Goal: Contribute content: Contribute content

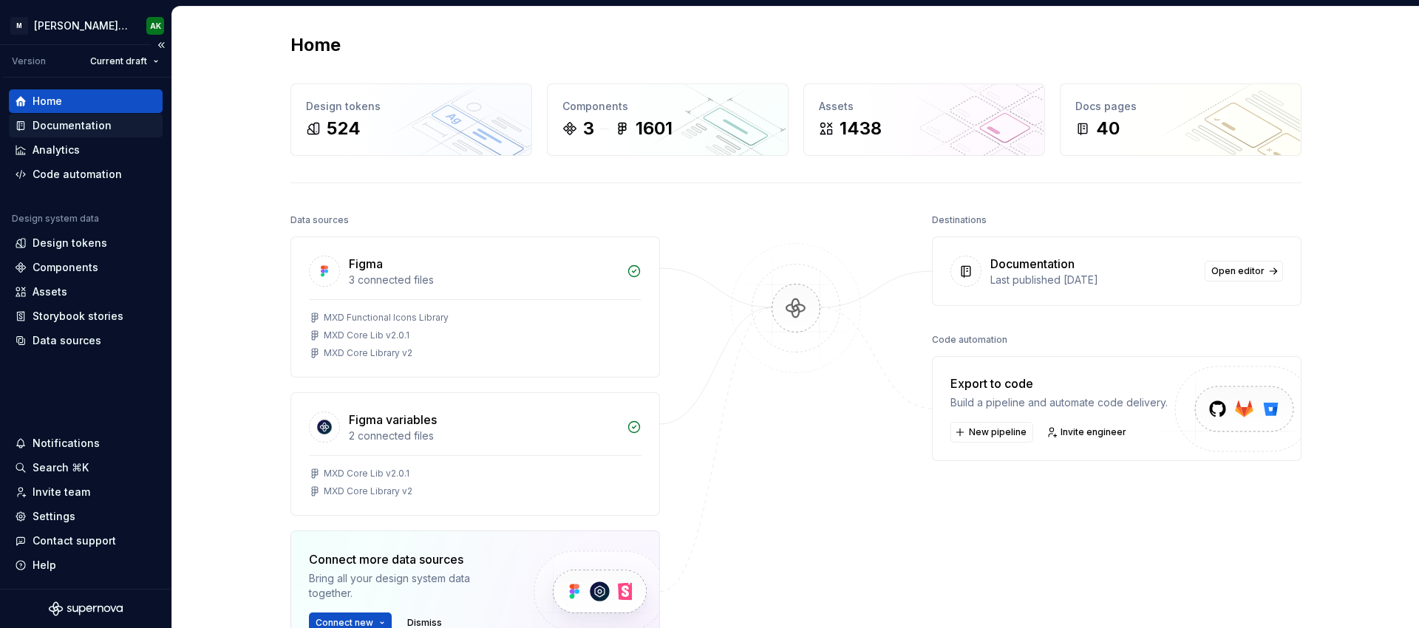
click at [55, 129] on div "Documentation" at bounding box center [72, 125] width 79 height 15
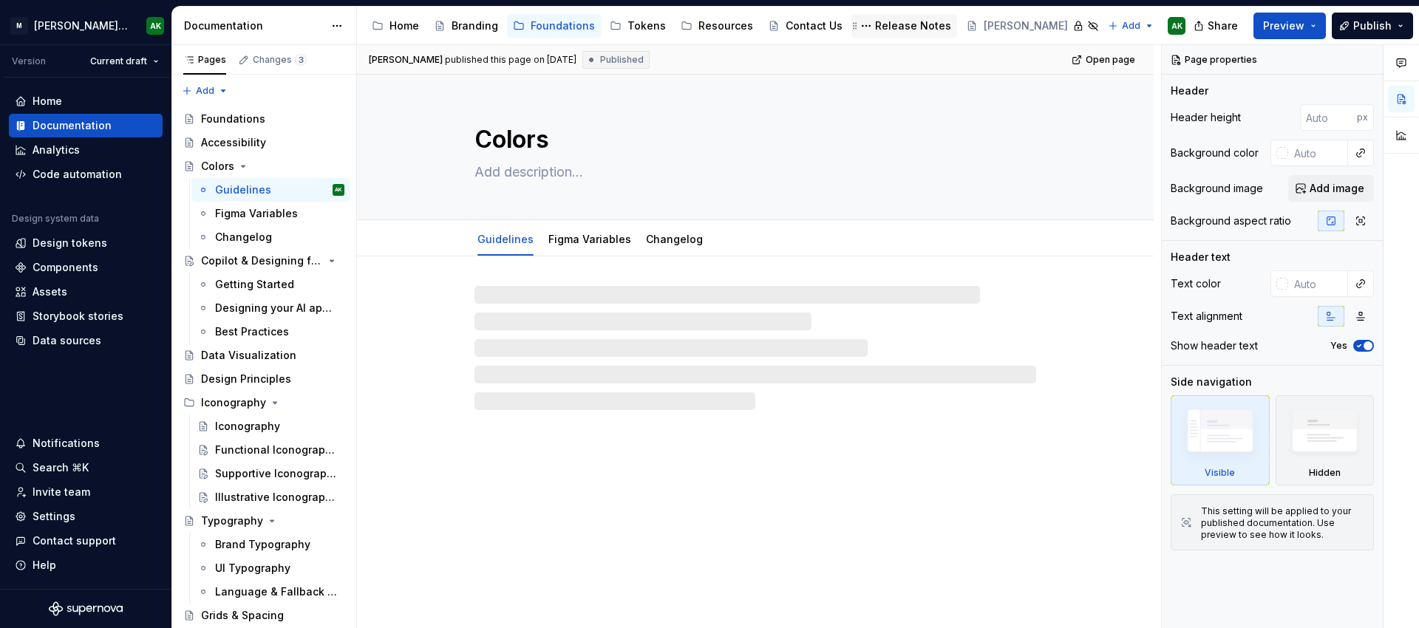
click at [889, 19] on div "Release Notes" at bounding box center [913, 25] width 76 height 15
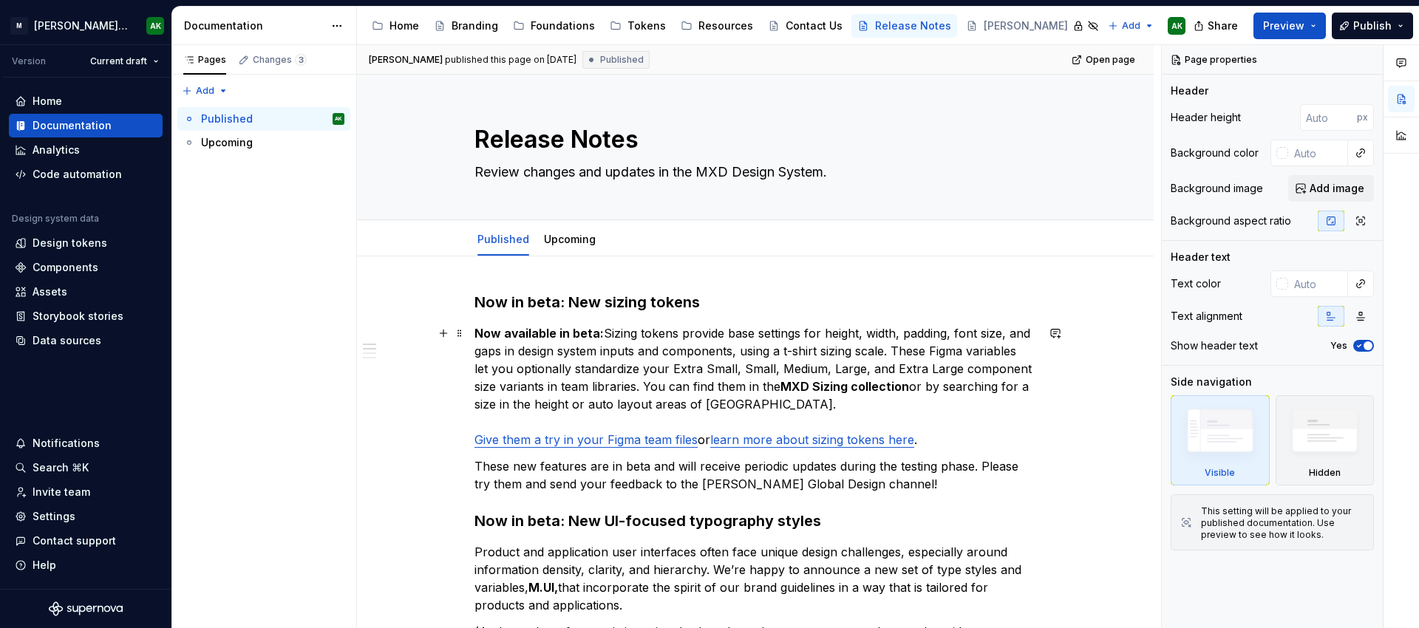
scroll to position [11, 0]
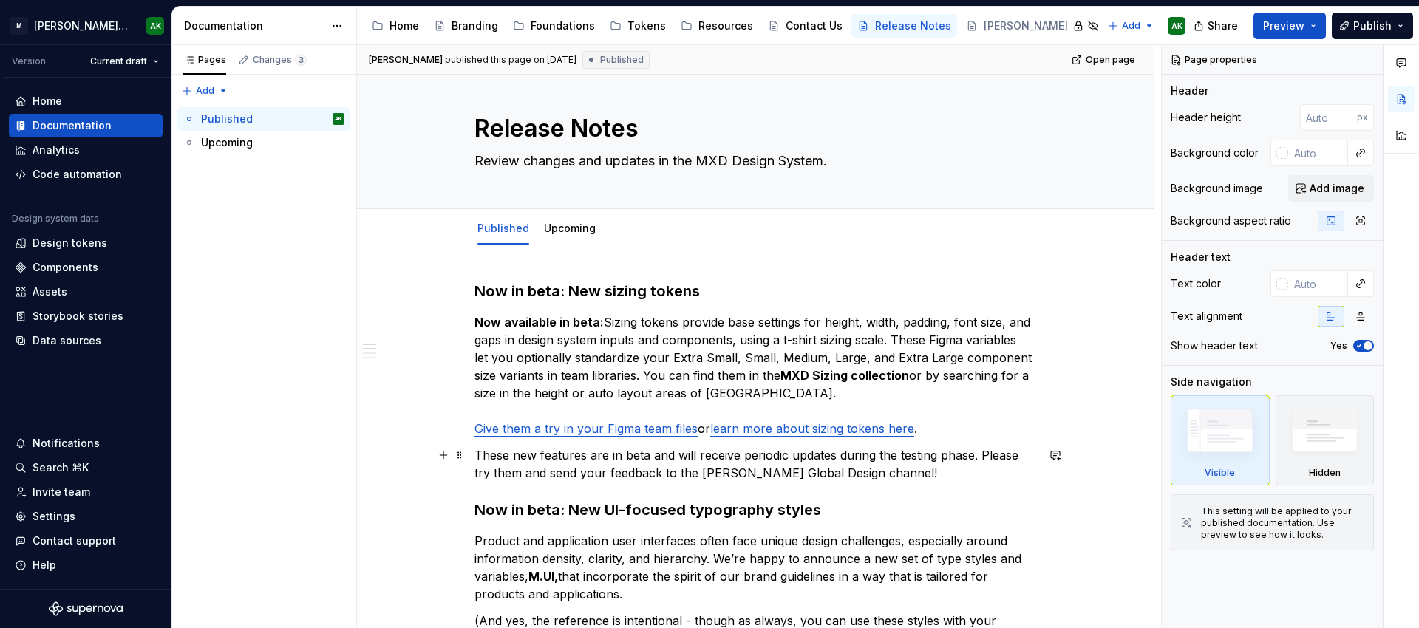
type textarea "*"
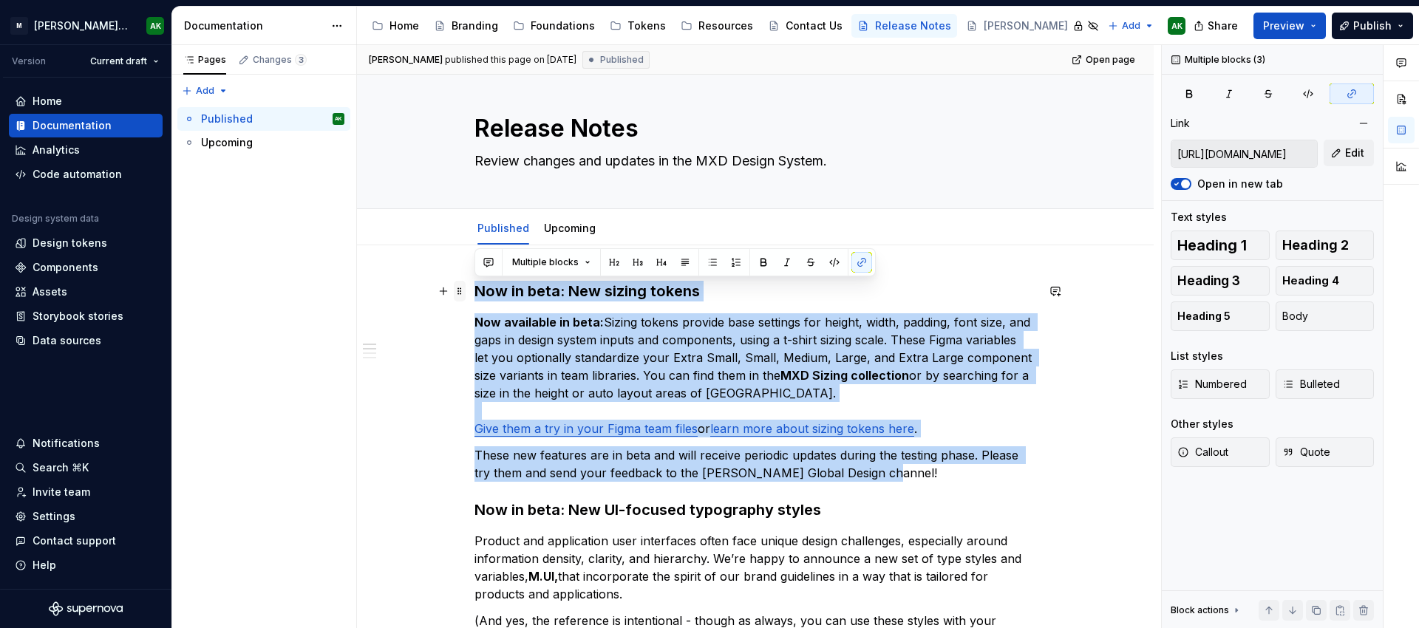
drag, startPoint x: 904, startPoint y: 471, endPoint x: 457, endPoint y: 290, distance: 482.6
copy div "Now in beta: New sizing tokens Now available in beta: Sizing tokens provide bas…"
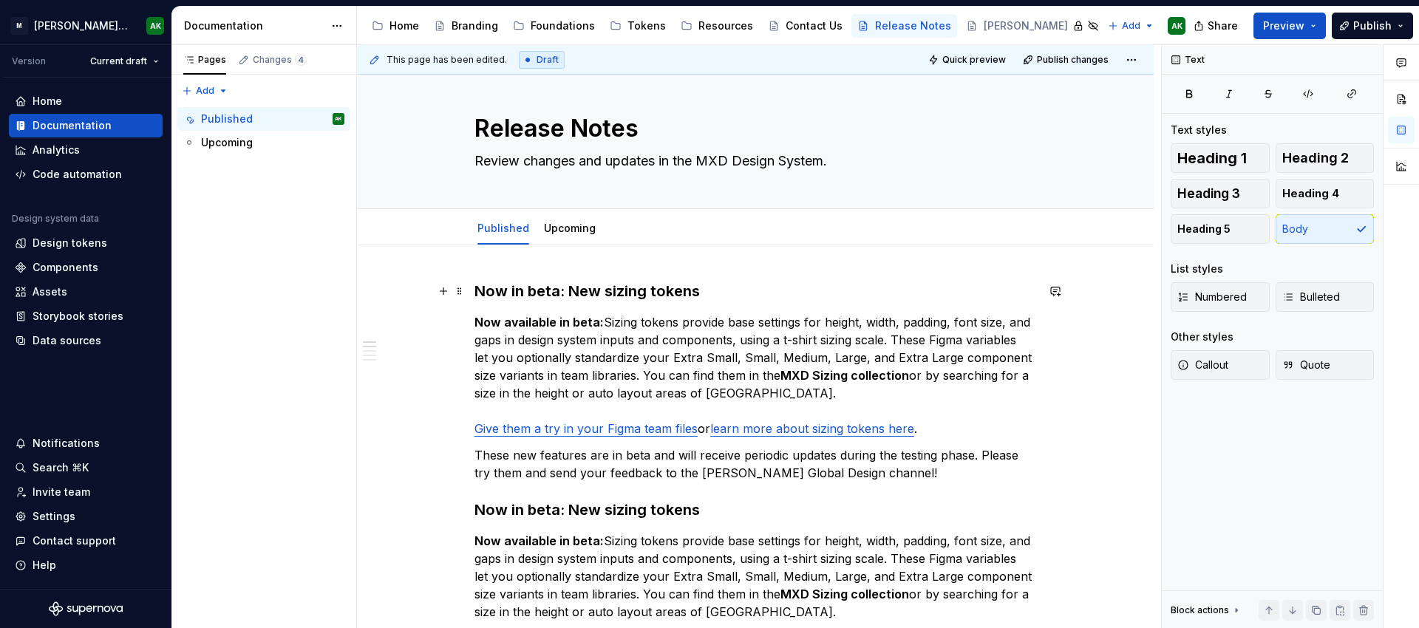
click at [563, 291] on h3 "Now in beta: New sizing tokens" at bounding box center [756, 291] width 562 height 21
click at [647, 315] on p "Now available in beta: Sizing tokens provide base settings for height, width, p…" at bounding box center [756, 375] width 562 height 124
click at [613, 322] on p "Now available in beta: Sizing tokens provide base settings for height, width, p…" at bounding box center [756, 375] width 562 height 124
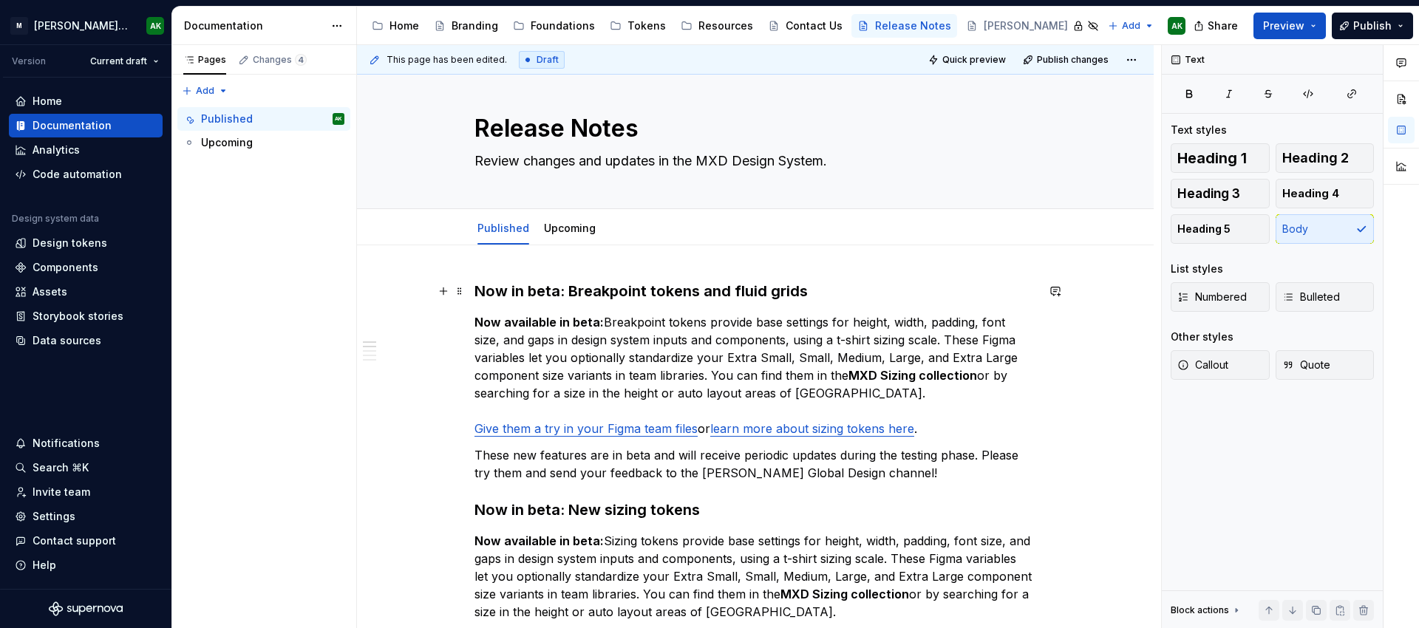
click at [645, 296] on h3 "Now in beta: Breakpoint tokens and fluid grids" at bounding box center [756, 291] width 562 height 21
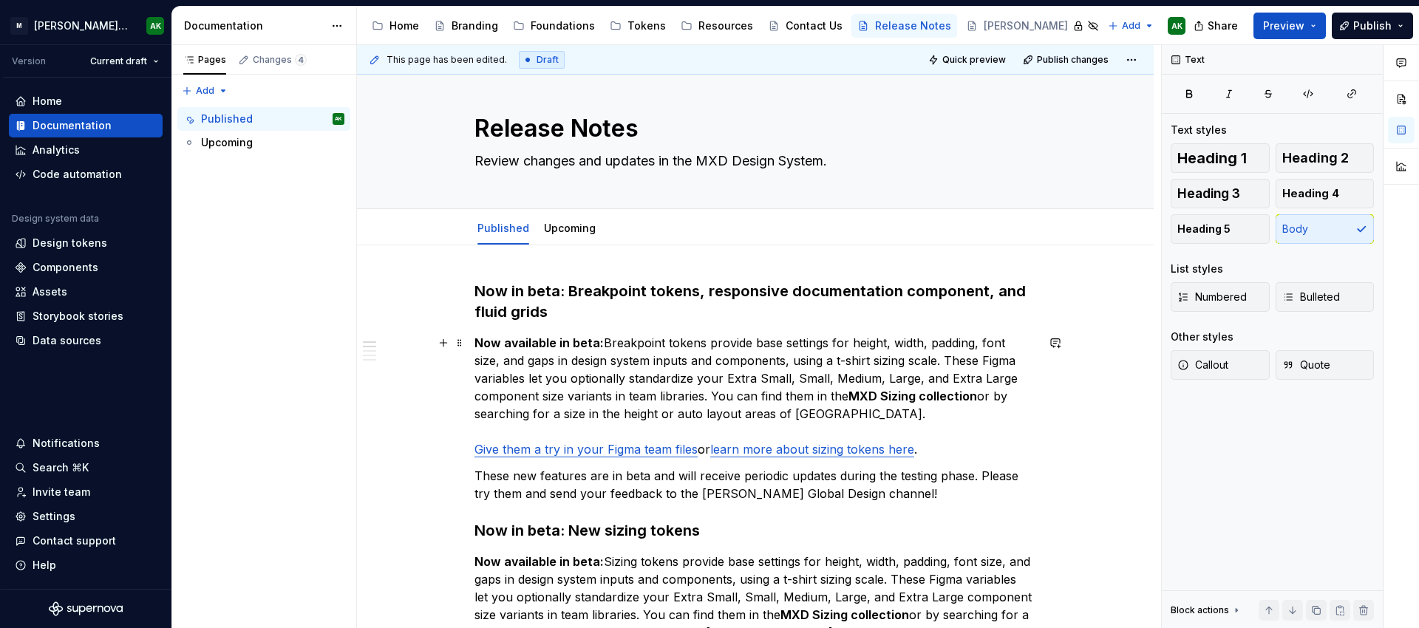
click at [679, 361] on p "Now available in beta: Breakpoint tokens provide base settings for height, widt…" at bounding box center [756, 396] width 562 height 124
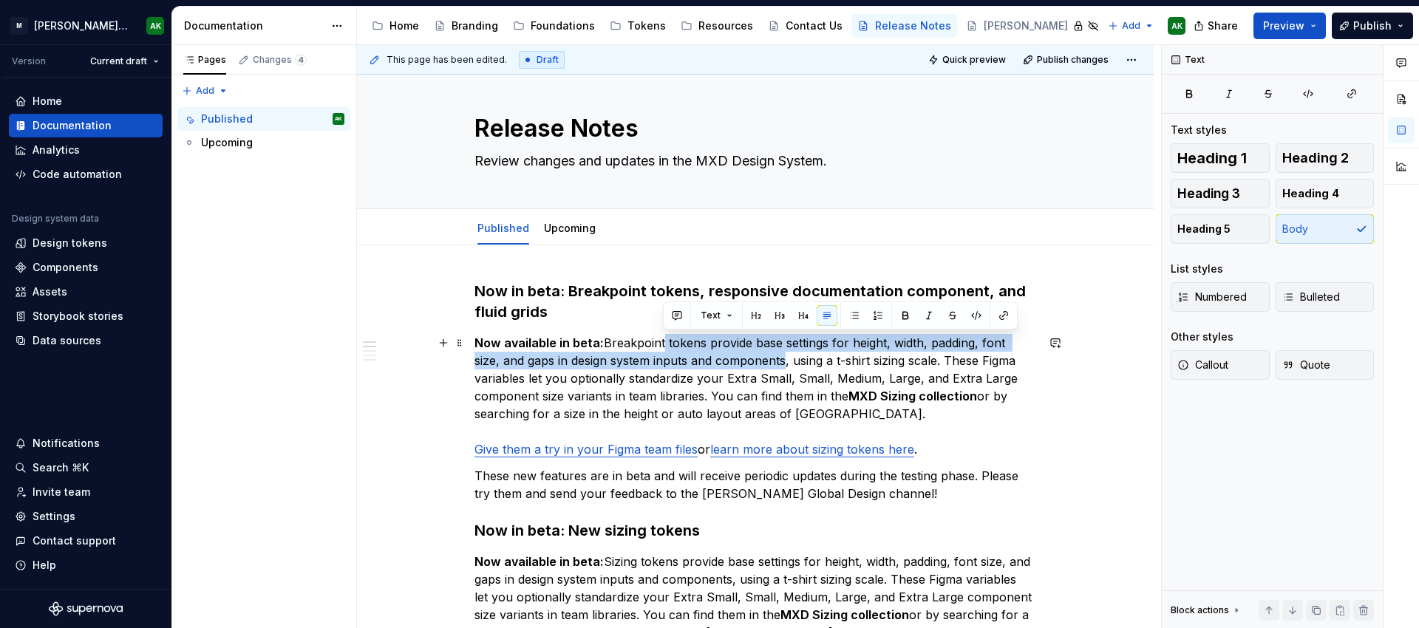
drag, startPoint x: 664, startPoint y: 342, endPoint x: 757, endPoint y: 359, distance: 94.6
click at [757, 359] on p "Now available in beta: Breakpoint tokens provide base settings for height, widt…" at bounding box center [756, 396] width 562 height 124
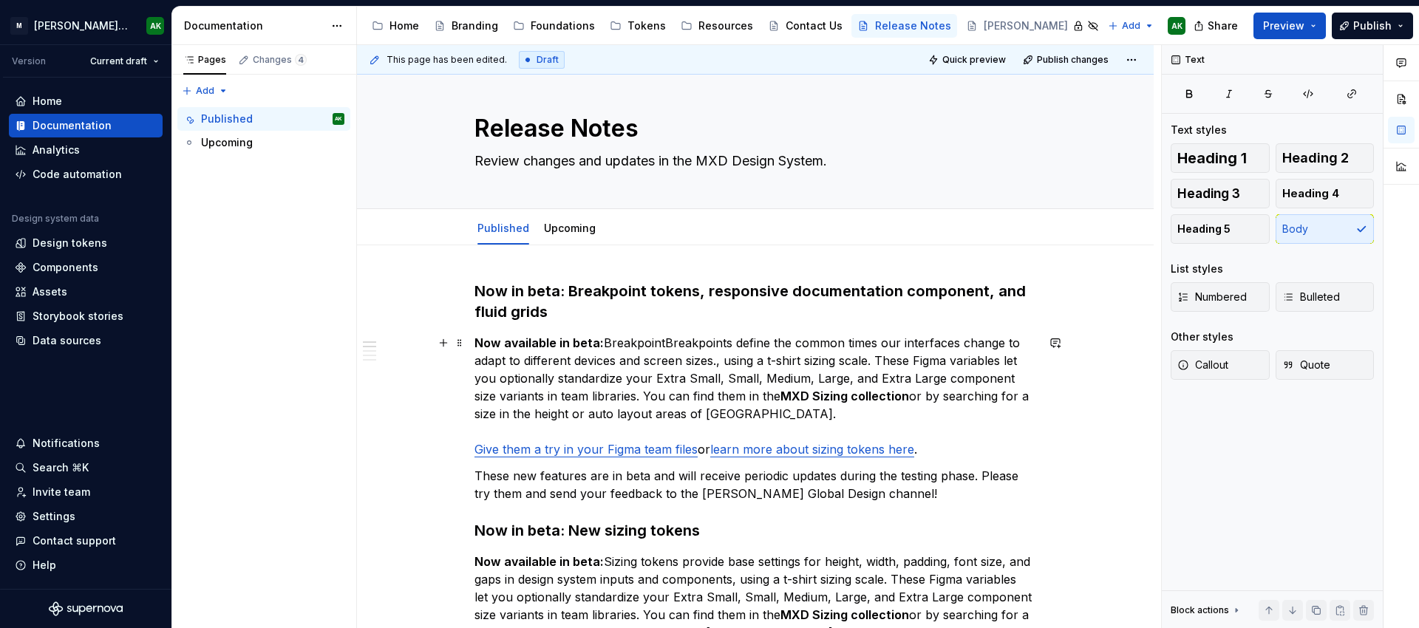
click at [663, 345] on p "Now available in beta: BreakpointBreakpoints define the common times our interf…" at bounding box center [756, 396] width 562 height 124
click at [805, 399] on strong "MXD Sizing collection" at bounding box center [820, 396] width 129 height 15
click at [933, 381] on p "Now available in beta: Breakpoints define the common times our interfaces chang…" at bounding box center [756, 396] width 562 height 124
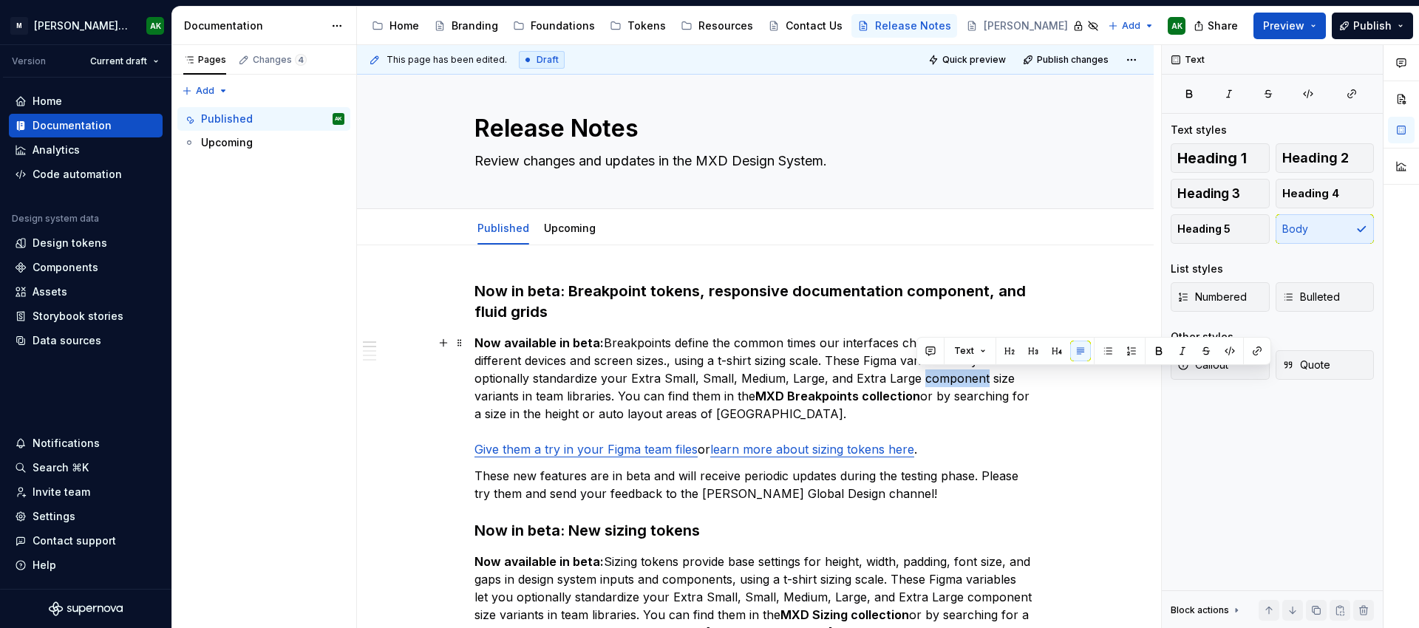
click at [933, 381] on p "Now available in beta: Breakpoints define the common times our interfaces chang…" at bounding box center [756, 396] width 562 height 124
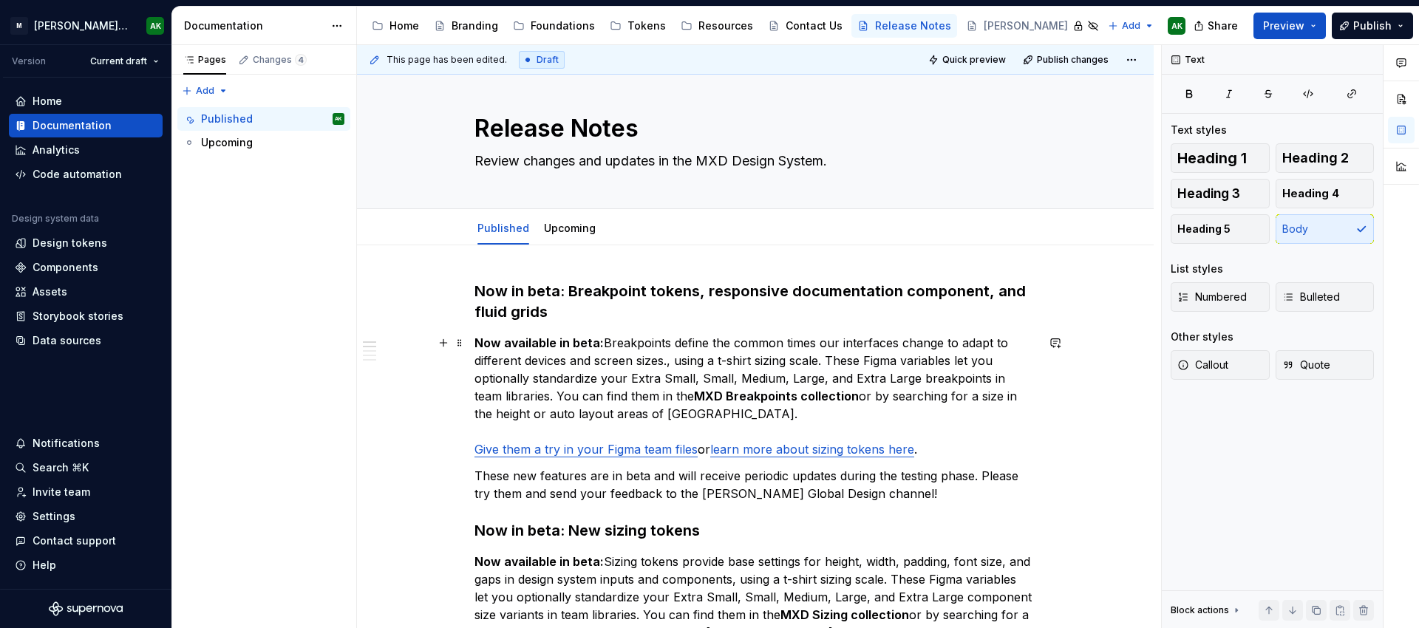
click at [523, 399] on p "Now available in beta: Breakpoints define the common times our interfaces chang…" at bounding box center [756, 396] width 562 height 124
click at [733, 411] on p "Now available in beta: Breakpoints define the common times our interfaces chang…" at bounding box center [756, 396] width 562 height 124
click at [532, 413] on p "Now available in beta: Breakpoints define the common times our interfaces chang…" at bounding box center [756, 396] width 562 height 124
click at [827, 384] on p "Now available in beta: Breakpoints define the common times our interfaces chang…" at bounding box center [756, 396] width 562 height 124
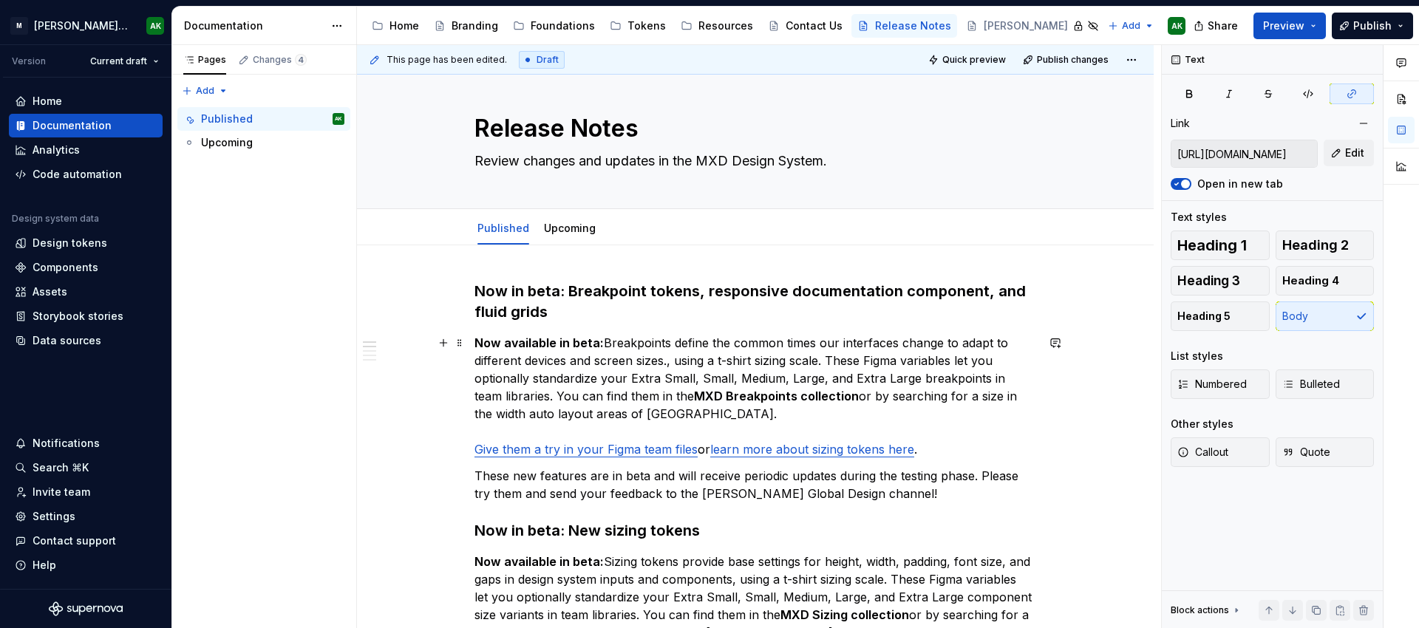
click at [621, 452] on link "Give them a try in your Figma team files" at bounding box center [586, 449] width 223 height 15
click at [696, 448] on link "Give them a try in your Figma team files" at bounding box center [586, 449] width 223 height 15
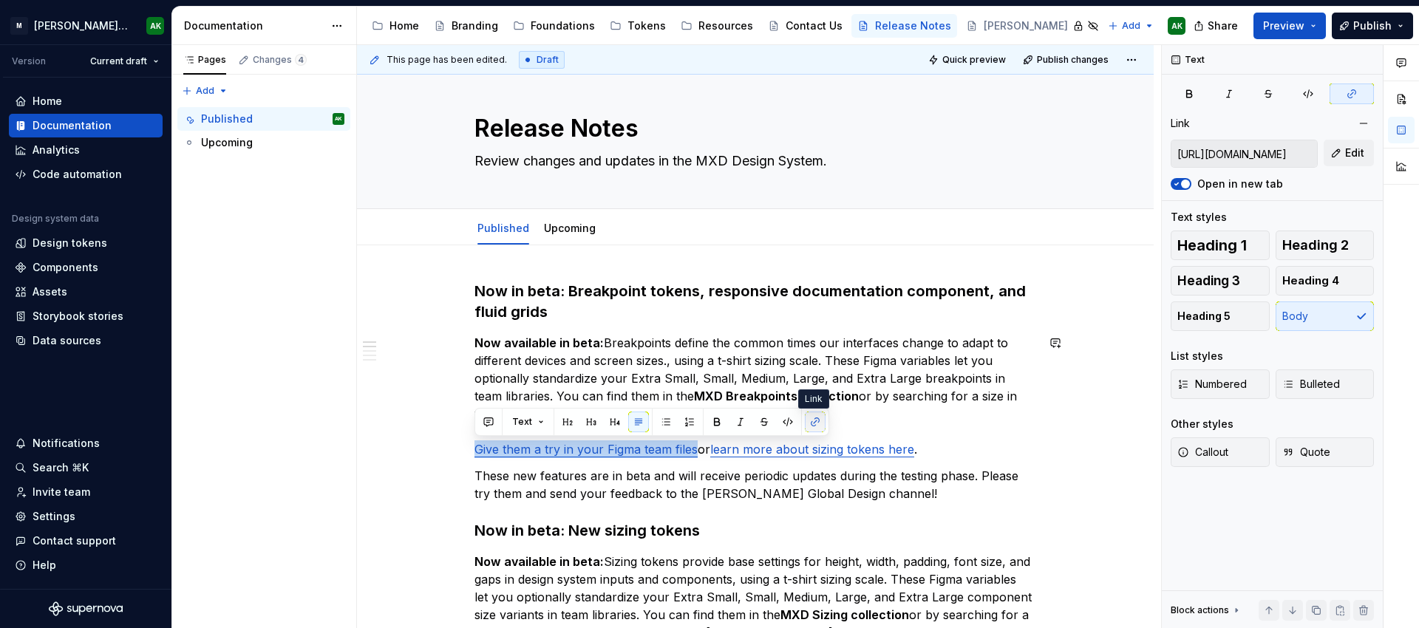
click at [815, 421] on button "button" at bounding box center [815, 422] width 21 height 21
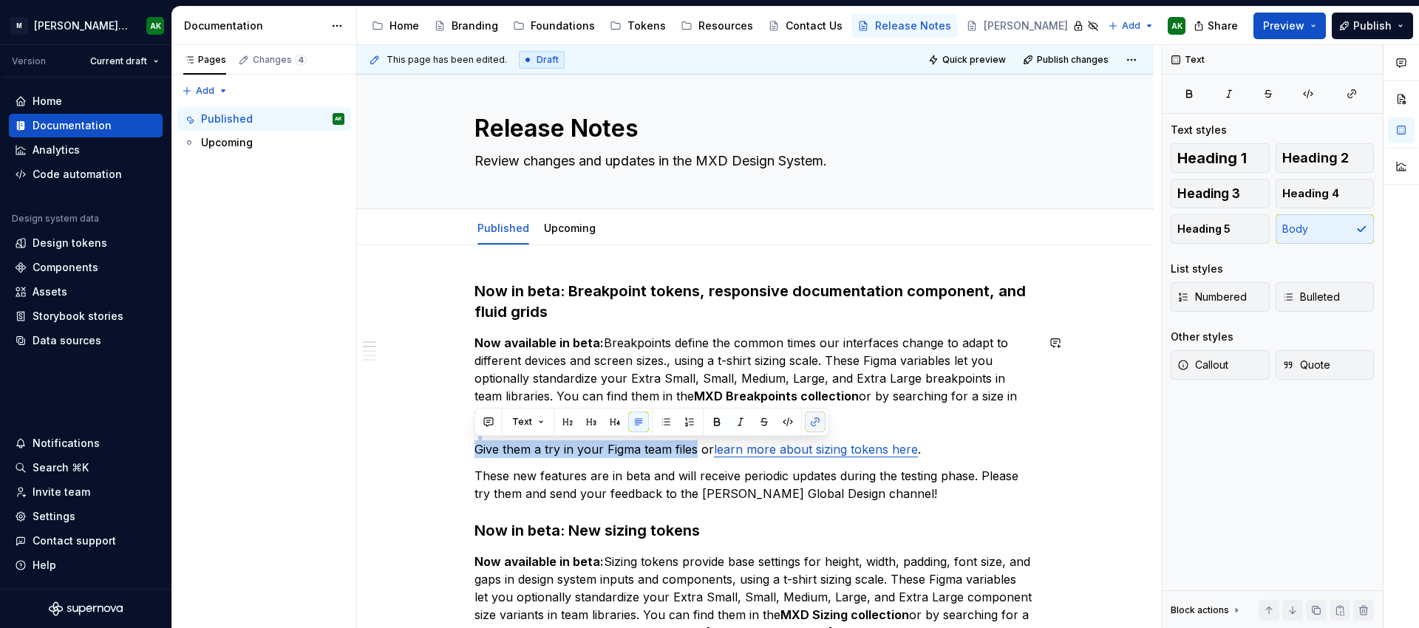
click at [816, 421] on button "button" at bounding box center [815, 422] width 21 height 21
type textarea "*"
click at [817, 419] on button "button" at bounding box center [815, 422] width 21 height 21
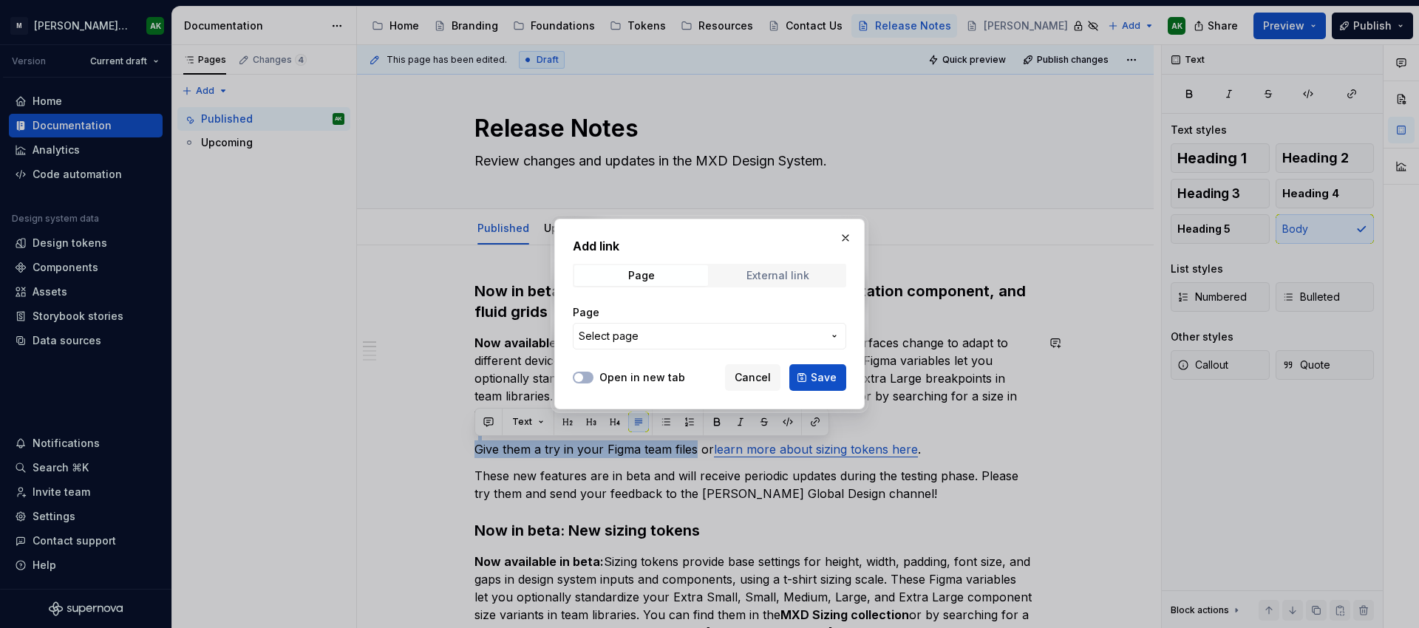
click at [751, 273] on div "External link" at bounding box center [778, 276] width 63 height 12
click at [668, 338] on input "URL" at bounding box center [710, 336] width 274 height 27
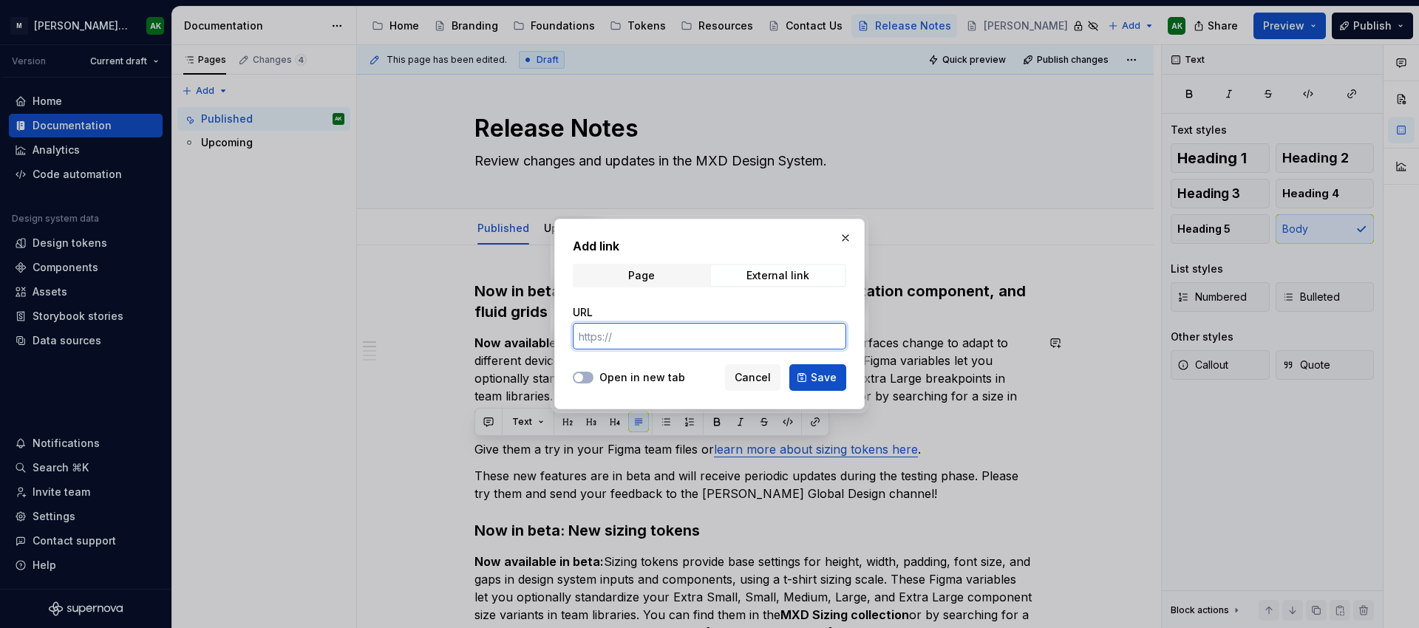
paste input "https://www.figma.com/design/8P9LN1Xct6l4Amwq2Px3hU/MXD-Core-Library-v2?node-id…"
type input "https://www.figma.com/design/8P9LN1Xct6l4Amwq2Px3hU/MXD-Core-Library-v2?node-id…"
click at [579, 378] on span "button" at bounding box center [578, 377] width 9 height 9
click at [818, 381] on span "Save" at bounding box center [824, 377] width 26 height 15
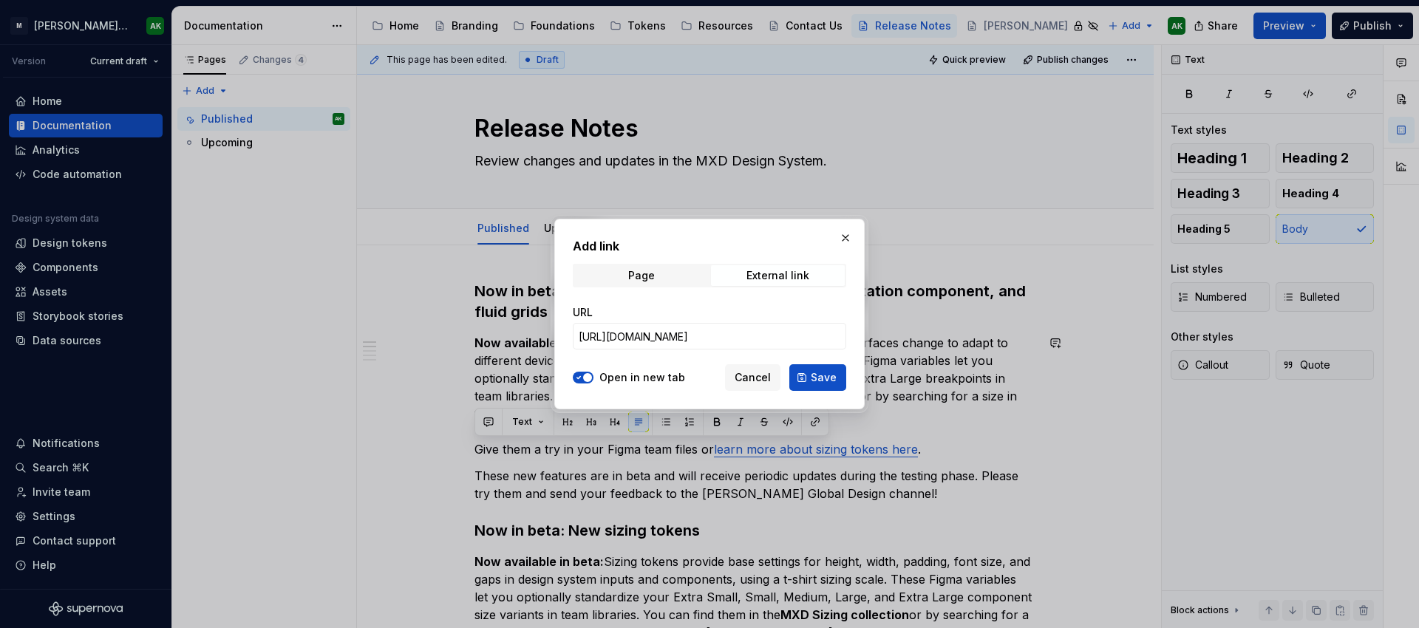
scroll to position [11, 0]
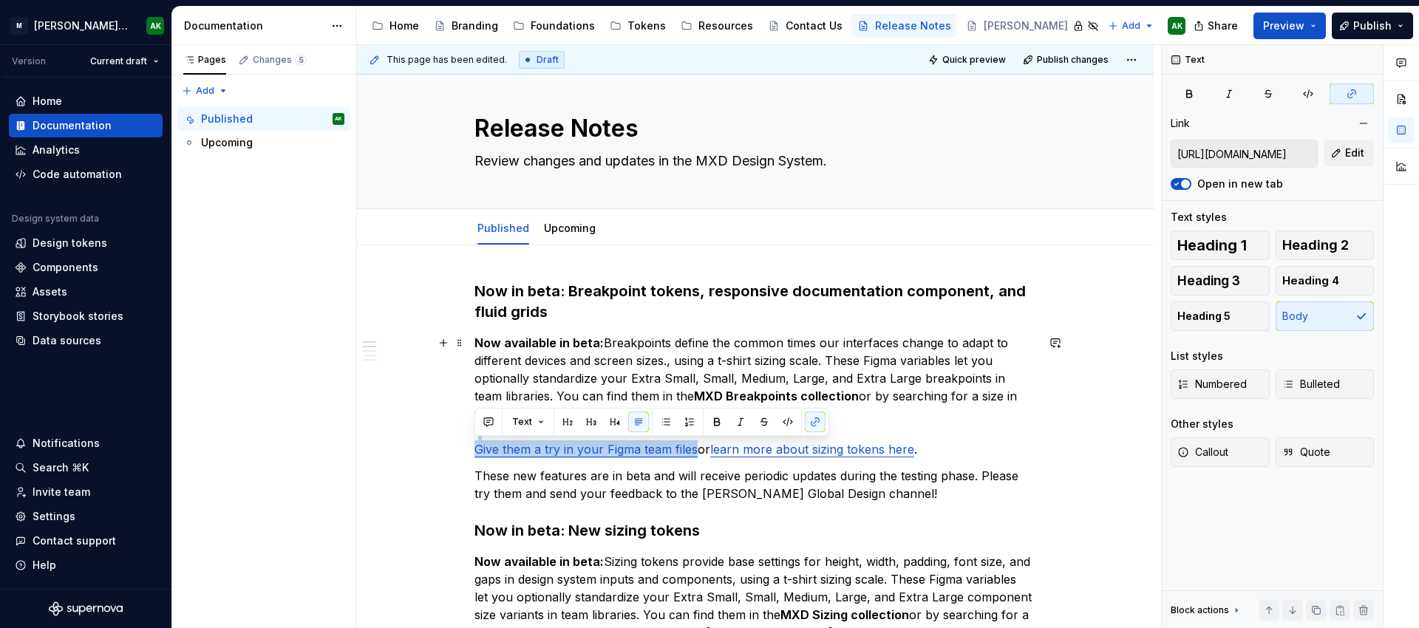
click at [845, 350] on p "Now available in beta: Breakpoints define the common times our interfaces chang…" at bounding box center [756, 396] width 562 height 124
type textarea "*"
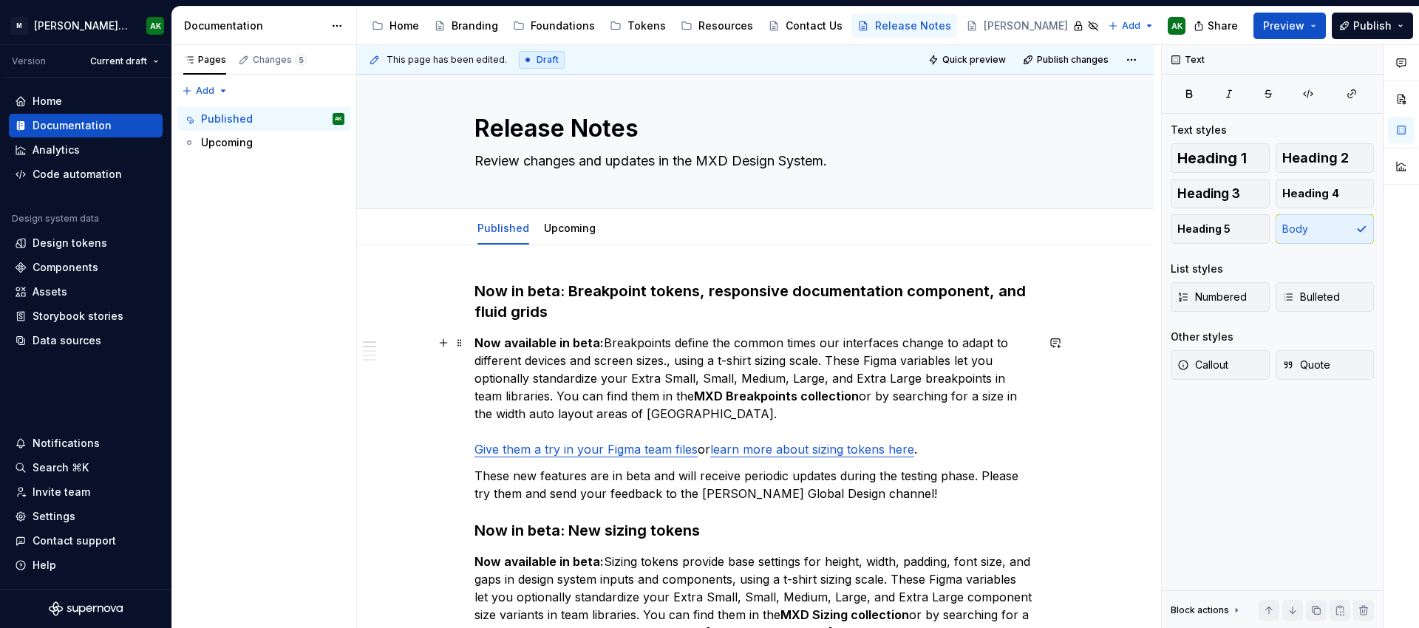
click at [790, 444] on link "learn more about sizing tokens here" at bounding box center [812, 449] width 204 height 15
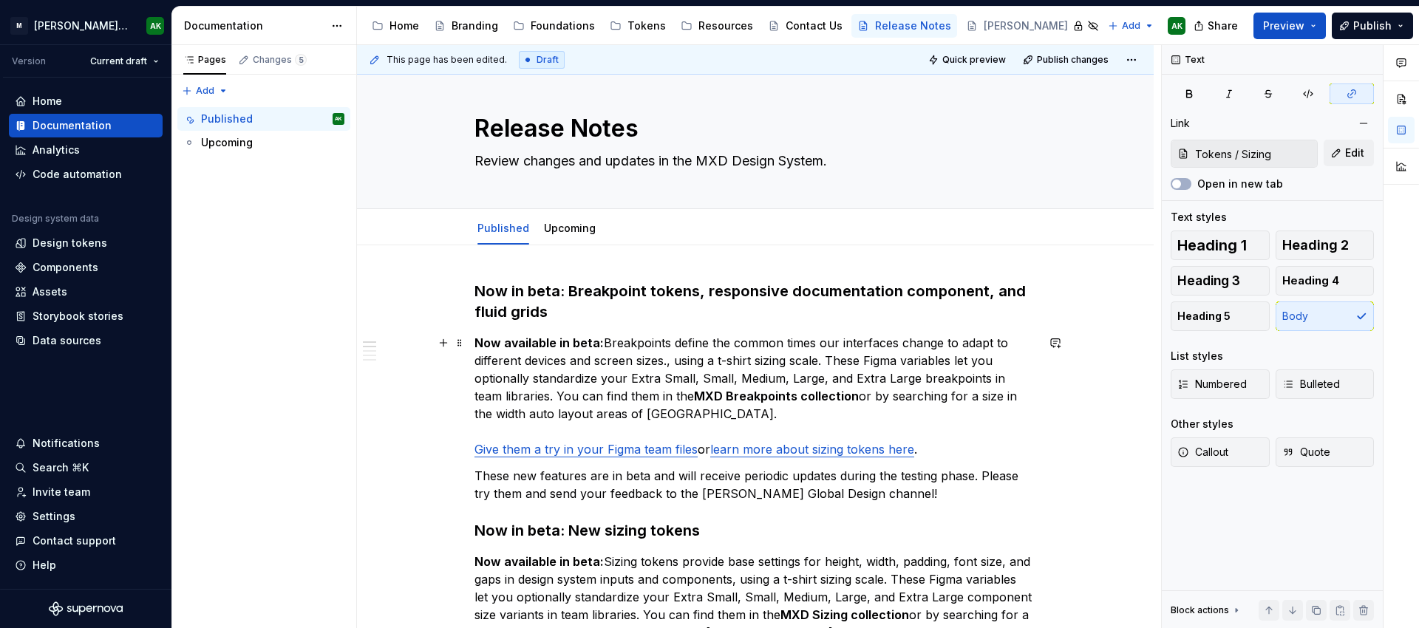
drag, startPoint x: 843, startPoint y: 452, endPoint x: 858, endPoint y: 451, distance: 14.9
click at [843, 452] on link "learn more about sizing tokens here" at bounding box center [812, 449] width 204 height 15
click at [815, 448] on link "learn more about breakpoints and grids here" at bounding box center [836, 449] width 253 height 15
click at [915, 453] on link "learn more about breakpoints and grids here" at bounding box center [836, 449] width 253 height 15
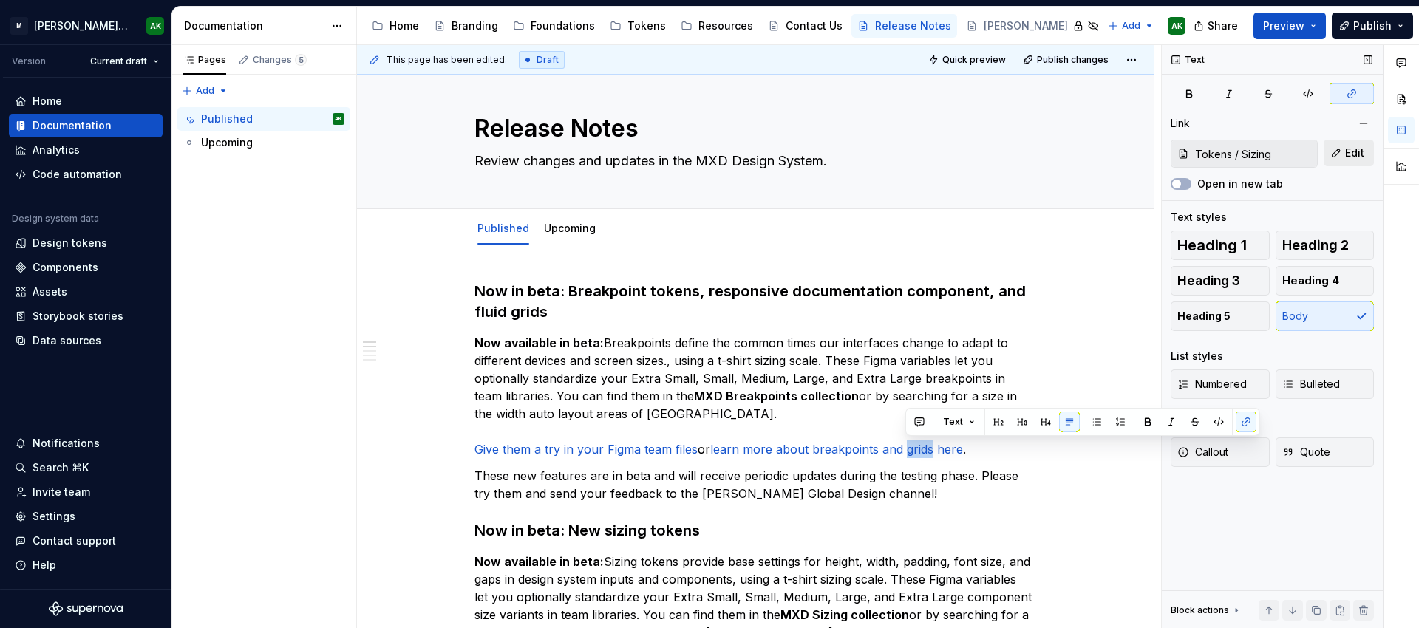
click at [1333, 152] on button "Edit" at bounding box center [1349, 153] width 50 height 27
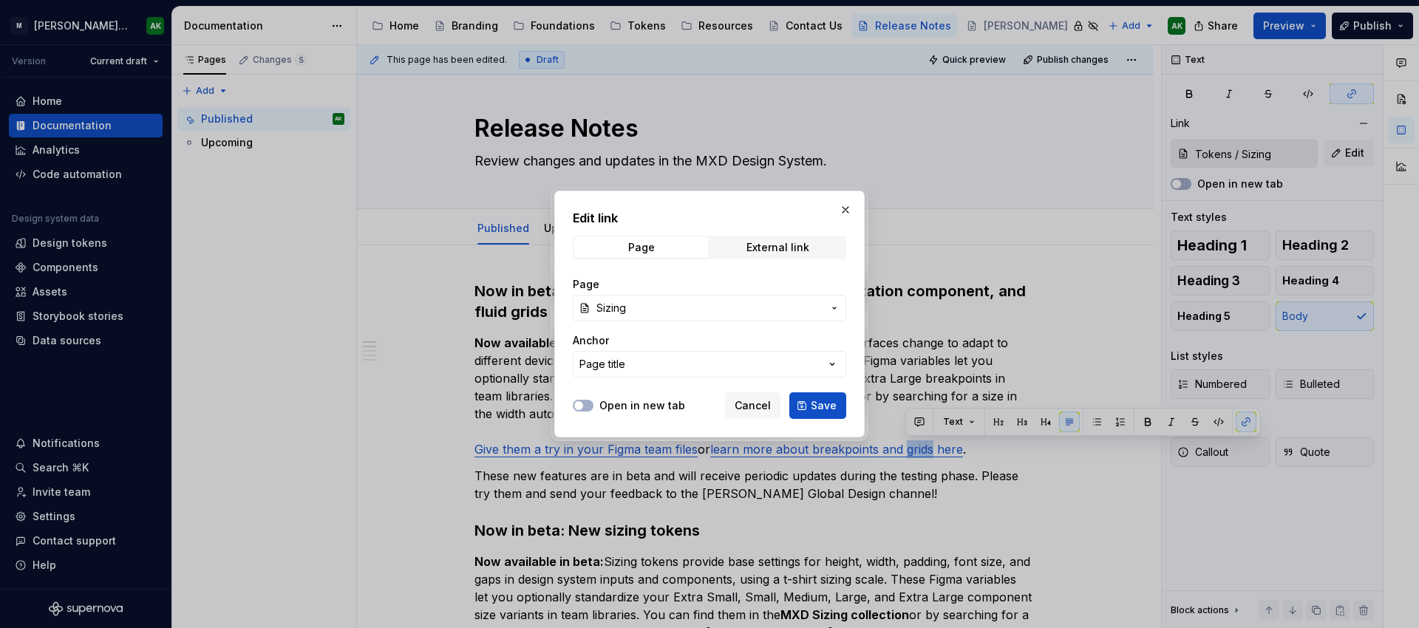
click at [697, 307] on span "Sizing" at bounding box center [710, 308] width 226 height 15
type input "layout"
click at [659, 391] on div "Layout & Spacing" at bounding box center [665, 391] width 88 height 15
click at [777, 364] on button "Page title" at bounding box center [710, 364] width 274 height 27
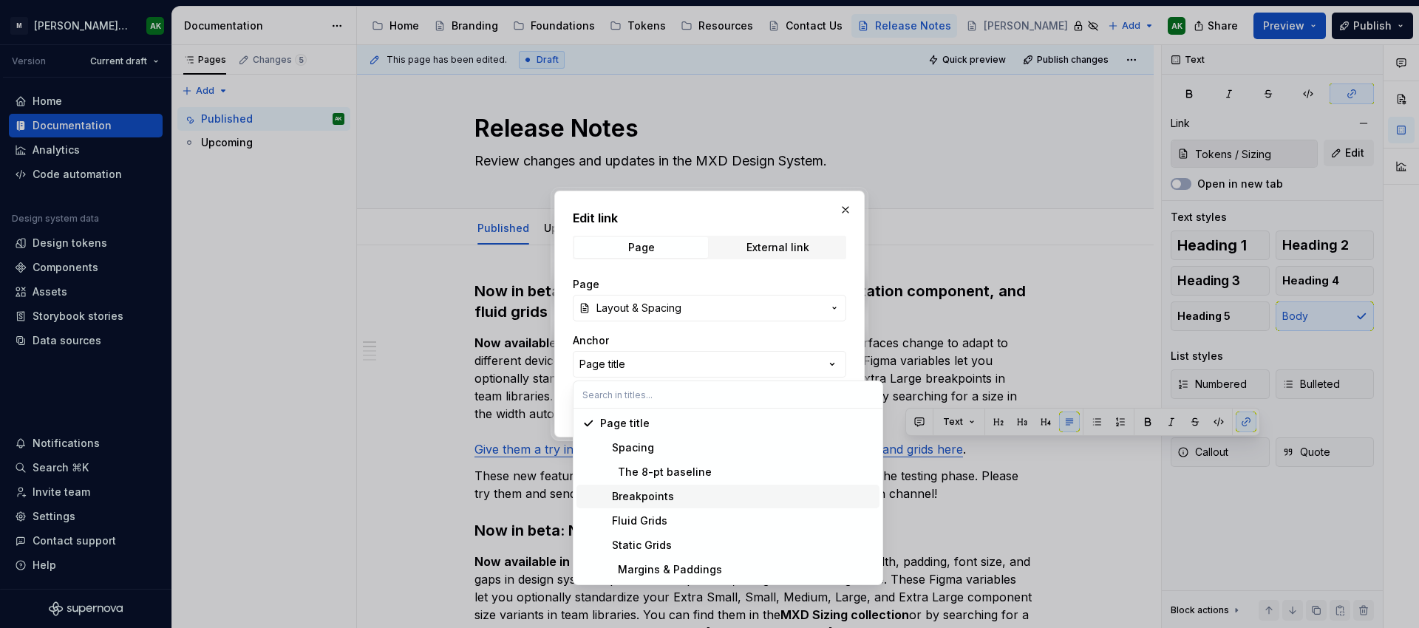
drag, startPoint x: 682, startPoint y: 491, endPoint x: 741, endPoint y: 488, distance: 59.2
click at [682, 491] on div "Breakpoints" at bounding box center [737, 496] width 274 height 15
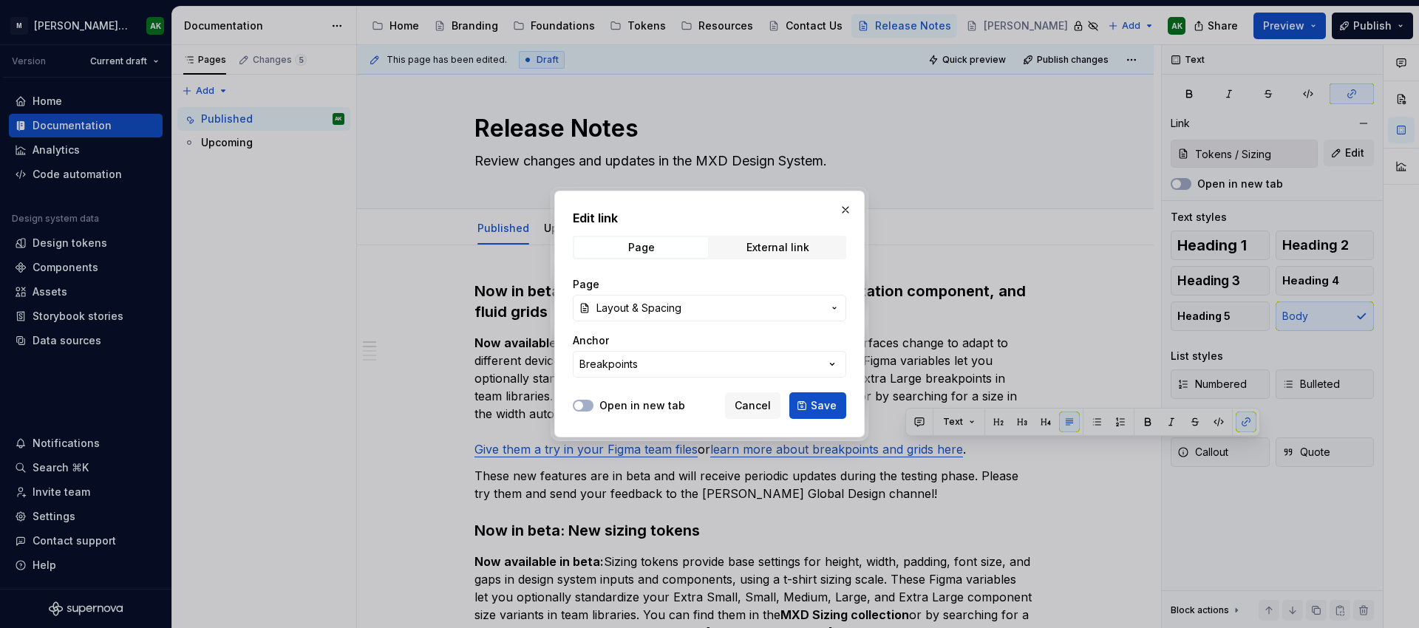
click at [818, 406] on span "Save" at bounding box center [824, 405] width 26 height 15
type input "Foundations / Layout & Spacing/ Breakpoints"
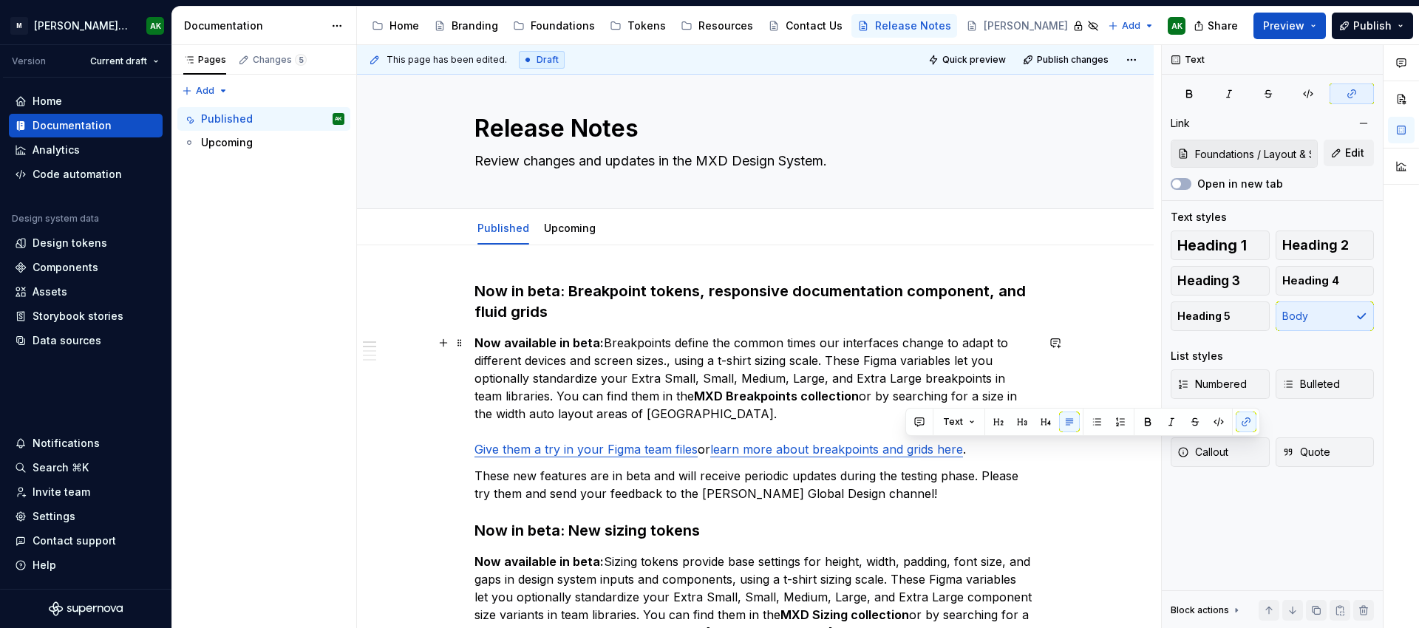
click at [963, 455] on p "Now available in beta: Breakpoints define the common times our interfaces chang…" at bounding box center [756, 396] width 562 height 124
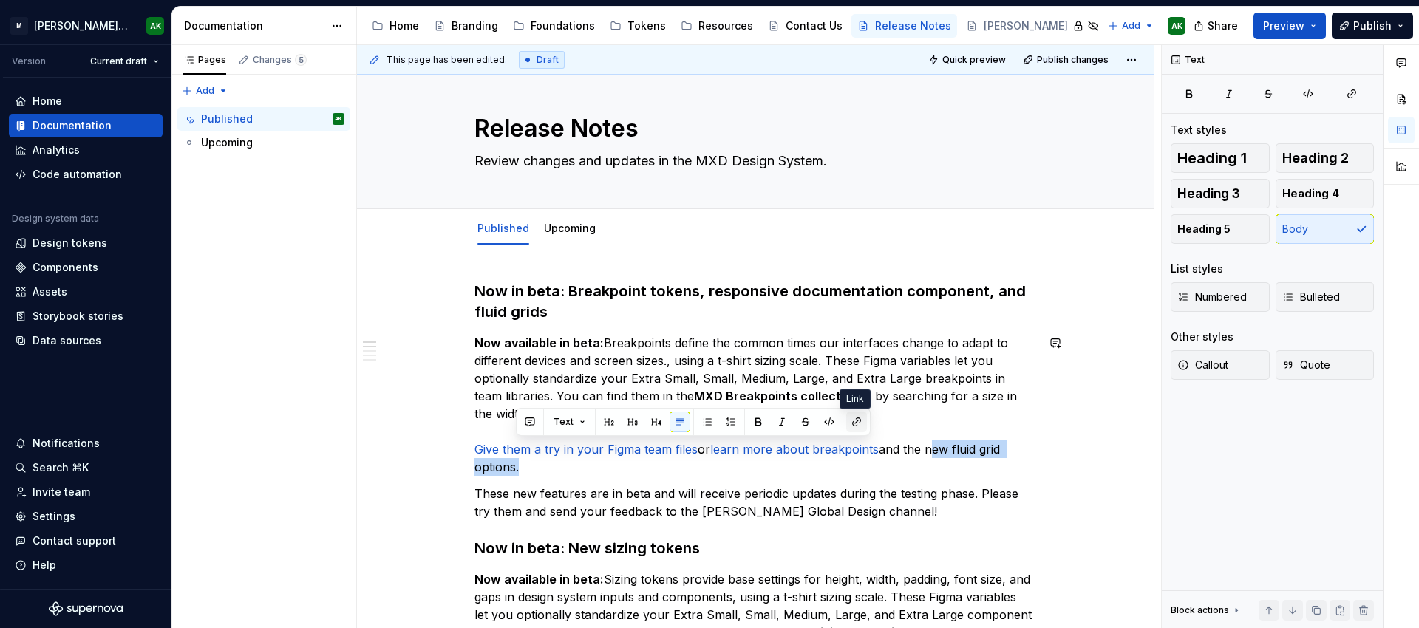
click at [851, 418] on button "button" at bounding box center [856, 422] width 21 height 21
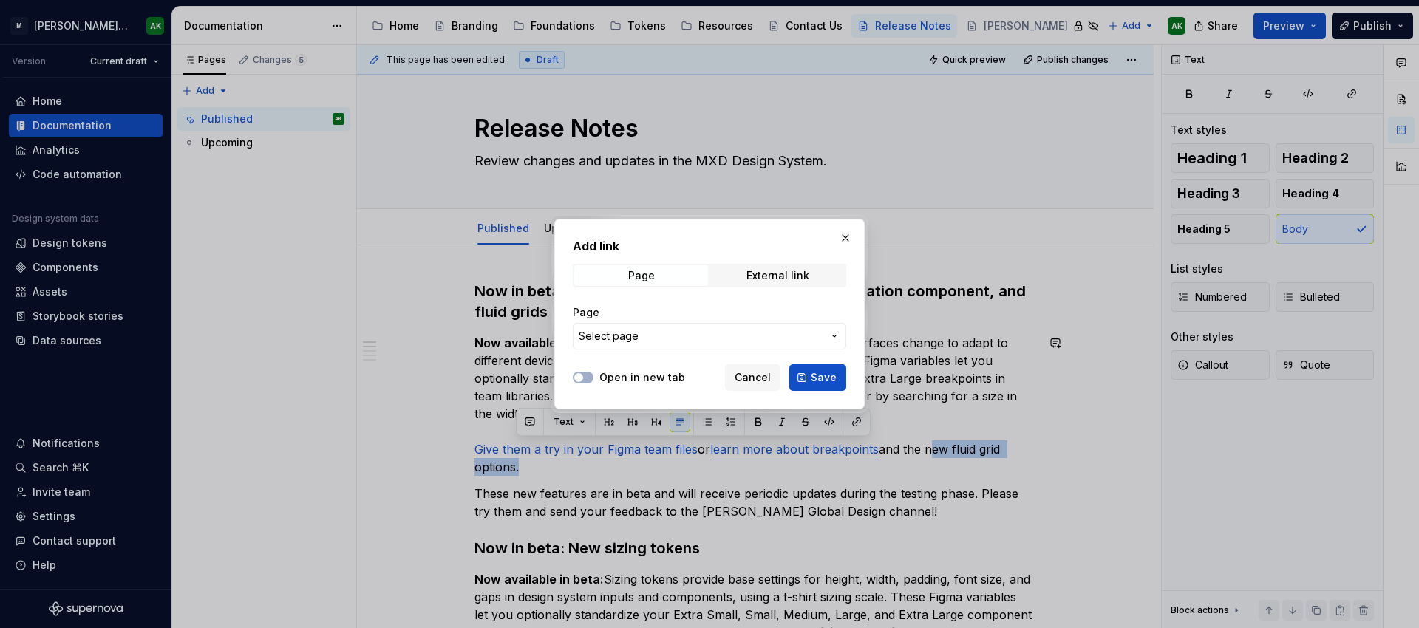
click at [702, 331] on span "Select page" at bounding box center [701, 336] width 244 height 15
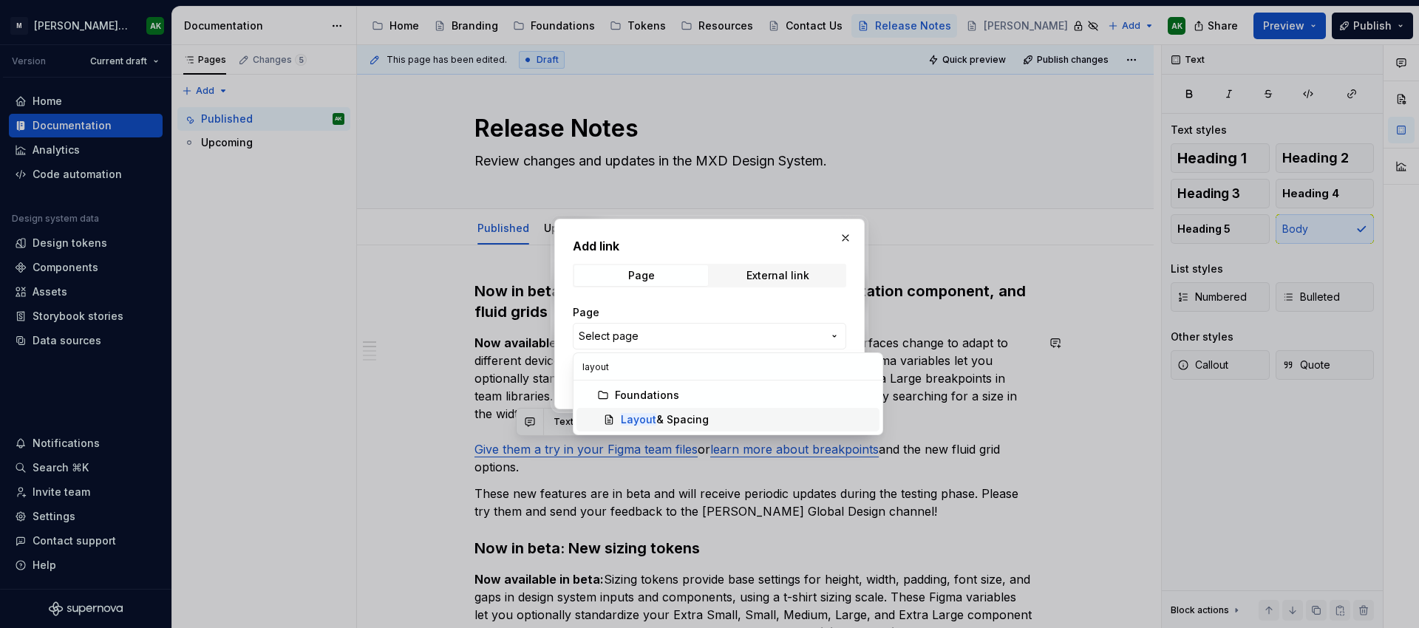
type input "layout"
click at [673, 415] on div "Layout & Spacing" at bounding box center [665, 420] width 88 height 15
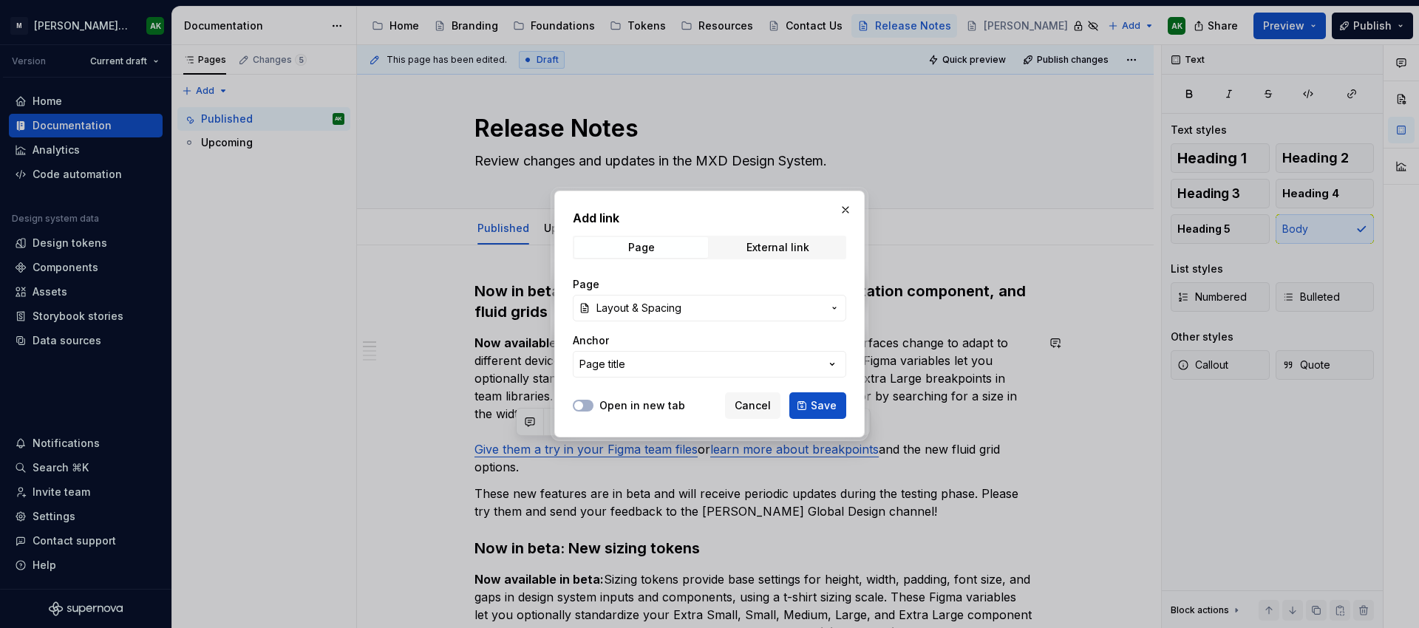
click at [642, 368] on button "Page title" at bounding box center [710, 364] width 274 height 27
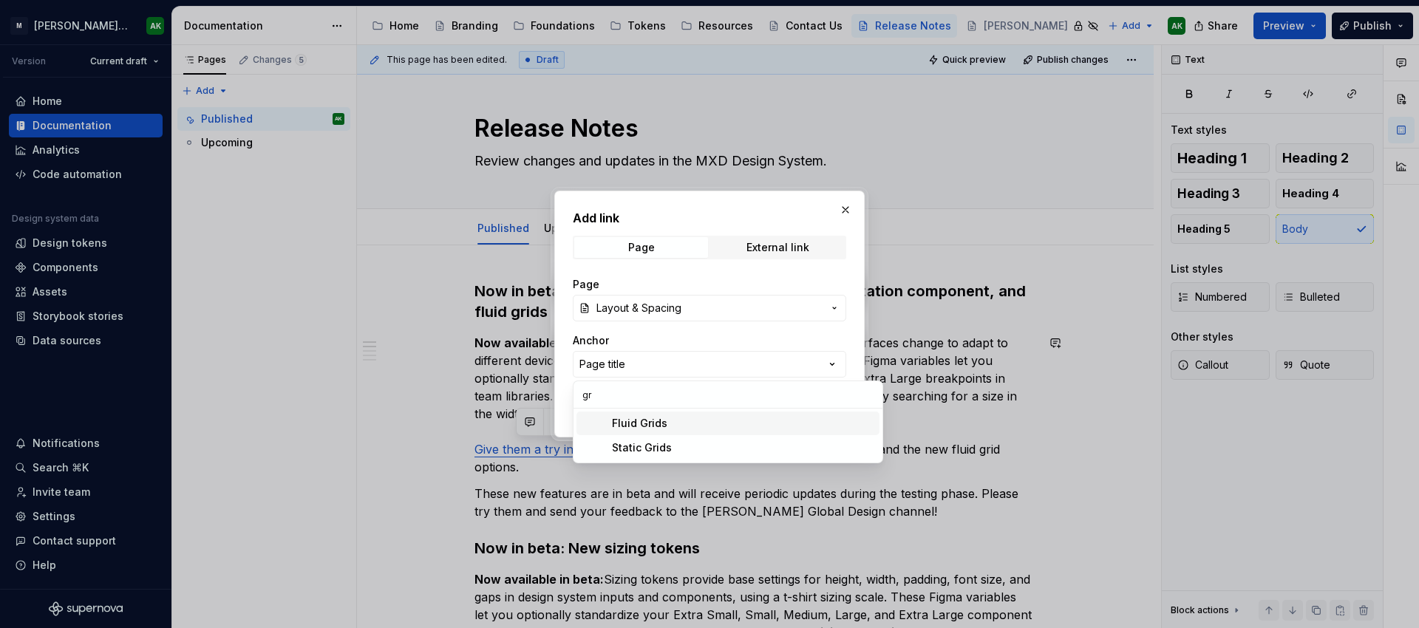
type input "gr"
click at [659, 420] on div "Fluid Grids Static Grids" at bounding box center [728, 436] width 303 height 48
click at [622, 424] on div "Fluid Grids Static Grids" at bounding box center [728, 436] width 303 height 48
drag, startPoint x: 733, startPoint y: 335, endPoint x: 742, endPoint y: 354, distance: 20.9
click at [733, 336] on div "Add link Page External link Page Layout & Spacing Anchor Page title Open in new…" at bounding box center [709, 314] width 1419 height 628
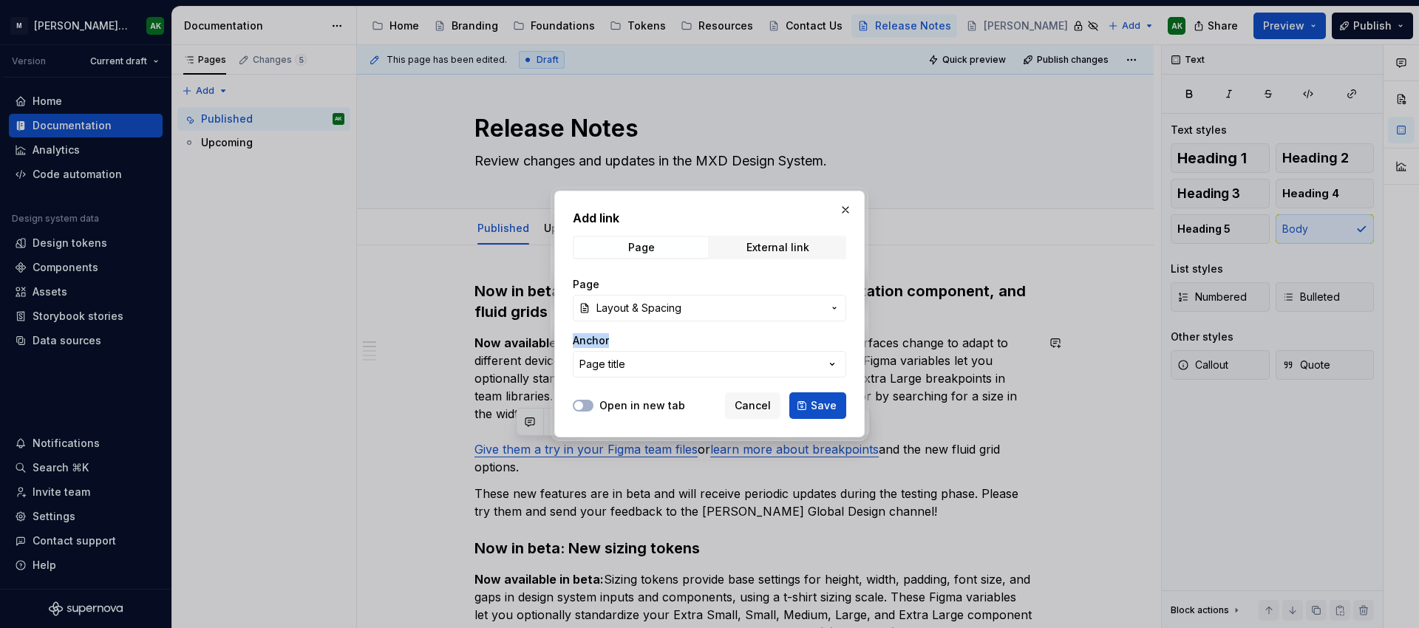
click at [683, 369] on button "Page title" at bounding box center [710, 364] width 274 height 27
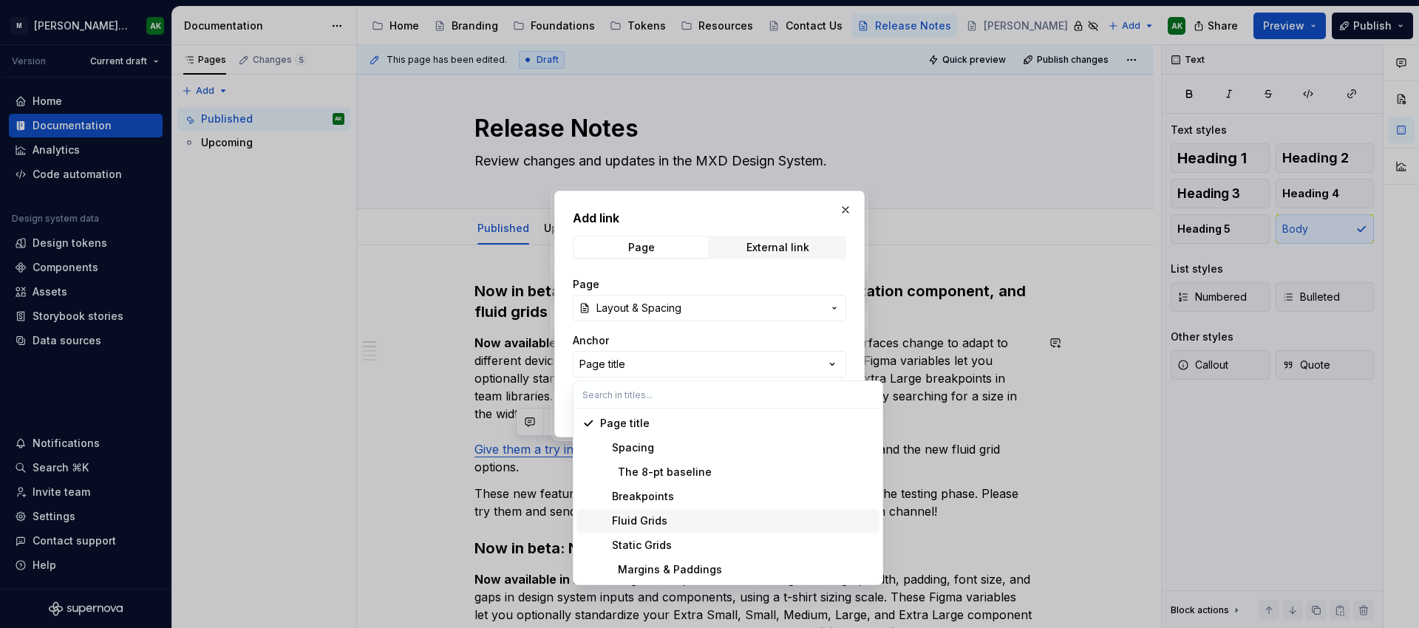
click at [642, 515] on div "Fluid Grids" at bounding box center [633, 521] width 67 height 15
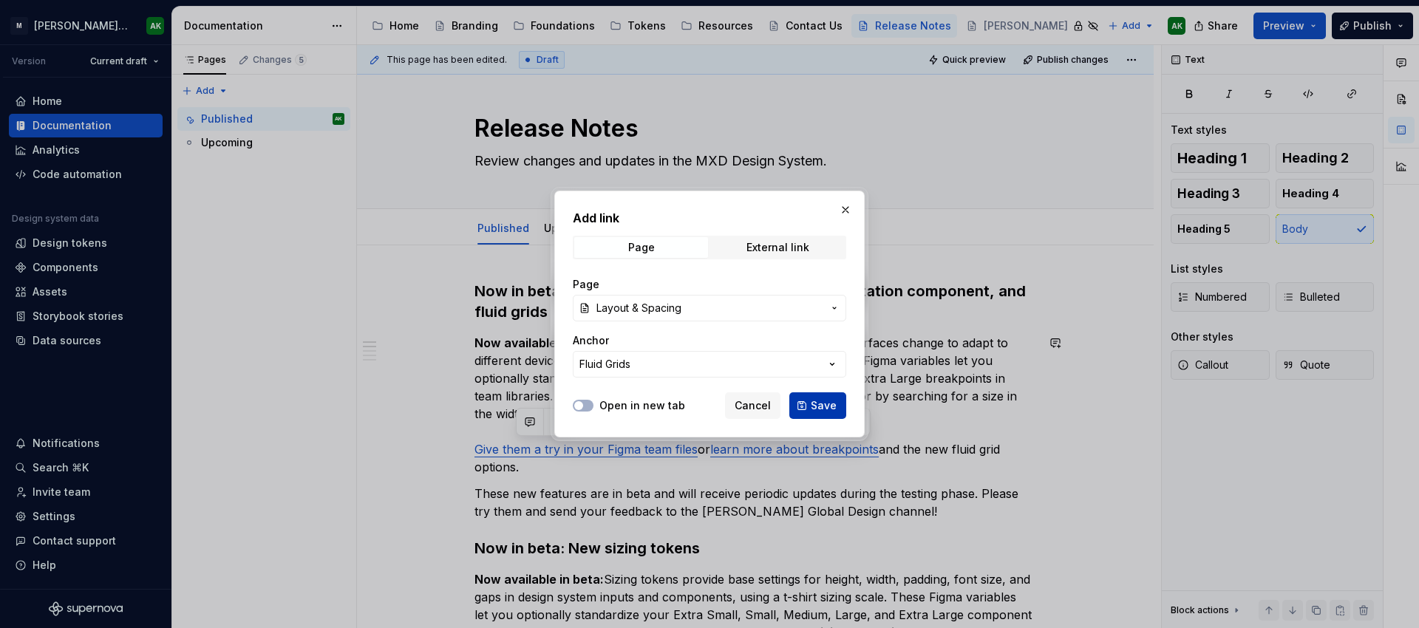
click at [821, 404] on span "Save" at bounding box center [824, 405] width 26 height 15
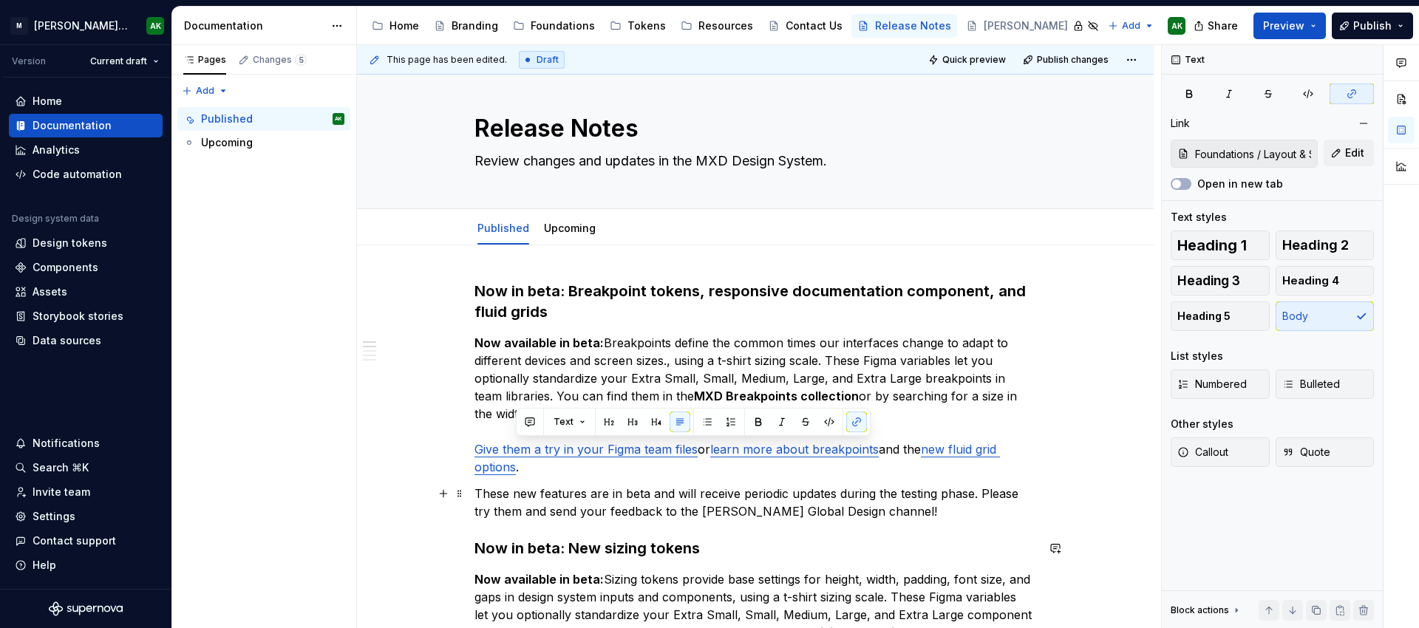
click at [802, 517] on p "These new features are in beta and will receive periodic updates during the tes…" at bounding box center [756, 502] width 562 height 35
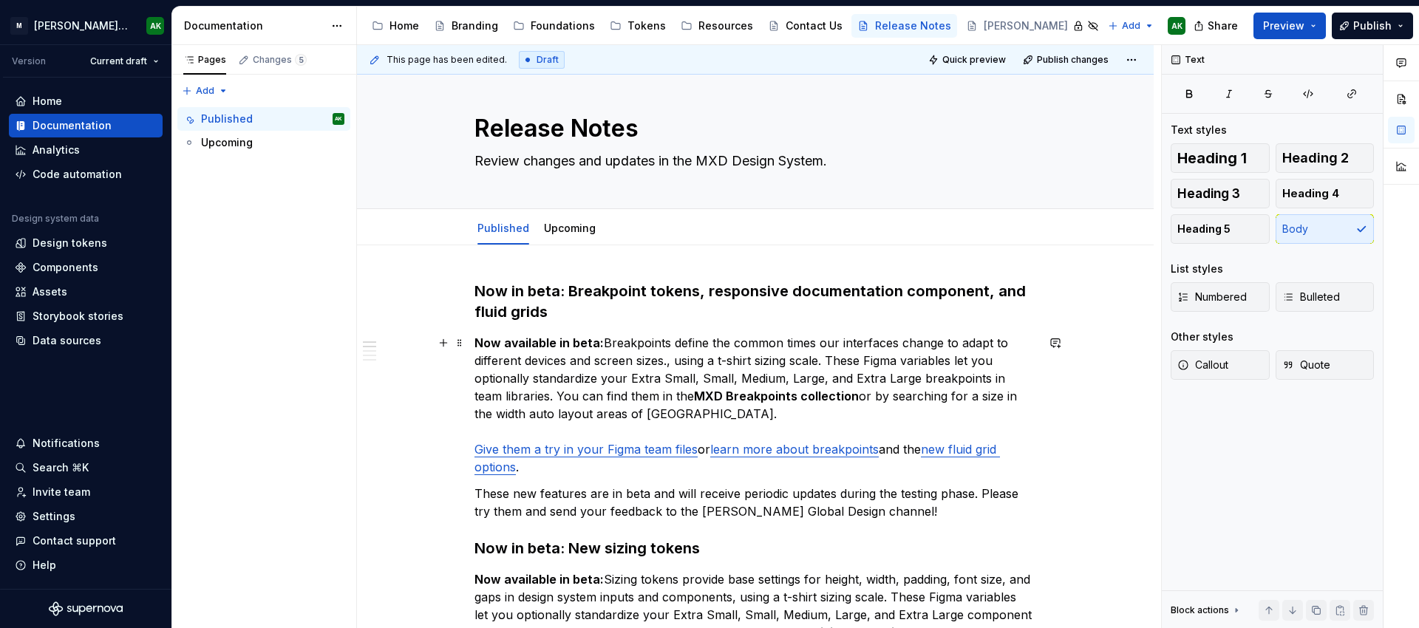
click at [633, 377] on p "Now available in beta: Breakpoints define the common times our interfaces chang…" at bounding box center [756, 405] width 562 height 142
click at [836, 381] on p "Now available in beta: Breakpoints define the common times our interfaces chang…" at bounding box center [756, 405] width 562 height 142
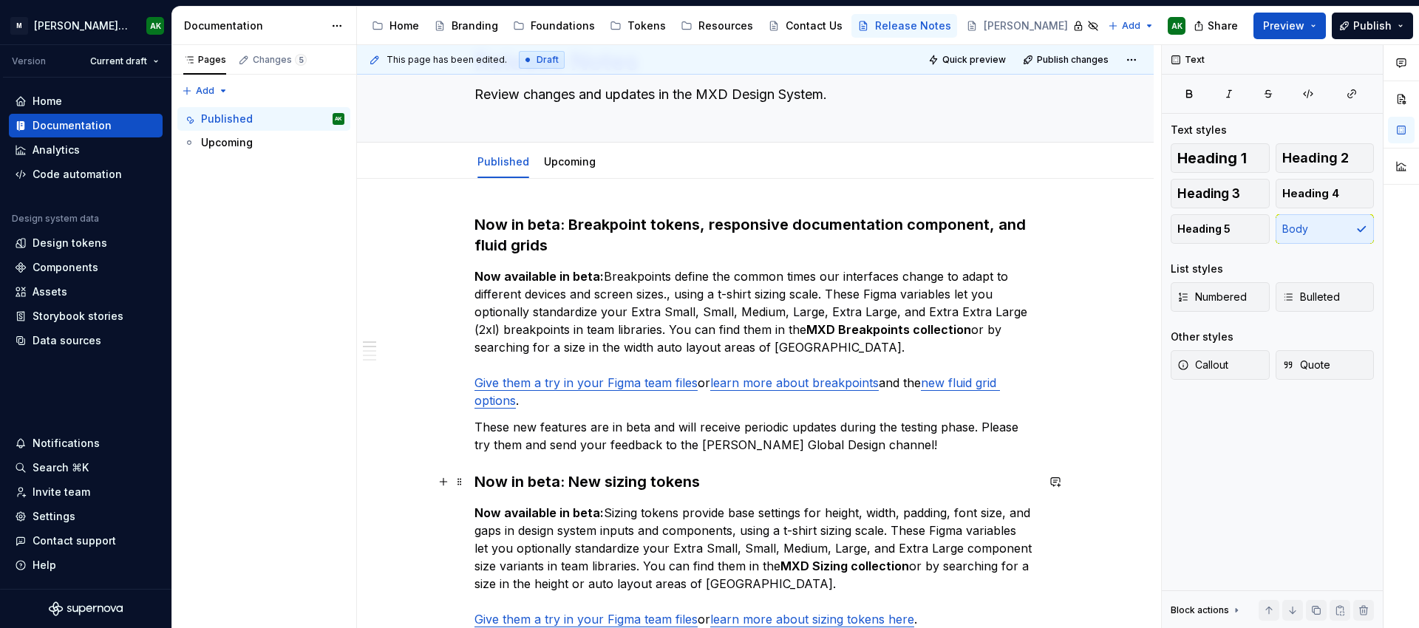
scroll to position [0, 0]
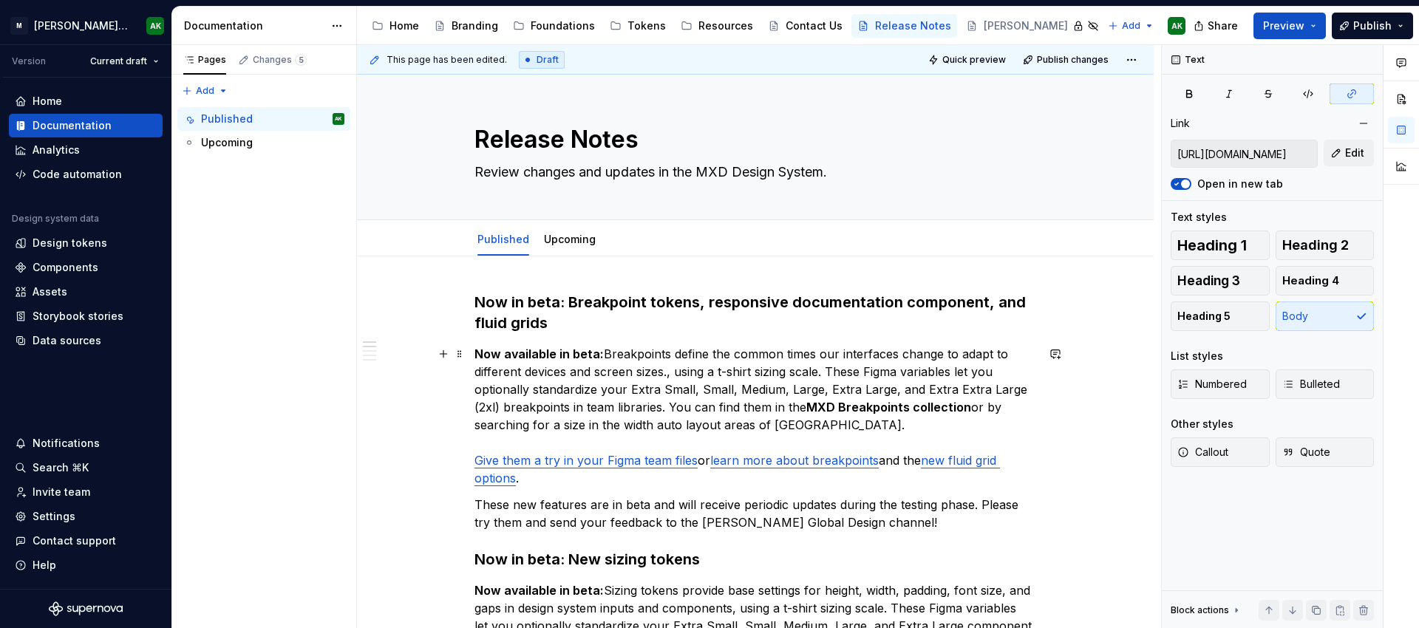
click at [530, 461] on link "Give them a try in your Figma team files" at bounding box center [586, 460] width 223 height 15
click at [562, 481] on p "Now available in beta: Breakpoints define the common times our interfaces chang…" at bounding box center [756, 416] width 562 height 142
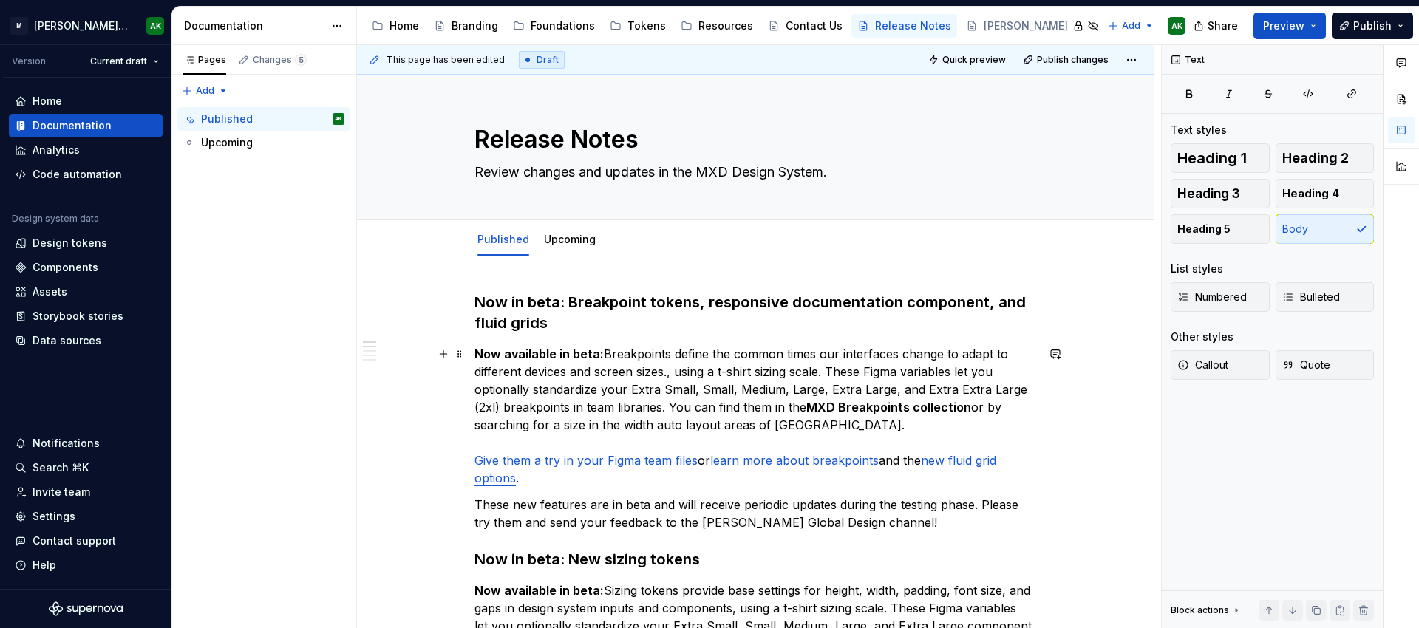
click at [532, 460] on link "Give them a try in your Figma team files" at bounding box center [586, 460] width 223 height 15
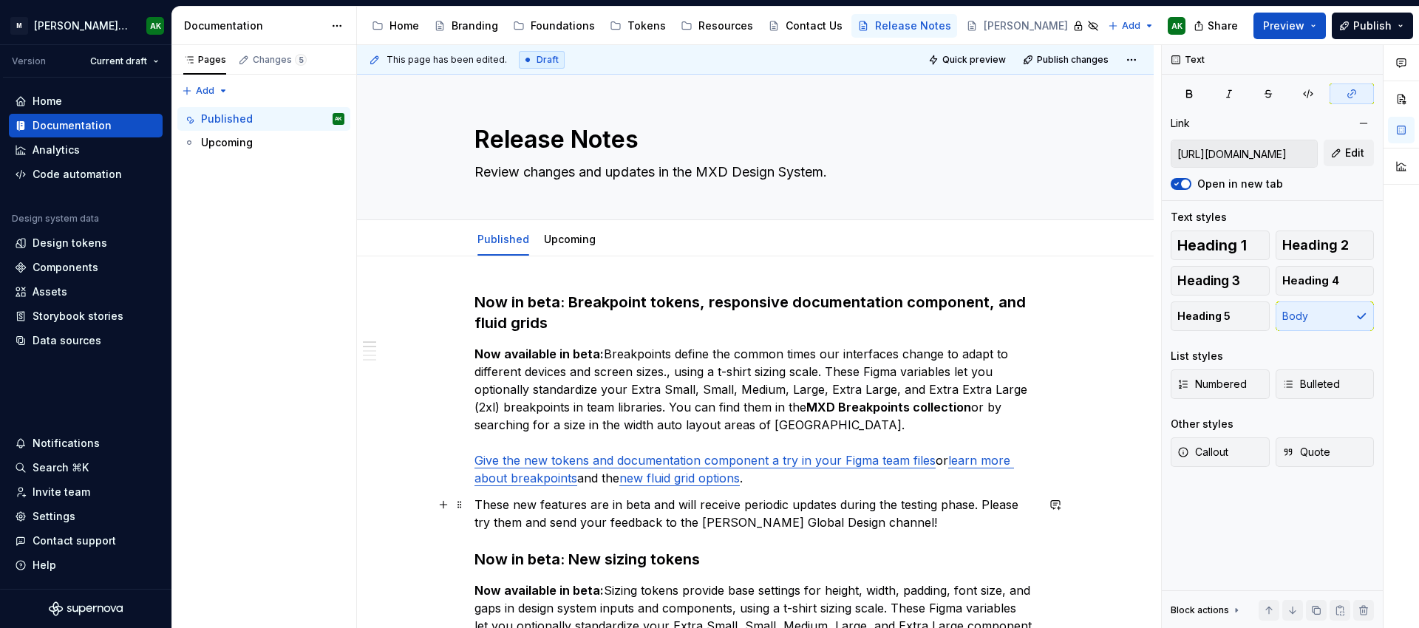
click at [736, 512] on p "These new features are in beta and will receive periodic updates during the tes…" at bounding box center [756, 513] width 562 height 35
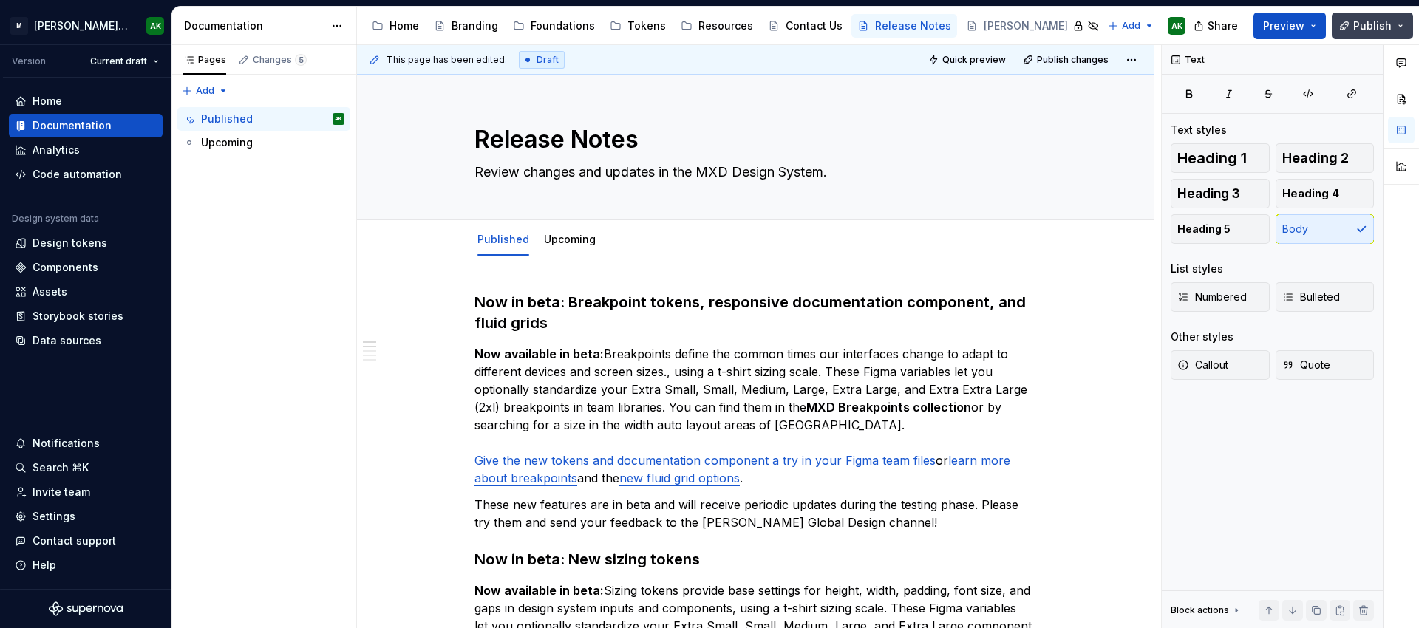
click at [1389, 24] on span "Publish" at bounding box center [1373, 25] width 38 height 15
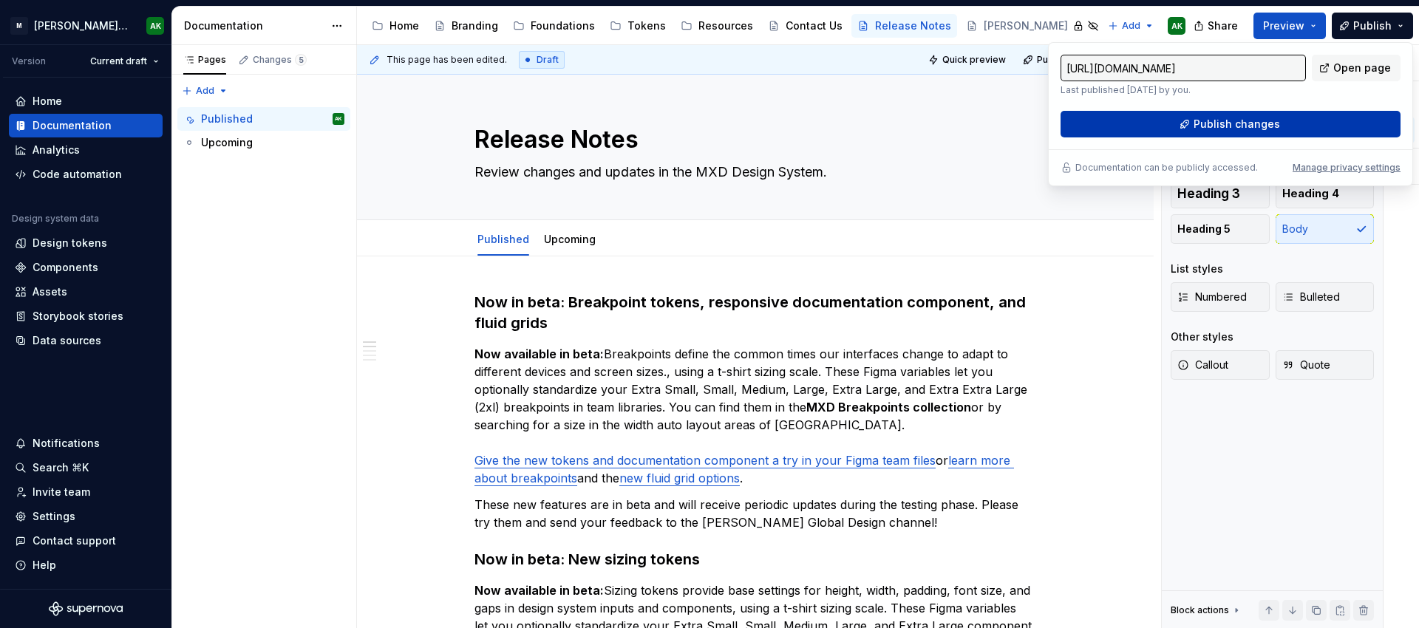
click at [1258, 121] on span "Publish changes" at bounding box center [1237, 124] width 86 height 15
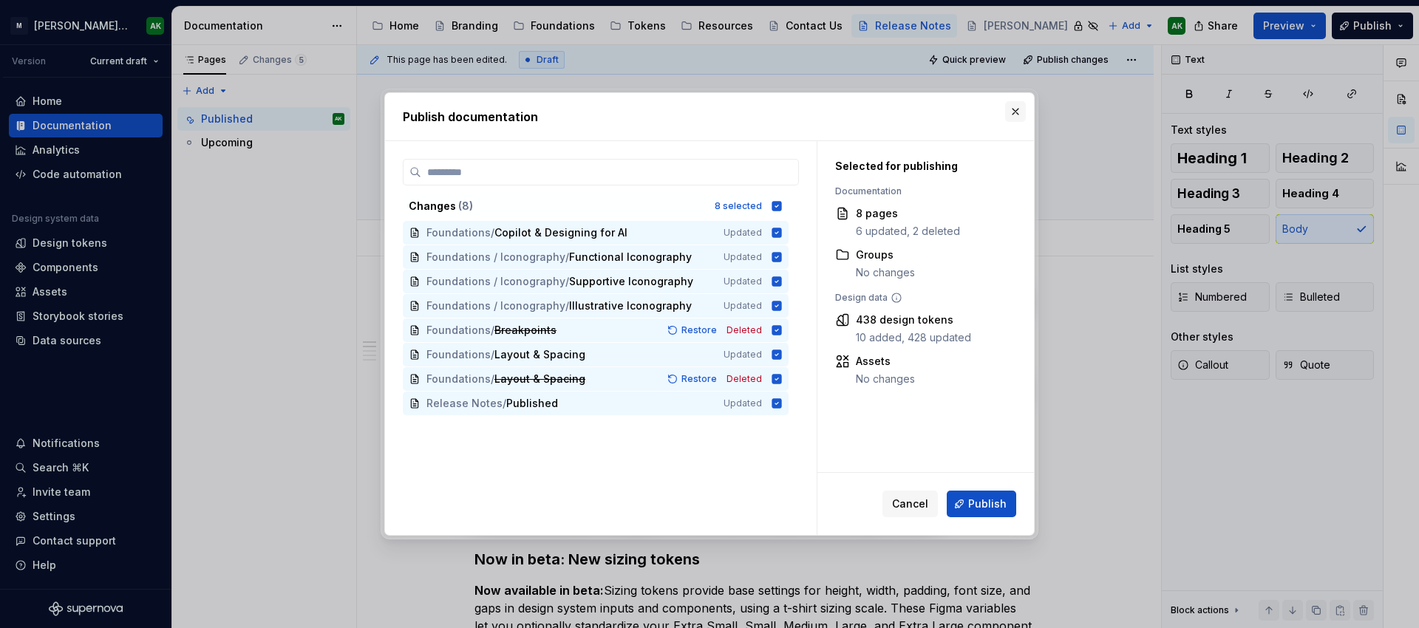
click at [1020, 112] on button "button" at bounding box center [1015, 111] width 21 height 21
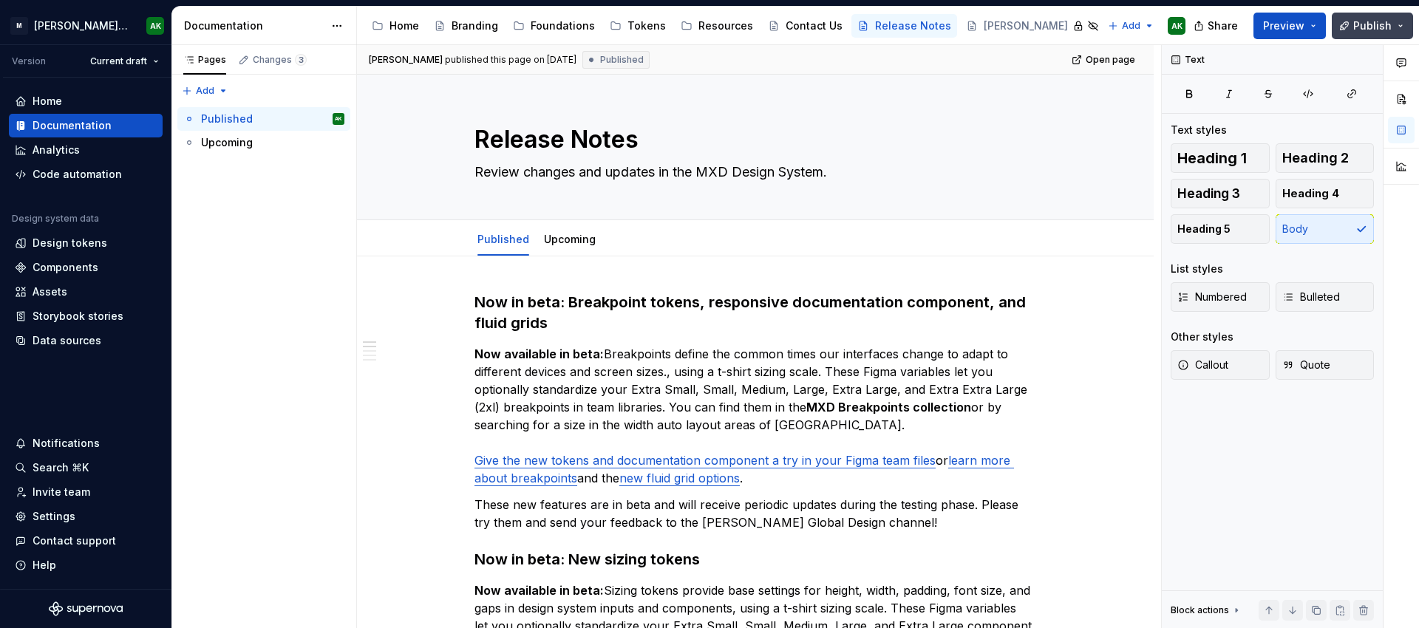
click at [1353, 19] on button "Publish" at bounding box center [1372, 26] width 81 height 27
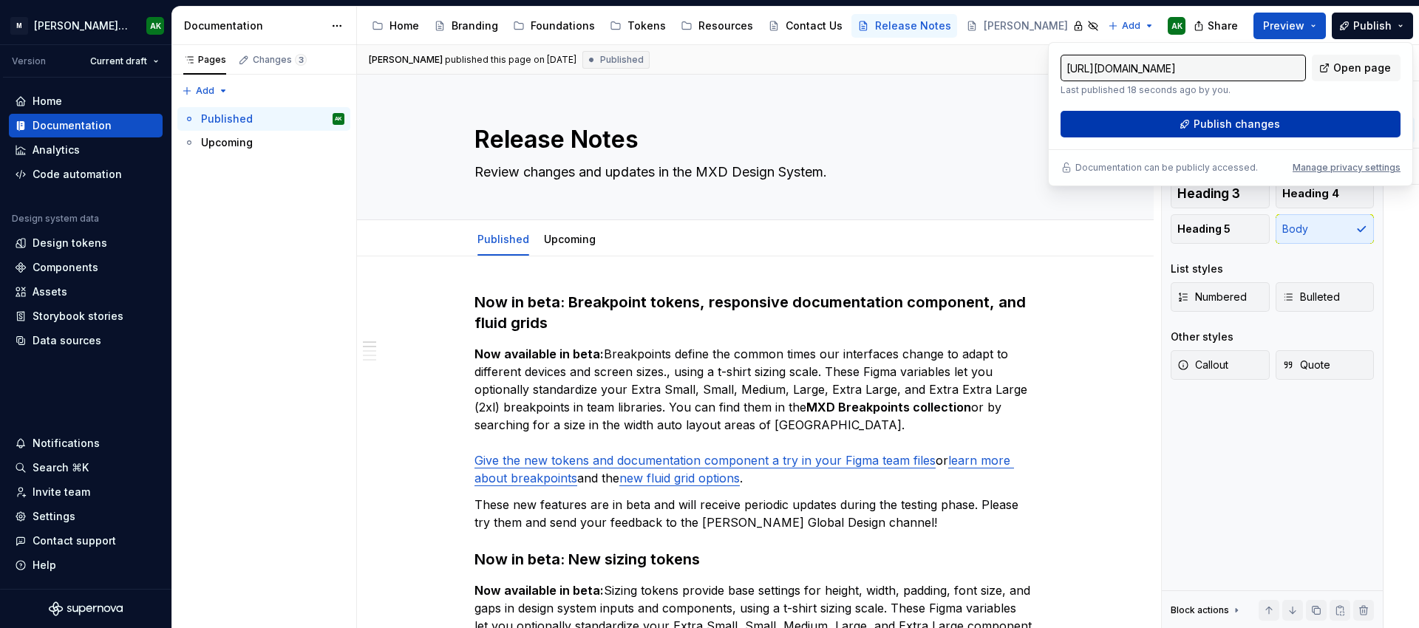
click at [1290, 118] on button "Publish changes" at bounding box center [1231, 124] width 340 height 27
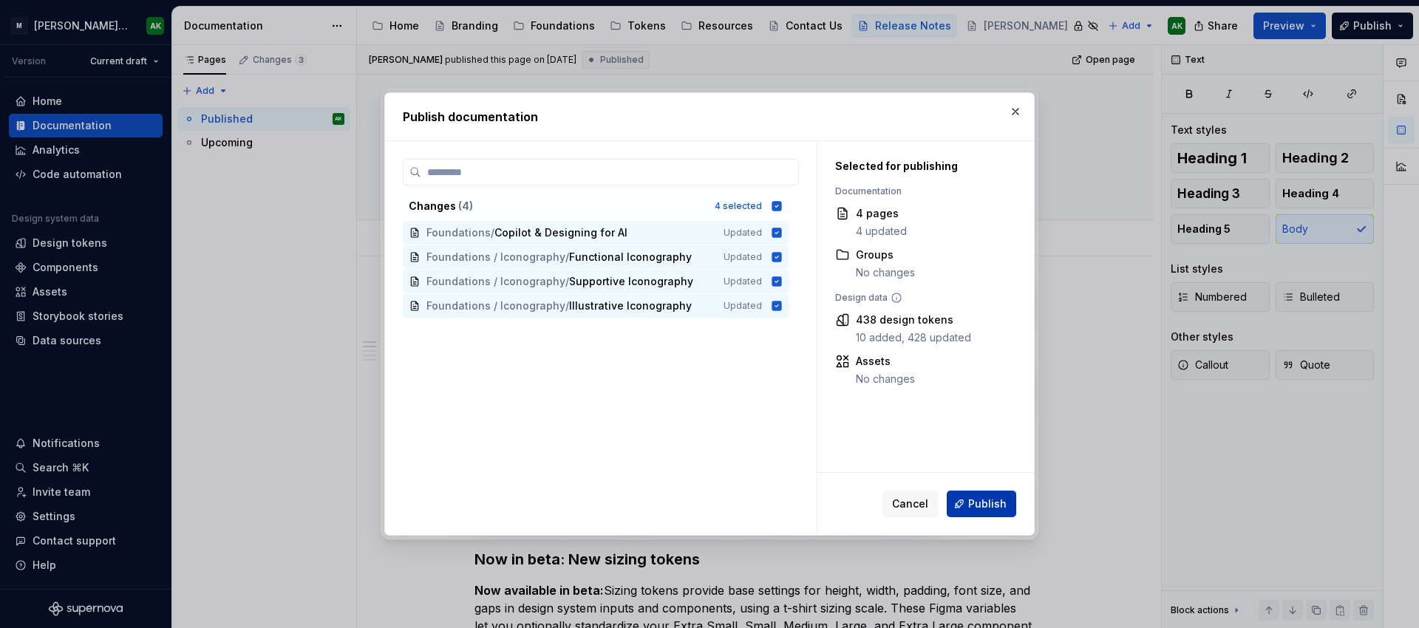
click at [994, 502] on span "Publish" at bounding box center [987, 504] width 38 height 15
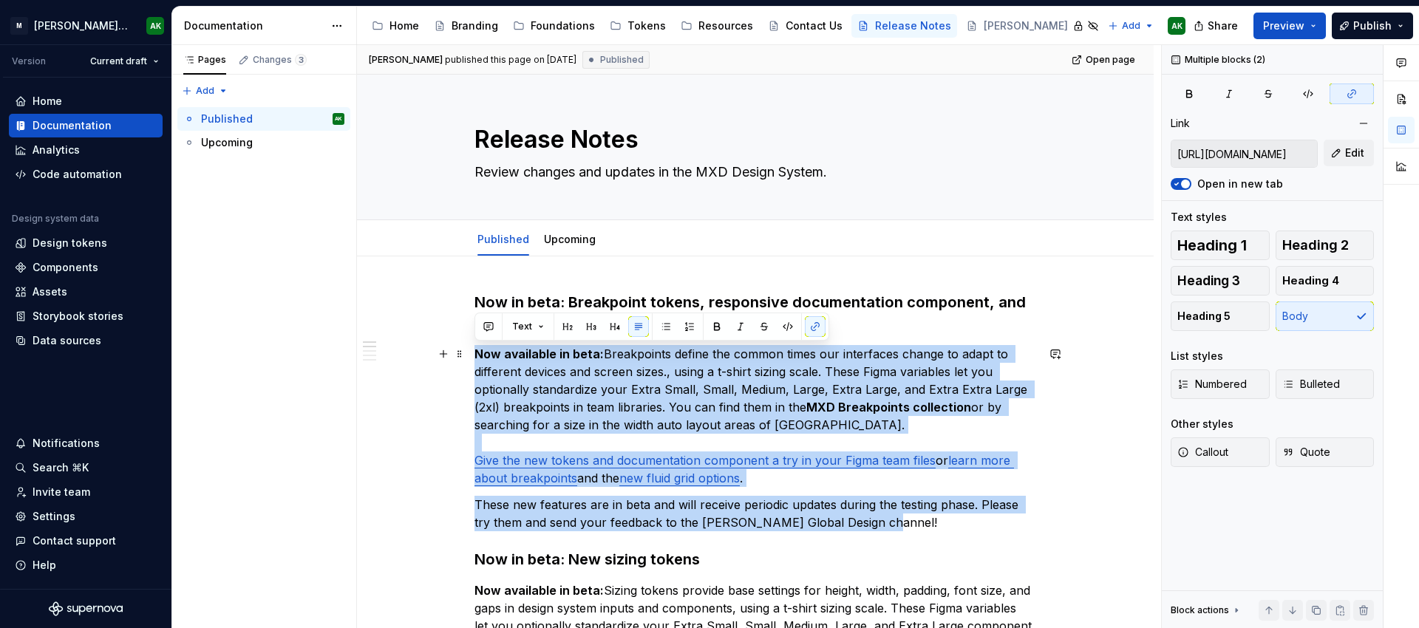
drag, startPoint x: 892, startPoint y: 524, endPoint x: 469, endPoint y: 350, distance: 456.8
copy div "Now available in beta: Breakpoints define the common times our interfaces chang…"
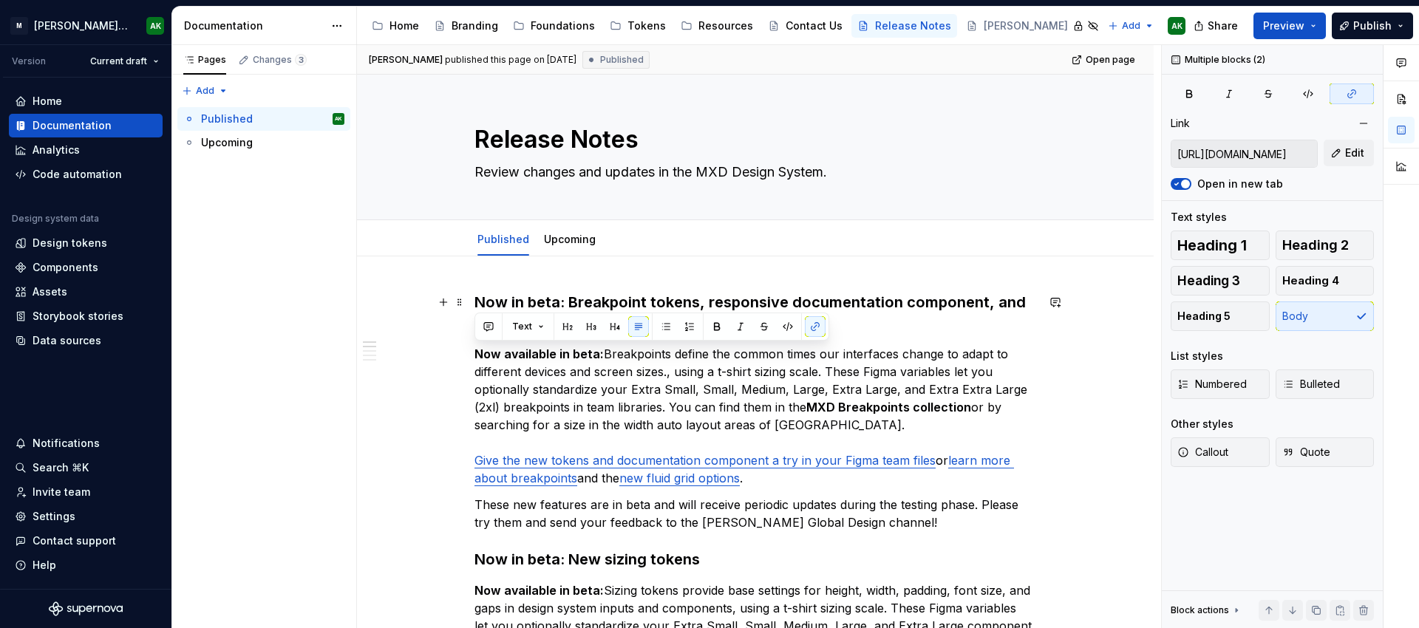
click at [858, 301] on h3 "Now in beta: Breakpoint tokens, responsive documentation component, and fluid g…" at bounding box center [756, 312] width 562 height 41
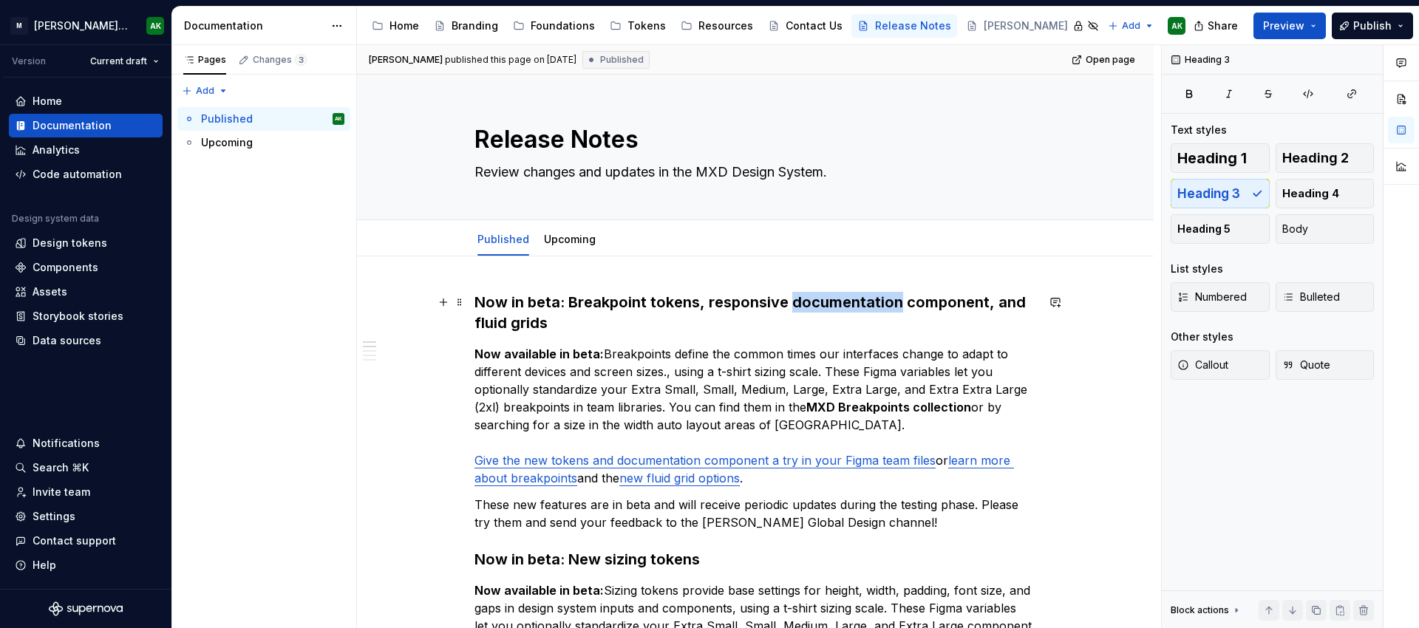
click at [858, 301] on h3 "Now in beta: Breakpoint tokens, responsive documentation component, and fluid g…" at bounding box center [756, 312] width 562 height 41
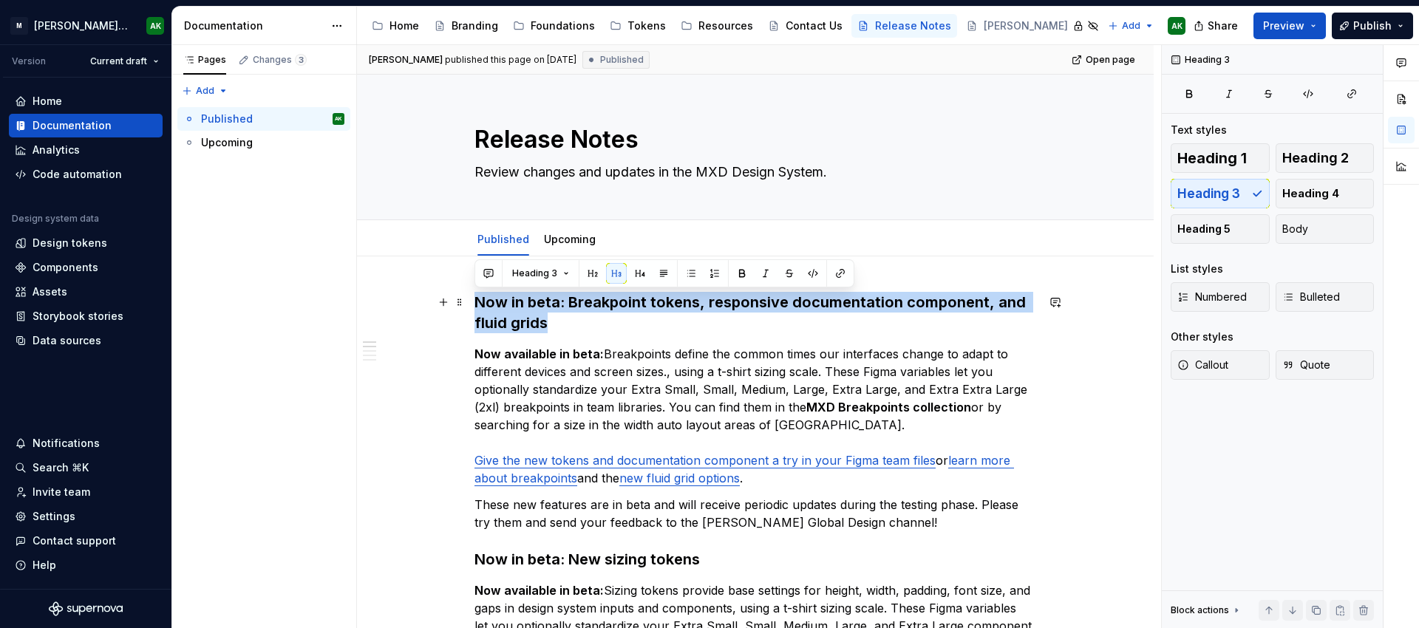
click at [858, 301] on h3 "Now in beta: Breakpoint tokens, responsive documentation component, and fluid g…" at bounding box center [756, 312] width 562 height 41
copy h3 "Now in beta: Breakpoint tokens, responsive documentation component, and fluid g…"
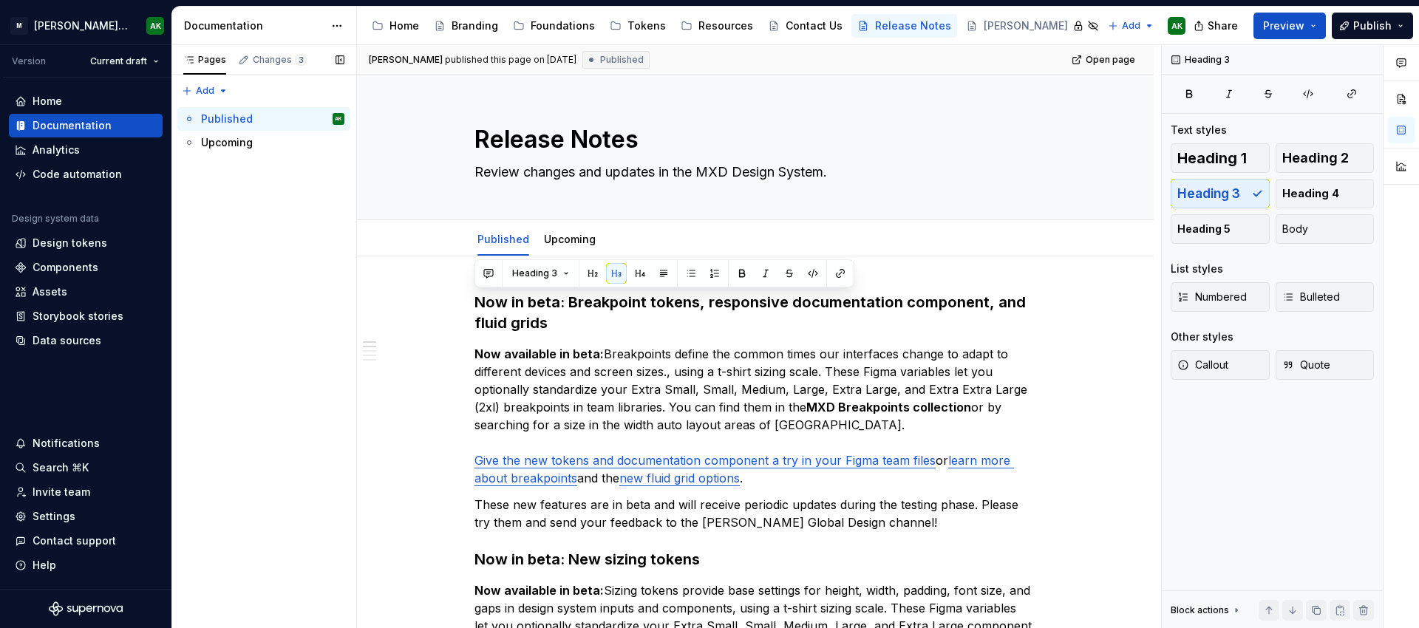
drag, startPoint x: 271, startPoint y: 251, endPoint x: 342, endPoint y: 254, distance: 70.3
click at [271, 251] on div "Pages Changes 3 Add Accessibility guide for tree Page tree. Navigate the tree w…" at bounding box center [264, 337] width 185 height 584
type textarea "*"
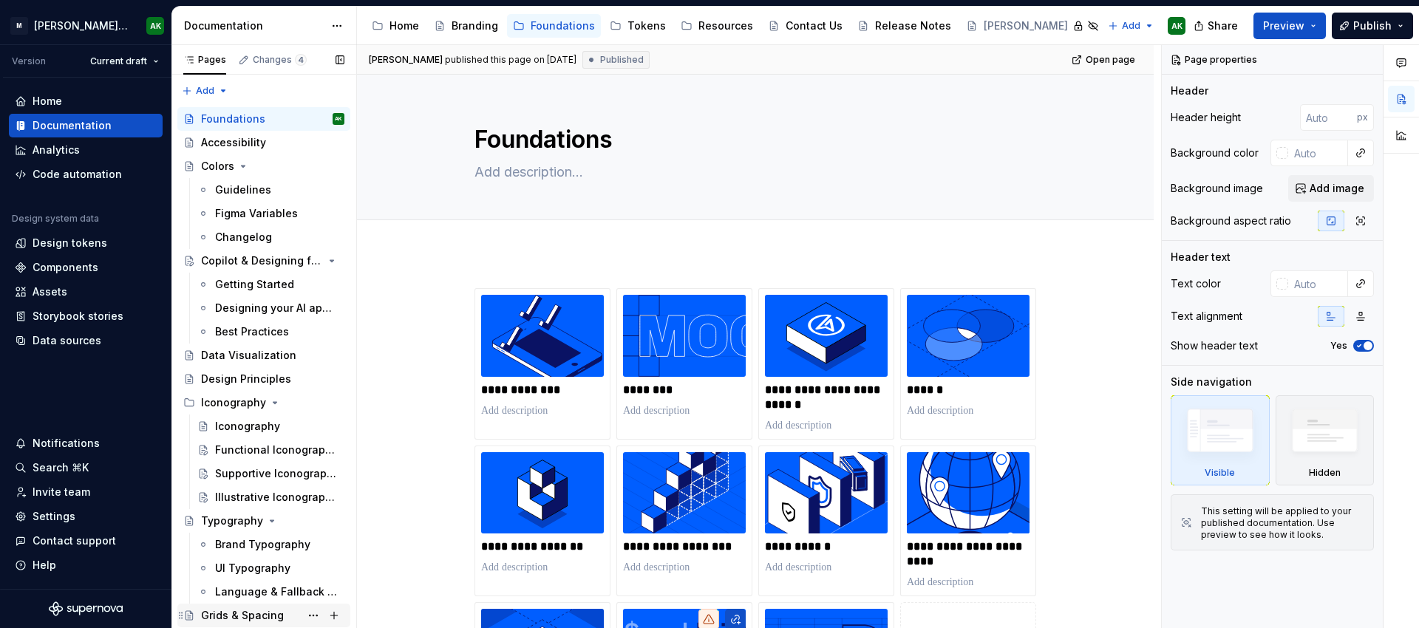
click at [236, 619] on div "Grids & Spacing" at bounding box center [242, 615] width 83 height 15
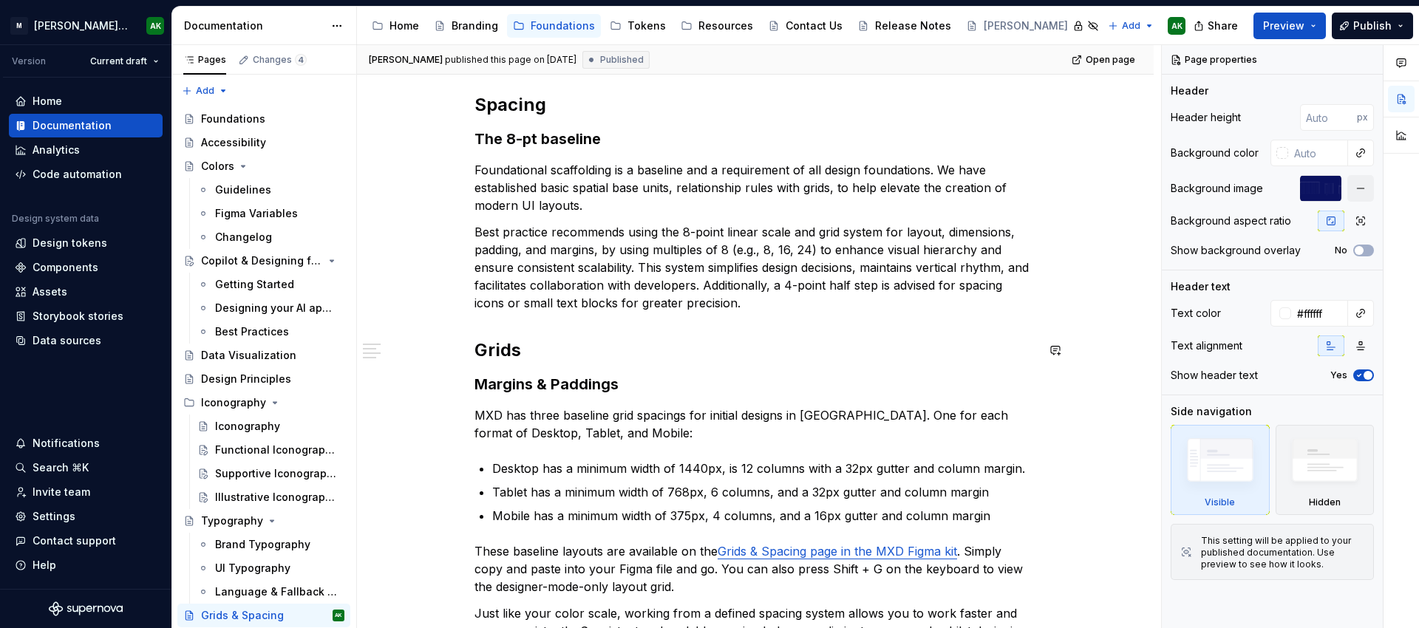
scroll to position [200, 0]
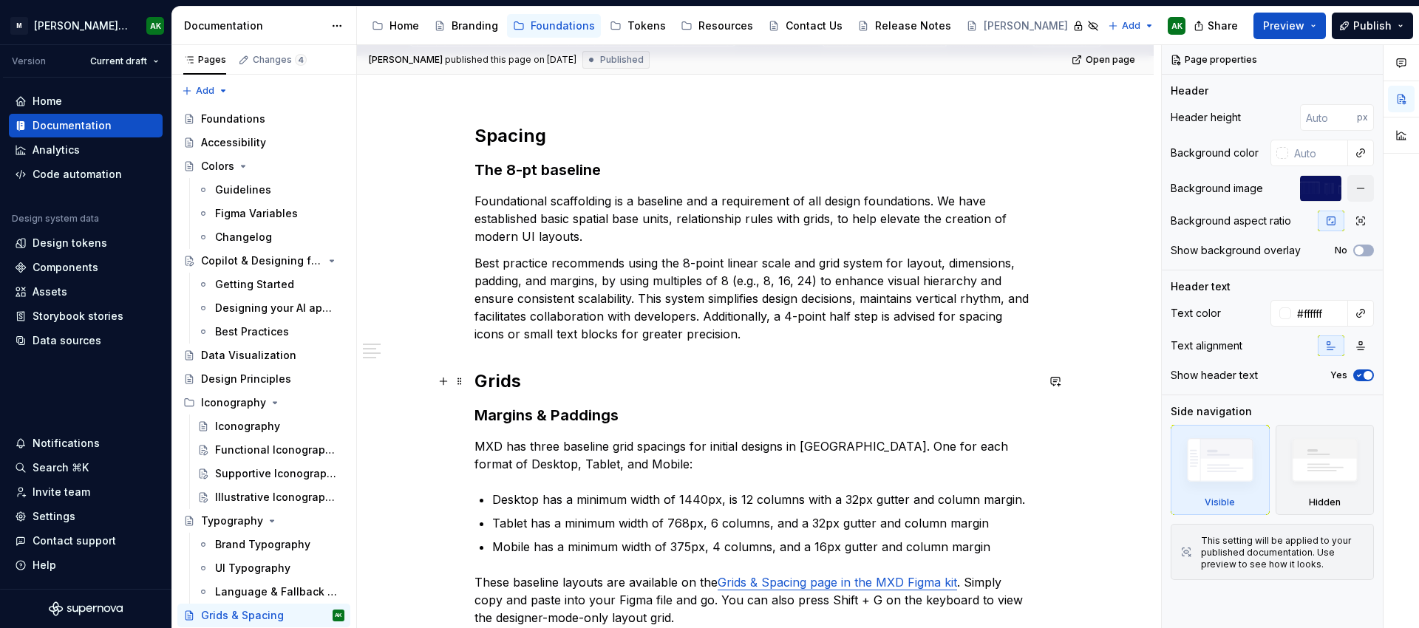
click at [509, 384] on h2 "Grids" at bounding box center [756, 382] width 562 height 24
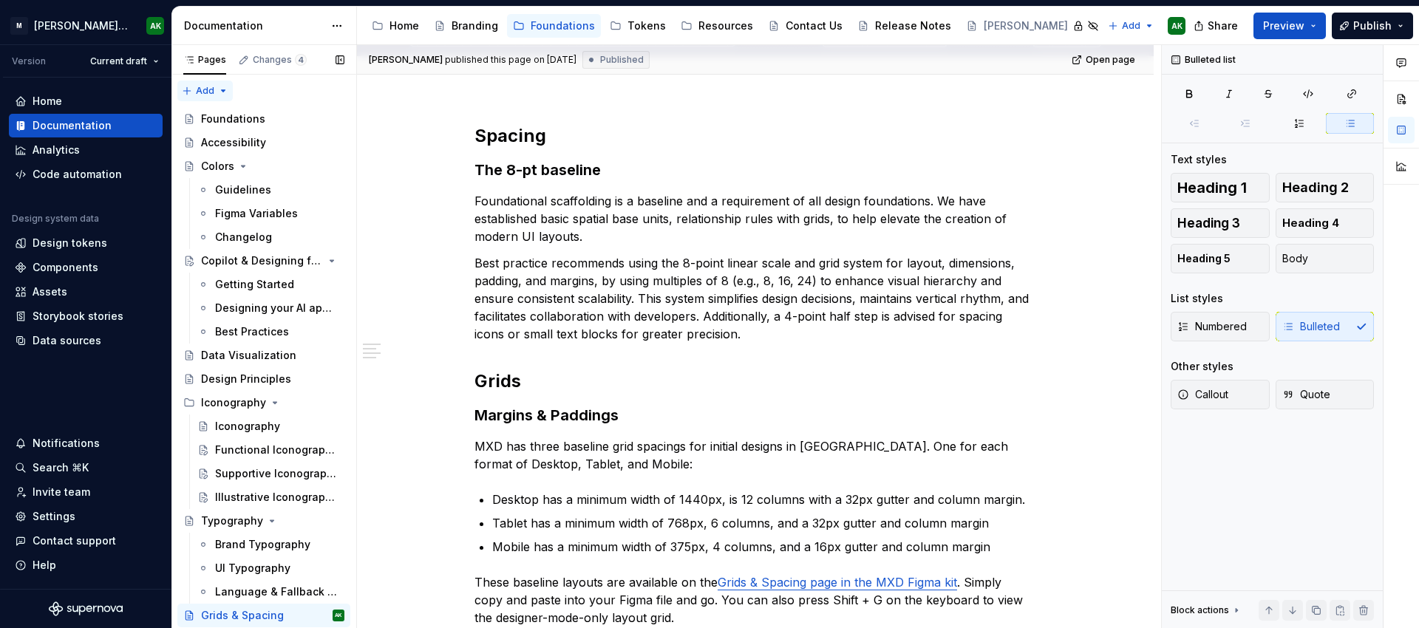
click at [192, 92] on div "Pages Changes 4 Add Accessibility guide for tree Page tree. Navigate the tree w…" at bounding box center [264, 338] width 185 height 586
type textarea "*"
click at [223, 112] on div "New page" at bounding box center [253, 117] width 96 height 15
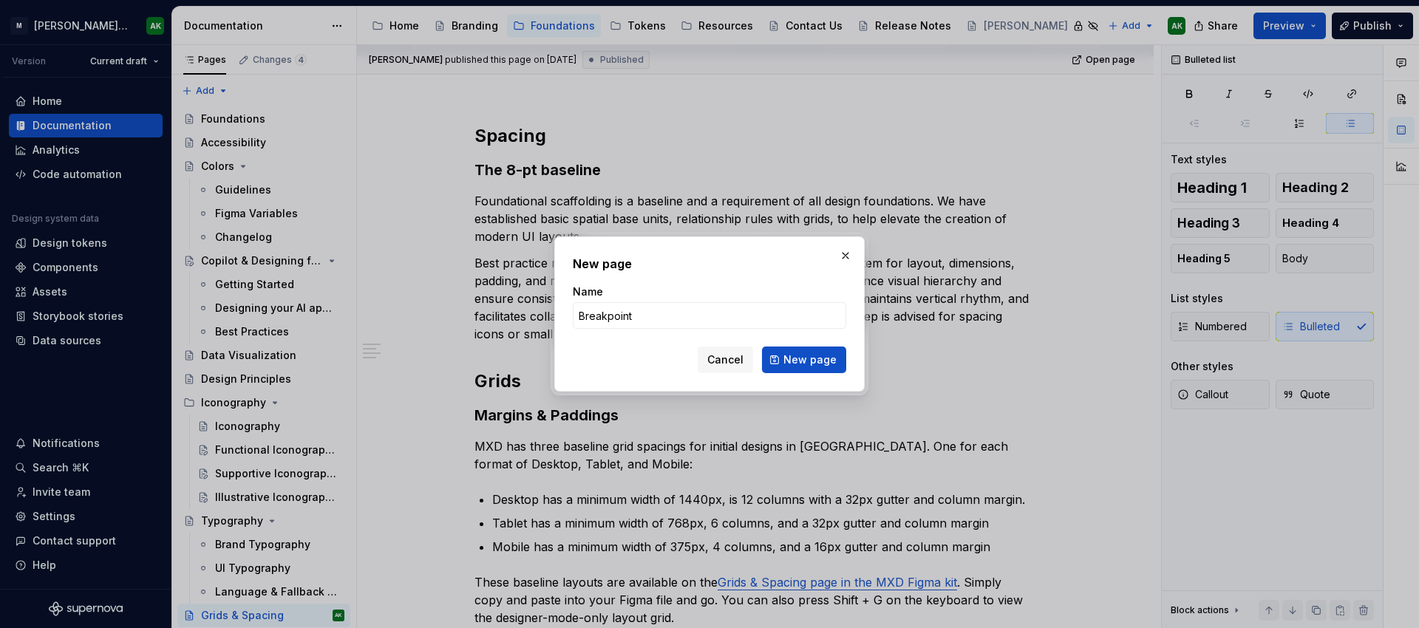
type input "Breakpoints"
click button "New page" at bounding box center [804, 360] width 84 height 27
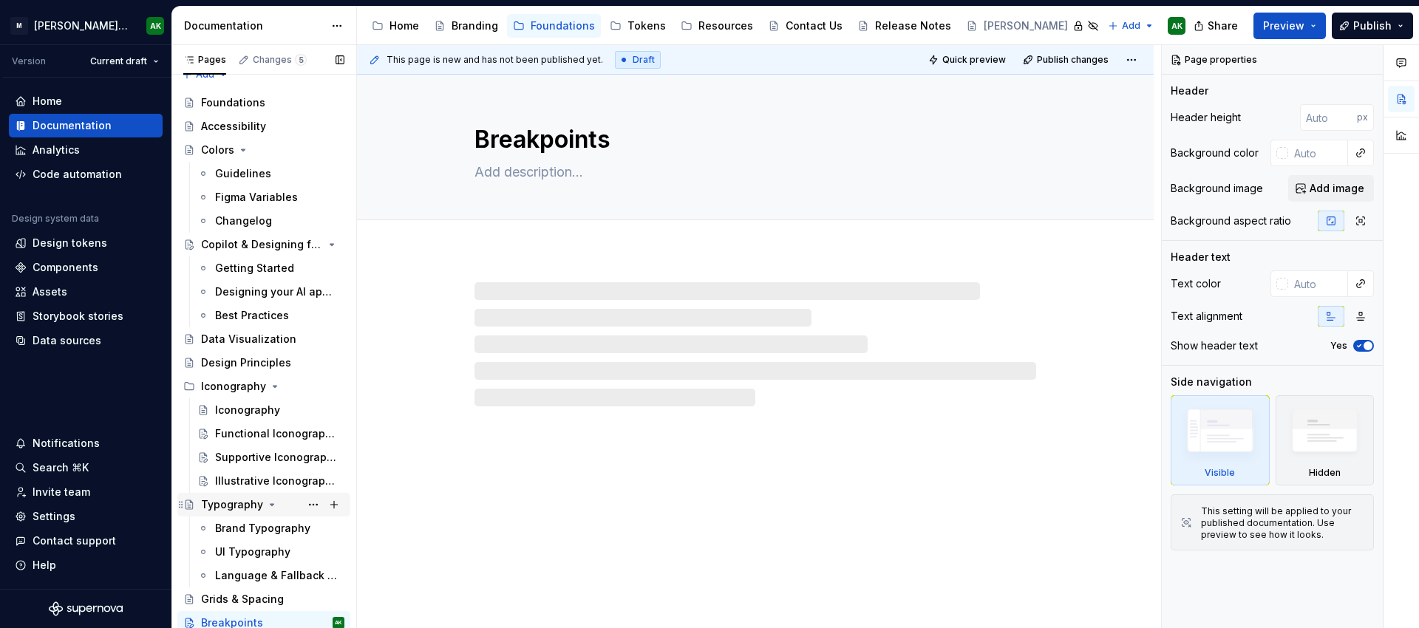
scroll to position [19, 0]
type textarea "*"
type textarea "Typography"
type textarea "Type at [PERSON_NAME] has been refreshed with two complementary families to con…"
type input "#ffffff"
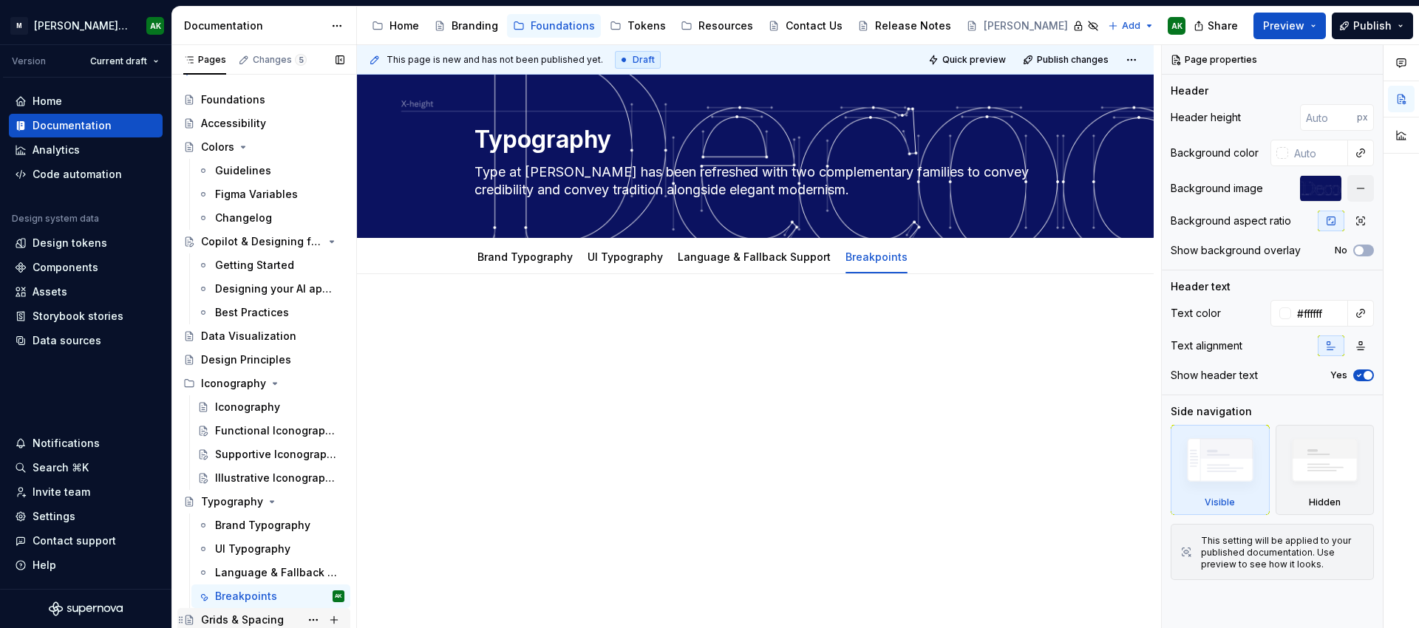
type textarea "*"
type textarea "Breakpoints"
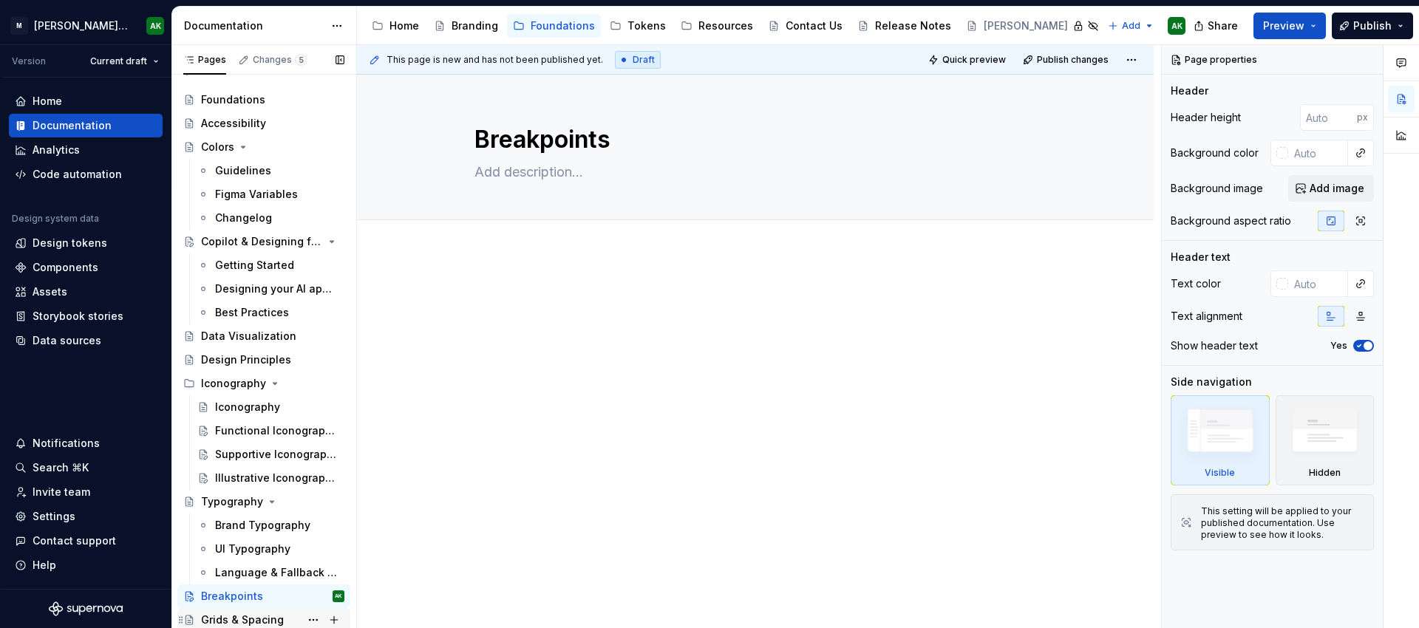
click at [231, 620] on div "Grids & Spacing" at bounding box center [242, 620] width 83 height 15
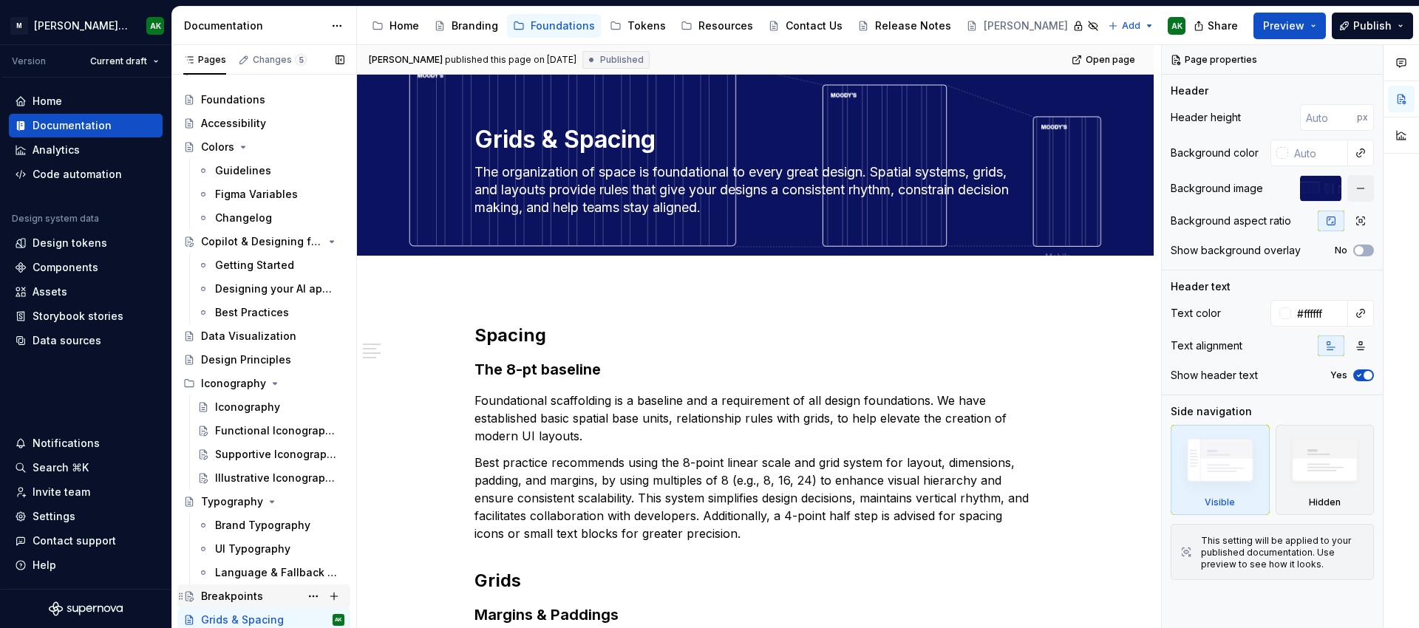
click at [243, 591] on div "Breakpoints" at bounding box center [232, 596] width 62 height 15
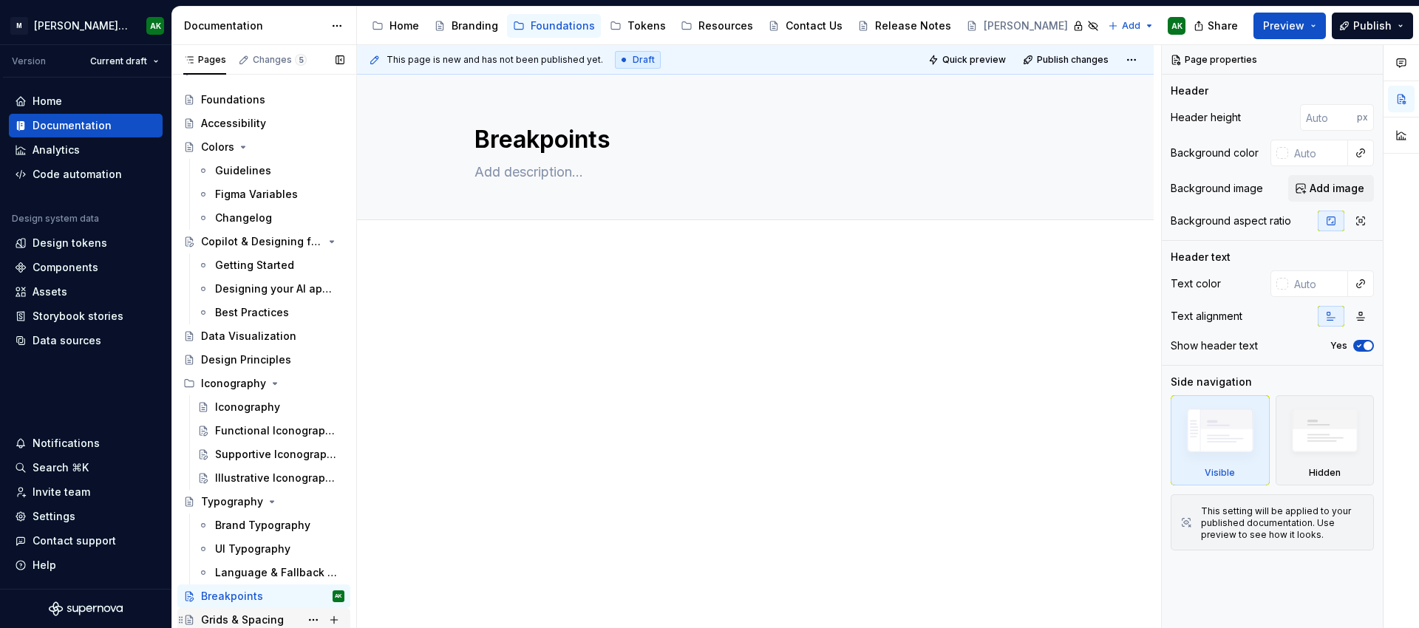
click at [219, 617] on div "Grids & Spacing" at bounding box center [242, 620] width 83 height 15
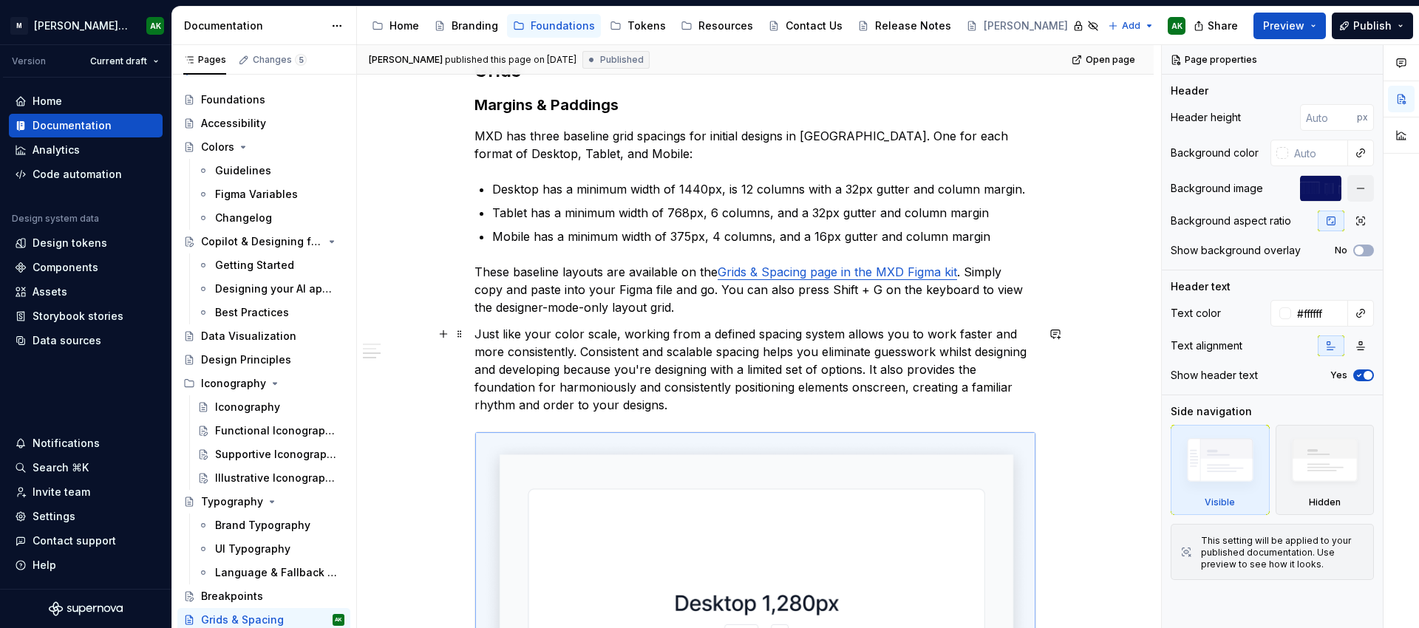
scroll to position [588, 0]
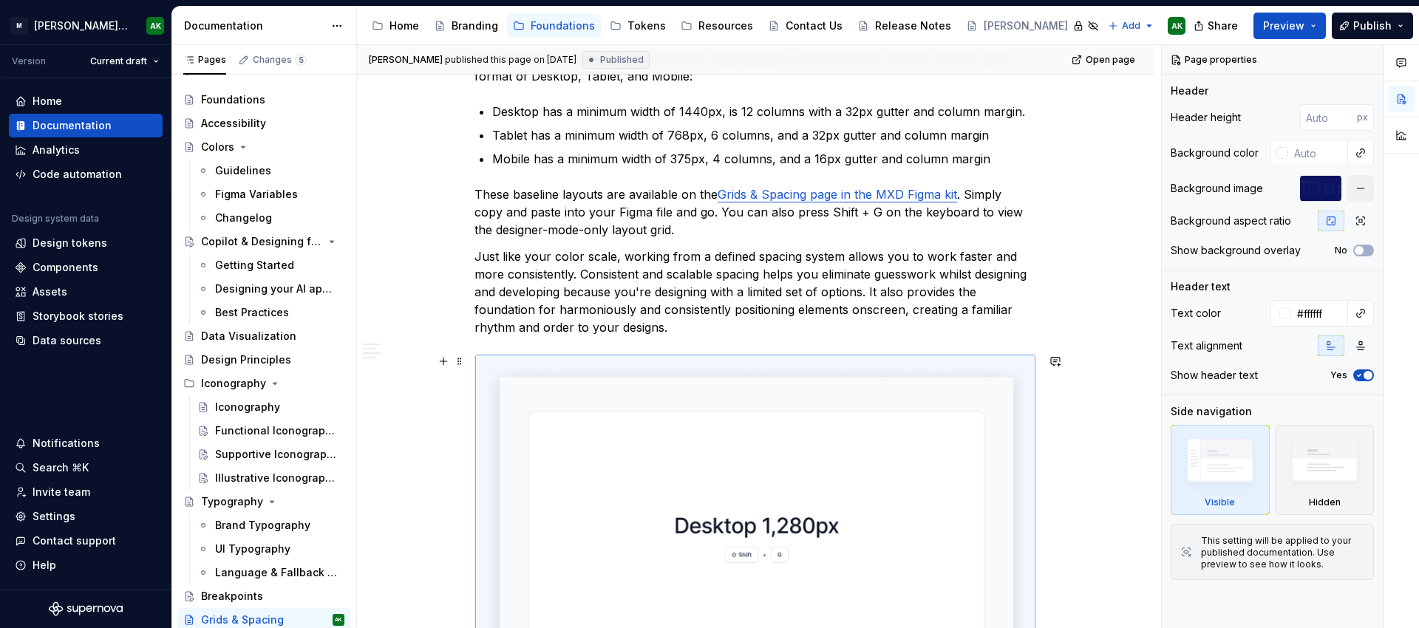
type textarea "*"
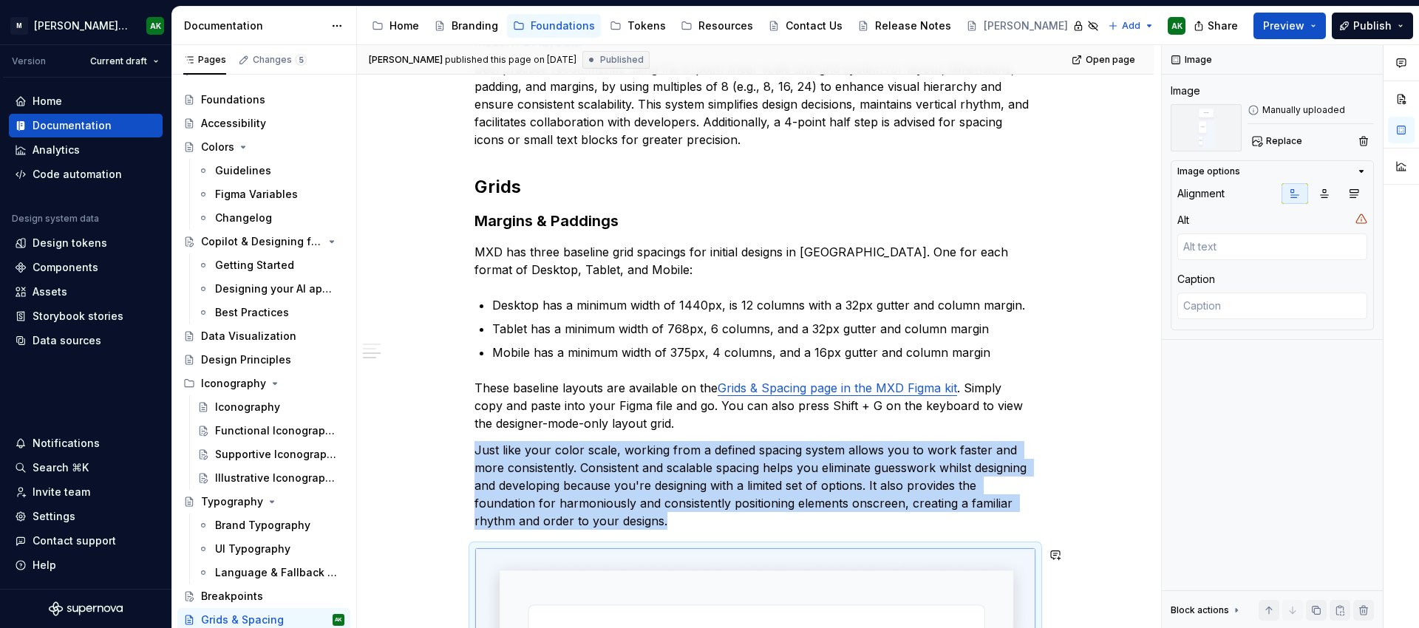
scroll to position [379, 0]
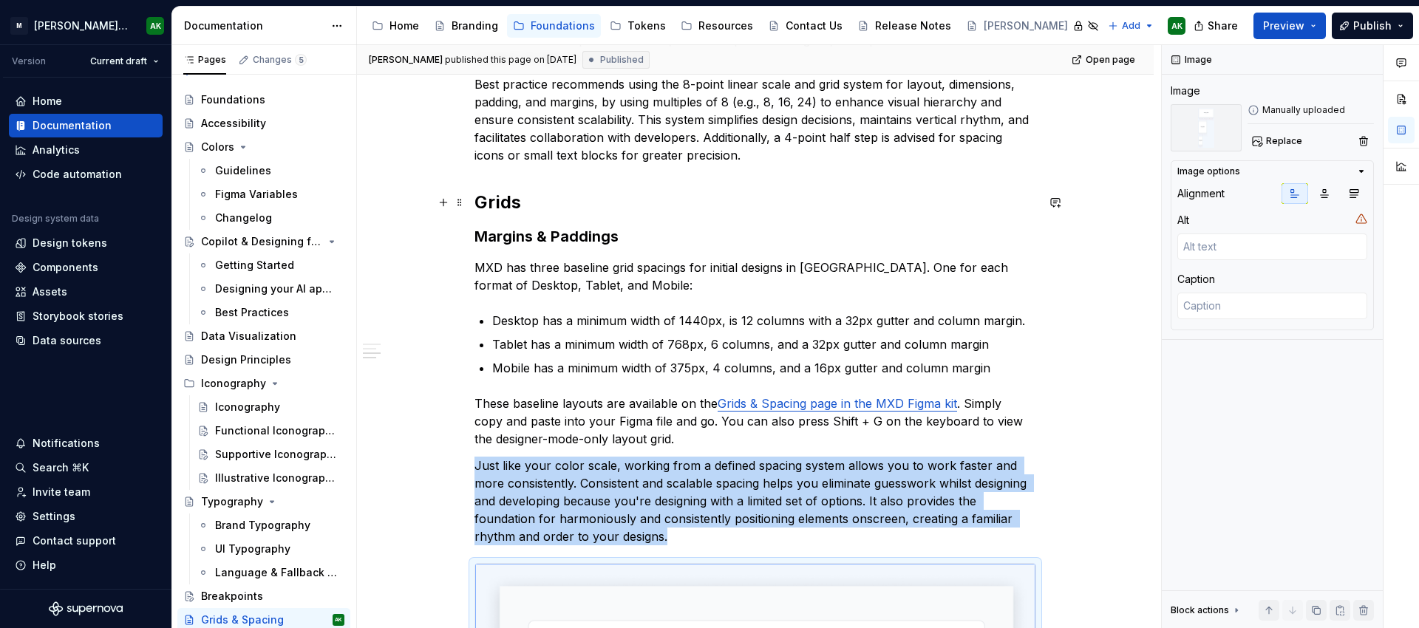
click at [534, 207] on h2 "Grids" at bounding box center [756, 203] width 562 height 24
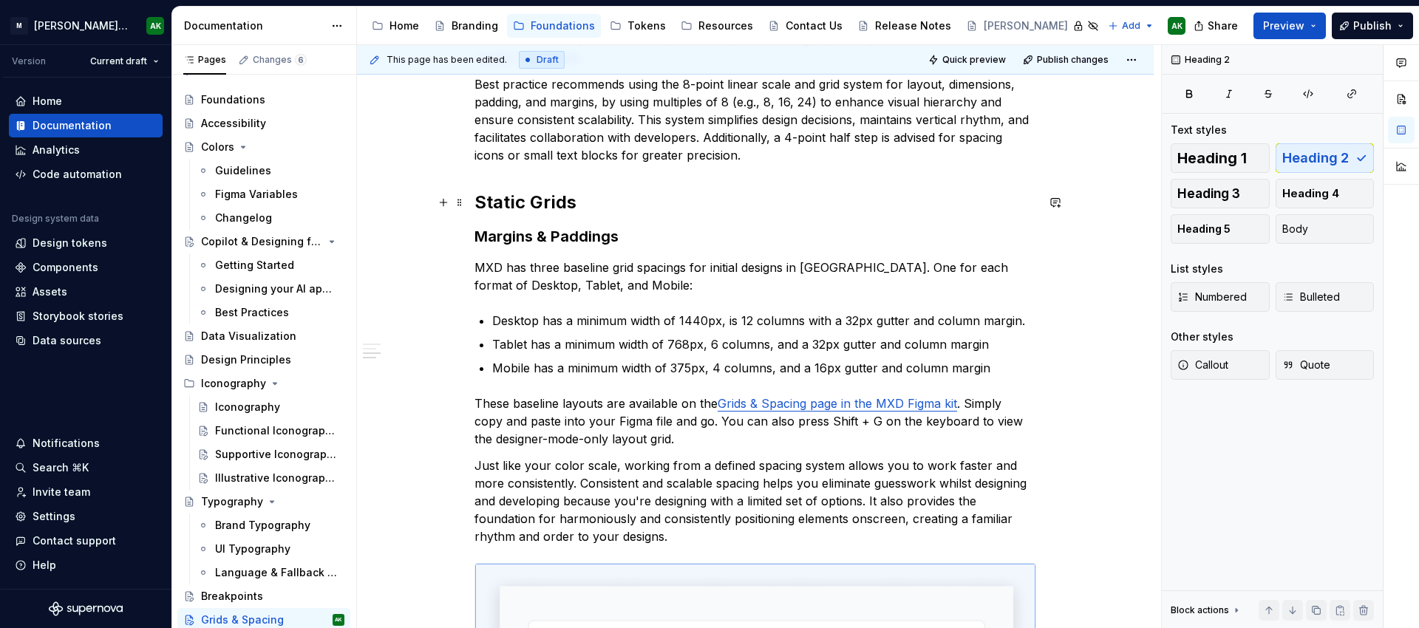
click at [478, 202] on h2 "Static Grids" at bounding box center [756, 203] width 562 height 24
click at [560, 266] on p "MXD has three baseline grid spacings for initial designs in [GEOGRAPHIC_DATA]. …" at bounding box center [756, 276] width 562 height 35
click at [593, 209] on h2 "Static Grids" at bounding box center [756, 203] width 562 height 24
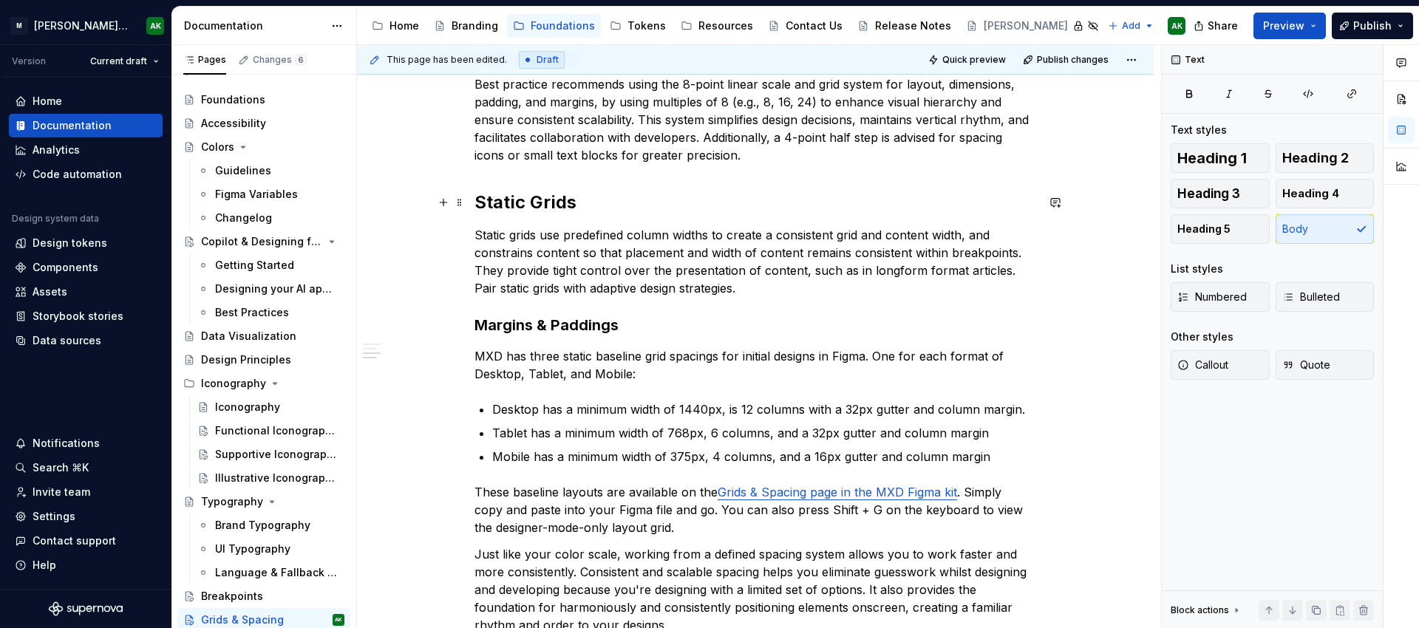
click at [511, 208] on h2 "Static Grids" at bounding box center [756, 203] width 562 height 24
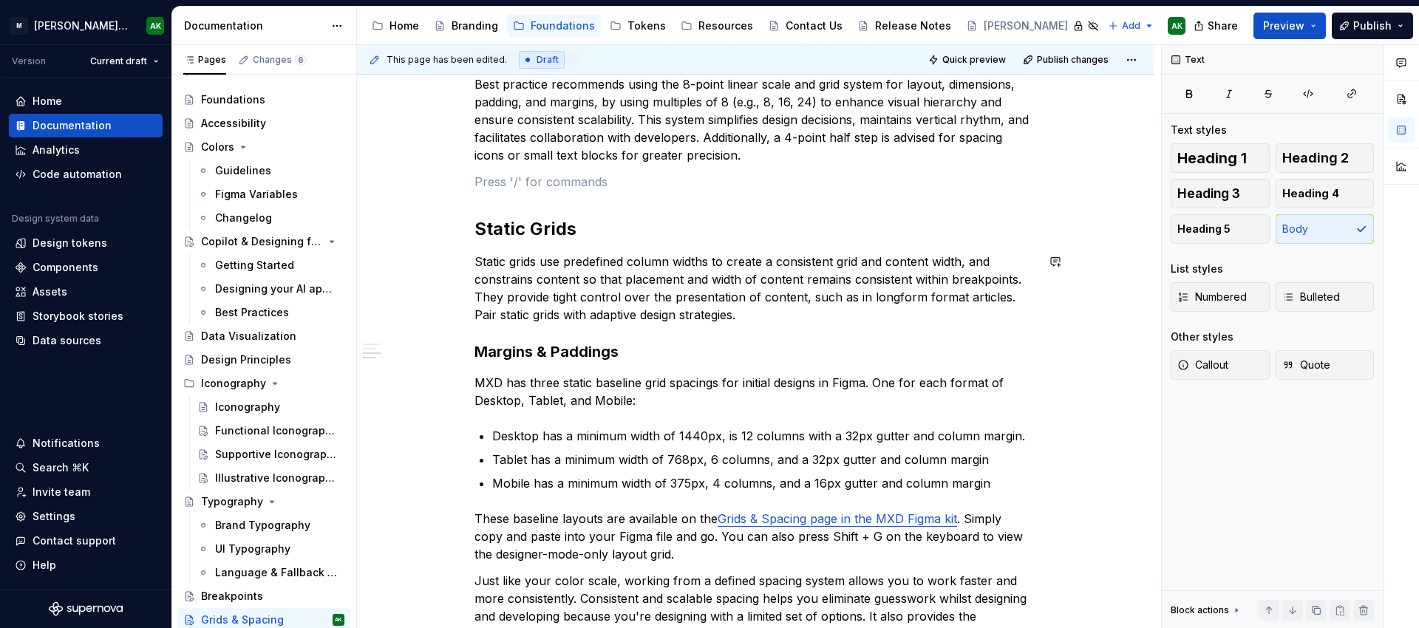
click at [520, 240] on h2 "Static Grids" at bounding box center [756, 229] width 562 height 24
click at [570, 233] on h2 "Static Grids" at bounding box center [756, 229] width 562 height 24
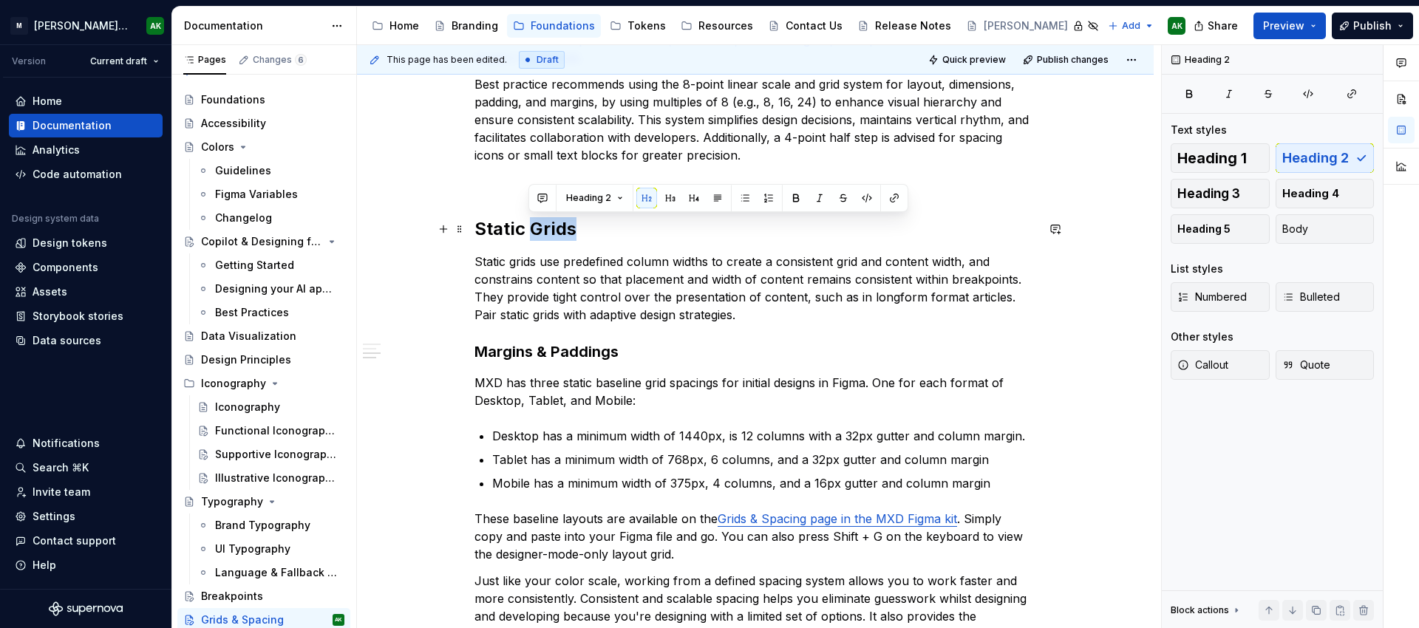
click at [570, 234] on h2 "Static Grids" at bounding box center [756, 229] width 562 height 24
copy h2 "Static Grids"
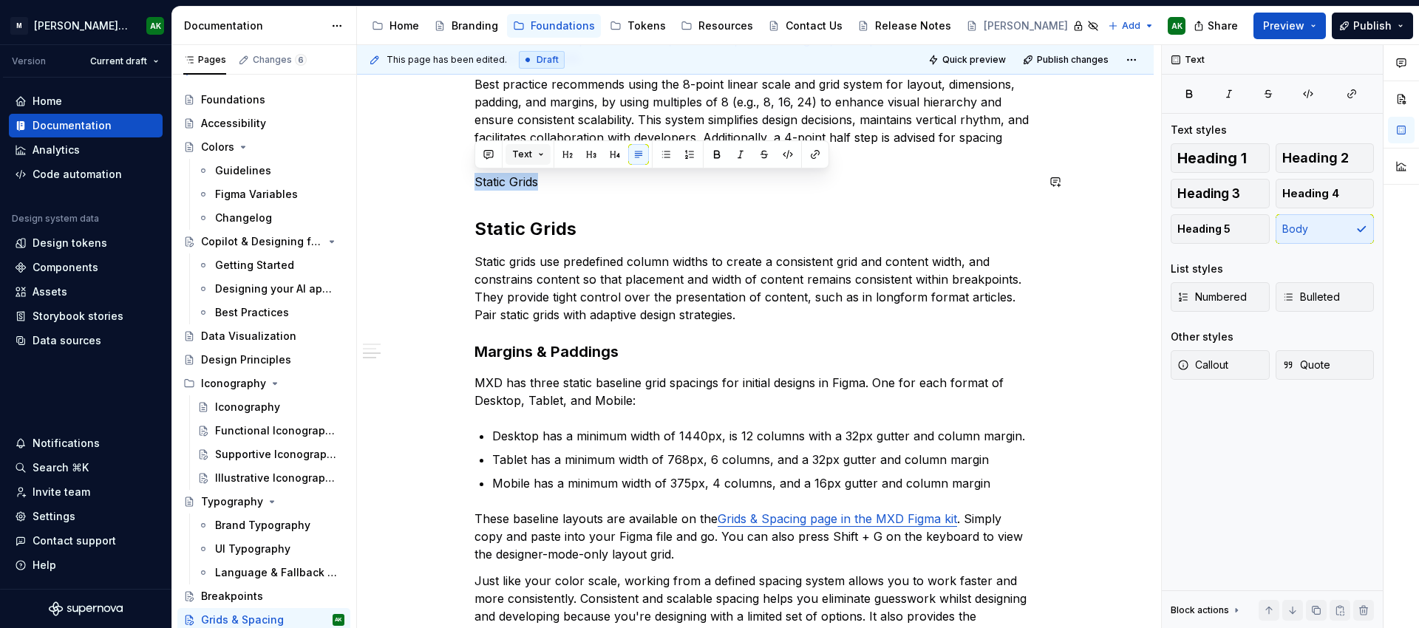
click at [531, 155] on button "Text" at bounding box center [528, 154] width 45 height 21
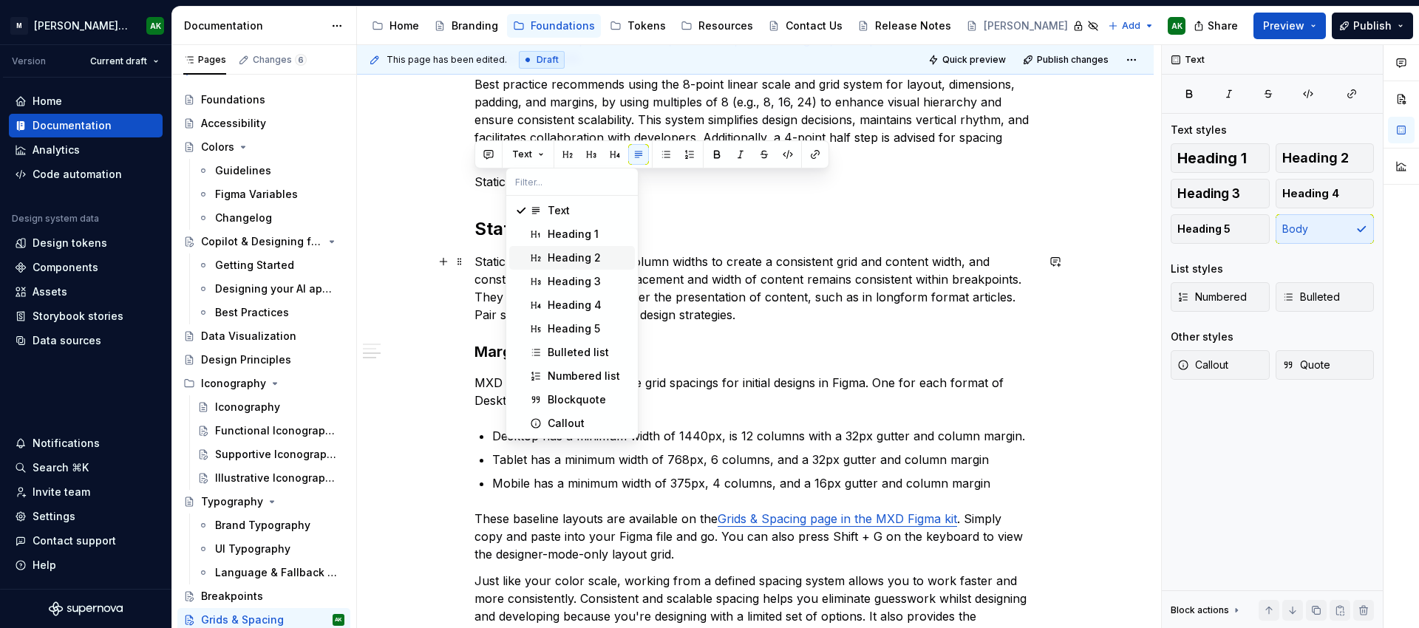
click at [557, 261] on div "Heading 2" at bounding box center [574, 258] width 53 height 15
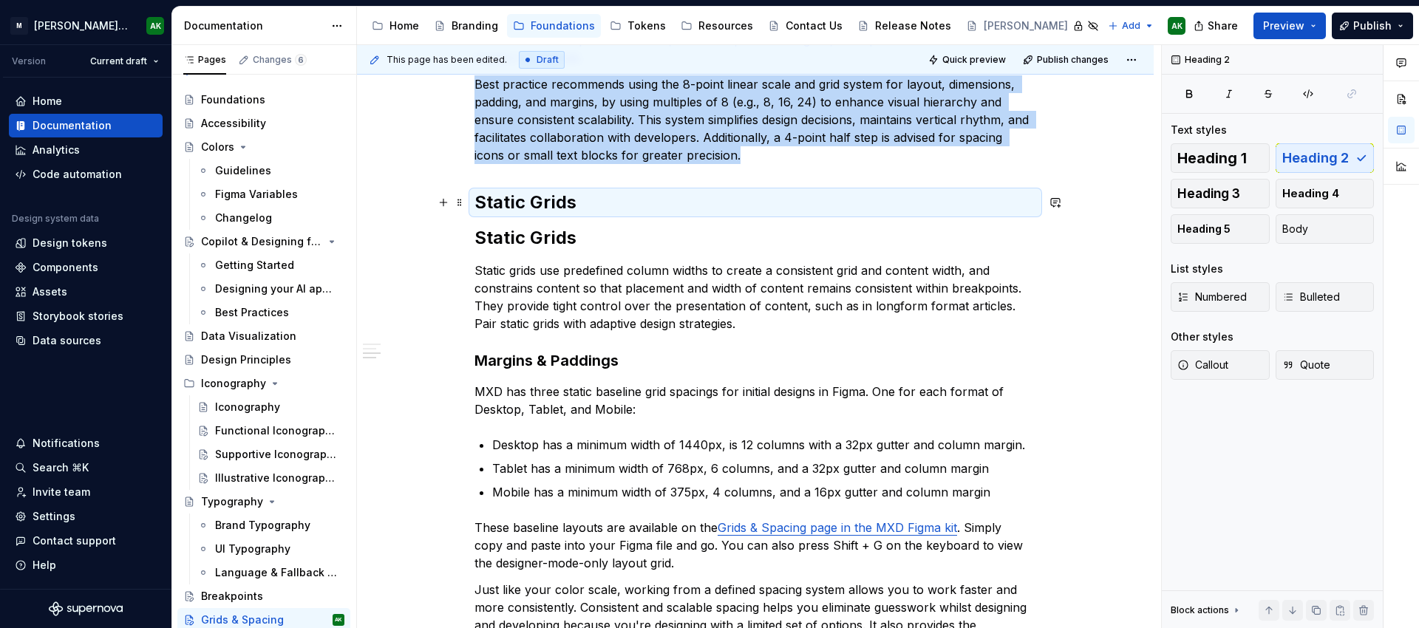
click at [539, 200] on h2 "Static Grids" at bounding box center [756, 203] width 562 height 24
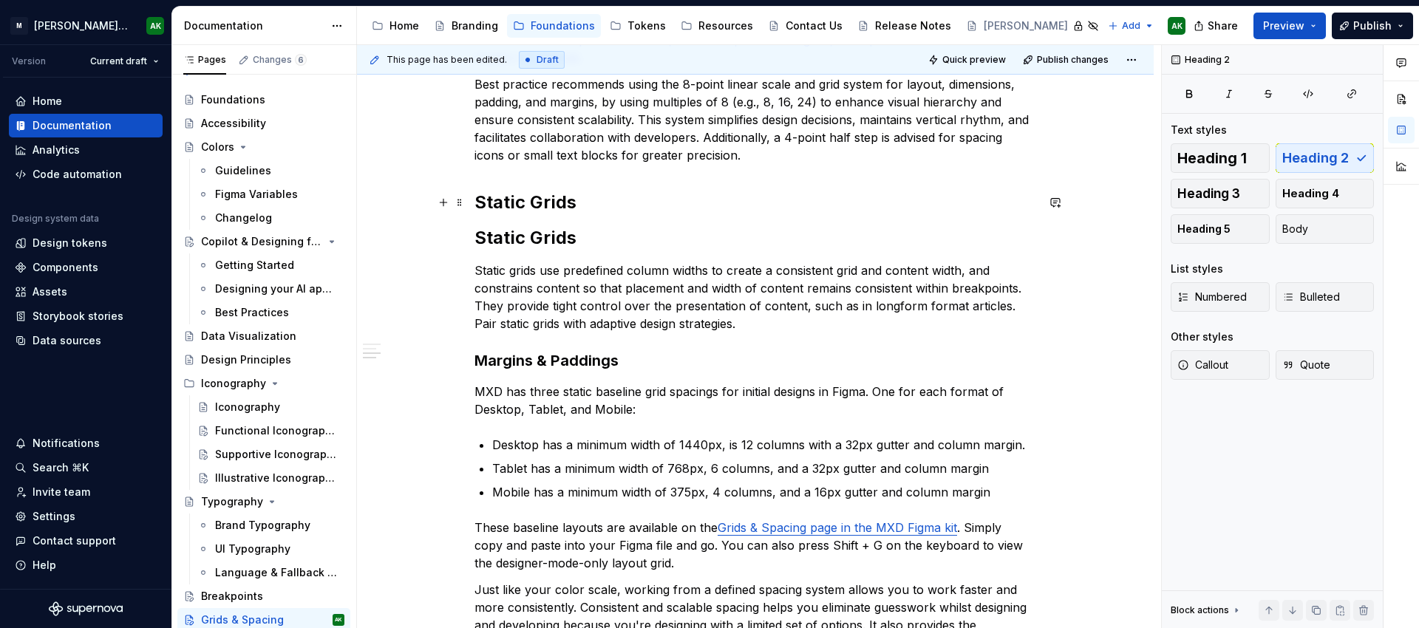
click at [505, 202] on h2 "Static Grids" at bounding box center [756, 203] width 562 height 24
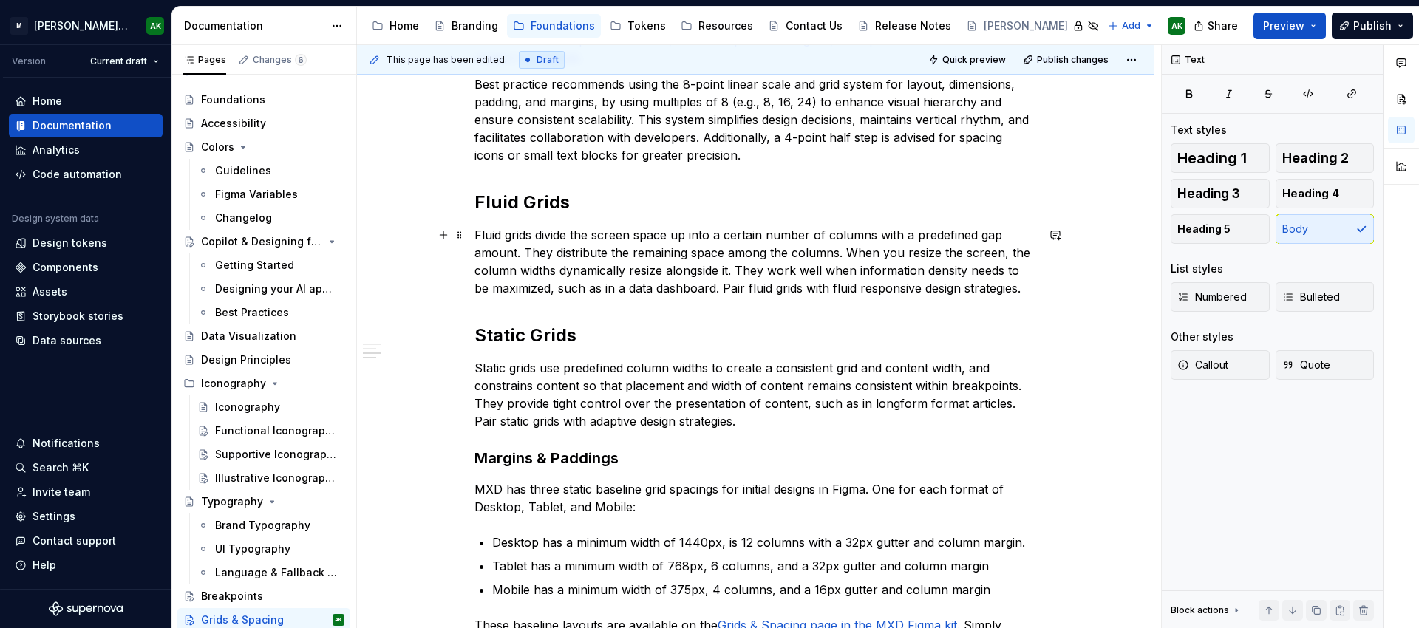
click at [580, 238] on p "Fluid grids divide the screen space up into a certain number of columns with a …" at bounding box center [756, 261] width 562 height 71
click at [663, 235] on p "Fluid grids divide screen space up into a certain number of columns with a pred…" at bounding box center [756, 261] width 562 height 71
click at [700, 237] on p "Fluid grids divide screen space into a certain number of columns with a predefi…" at bounding box center [756, 261] width 562 height 71
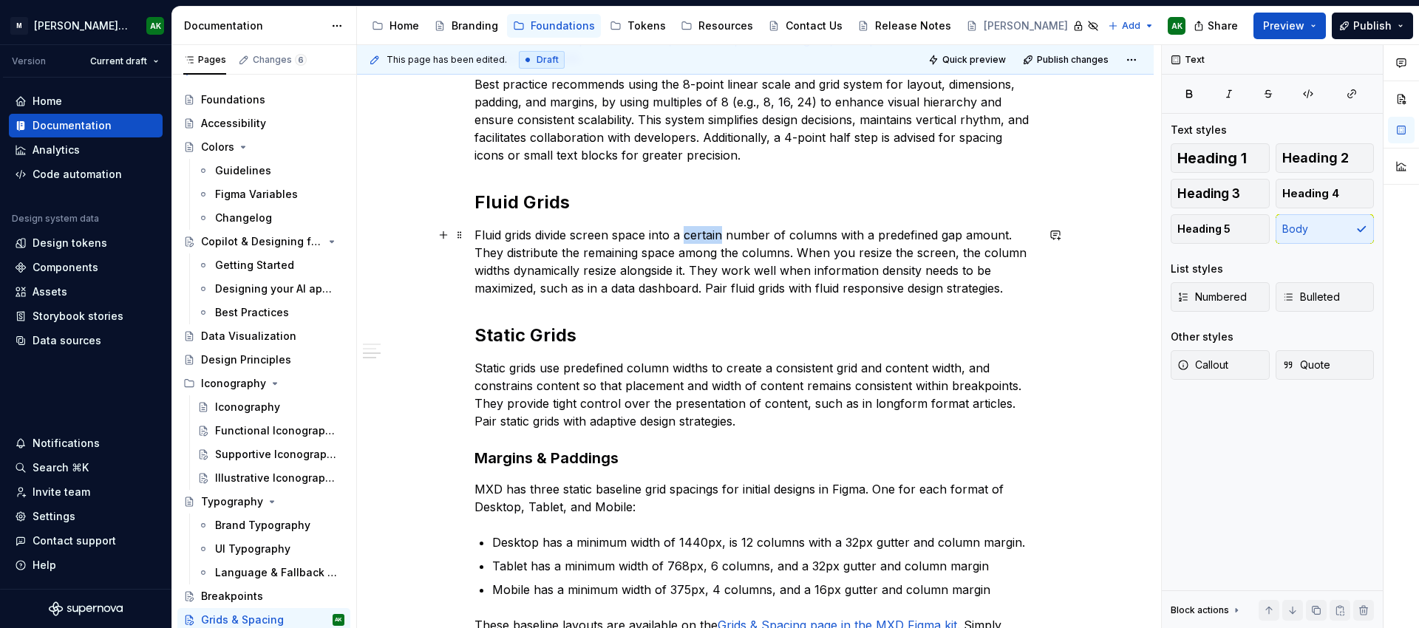
click at [700, 237] on p "Fluid grids divide screen space into a certain number of columns with a predefi…" at bounding box center [756, 261] width 562 height 71
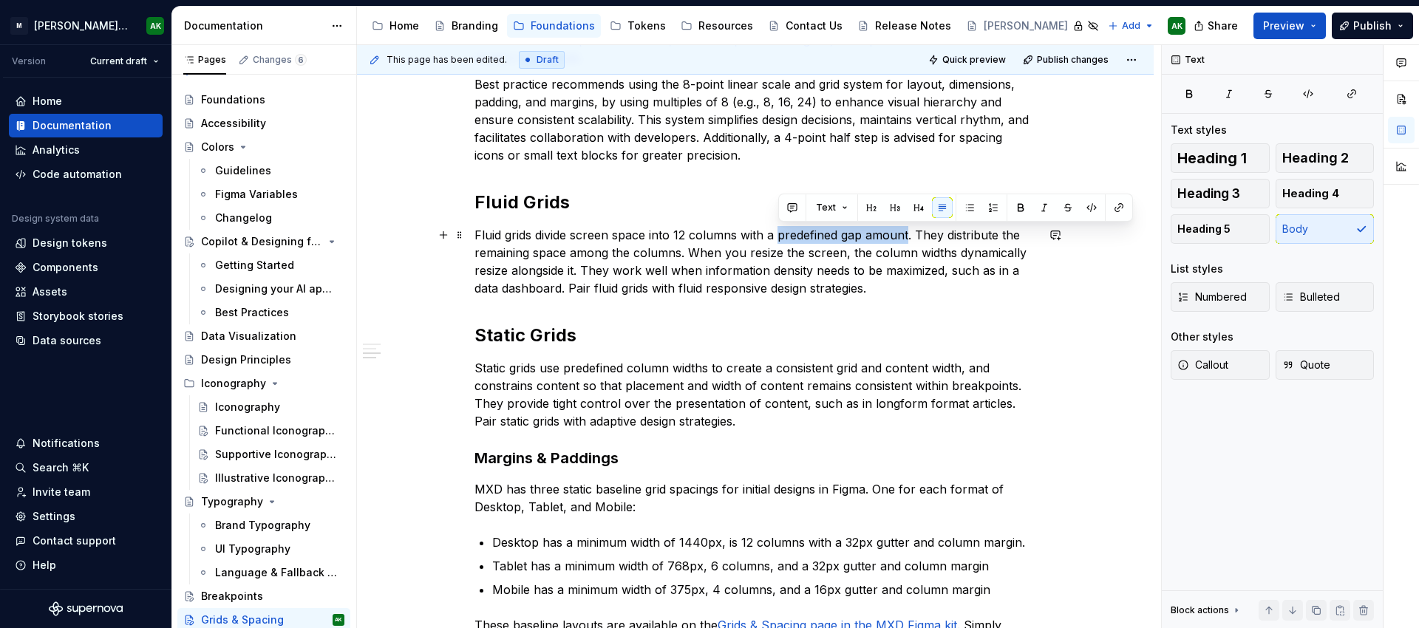
drag, startPoint x: 910, startPoint y: 233, endPoint x: 780, endPoint y: 237, distance: 130.2
click at [780, 237] on p "Fluid grids divide screen space into 12 columns with a predefined gap amount. T…" at bounding box center [756, 261] width 562 height 71
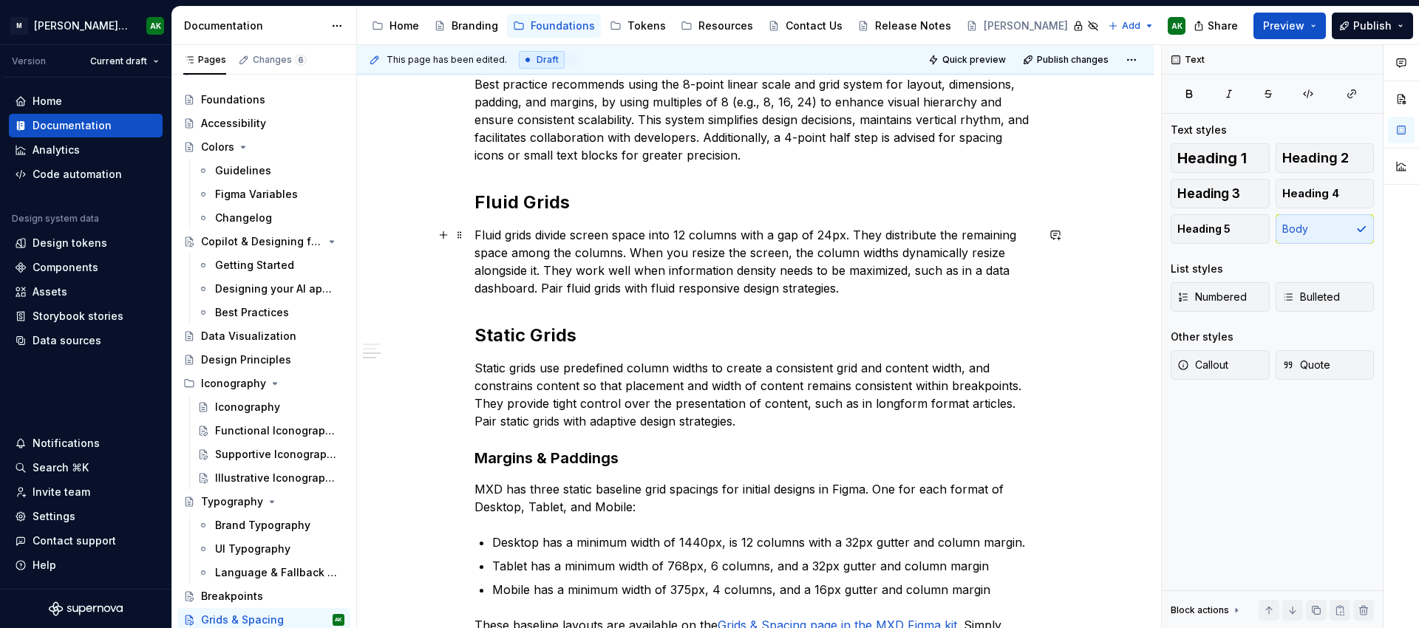
click at [866, 288] on p "Fluid grids divide screen space into 12 columns with a gap of 24px. They distri…" at bounding box center [756, 261] width 562 height 71
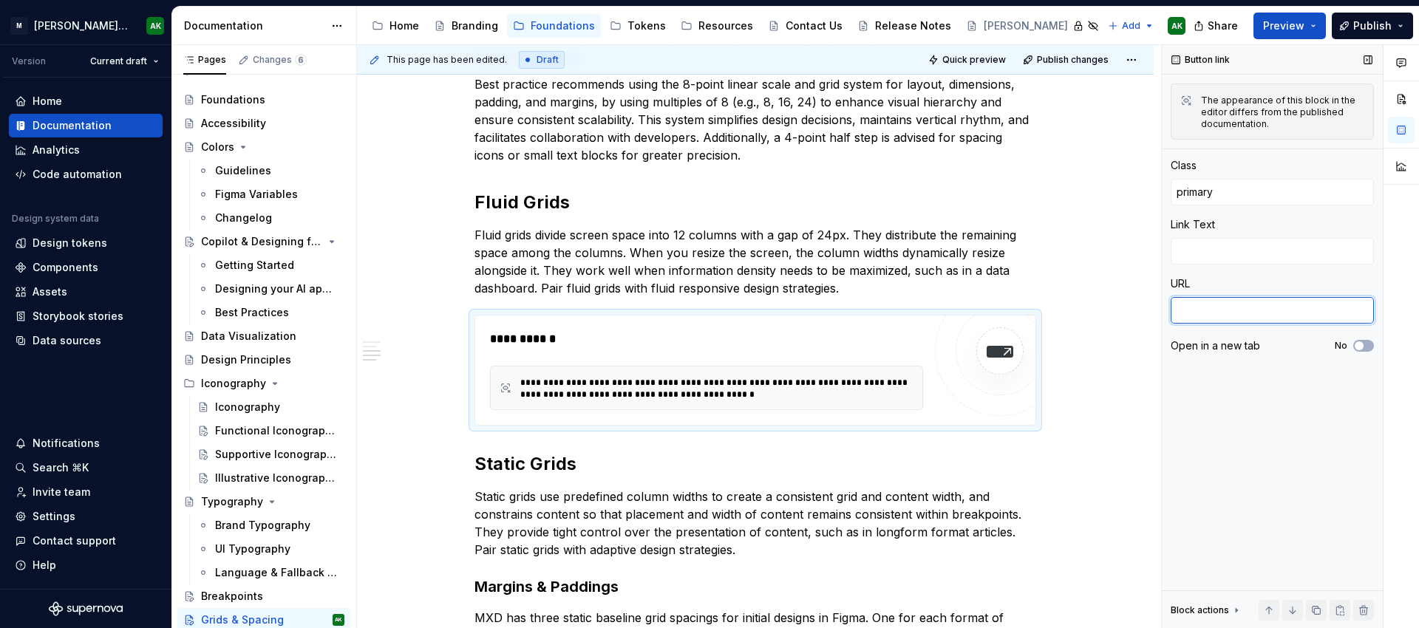
click at [1216, 305] on textarea at bounding box center [1272, 310] width 203 height 27
paste textarea "[URL][DOMAIN_NAME]"
type textarea "*"
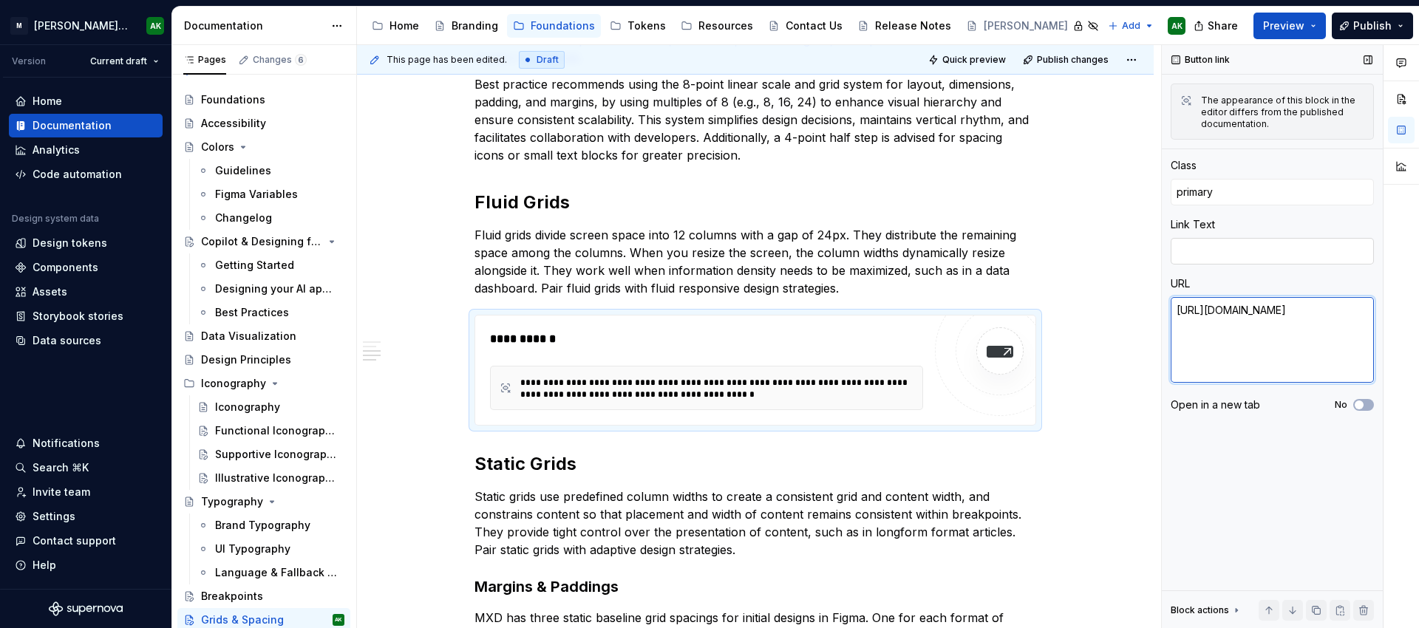
type textarea "[URL][DOMAIN_NAME]"
click at [1229, 245] on textarea at bounding box center [1272, 251] width 203 height 27
type textarea "*"
type textarea "S"
type textarea "*"
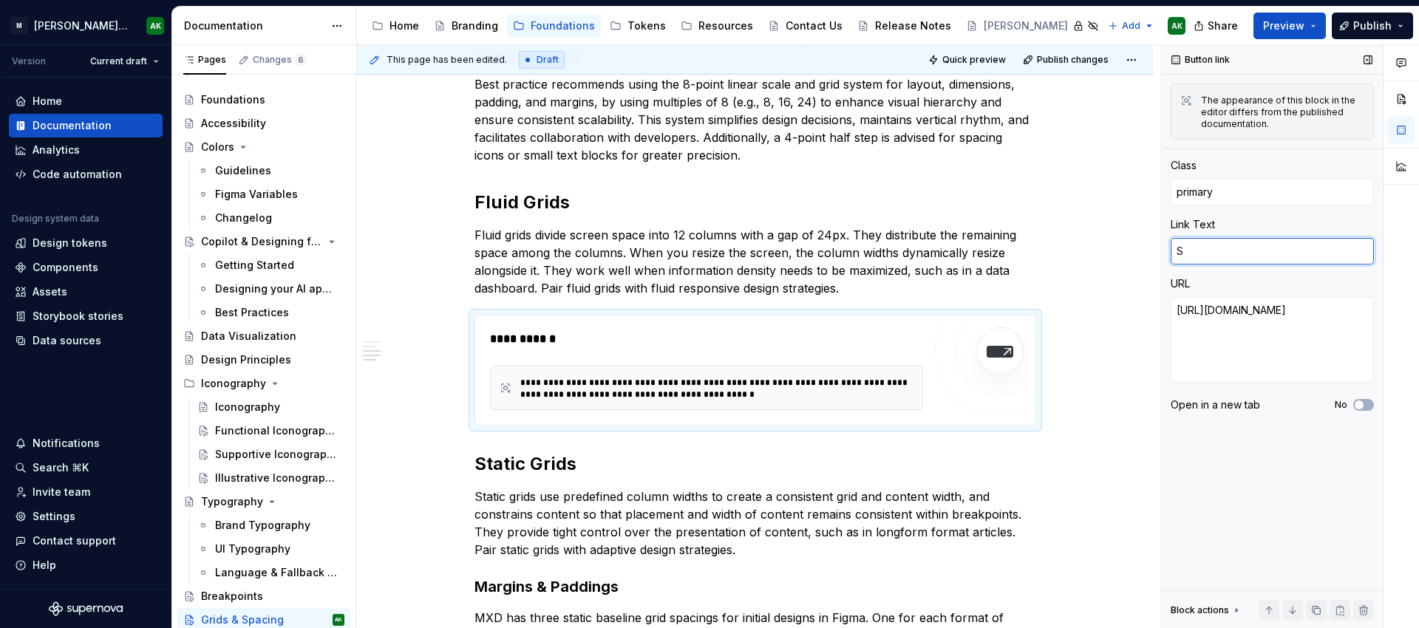
type textarea "Se"
type textarea "*"
type textarea "See"
type textarea "*"
type textarea "See"
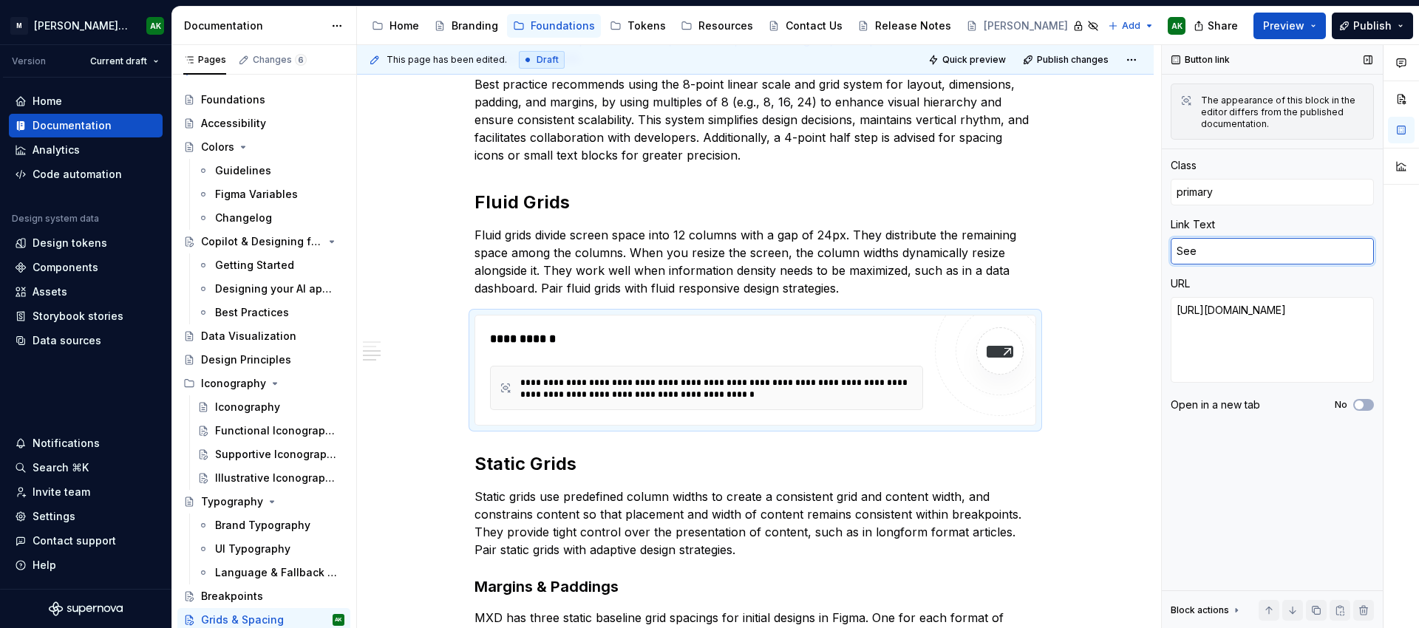
type textarea "*"
type textarea "See e"
type textarea "*"
type textarea "See ex"
type textarea "*"
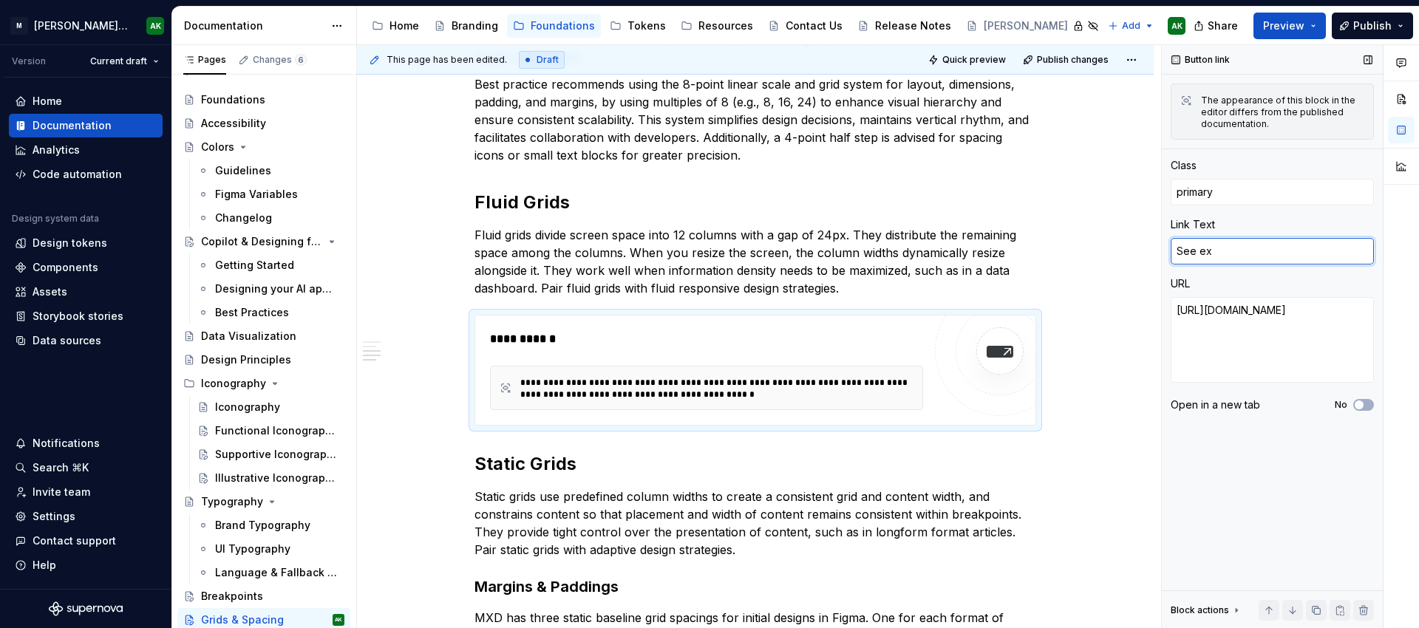
type textarea "See exa"
type textarea "*"
type textarea "See exam"
type textarea "*"
type textarea "See examp"
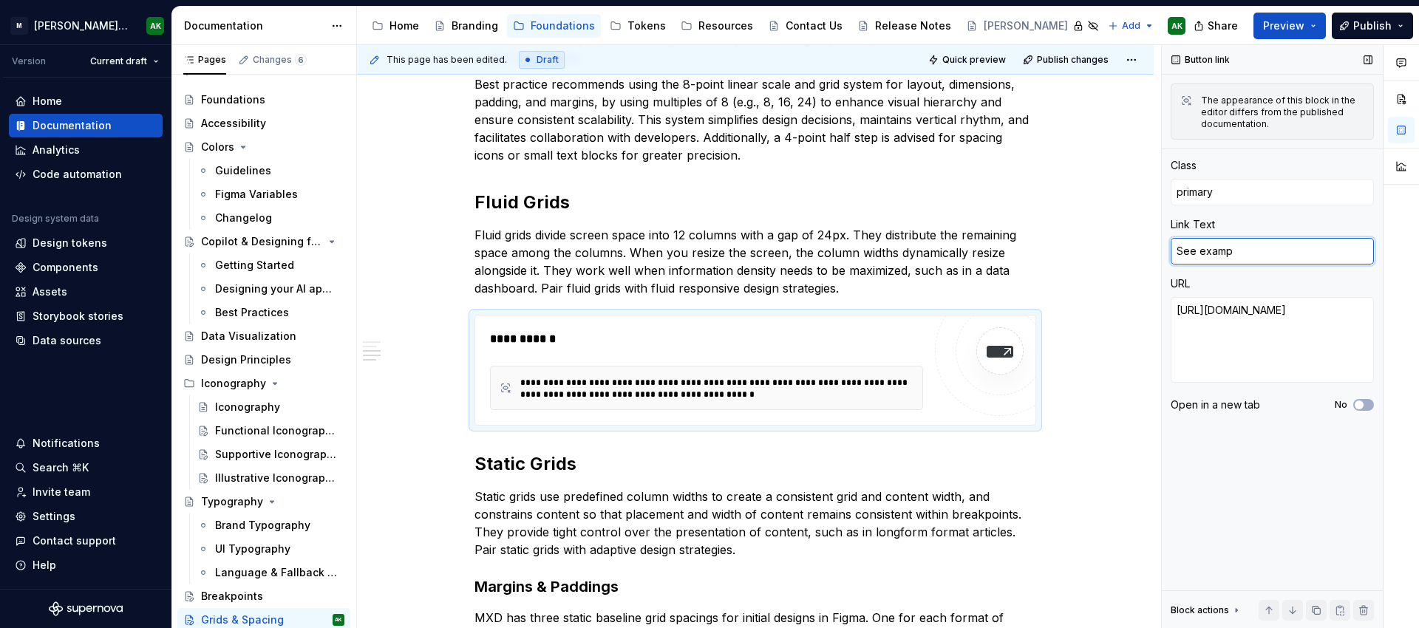
type textarea "*"
type textarea "See exampe"
type textarea "*"
type textarea "See examp"
type textarea "*"
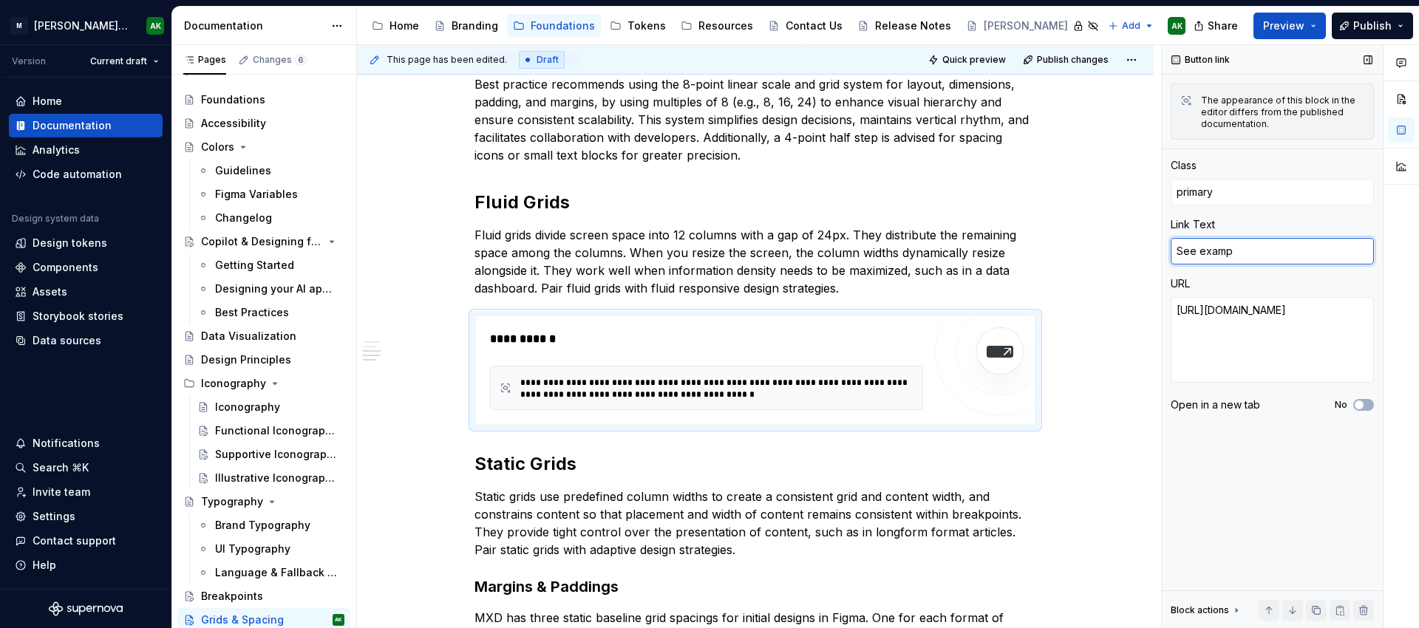
type textarea "See exampl"
type textarea "*"
type textarea "See example"
type textarea "*"
type textarea "See examples"
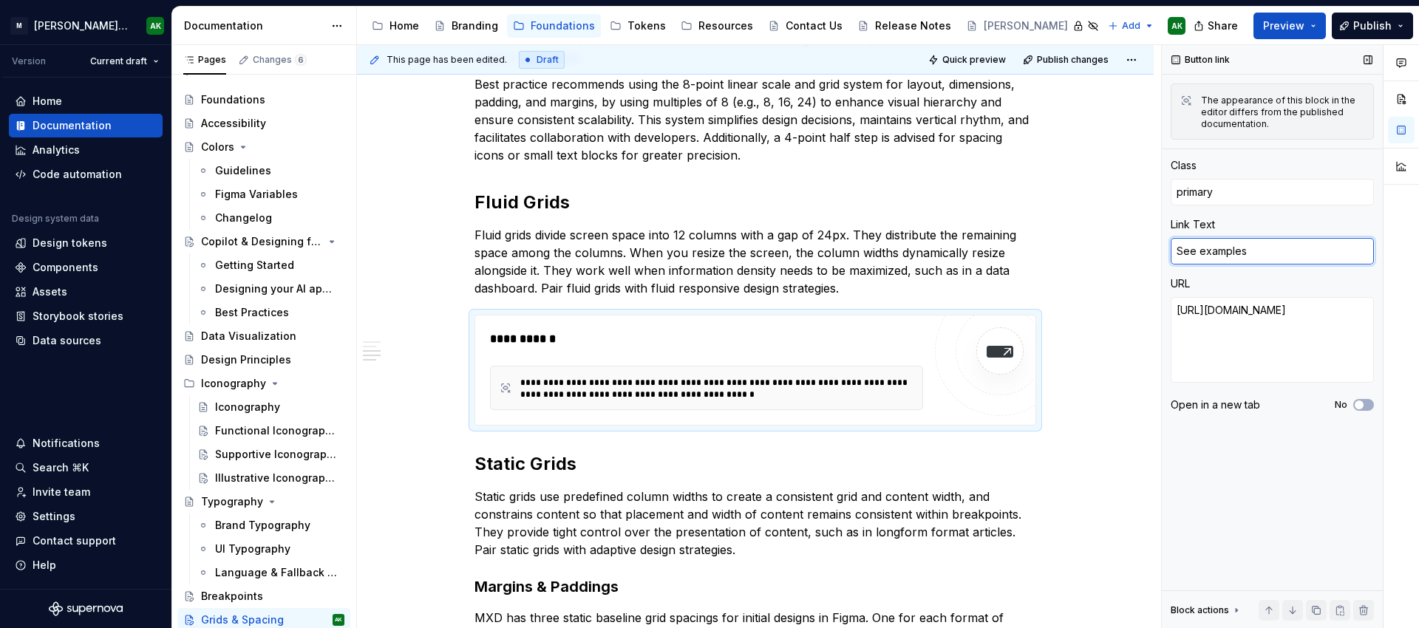
type textarea "*"
type textarea "See examples i"
type textarea "*"
type textarea "See examples in"
type textarea "*"
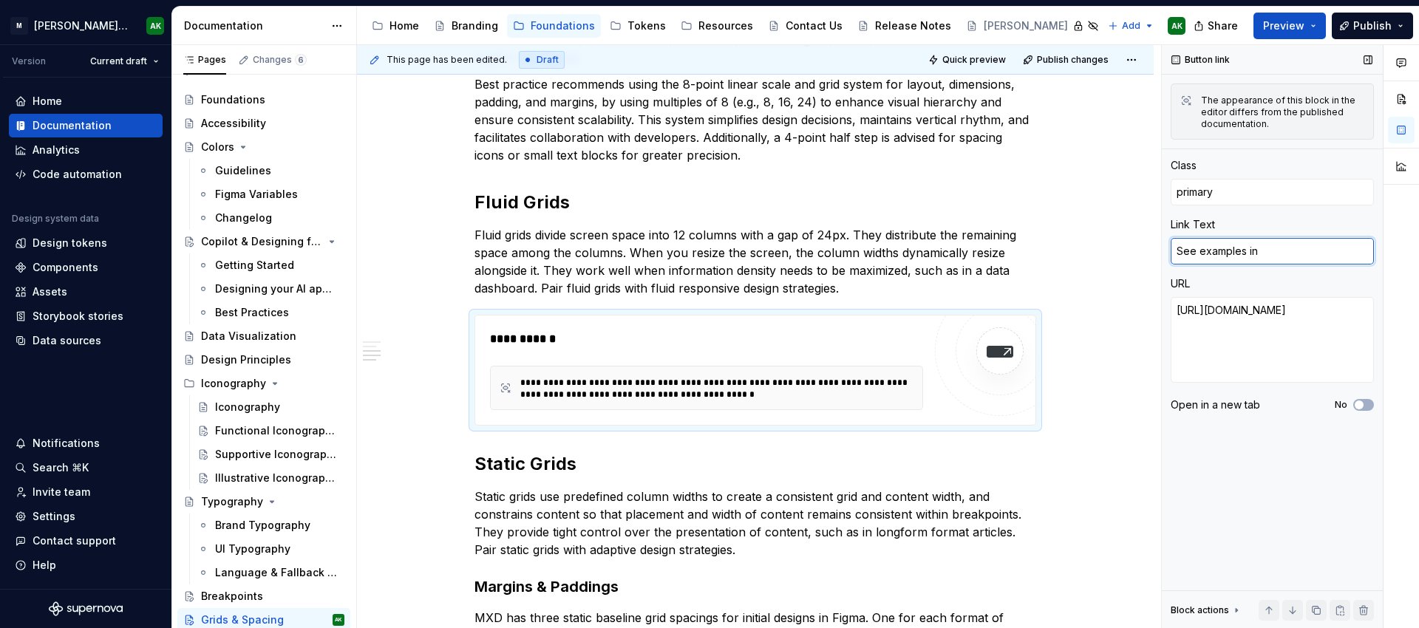
type textarea "See examples in F"
type textarea "*"
type textarea "See examples in Fig"
type textarea "*"
type textarea "See examples in Figm"
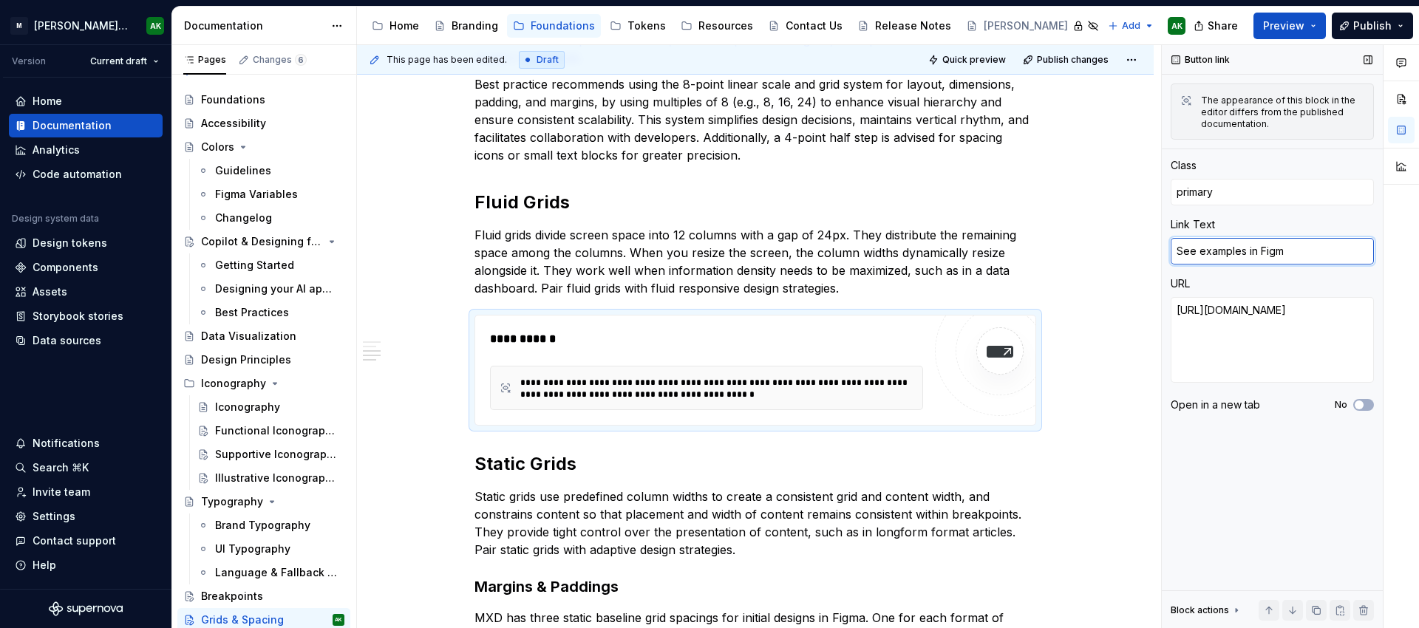
type textarea "*"
type textarea "See examples in [GEOGRAPHIC_DATA]"
click at [1361, 401] on span "button" at bounding box center [1359, 405] width 9 height 9
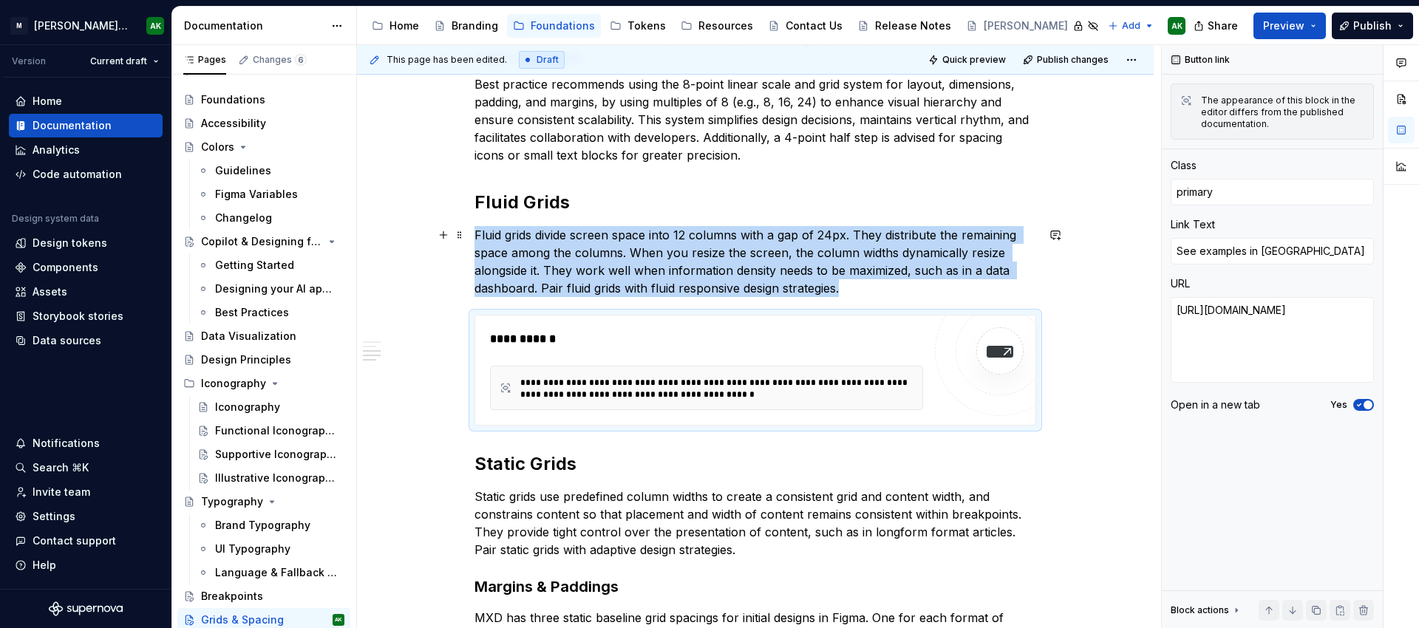
click at [997, 261] on p "Fluid grids divide screen space into 12 columns with a gap of 24px. They distri…" at bounding box center [756, 261] width 562 height 71
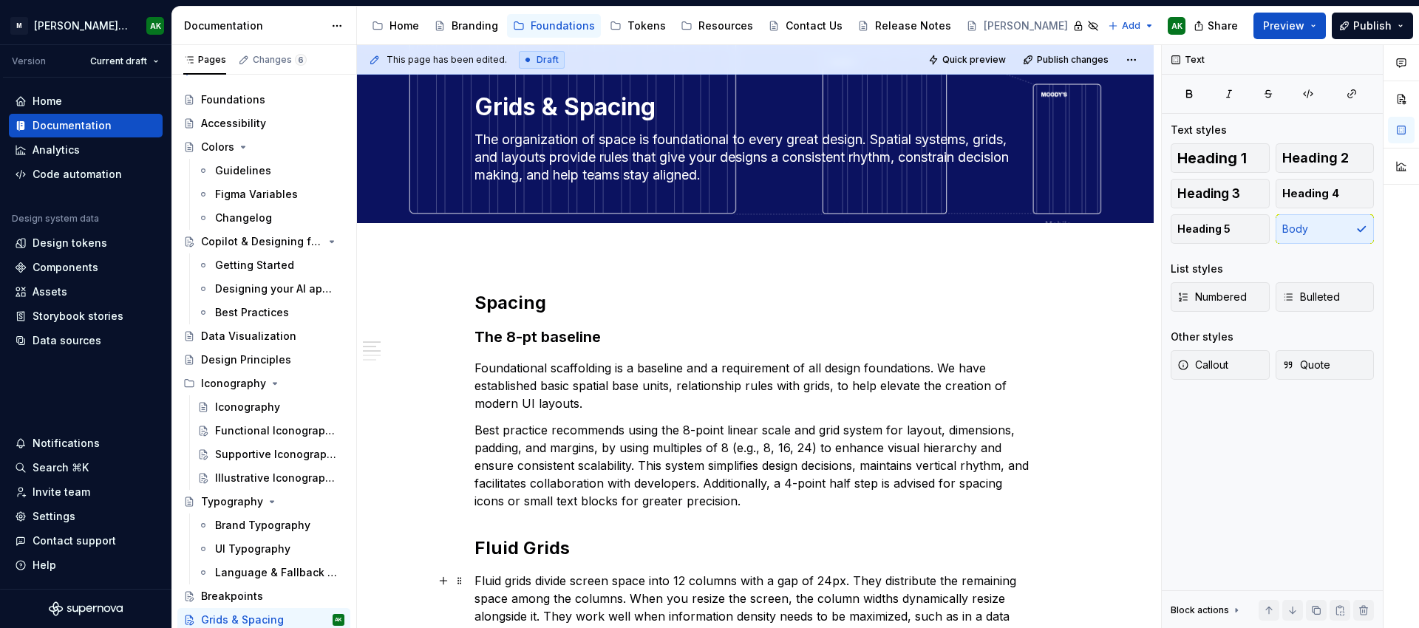
scroll to position [0, 0]
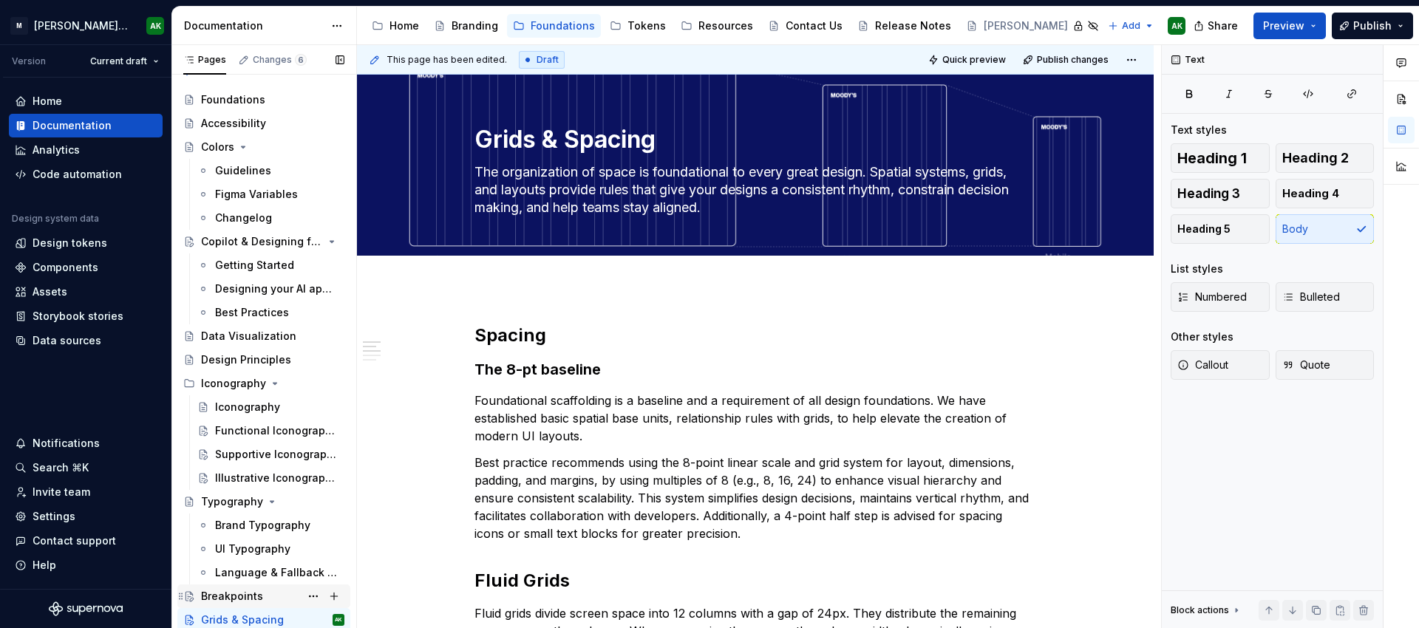
click at [226, 590] on div "Breakpoints" at bounding box center [232, 596] width 62 height 15
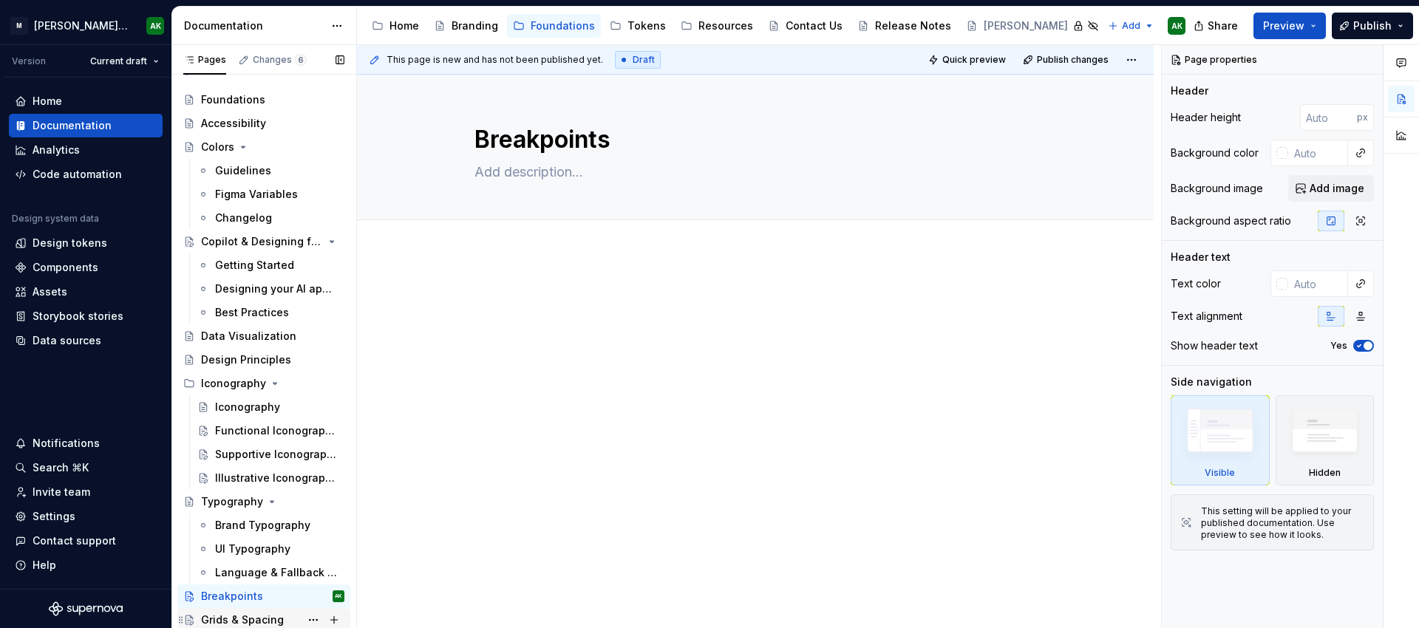
click at [248, 616] on div "Grids & Spacing" at bounding box center [242, 620] width 83 height 15
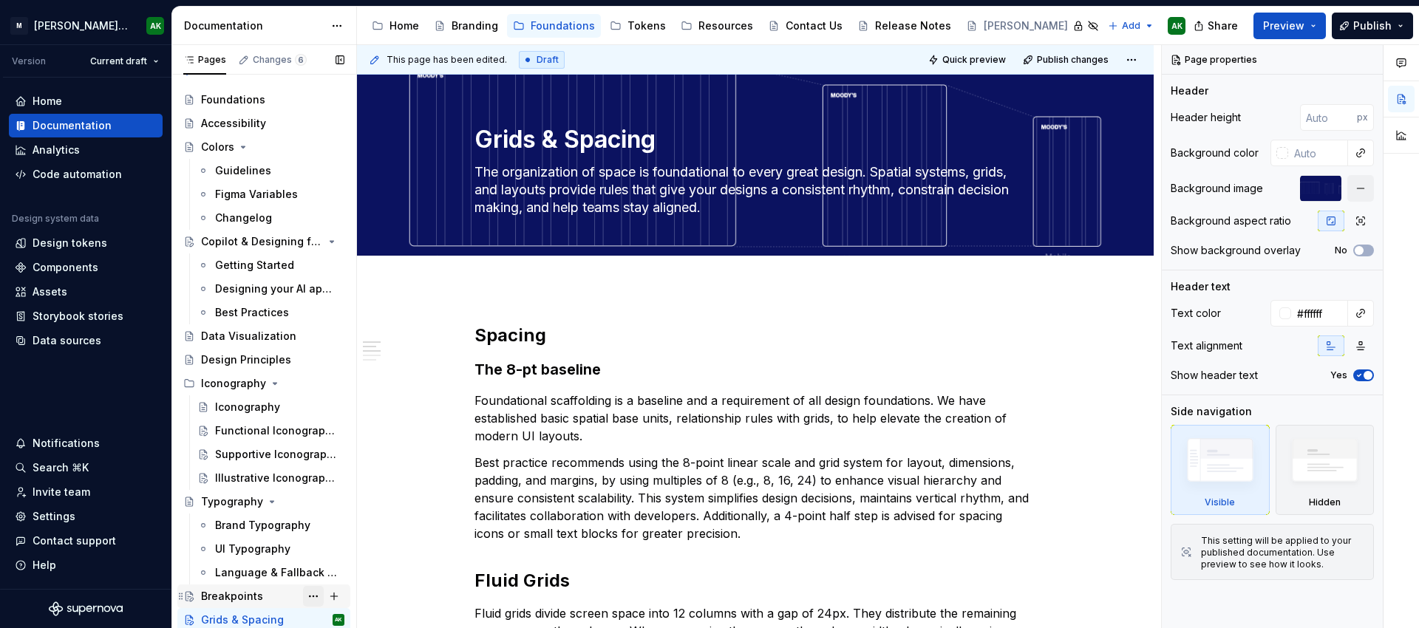
click at [305, 600] on button "Page tree" at bounding box center [313, 596] width 21 height 21
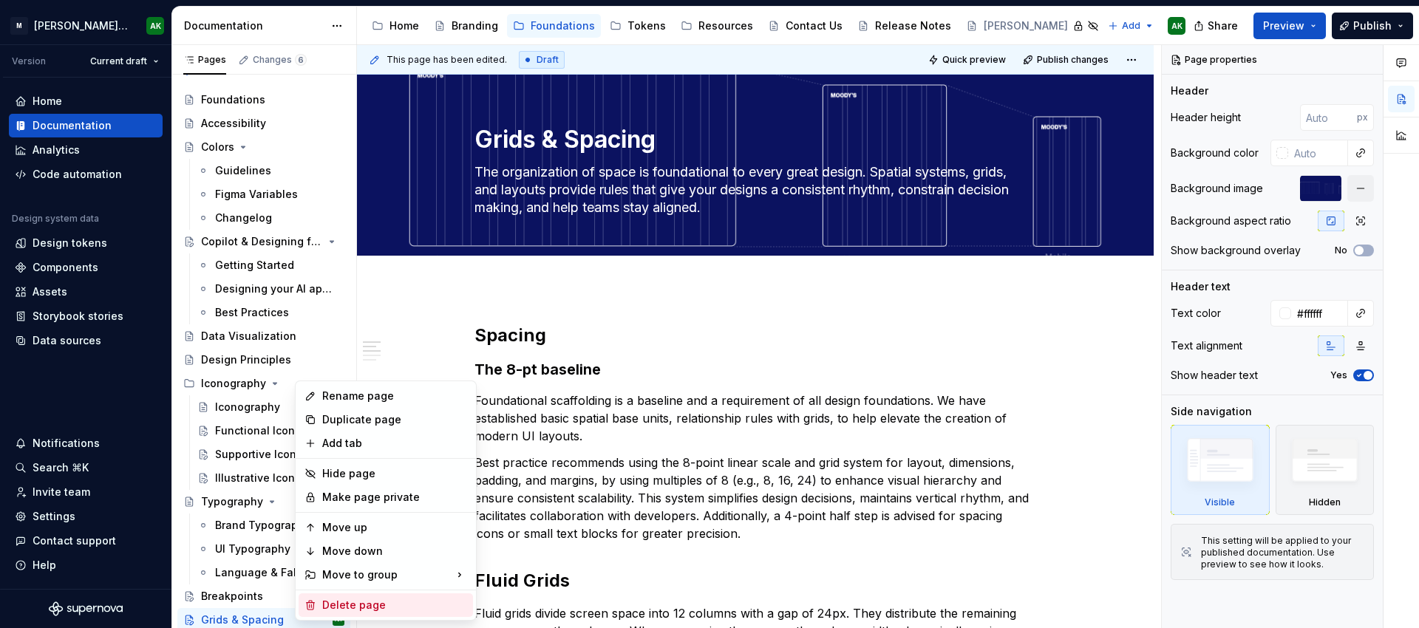
click at [347, 602] on div "Delete page" at bounding box center [394, 605] width 145 height 15
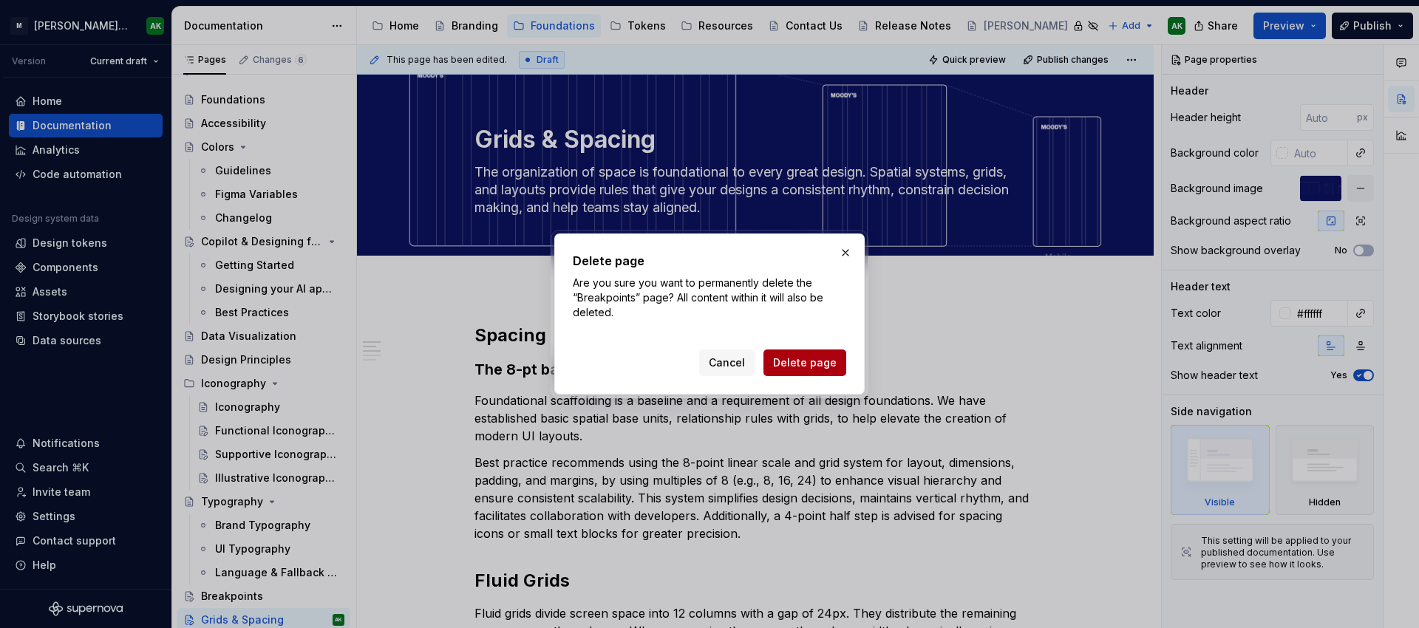
click at [827, 357] on span "Delete page" at bounding box center [805, 363] width 64 height 15
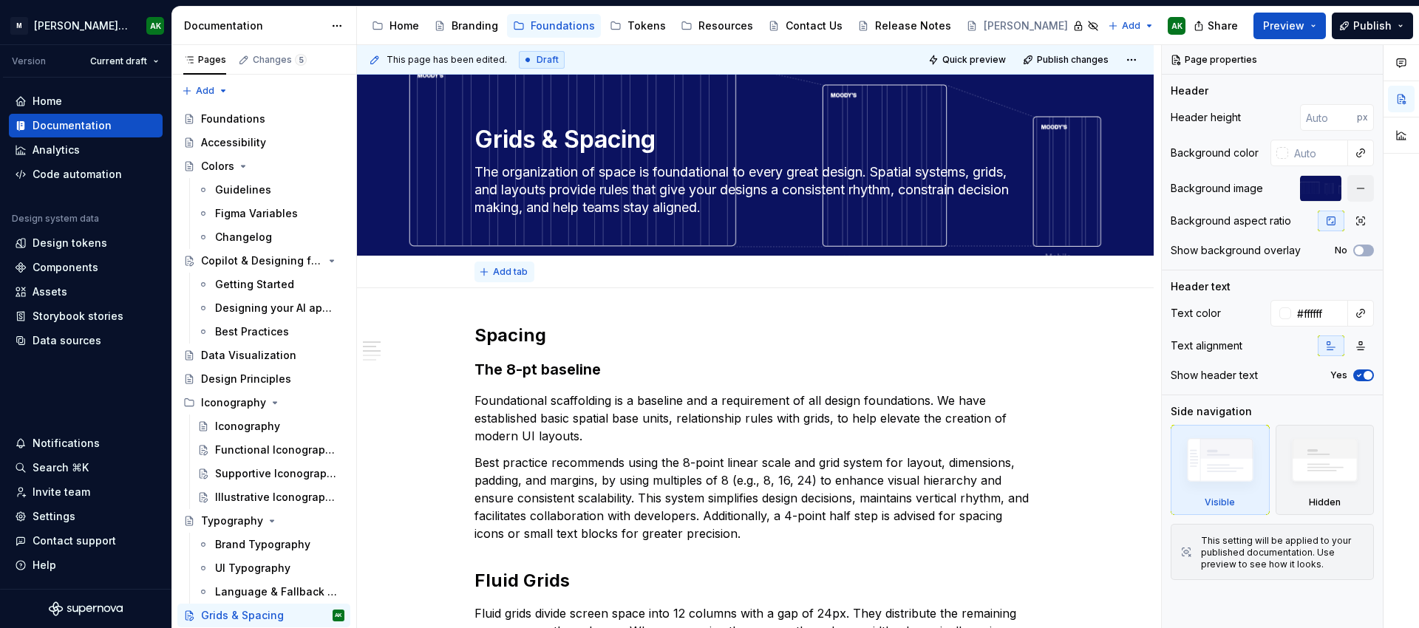
type textarea "*"
click at [496, 269] on span "Add tab" at bounding box center [510, 272] width 35 height 12
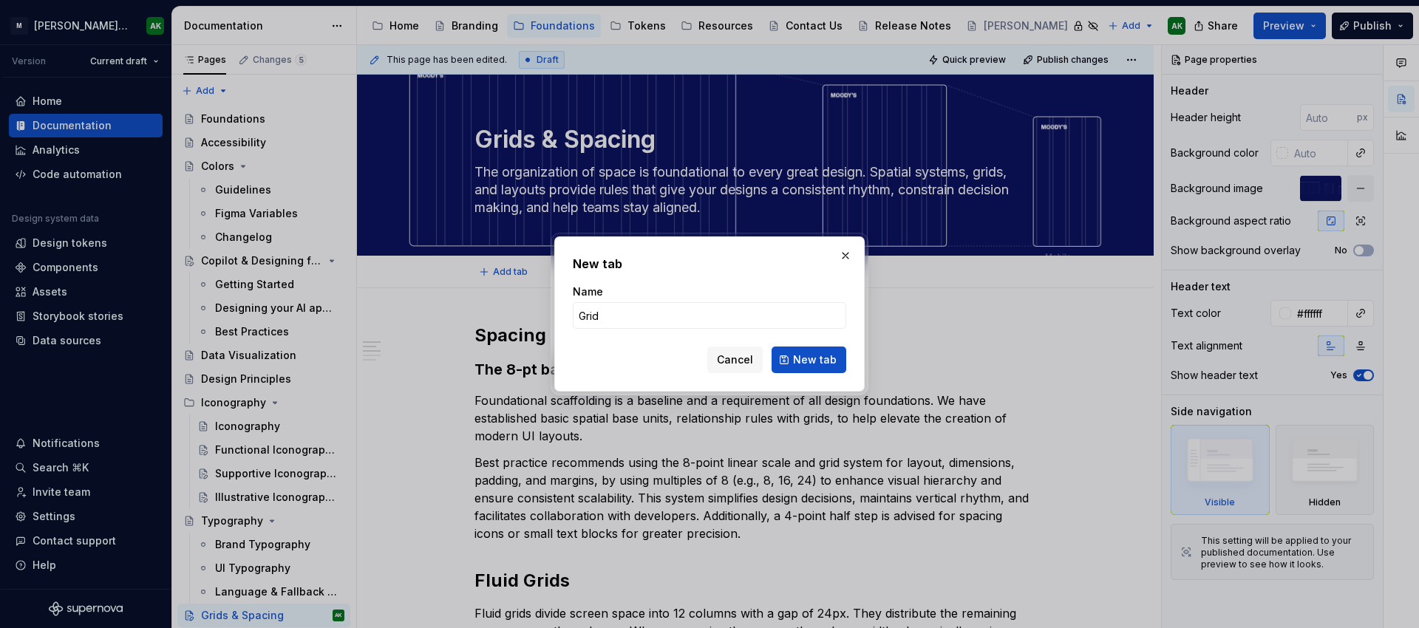
type input "Grids"
click button "New tab" at bounding box center [809, 360] width 75 height 27
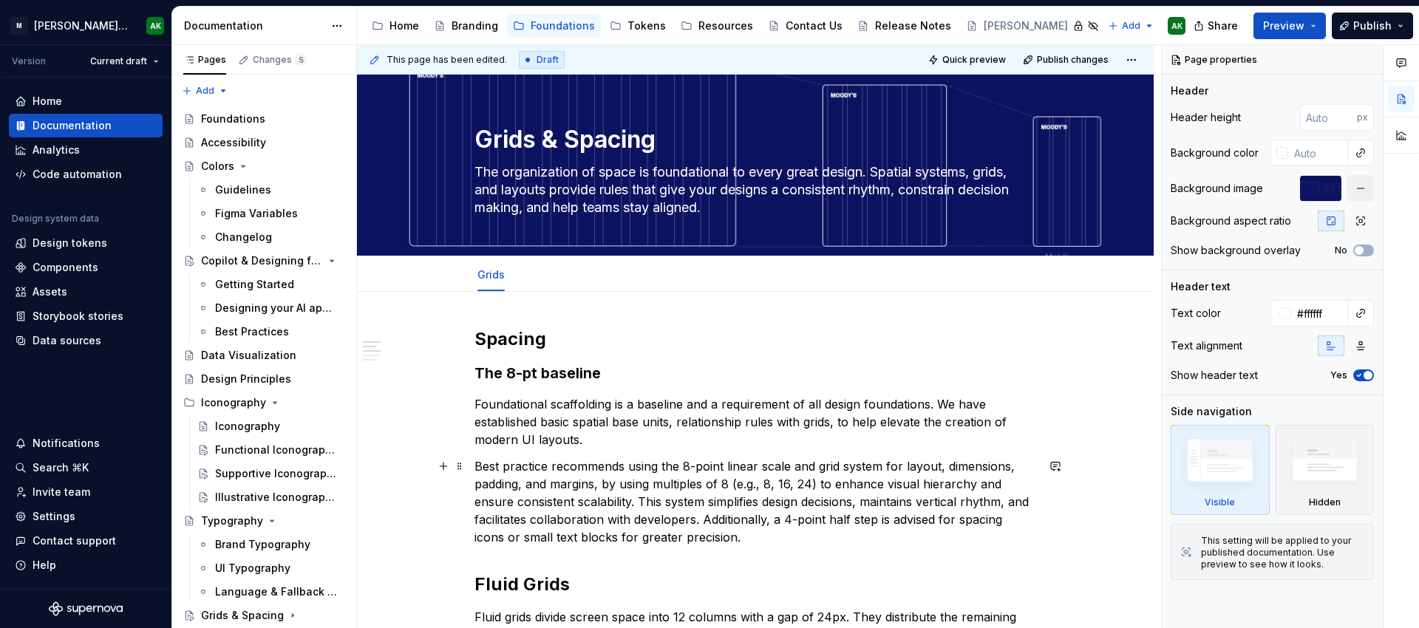
scroll to position [0, 0]
click at [517, 138] on textarea "Grids & Spacing" at bounding box center [753, 139] width 562 height 35
type textarea "*"
type textarea "L & Spacing"
type textarea "*"
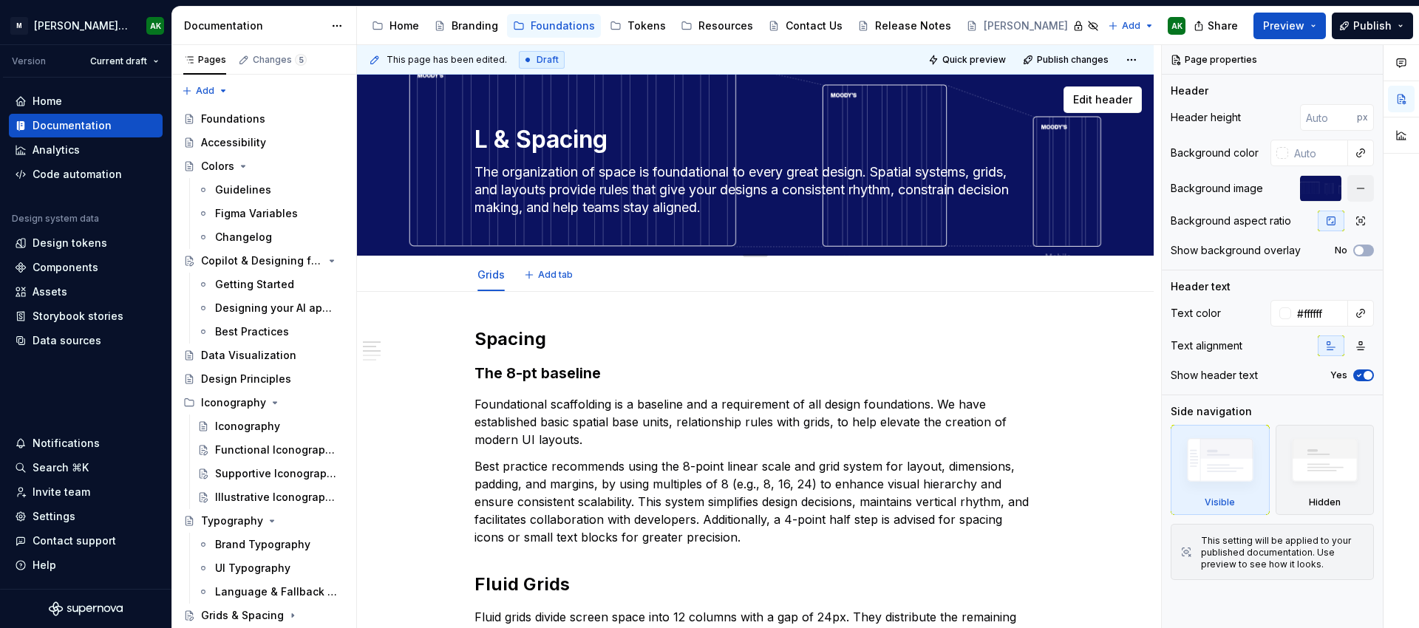
type textarea "La & Spacing"
type textarea "*"
type textarea "Lay & Spacing"
type textarea "*"
type textarea "Layo & Spacing"
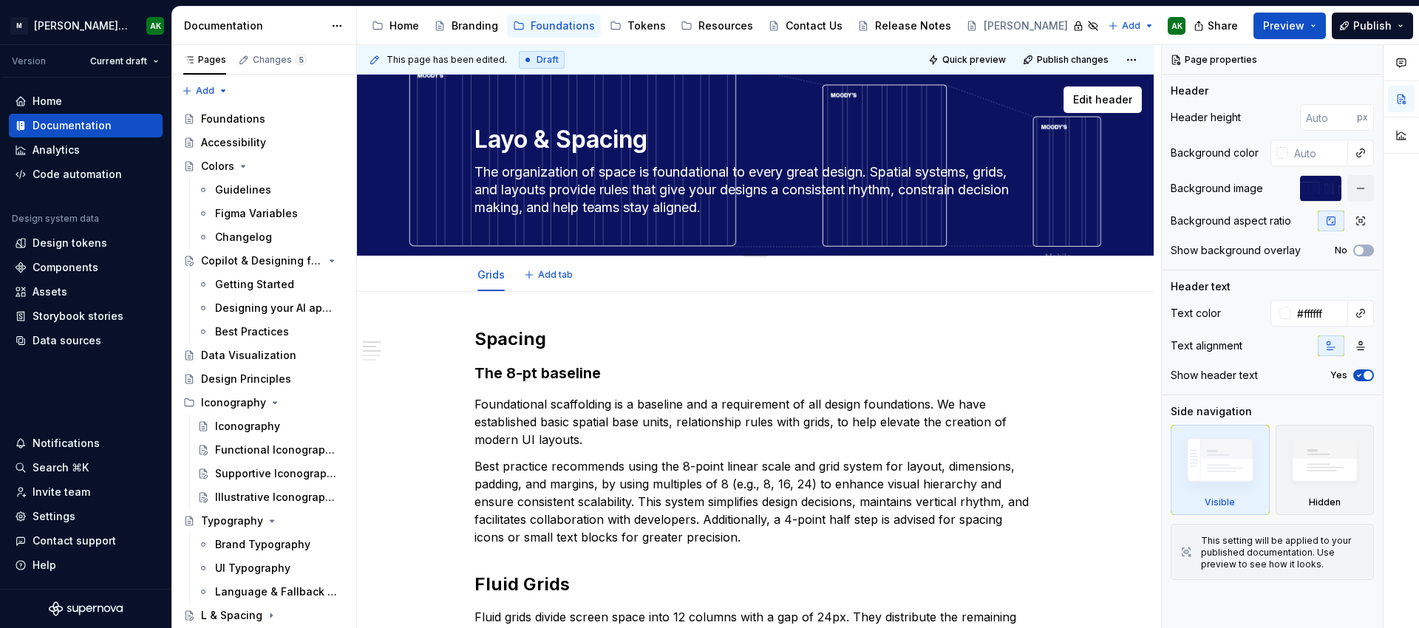
type textarea "*"
type textarea "Layou & Spacing"
type textarea "*"
type textarea "Layout & Spacing"
type textarea "*"
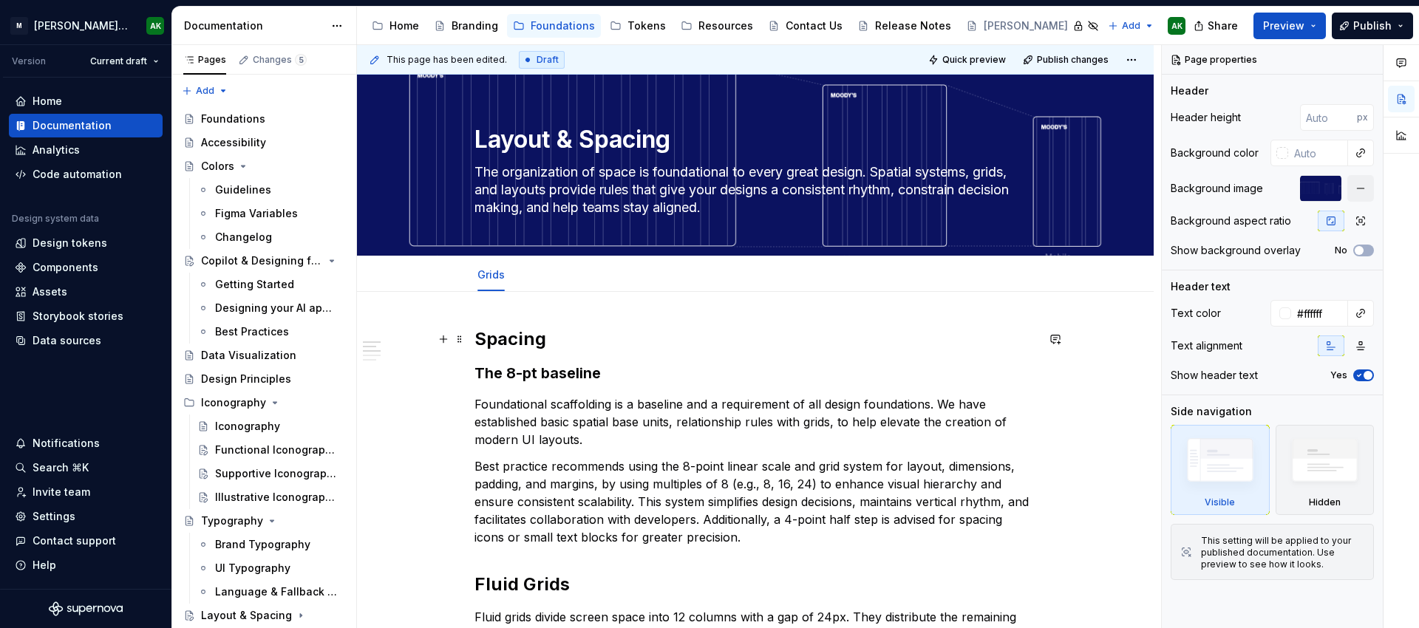
type textarea "Layout & Spacing"
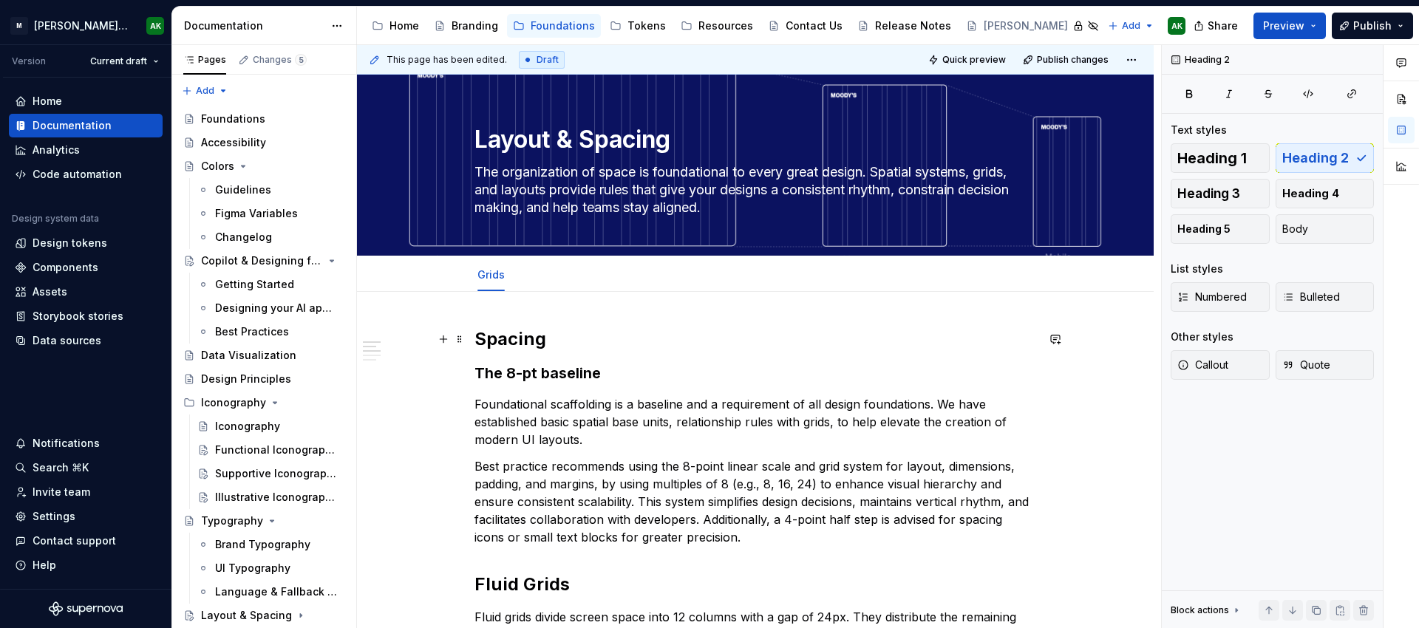
click at [660, 337] on h2 "Spacing" at bounding box center [756, 340] width 562 height 24
click at [486, 276] on link "Grids" at bounding box center [491, 274] width 27 height 13
click at [541, 276] on span "Add tab" at bounding box center [555, 275] width 35 height 12
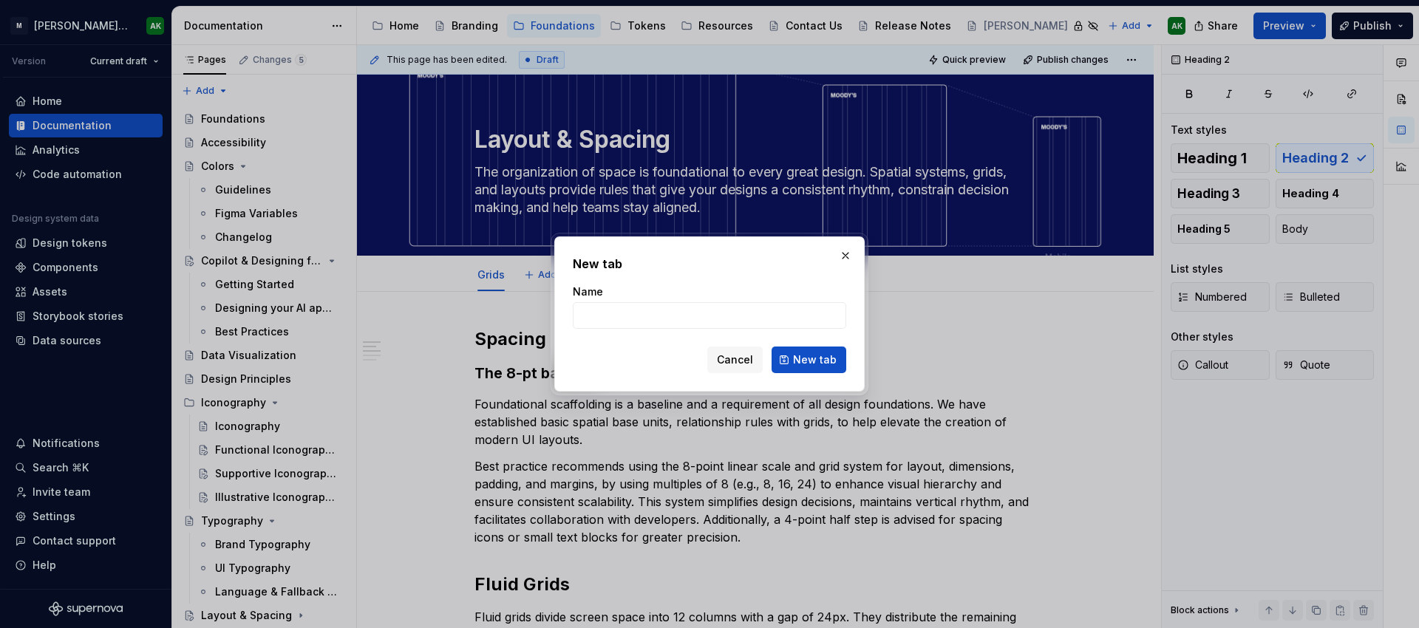
type textarea "*"
type input "Spacing"
click button "New tab" at bounding box center [809, 360] width 75 height 27
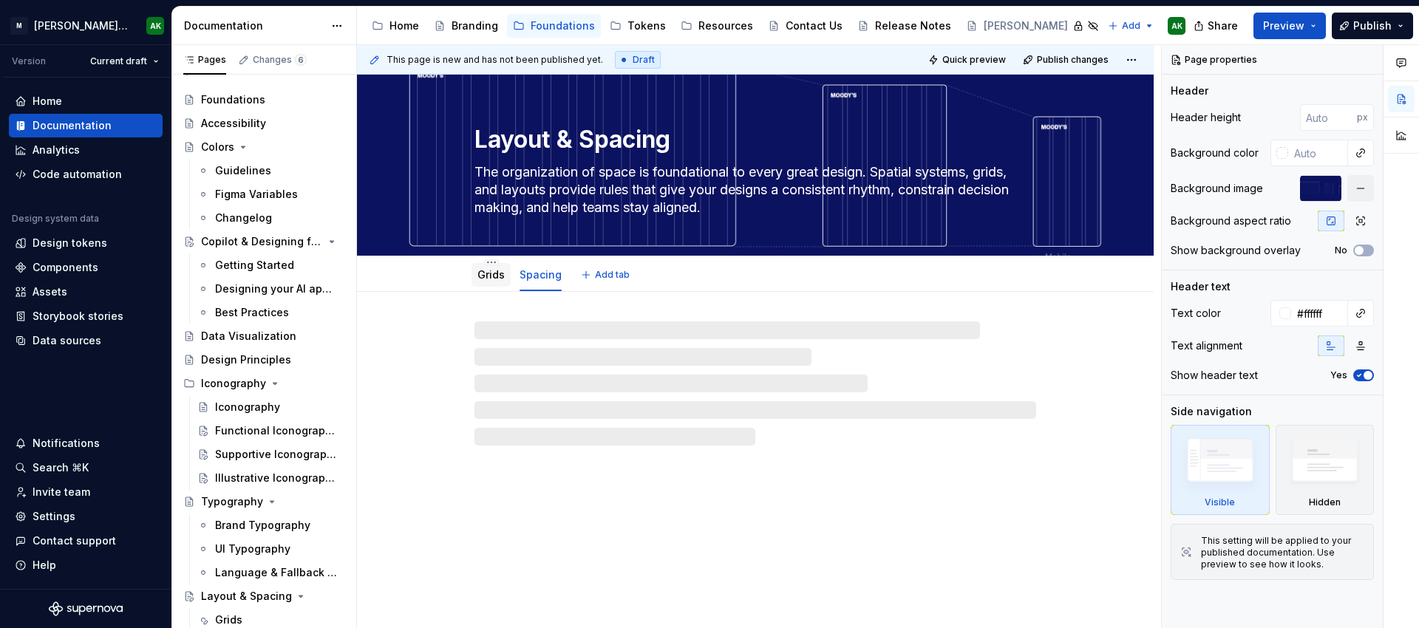
click at [488, 272] on link "Grids" at bounding box center [491, 274] width 27 height 13
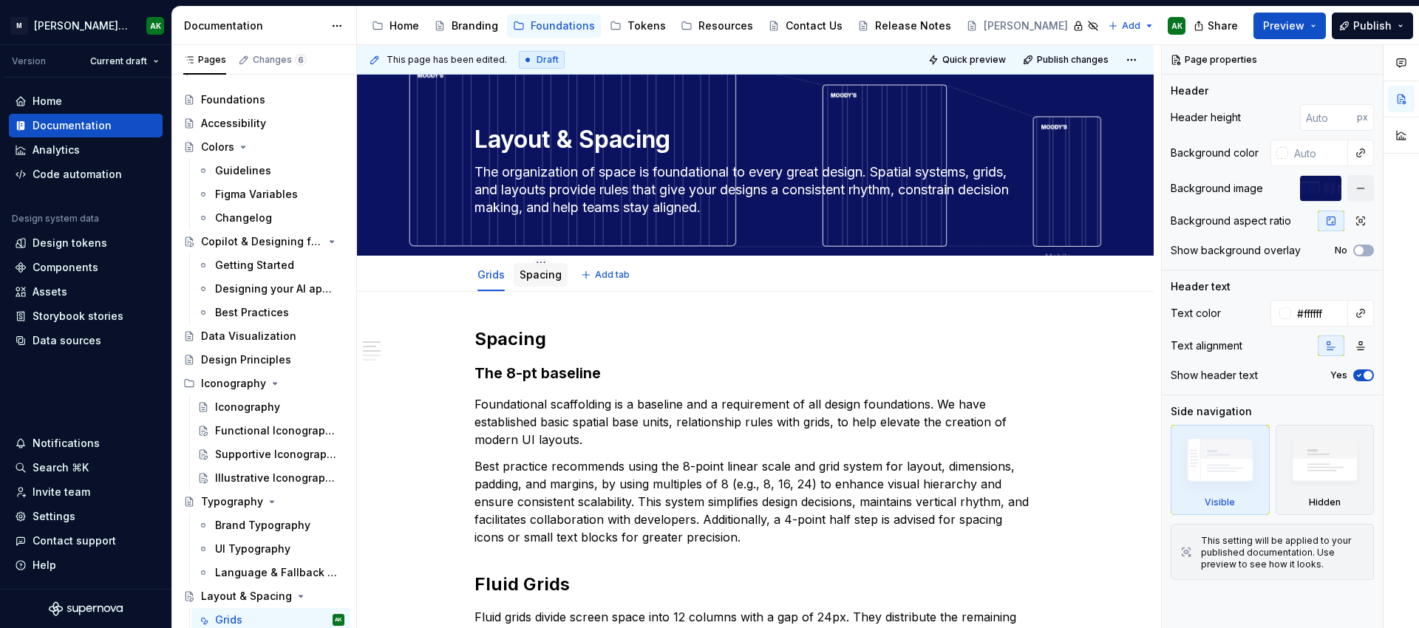
click at [554, 274] on link "Spacing" at bounding box center [541, 274] width 42 height 13
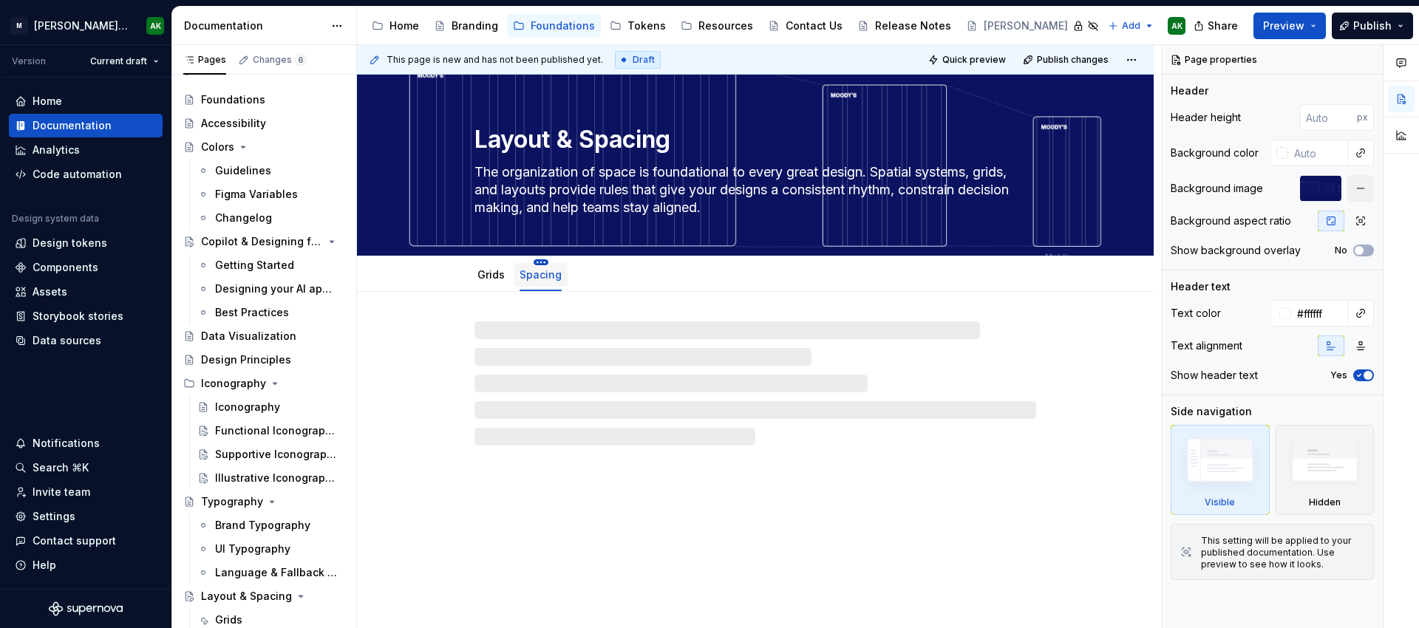
click at [543, 265] on html "[PERSON_NAME] Design System AK Version Current draft Home Documentation Analyti…" at bounding box center [709, 314] width 1419 height 628
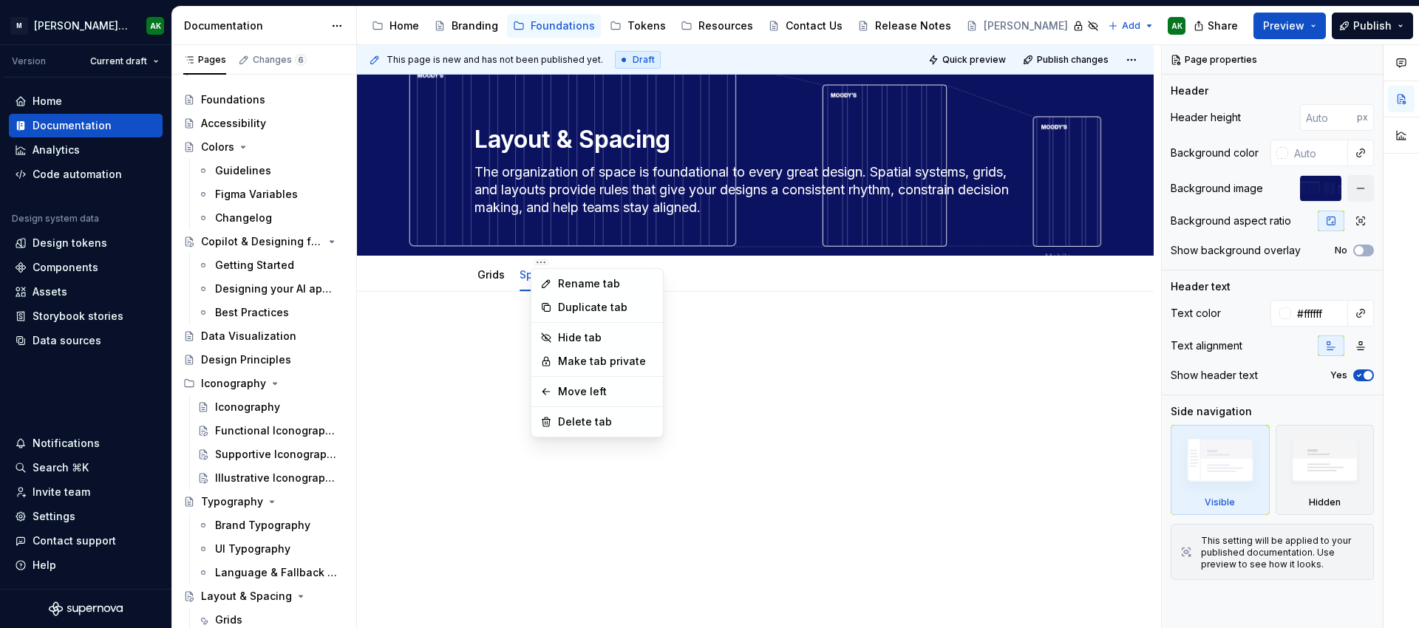
click at [874, 346] on html "[PERSON_NAME] Design System AK Version Current draft Home Documentation Analyti…" at bounding box center [709, 314] width 1419 height 628
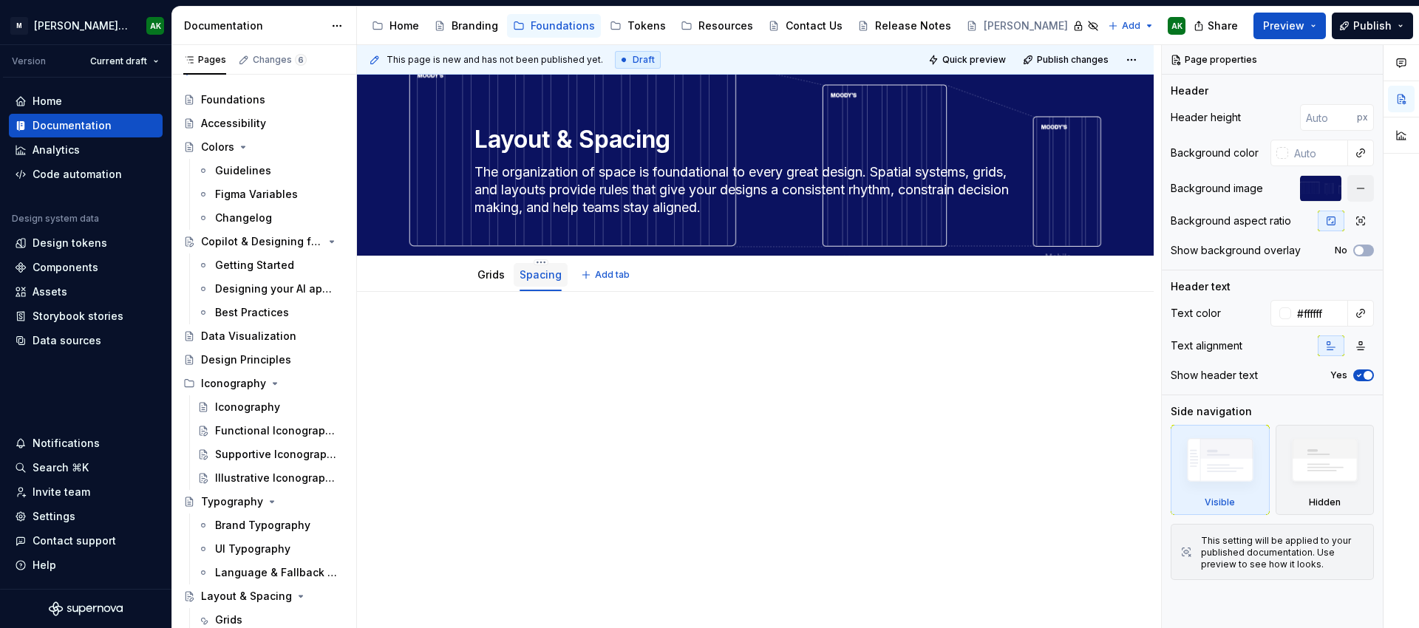
click at [532, 259] on div "Spacing" at bounding box center [541, 274] width 54 height 31
click at [539, 265] on html "[PERSON_NAME] Design System AK Version Current draft Home Documentation Analyti…" at bounding box center [709, 314] width 1419 height 628
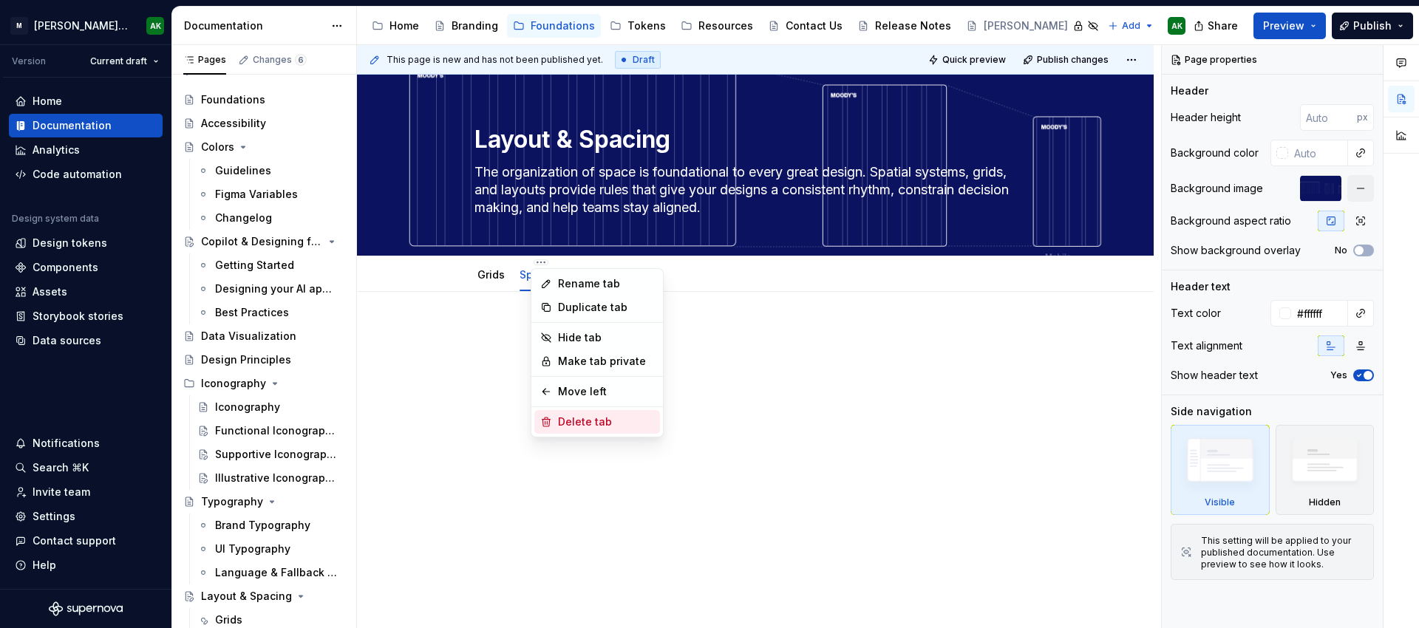
click at [587, 418] on div "Delete tab" at bounding box center [606, 422] width 96 height 15
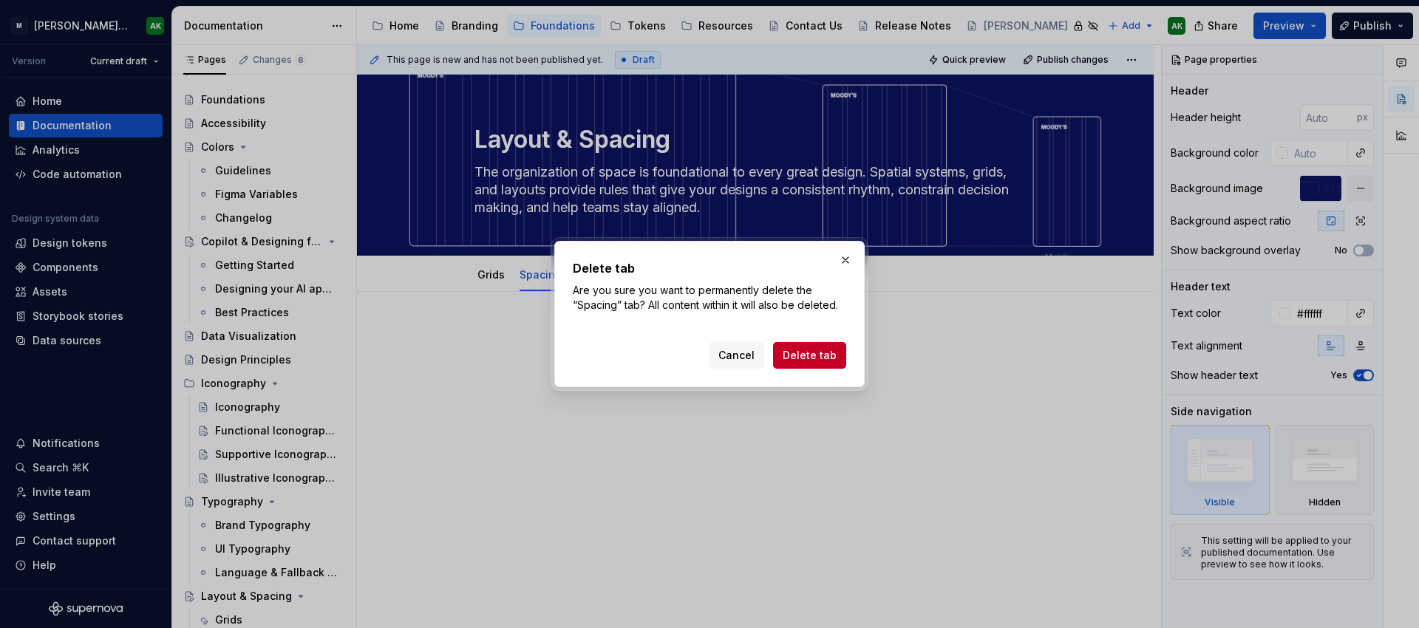
click at [801, 348] on button "Delete tab" at bounding box center [809, 355] width 73 height 27
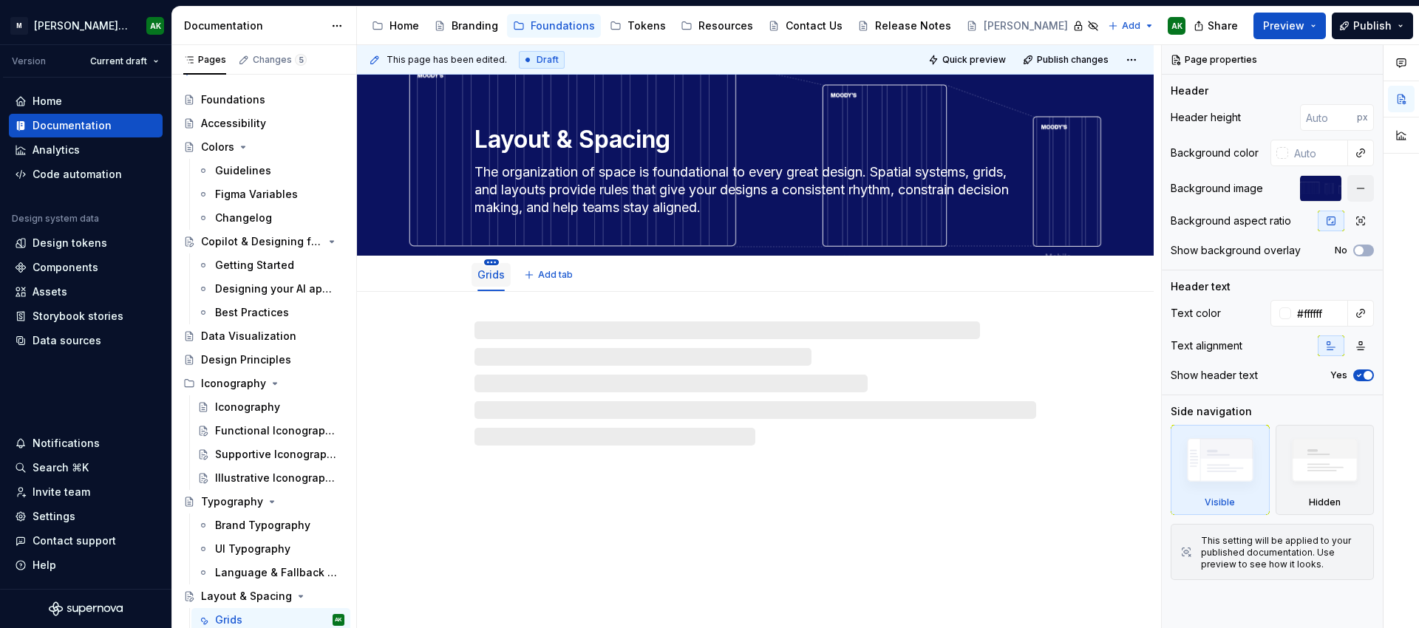
click at [489, 264] on html "[PERSON_NAME] Design System AK Version Current draft Home Documentation Analyti…" at bounding box center [709, 314] width 1419 height 628
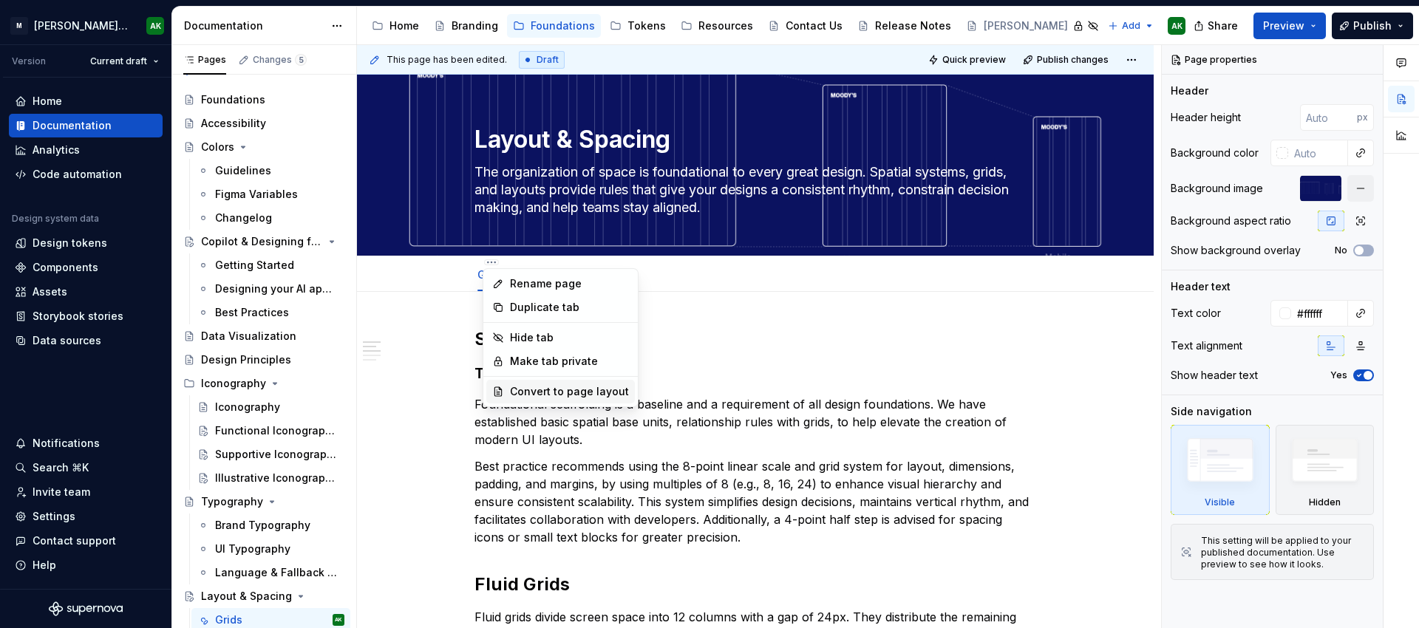
click at [518, 387] on div "Convert to page layout" at bounding box center [569, 391] width 119 height 15
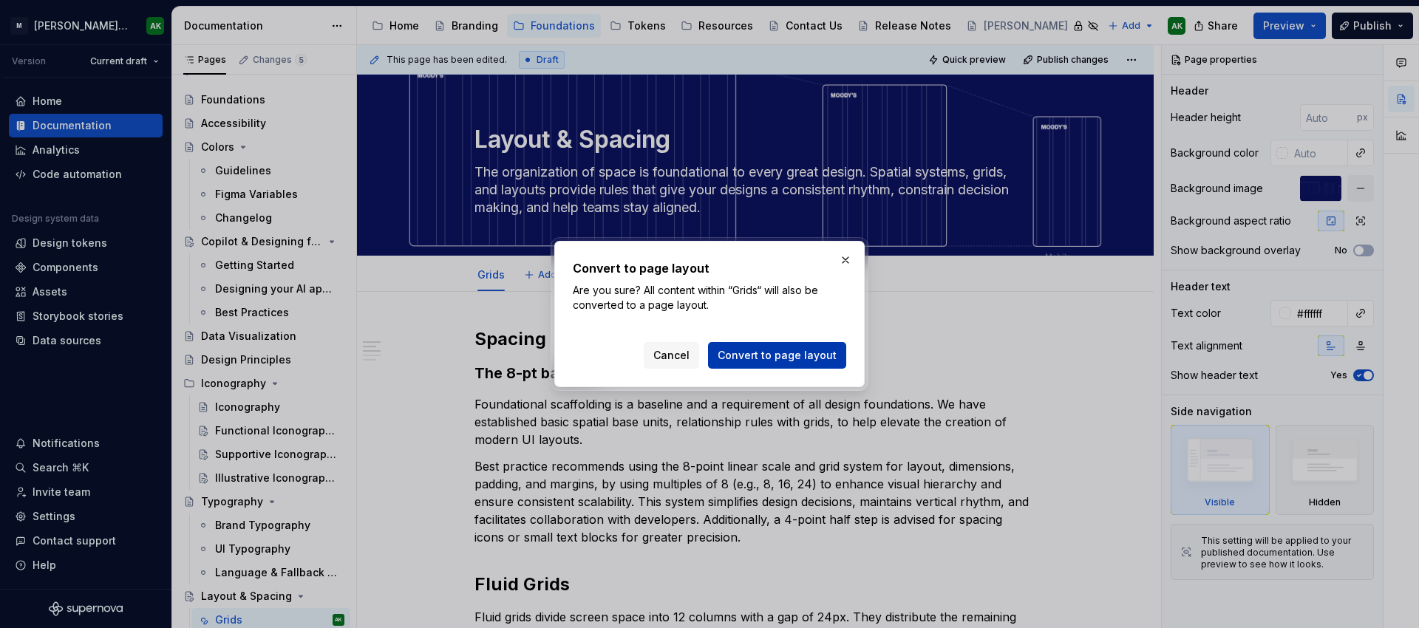
click at [784, 356] on span "Convert to page layout" at bounding box center [777, 355] width 119 height 15
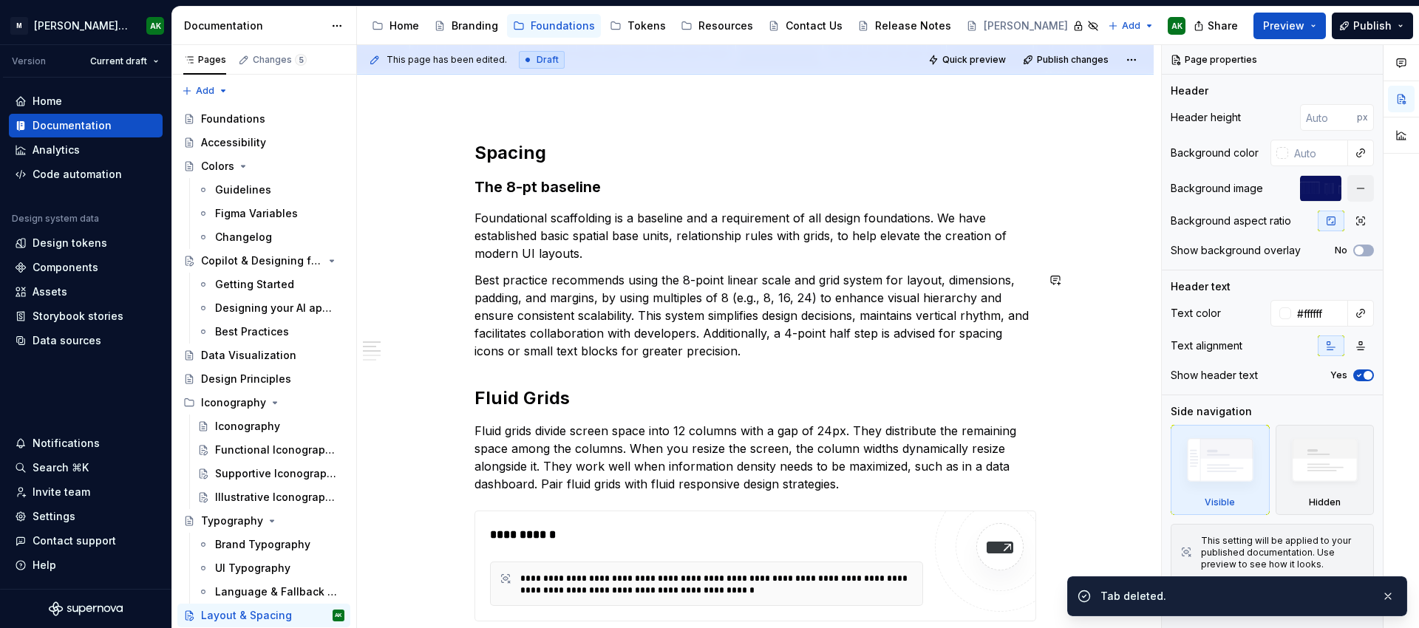
scroll to position [200, 0]
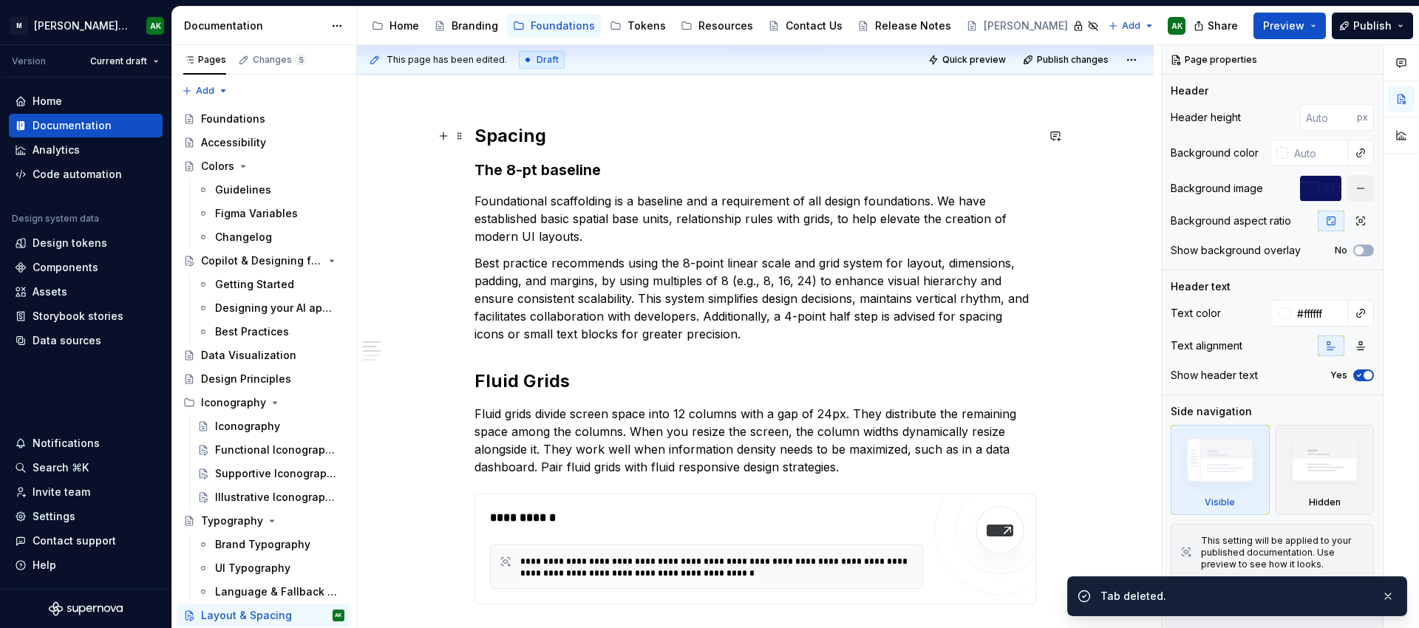
click at [491, 135] on h2 "Spacing" at bounding box center [756, 136] width 562 height 24
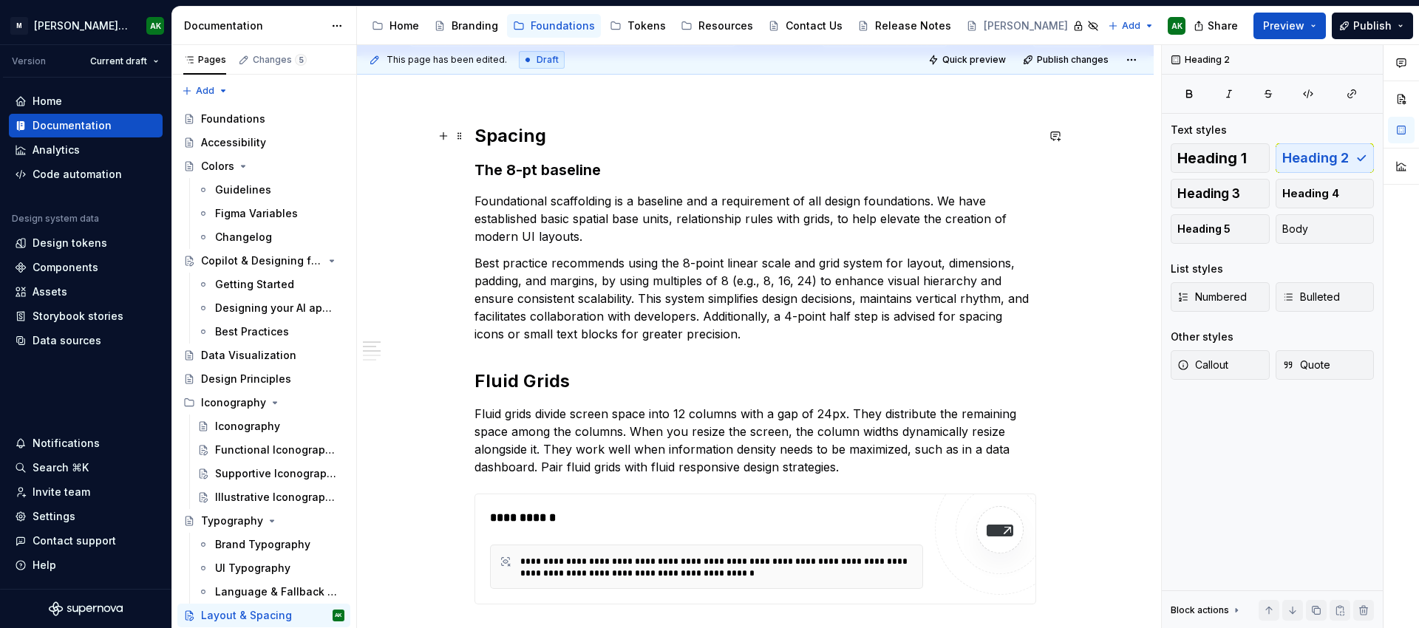
type textarea "*"
click at [776, 342] on p "Best practice recommends using the 8-point linear scale and grid system for lay…" at bounding box center [756, 298] width 562 height 89
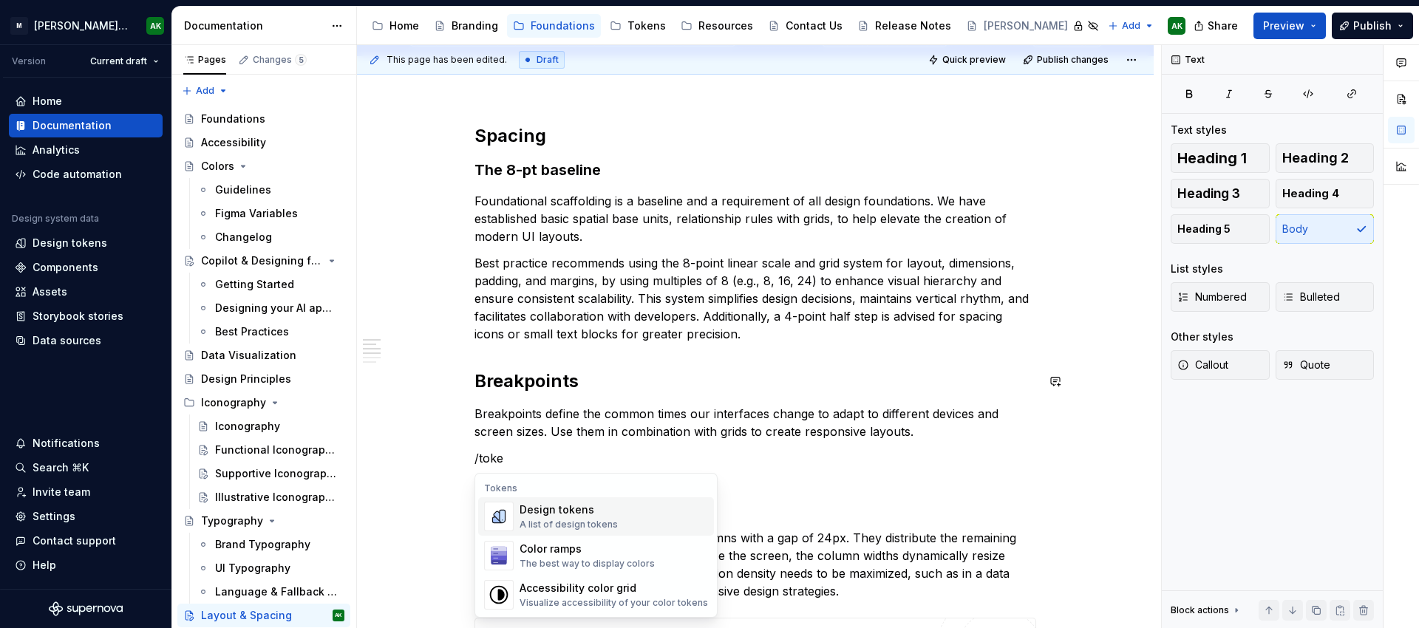
click at [578, 518] on div "Design tokens A list of design tokens" at bounding box center [569, 517] width 98 height 28
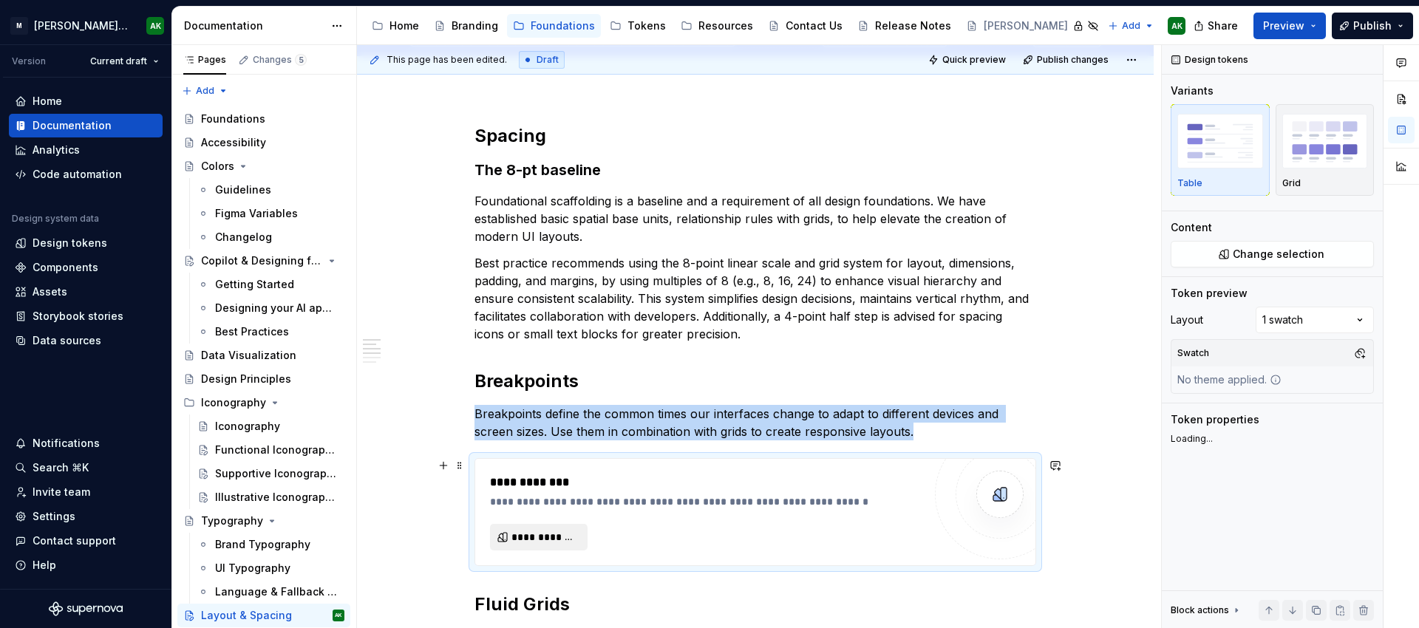
click at [557, 537] on span "**********" at bounding box center [545, 537] width 67 height 15
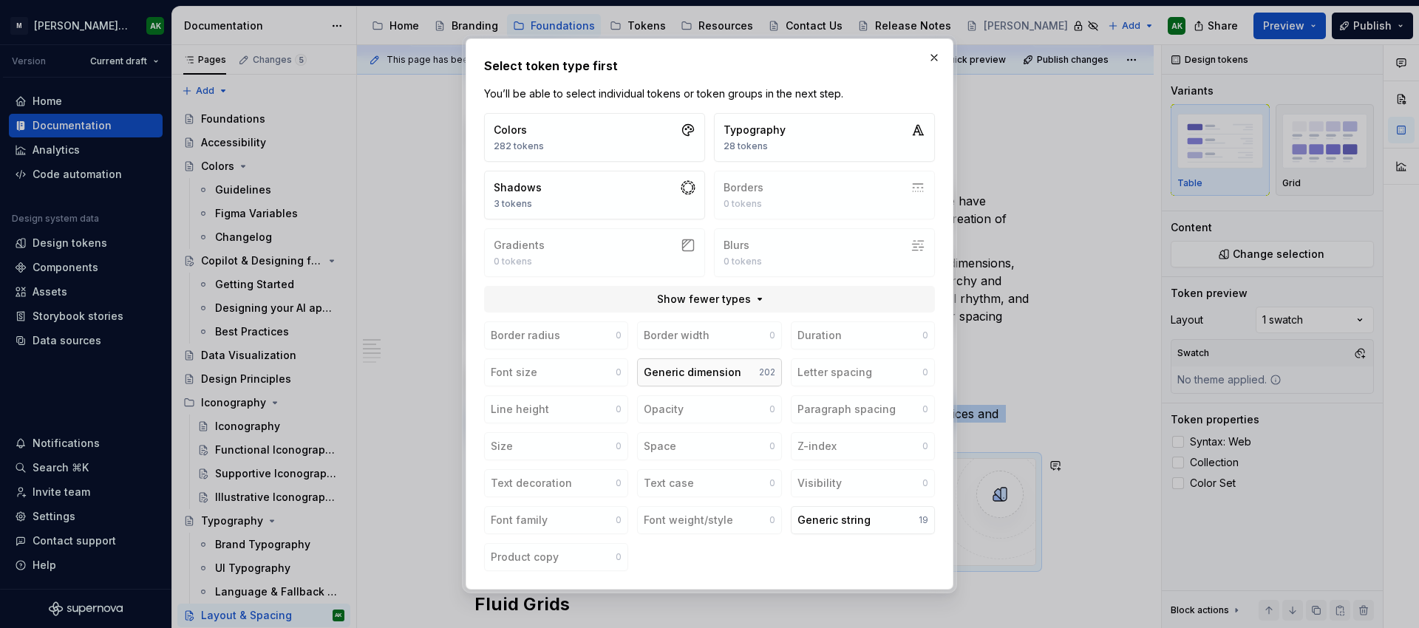
click at [714, 376] on div "Generic dimension" at bounding box center [693, 372] width 98 height 15
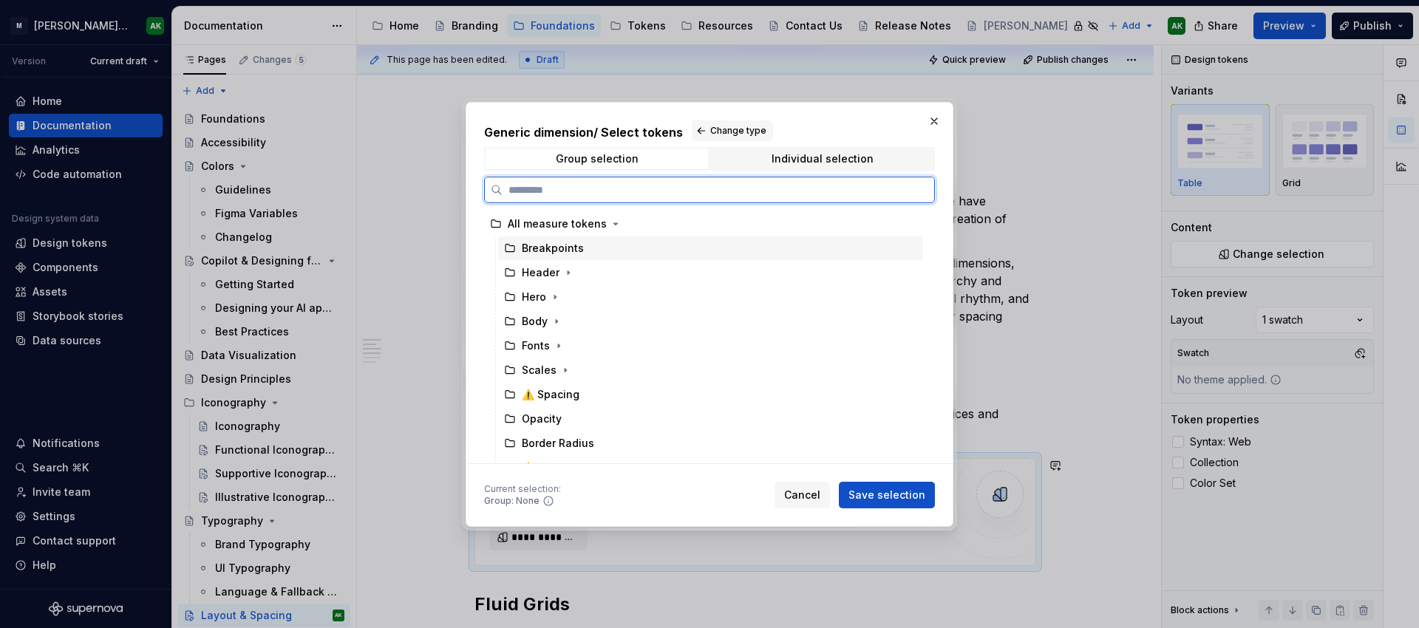
click at [552, 248] on div "Breakpoints" at bounding box center [553, 248] width 62 height 15
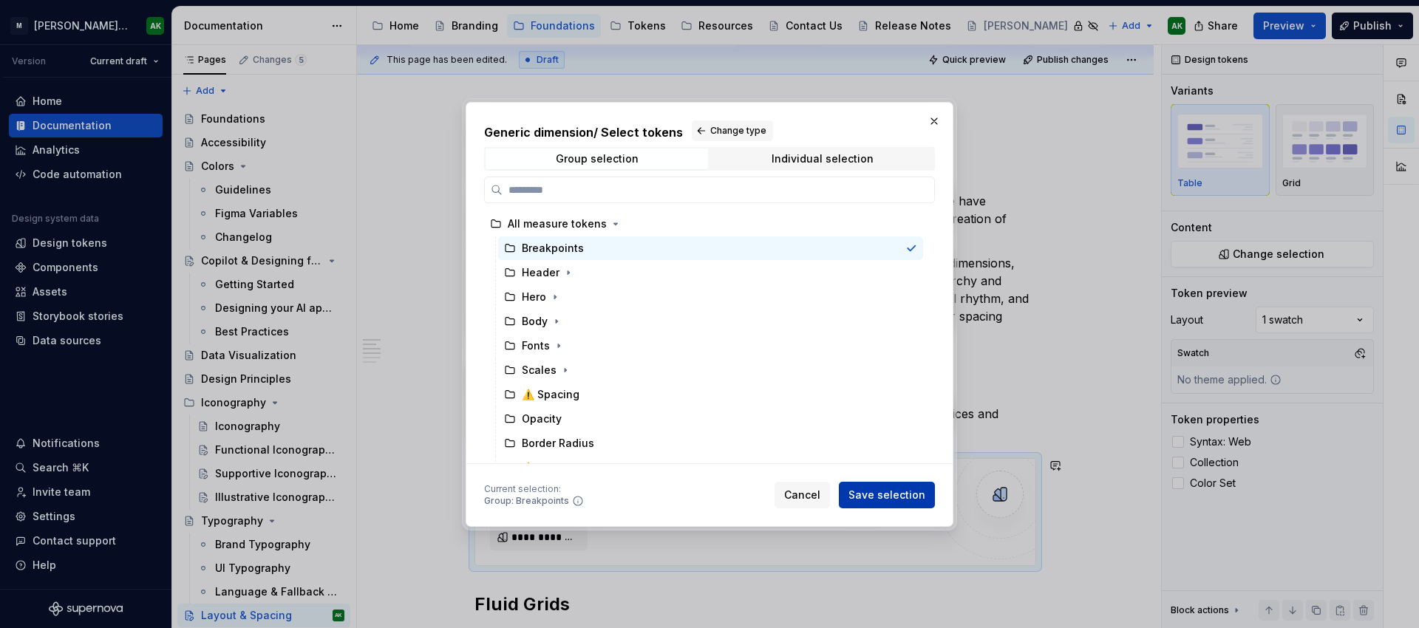
click at [895, 498] on span "Save selection" at bounding box center [887, 495] width 77 height 15
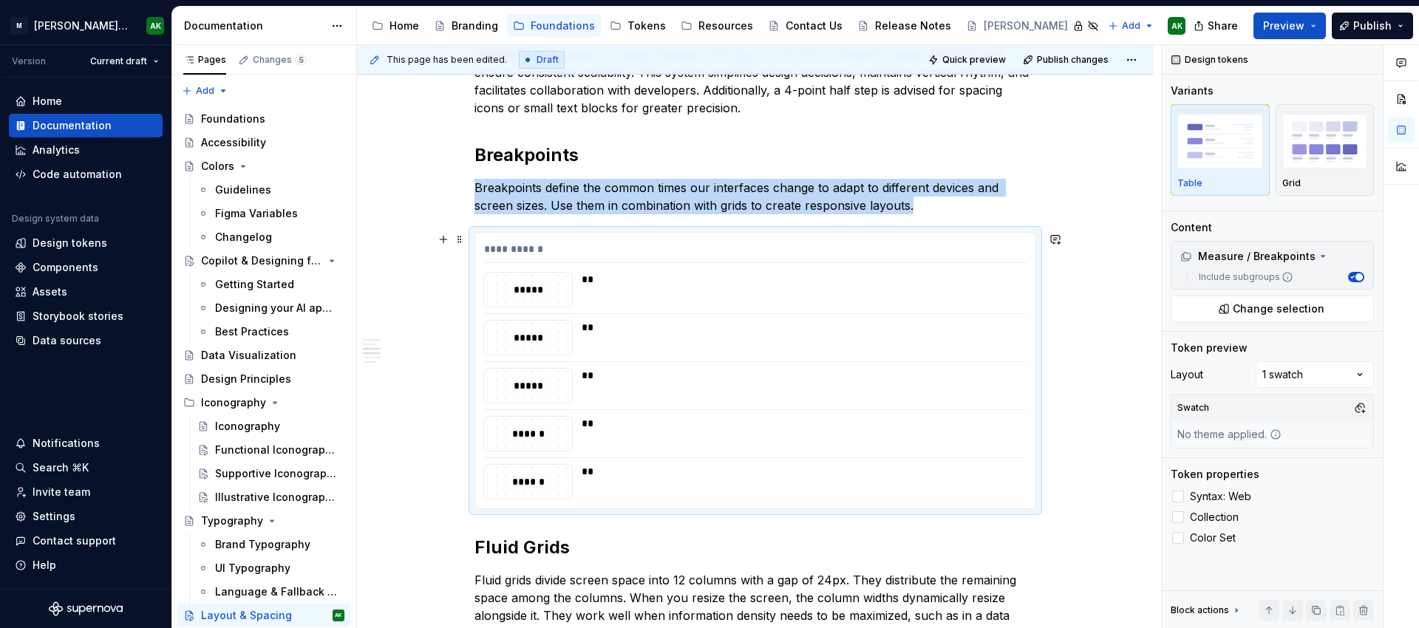
scroll to position [428, 0]
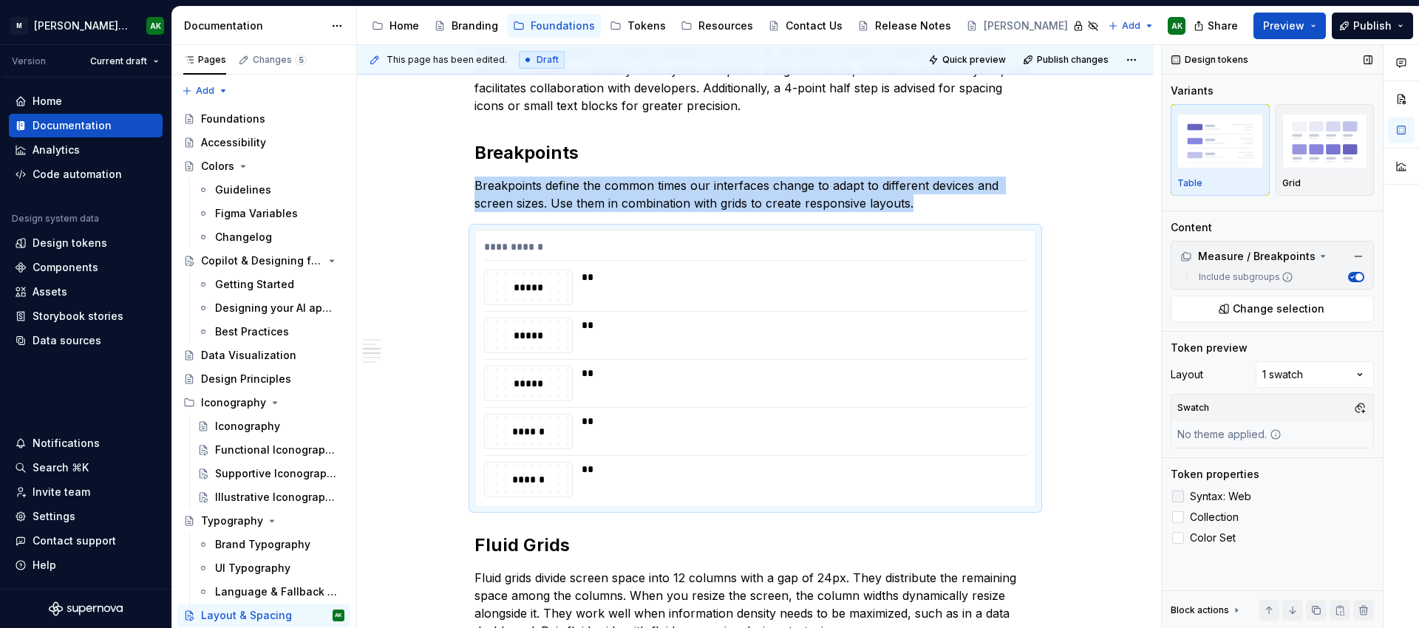
click at [1220, 498] on span "Syntax: Web" at bounding box center [1220, 497] width 61 height 12
click at [1206, 521] on span "Collection" at bounding box center [1214, 518] width 49 height 12
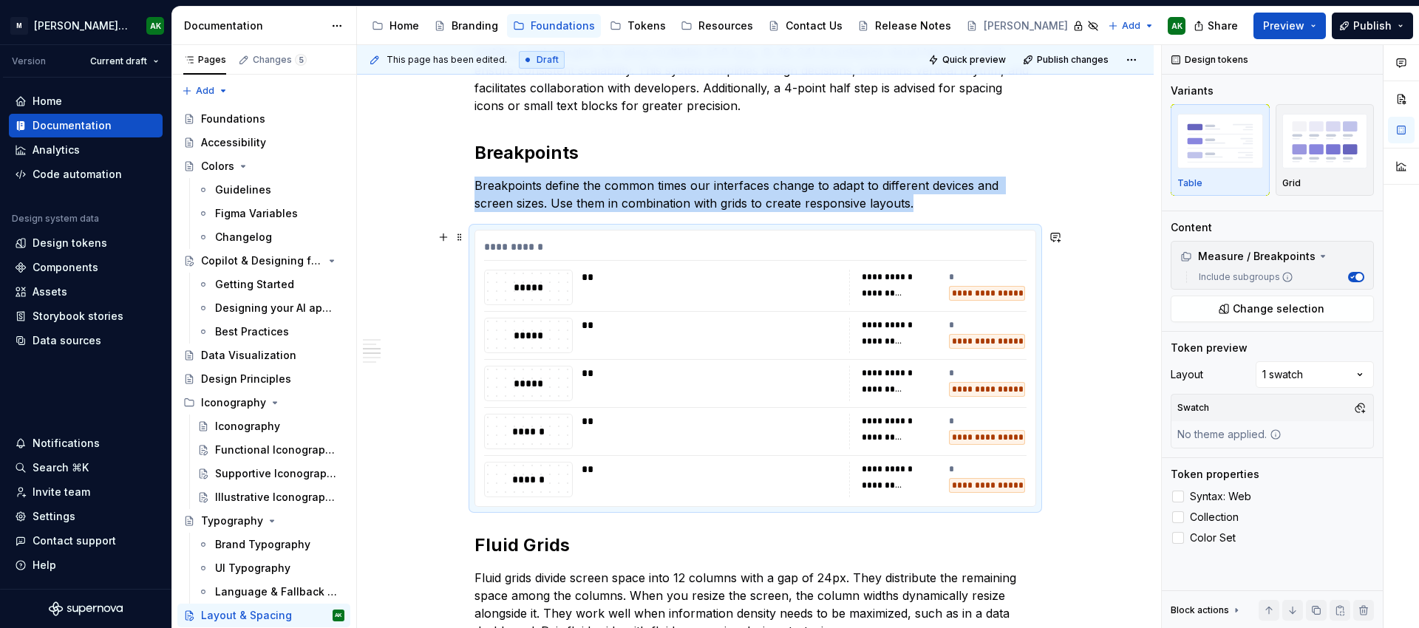
click at [870, 262] on div "**********" at bounding box center [755, 369] width 560 height 276
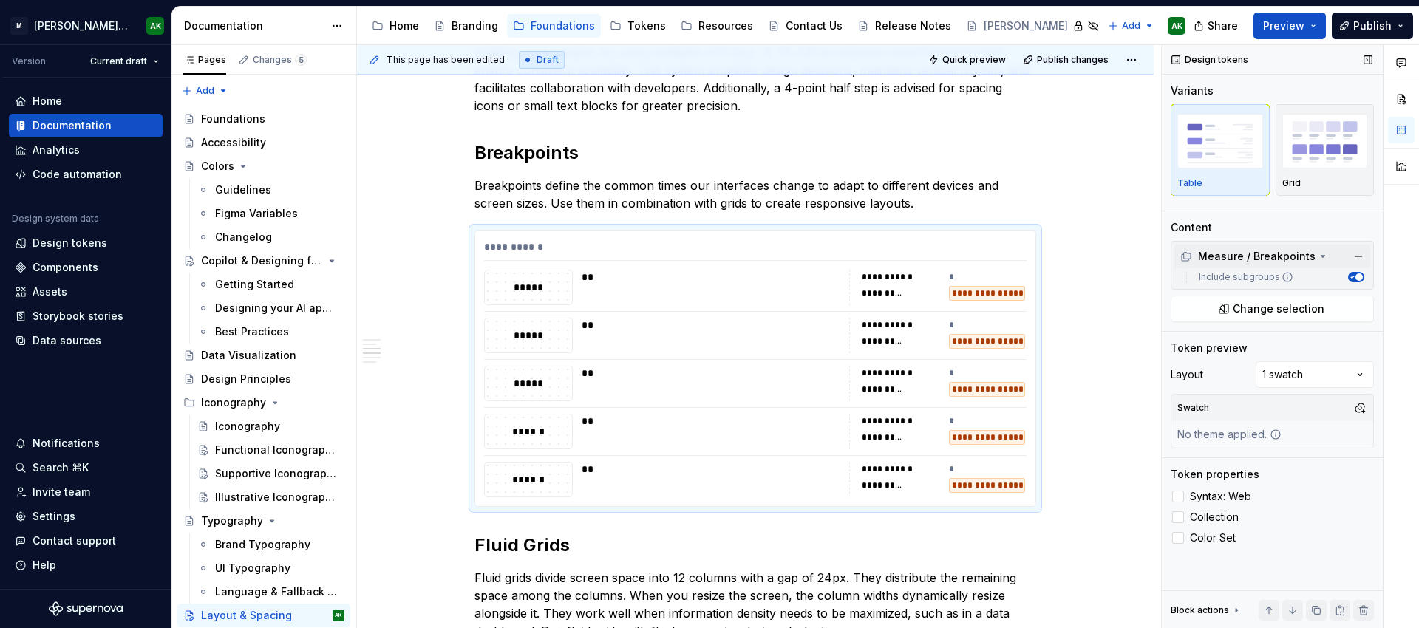
click at [1282, 255] on div "Measure / Breakpoints" at bounding box center [1248, 256] width 135 height 15
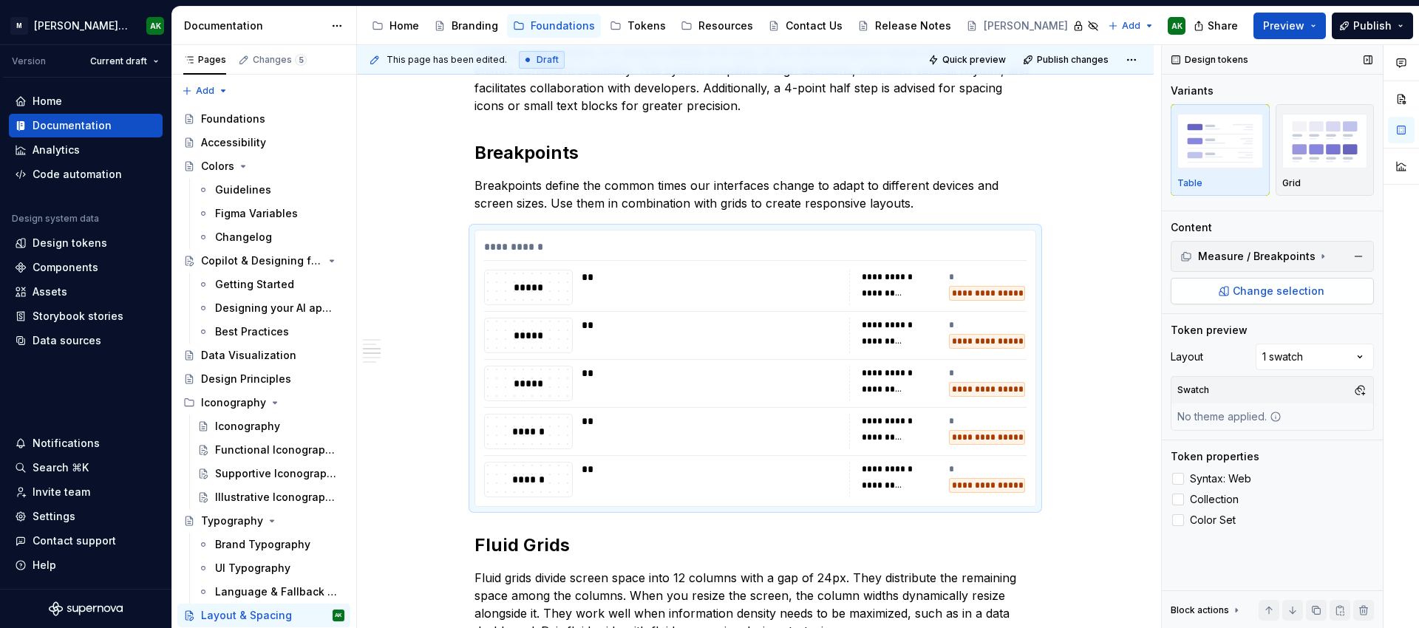
click at [1296, 285] on span "Change selection" at bounding box center [1279, 291] width 92 height 15
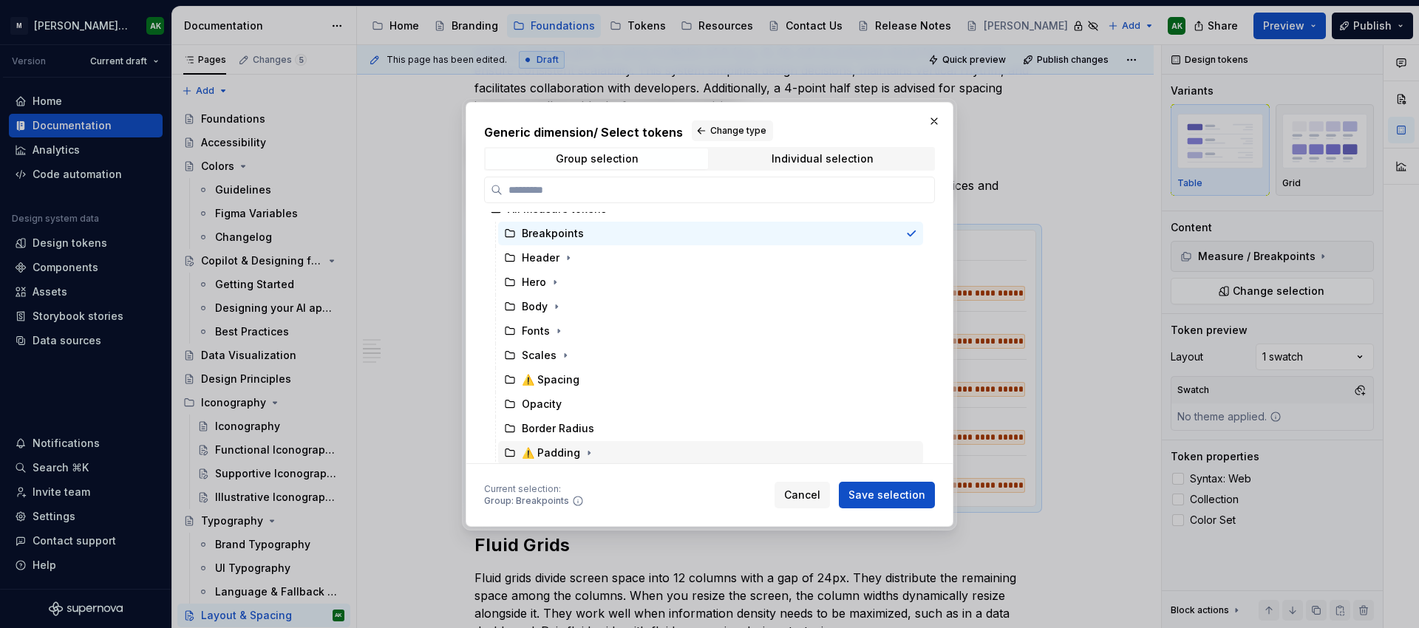
scroll to position [0, 0]
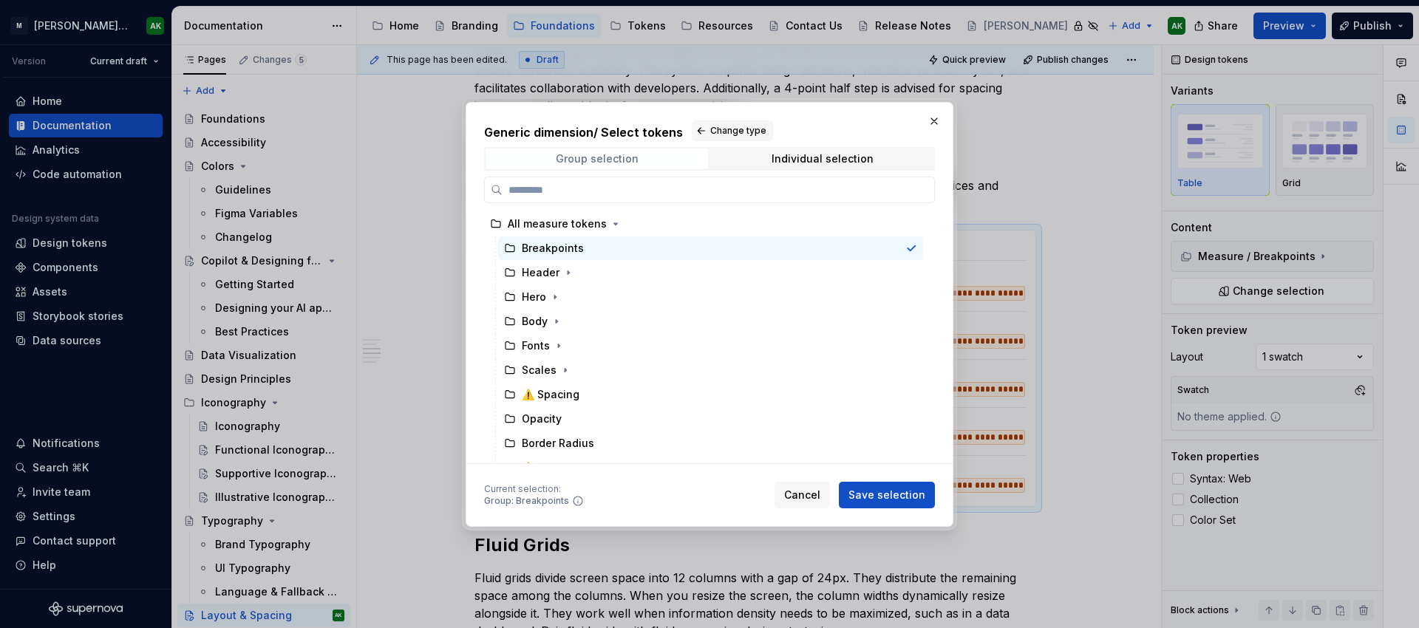
click at [610, 155] on div "Group selection" at bounding box center [597, 159] width 83 height 12
click at [697, 129] on button "Change type" at bounding box center [732, 131] width 81 height 21
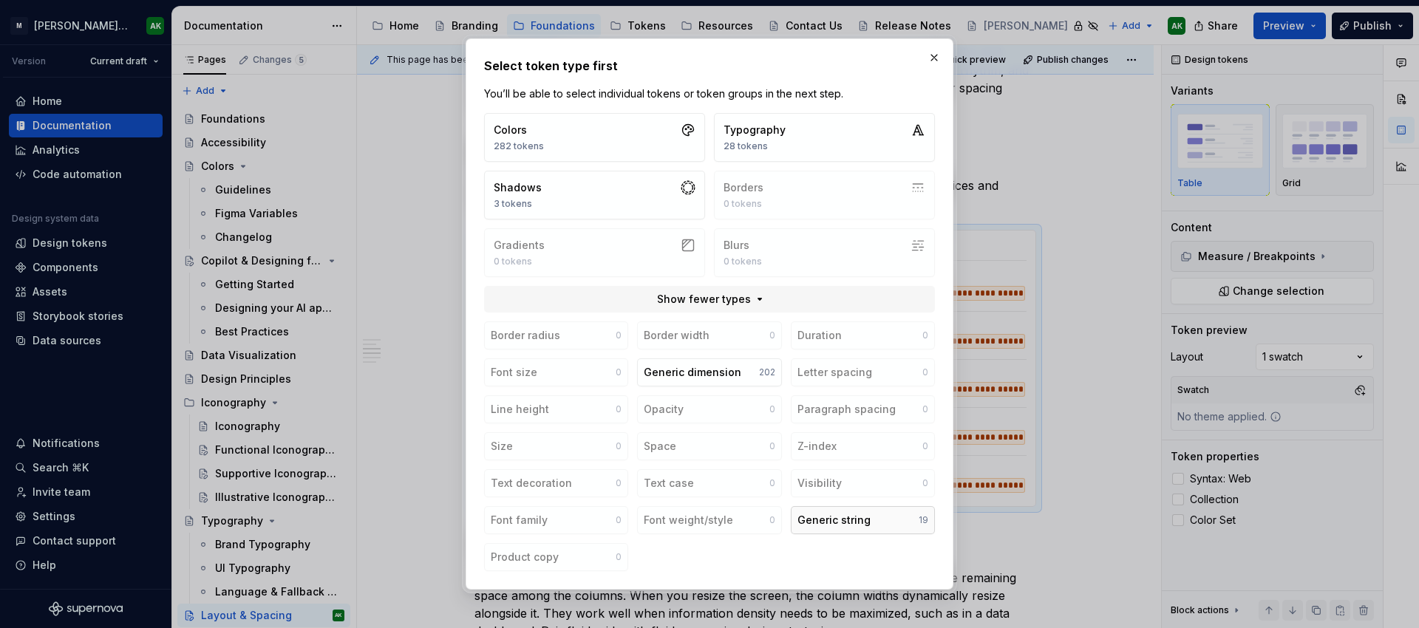
click at [869, 526] on button "Generic string 19" at bounding box center [863, 520] width 144 height 28
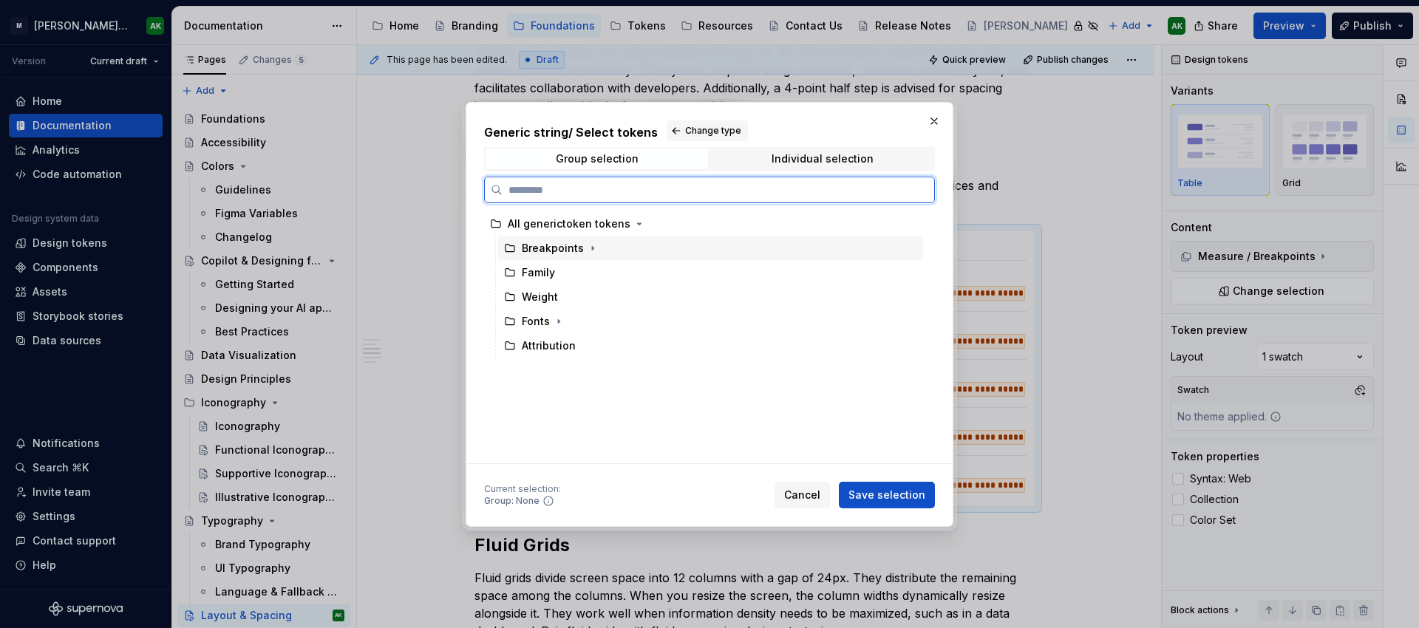
click at [575, 249] on div "Breakpoints" at bounding box center [553, 248] width 62 height 15
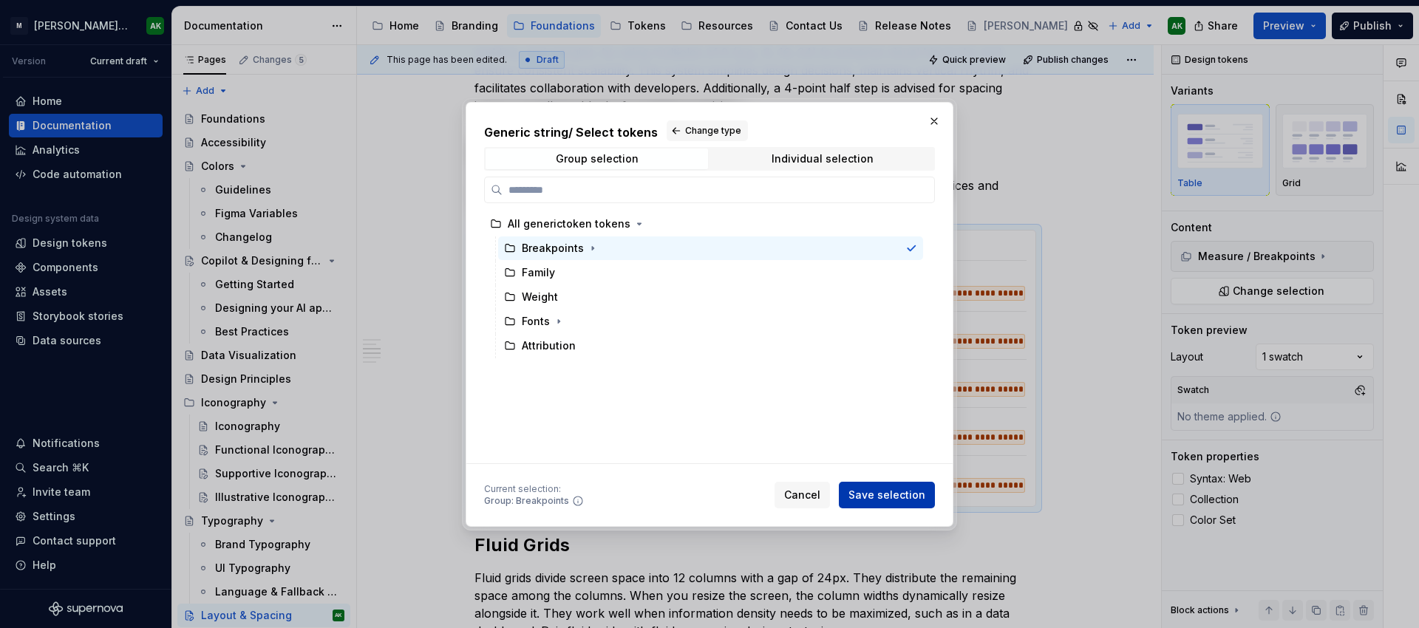
click at [880, 500] on span "Save selection" at bounding box center [887, 495] width 77 height 15
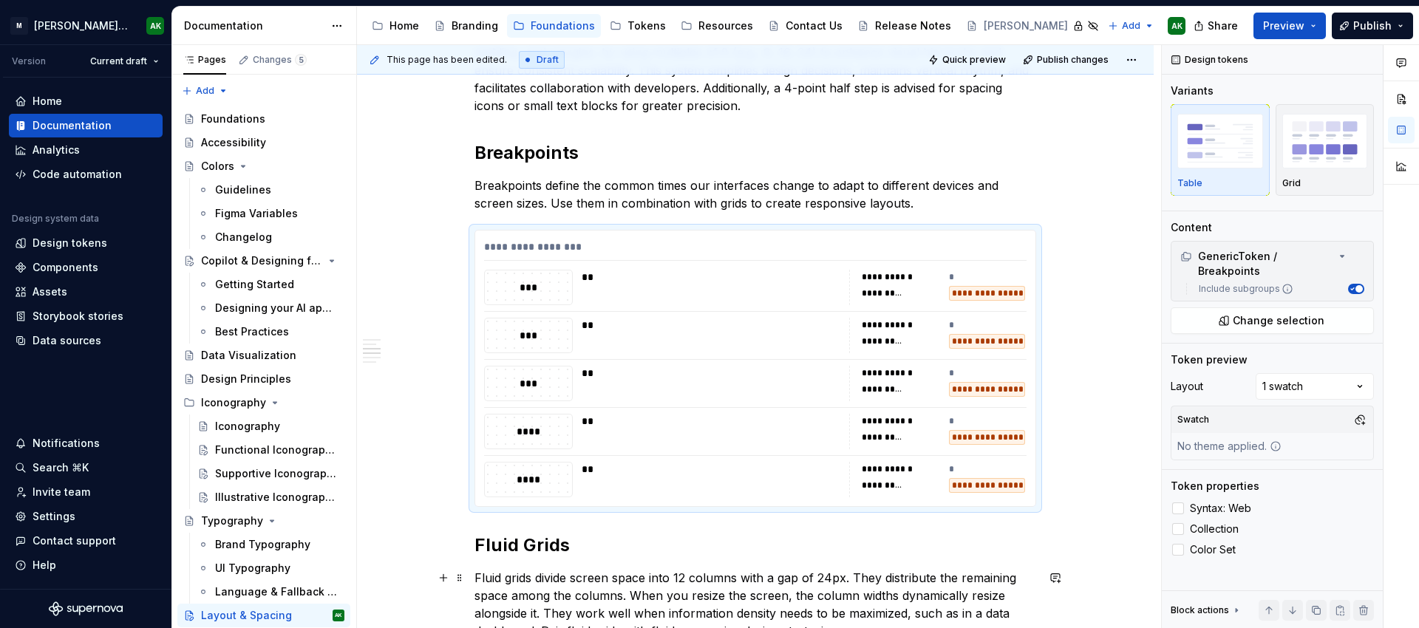
type textarea "*"
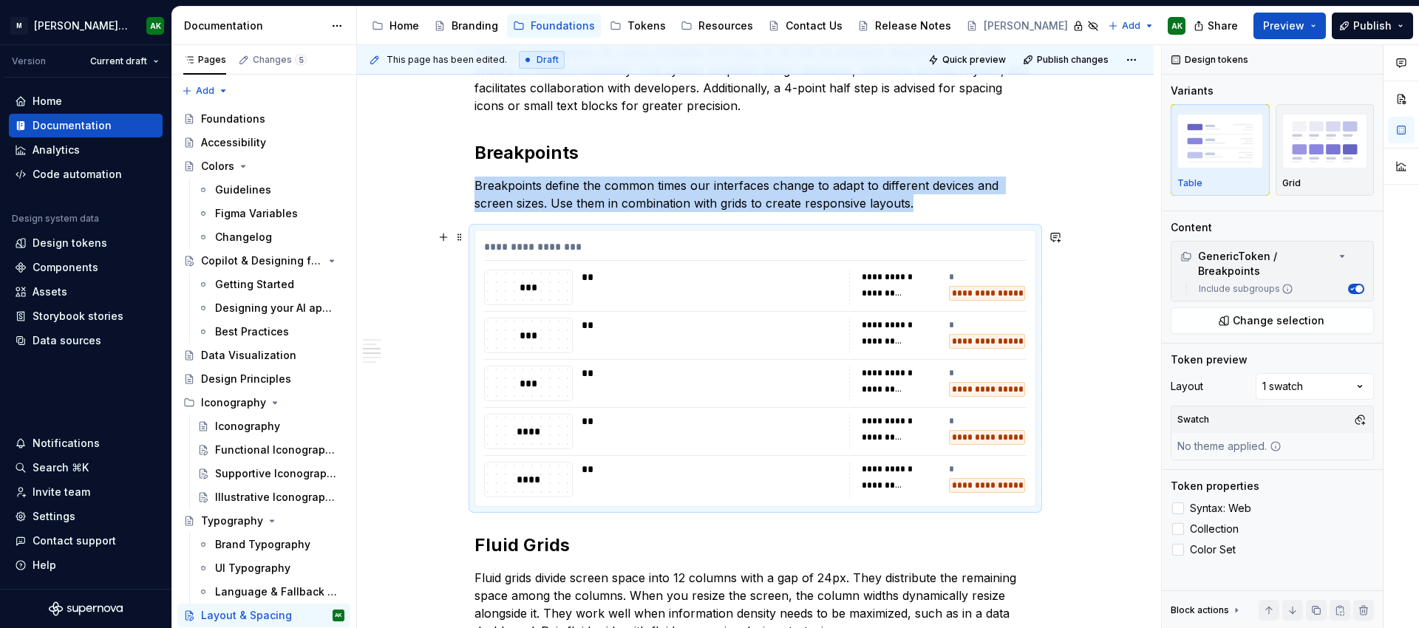
click at [966, 422] on div "*" at bounding box center [988, 421] width 78 height 15
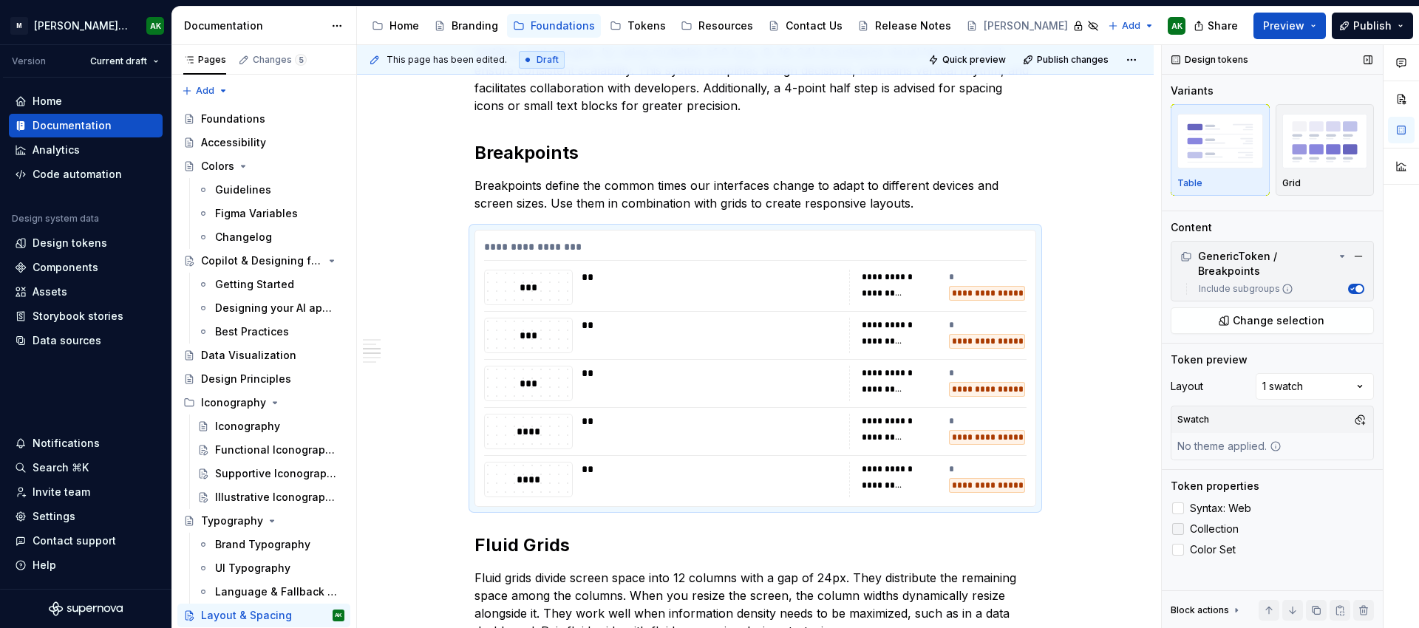
click at [1178, 529] on icon at bounding box center [1178, 529] width 0 height 0
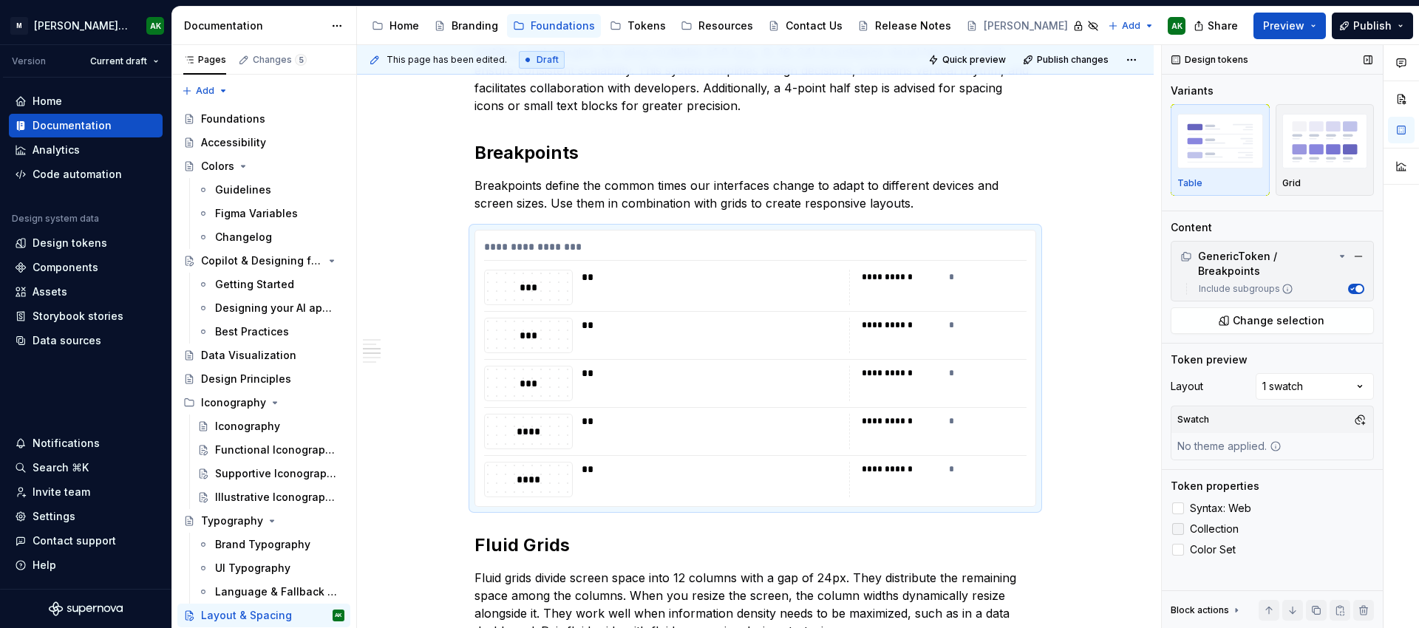
click at [1181, 523] on div at bounding box center [1179, 529] width 12 height 12
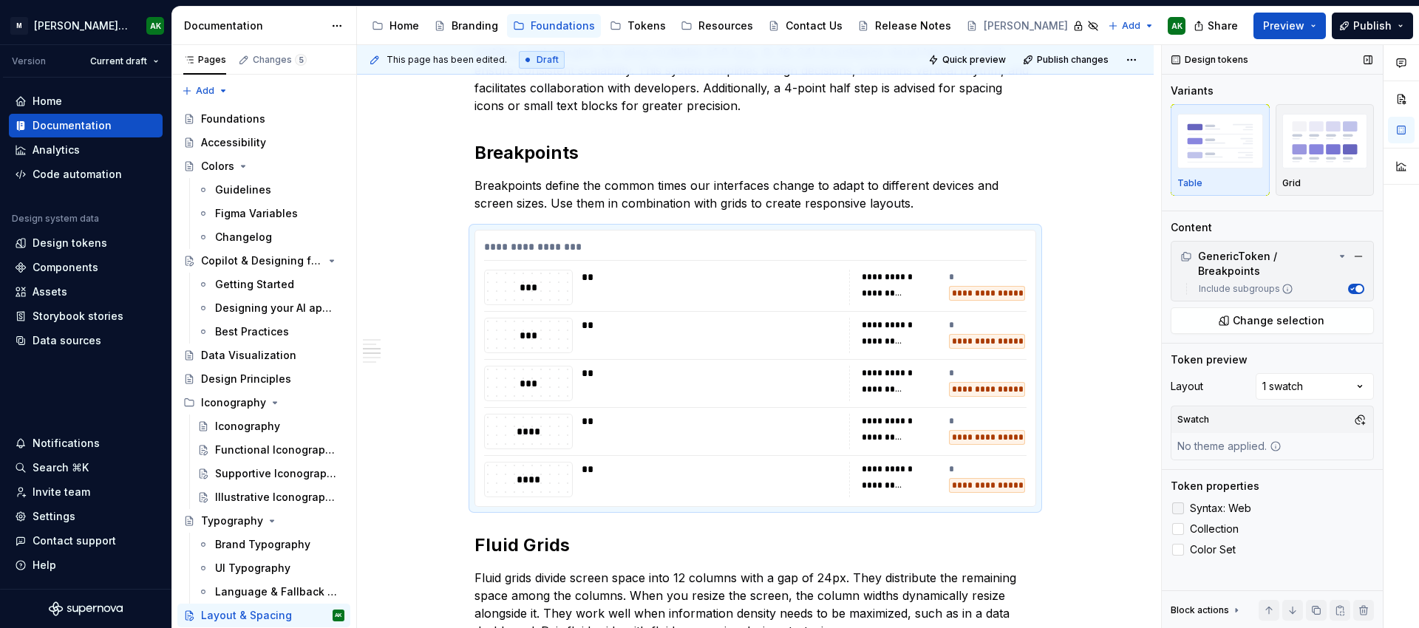
click at [1179, 503] on div at bounding box center [1179, 509] width 12 height 12
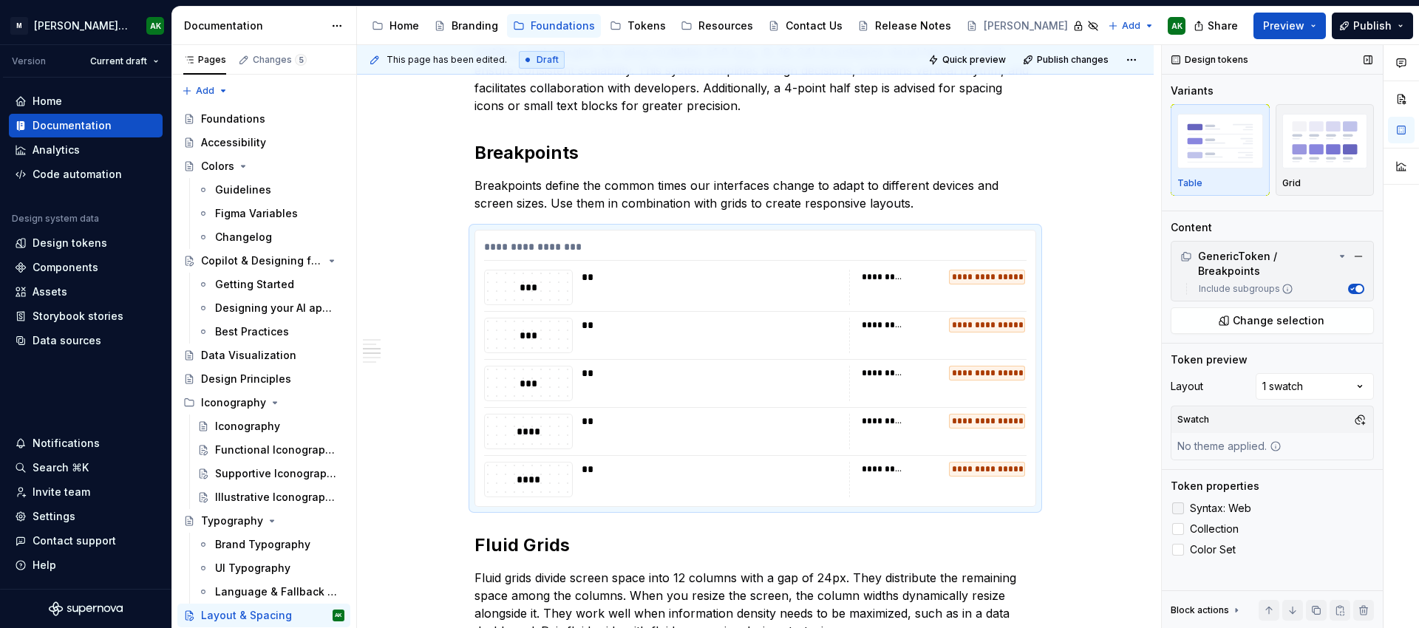
click at [1179, 503] on div at bounding box center [1179, 509] width 12 height 12
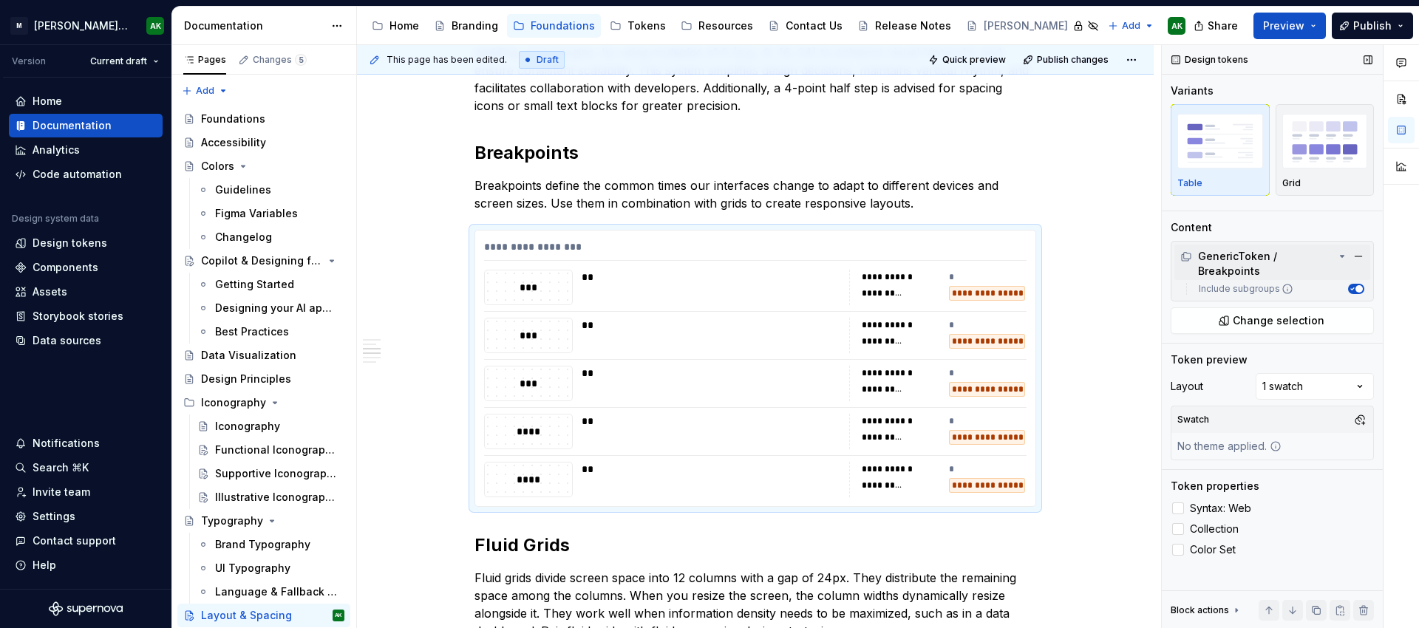
click at [1275, 254] on div "GenericToken / Breakpoints" at bounding box center [1258, 264] width 155 height 30
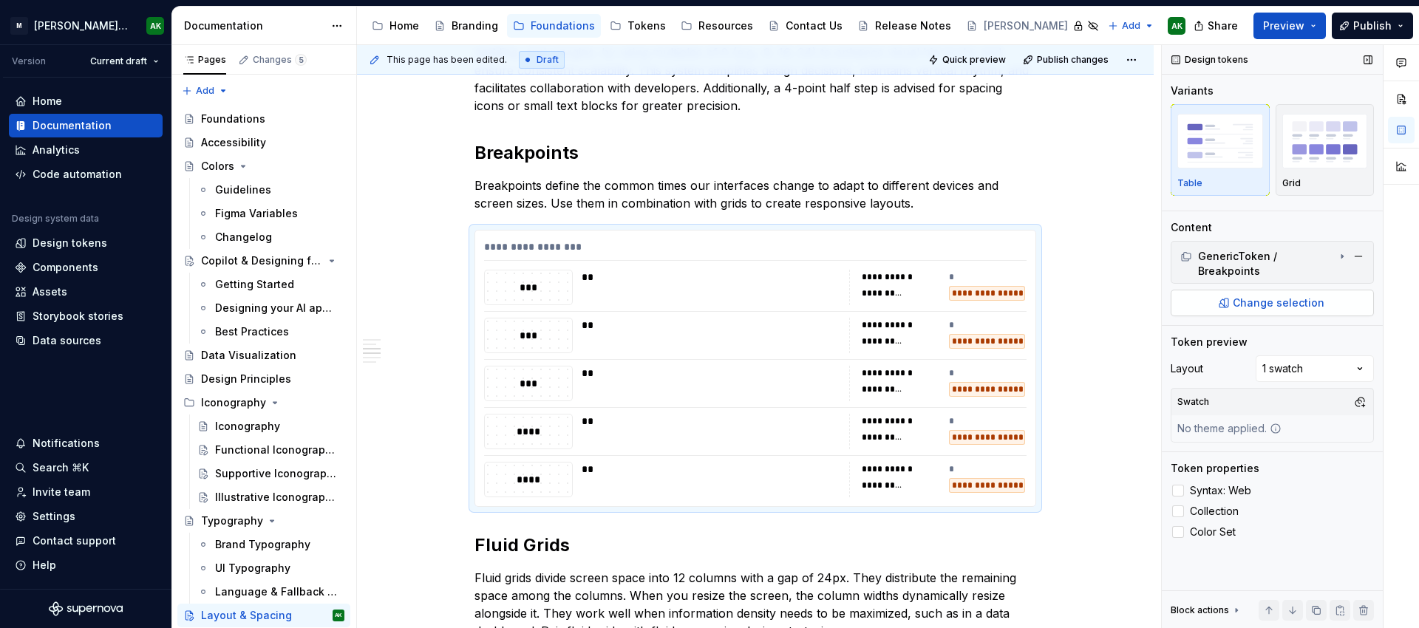
click at [1266, 296] on span "Change selection" at bounding box center [1279, 303] width 92 height 15
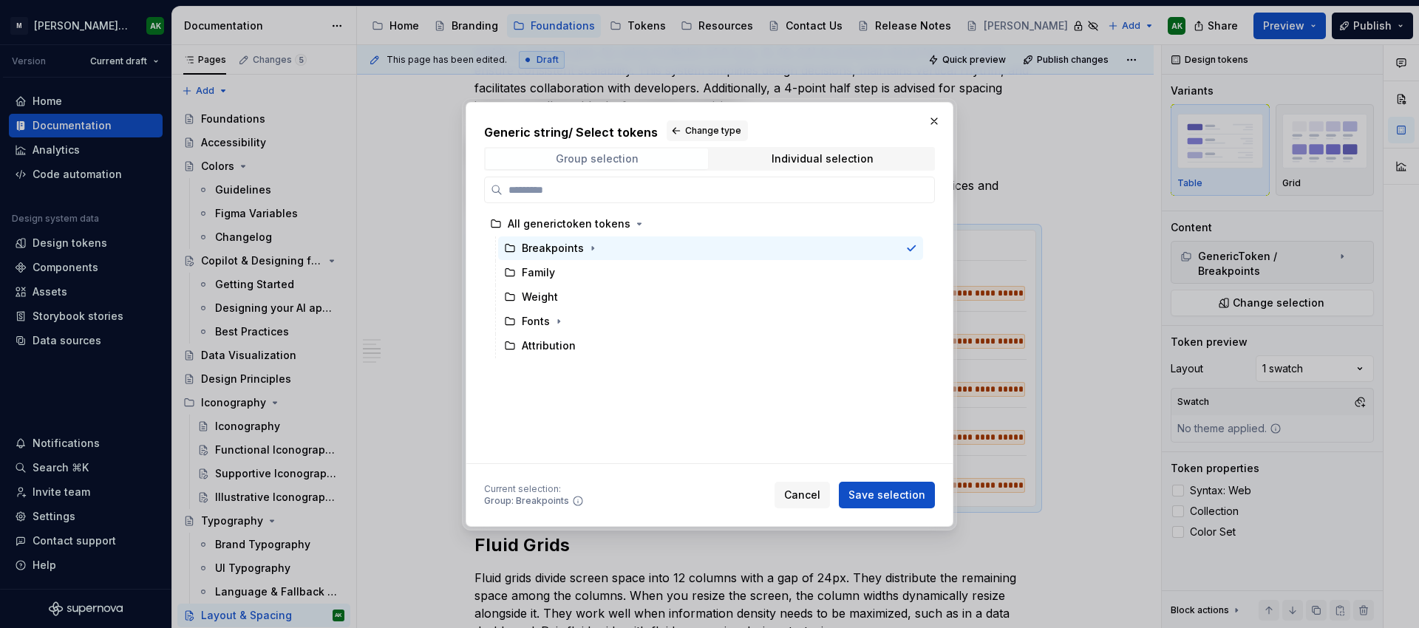
click at [587, 155] on div "Group selection" at bounding box center [597, 159] width 83 height 12
click at [668, 131] on button "Change type" at bounding box center [707, 131] width 81 height 21
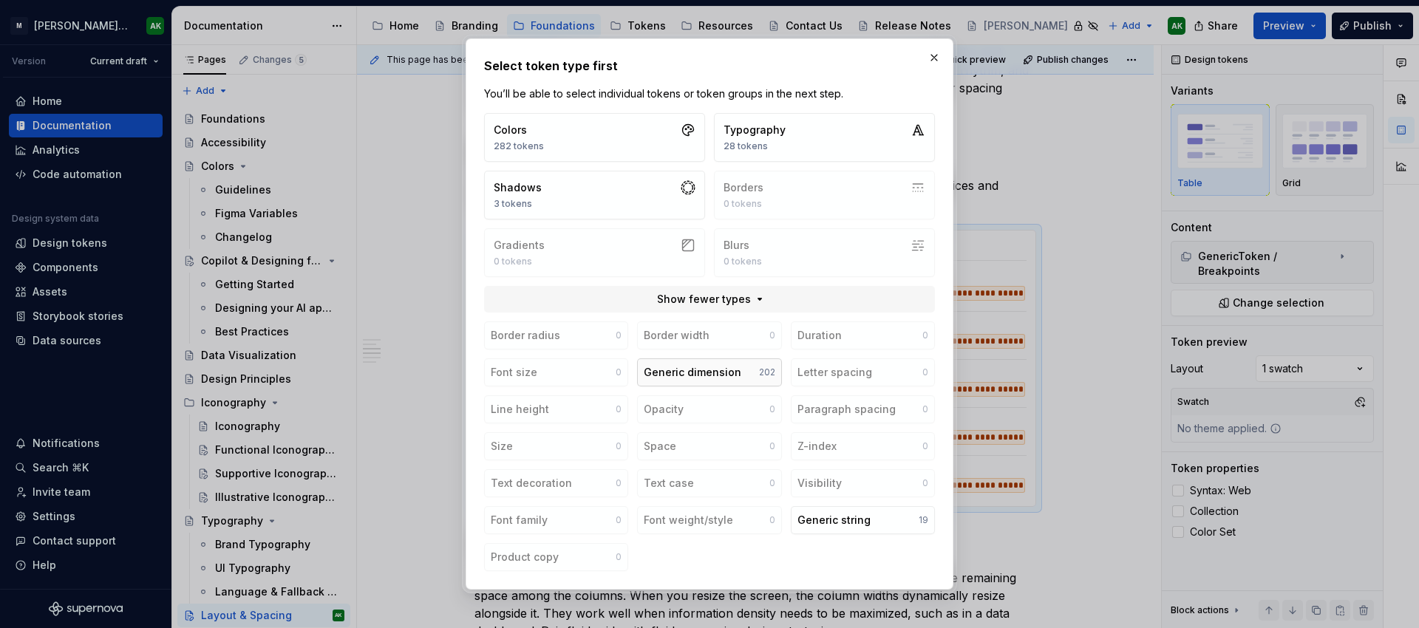
click at [708, 371] on div "Generic dimension" at bounding box center [693, 372] width 98 height 15
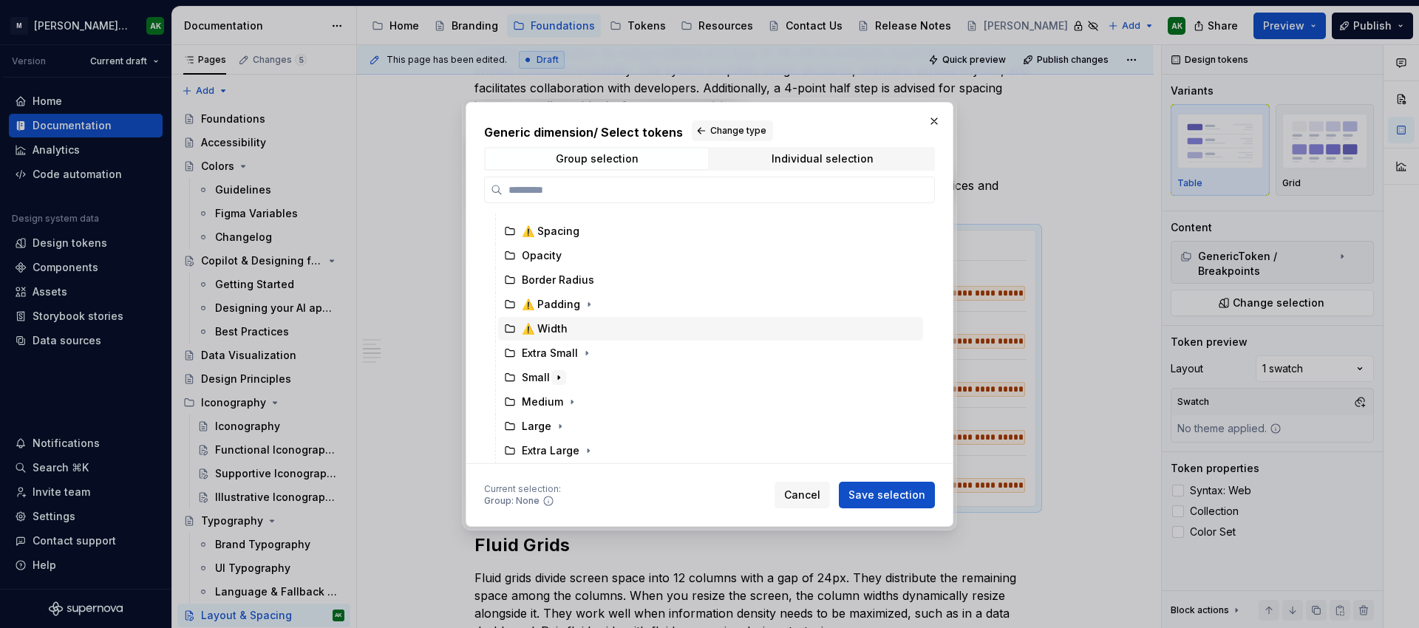
scroll to position [172, 0]
click at [563, 350] on div "Extra Small" at bounding box center [550, 353] width 56 height 15
click at [587, 346] on button "button" at bounding box center [587, 353] width 15 height 15
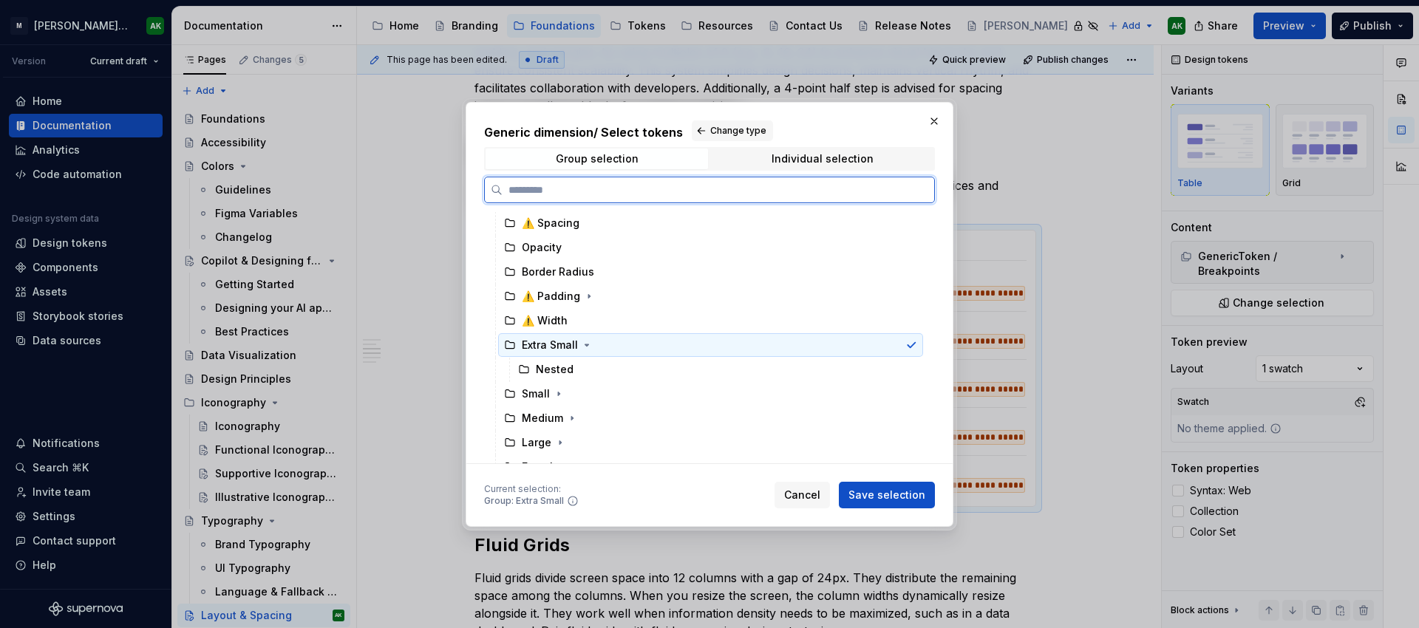
click at [567, 345] on div "Extra Small" at bounding box center [550, 345] width 56 height 15
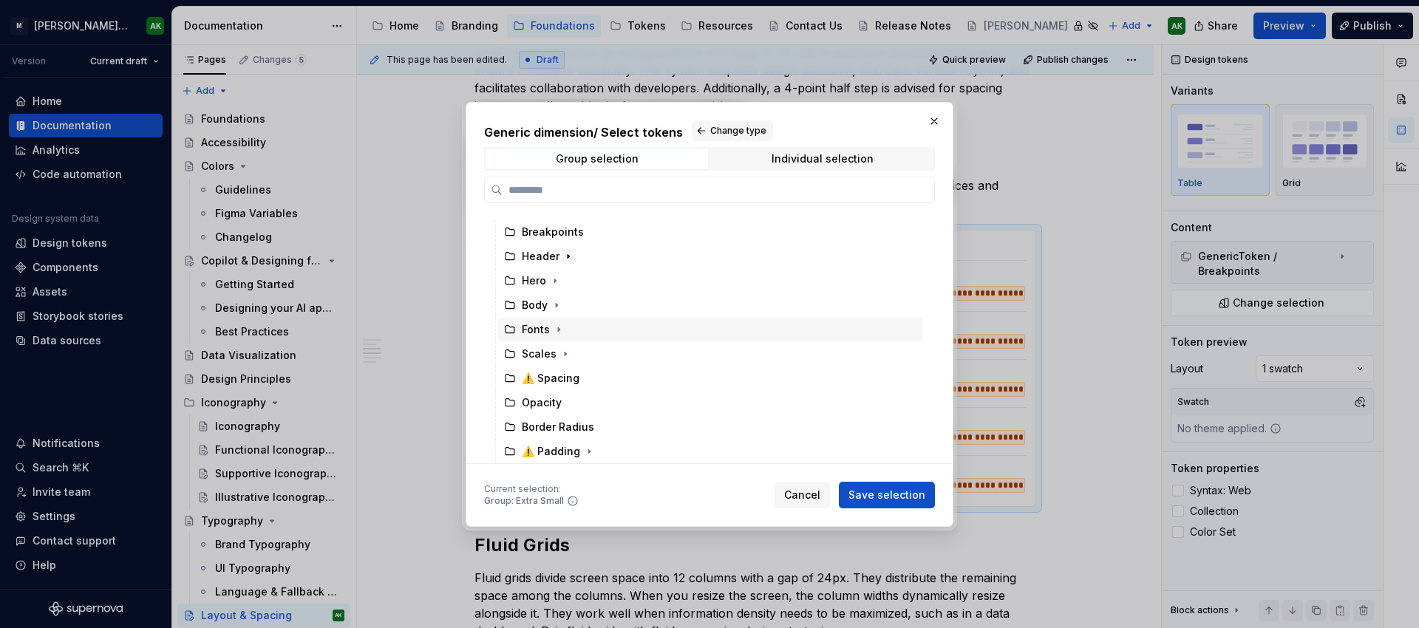
scroll to position [0, 0]
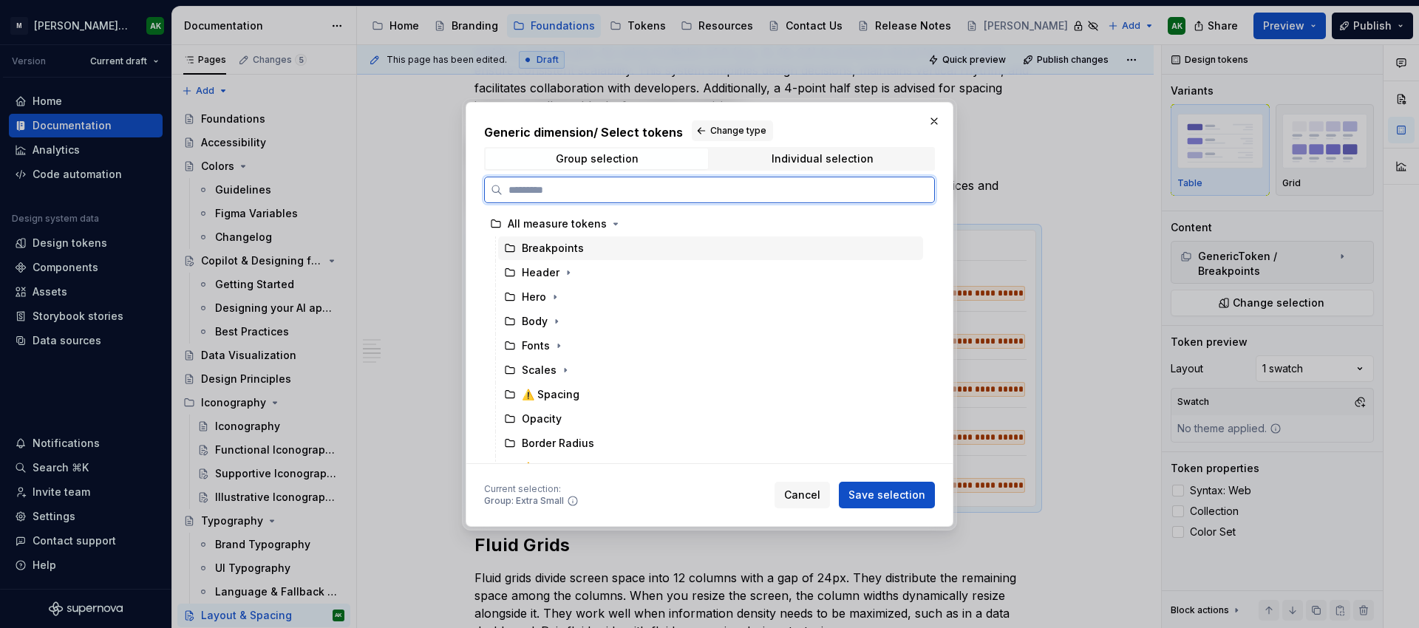
click at [559, 243] on div "Breakpoints" at bounding box center [553, 248] width 62 height 15
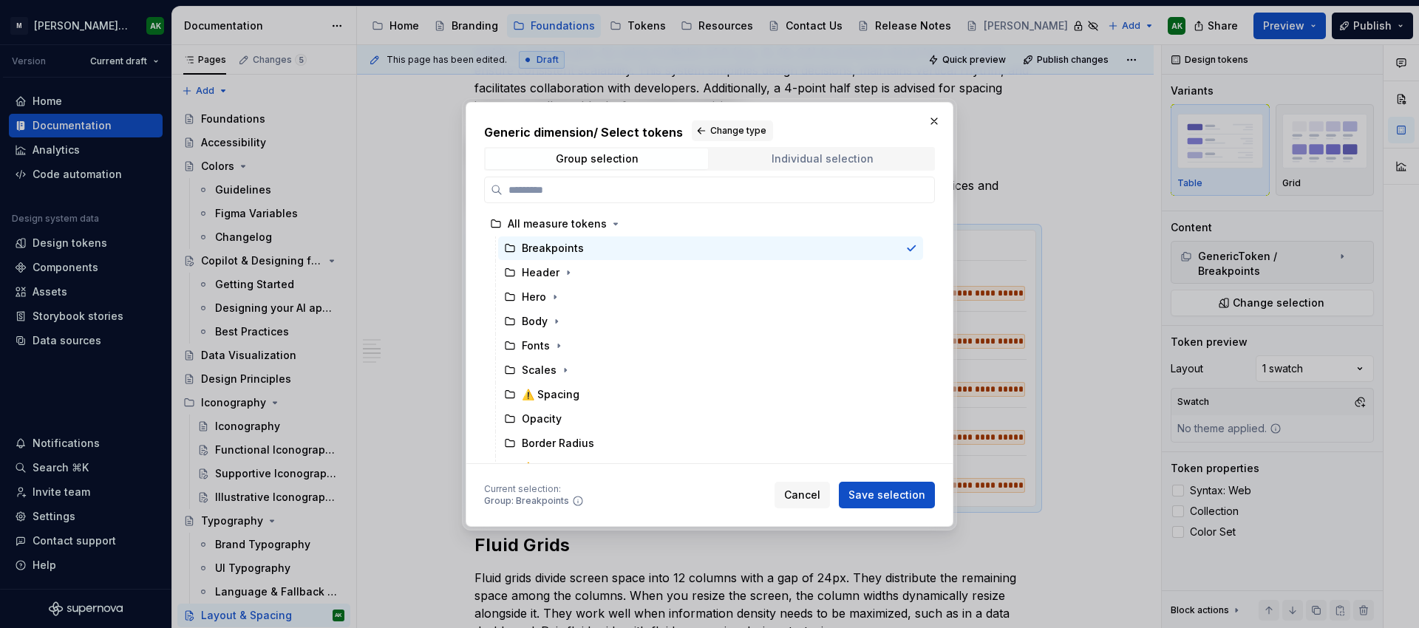
click at [852, 164] on div "Individual selection" at bounding box center [823, 159] width 102 height 12
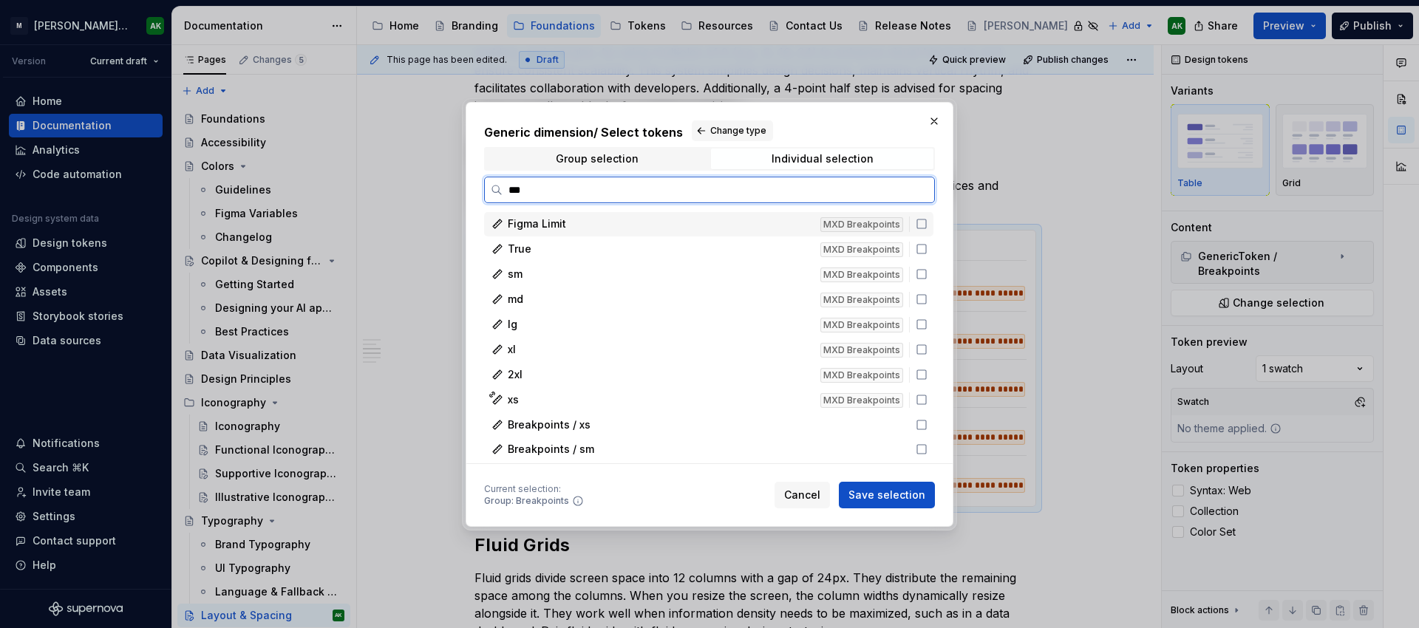
type input "****"
click at [919, 394] on icon at bounding box center [922, 400] width 12 height 12
click at [922, 270] on icon at bounding box center [921, 274] width 9 height 9
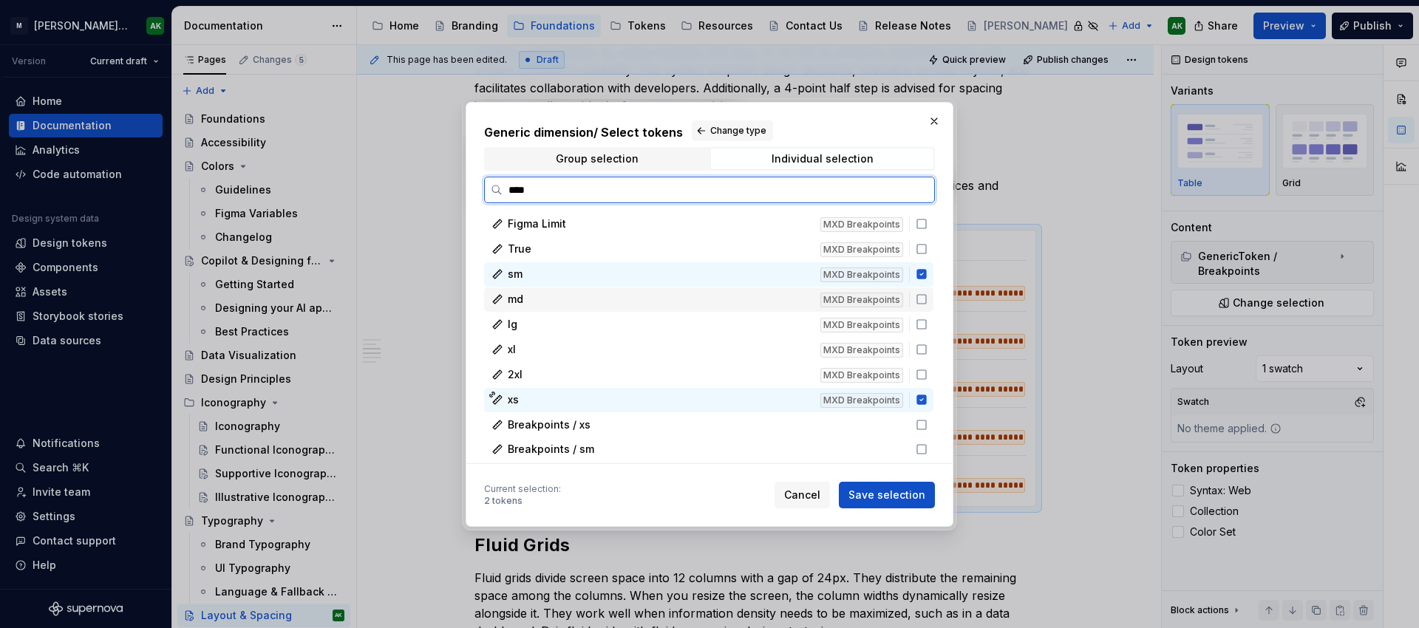
click at [919, 296] on icon at bounding box center [922, 299] width 12 height 12
click at [923, 324] on icon at bounding box center [922, 325] width 12 height 12
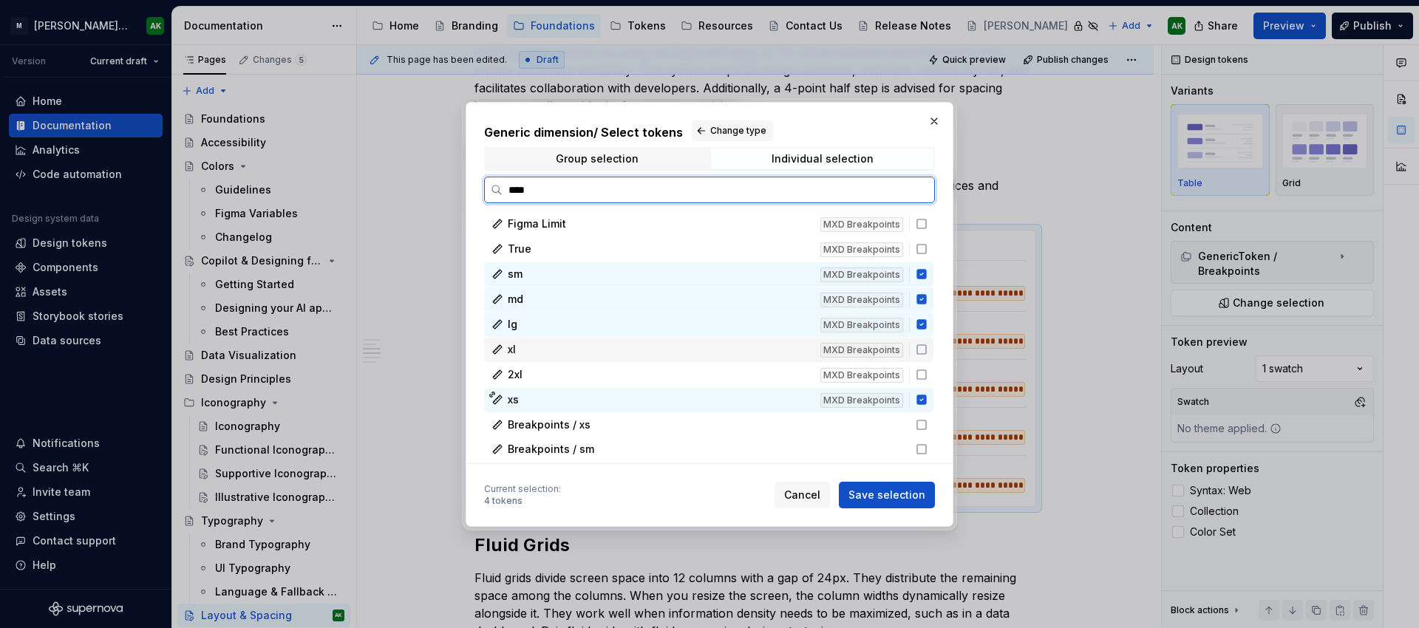
click at [923, 347] on icon at bounding box center [922, 350] width 12 height 12
click at [922, 375] on icon at bounding box center [922, 375] width 12 height 12
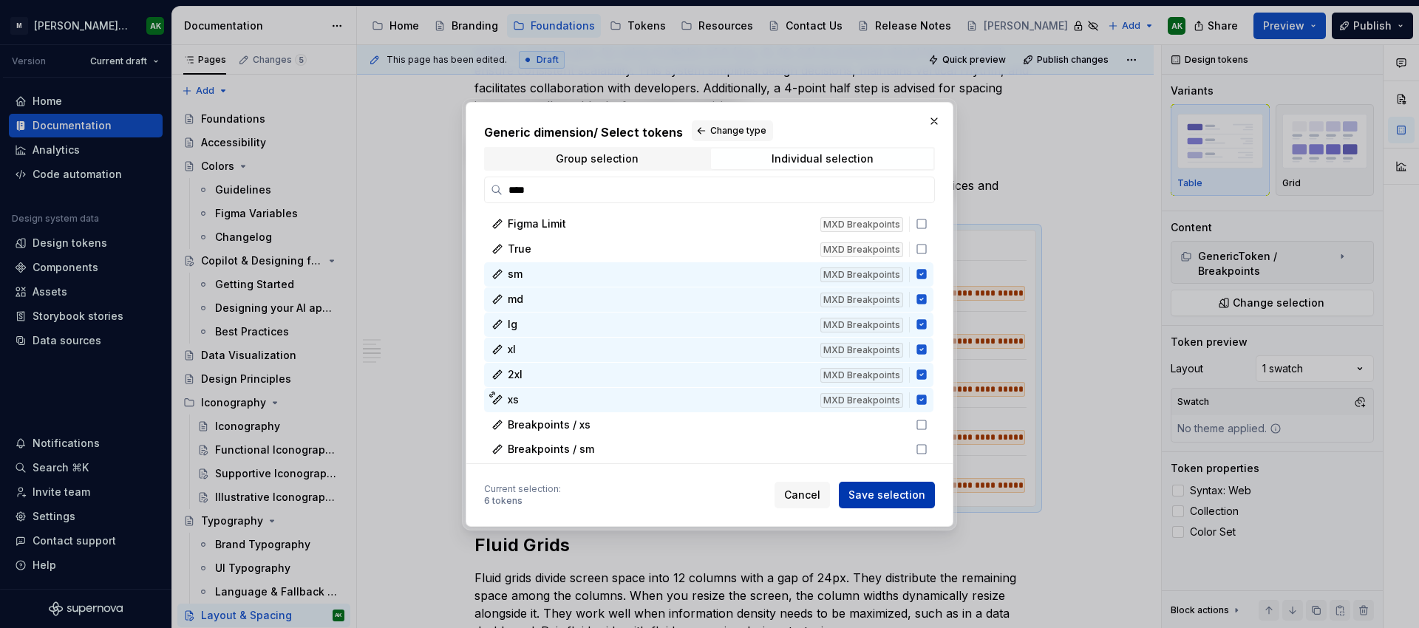
click at [892, 495] on span "Save selection" at bounding box center [887, 495] width 77 height 15
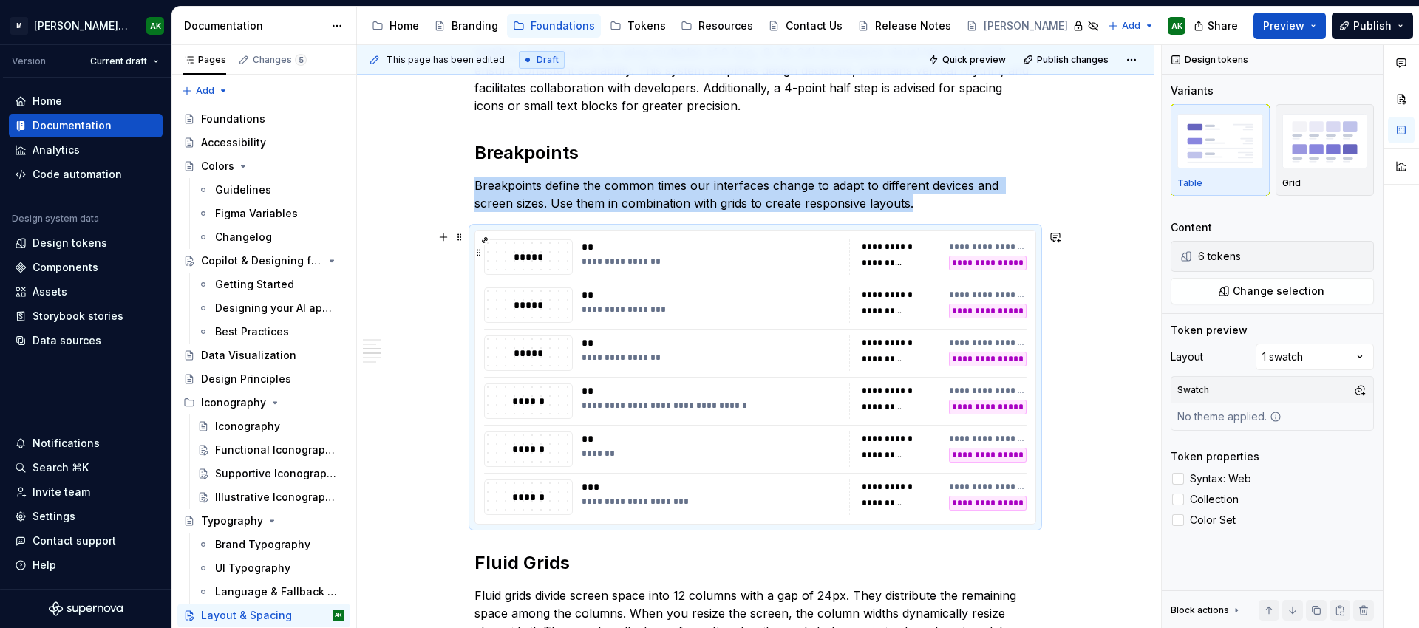
click at [807, 256] on div "**********" at bounding box center [711, 262] width 259 height 12
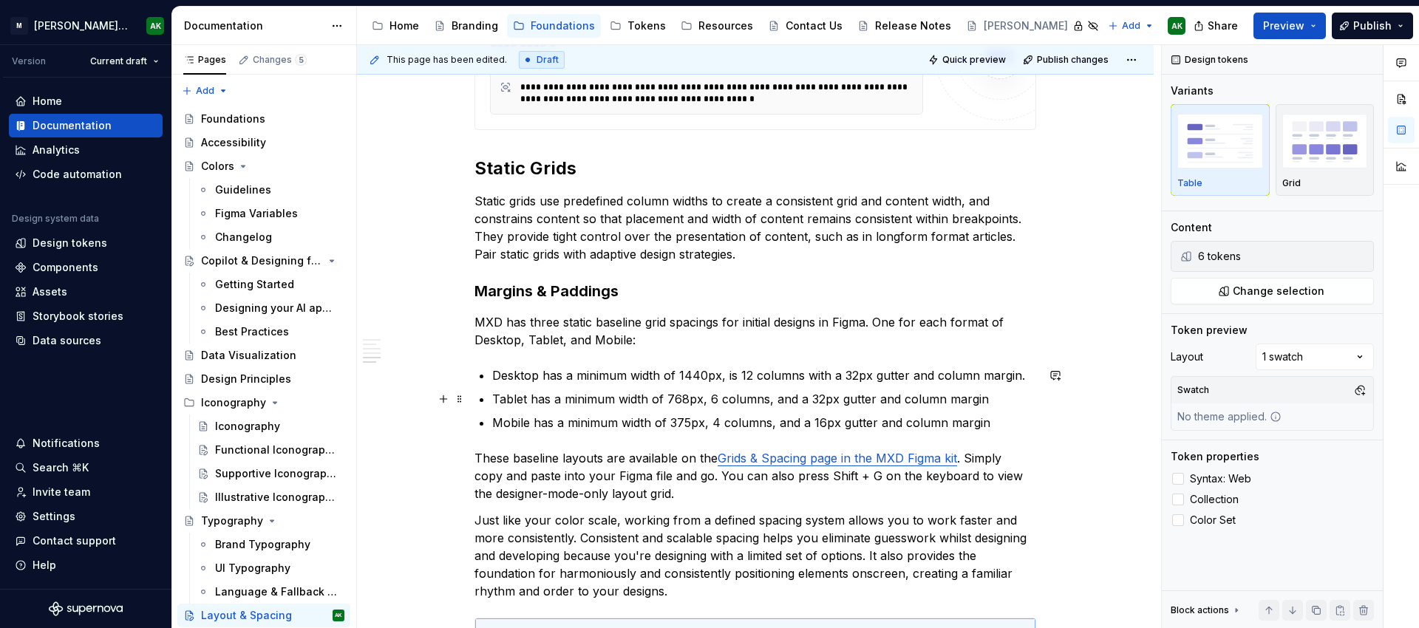
scroll to position [1149, 0]
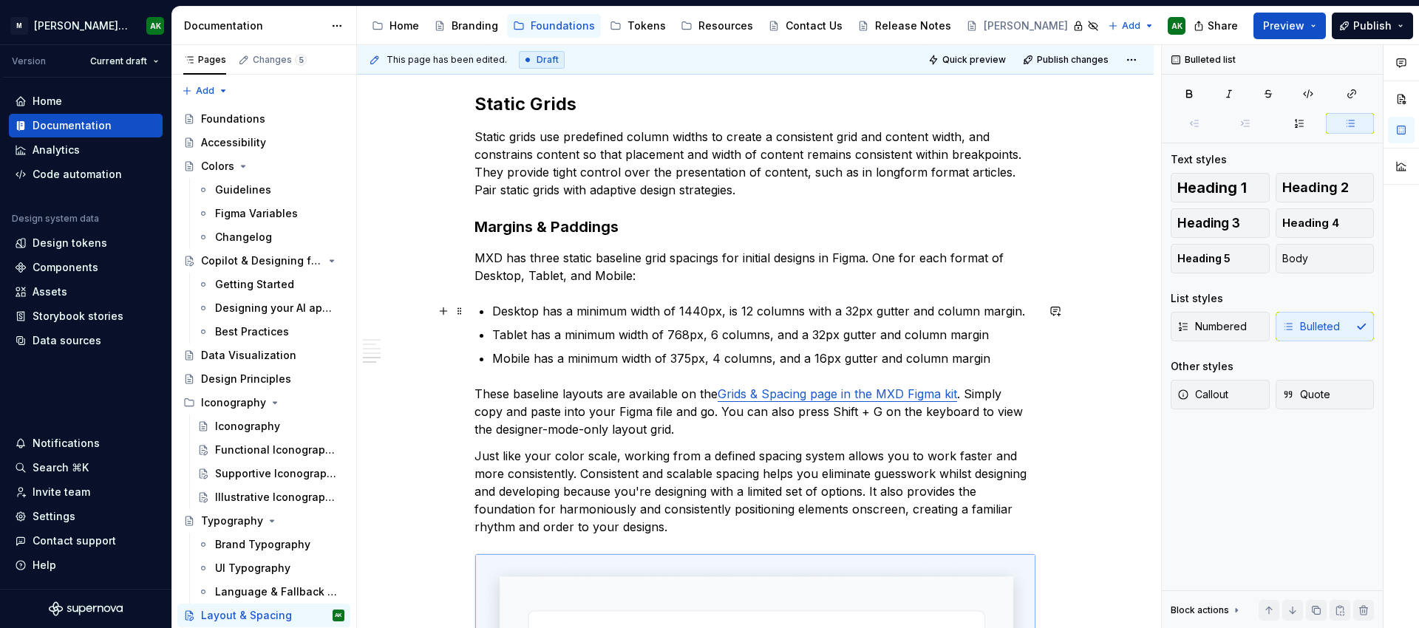
click at [1024, 309] on p "Desktop has a minimum width of 1440px, is 12 columns with a 32px gutter and col…" at bounding box center [764, 311] width 544 height 18
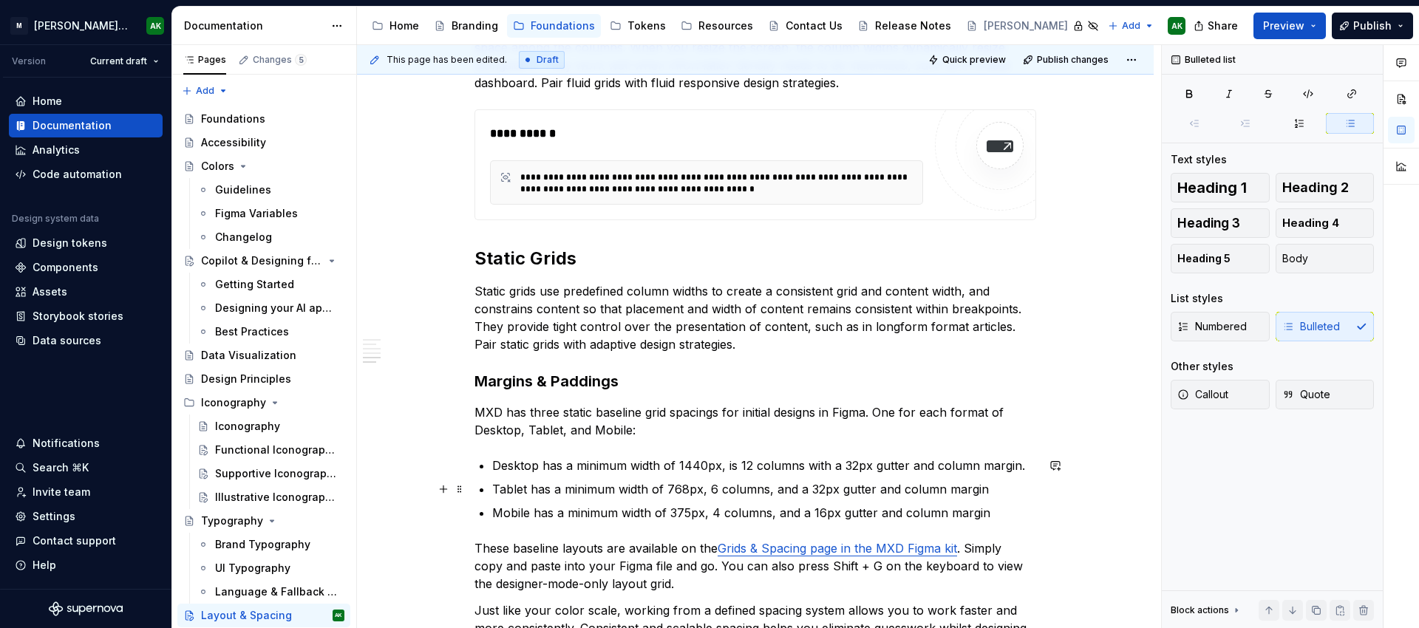
scroll to position [1005, 0]
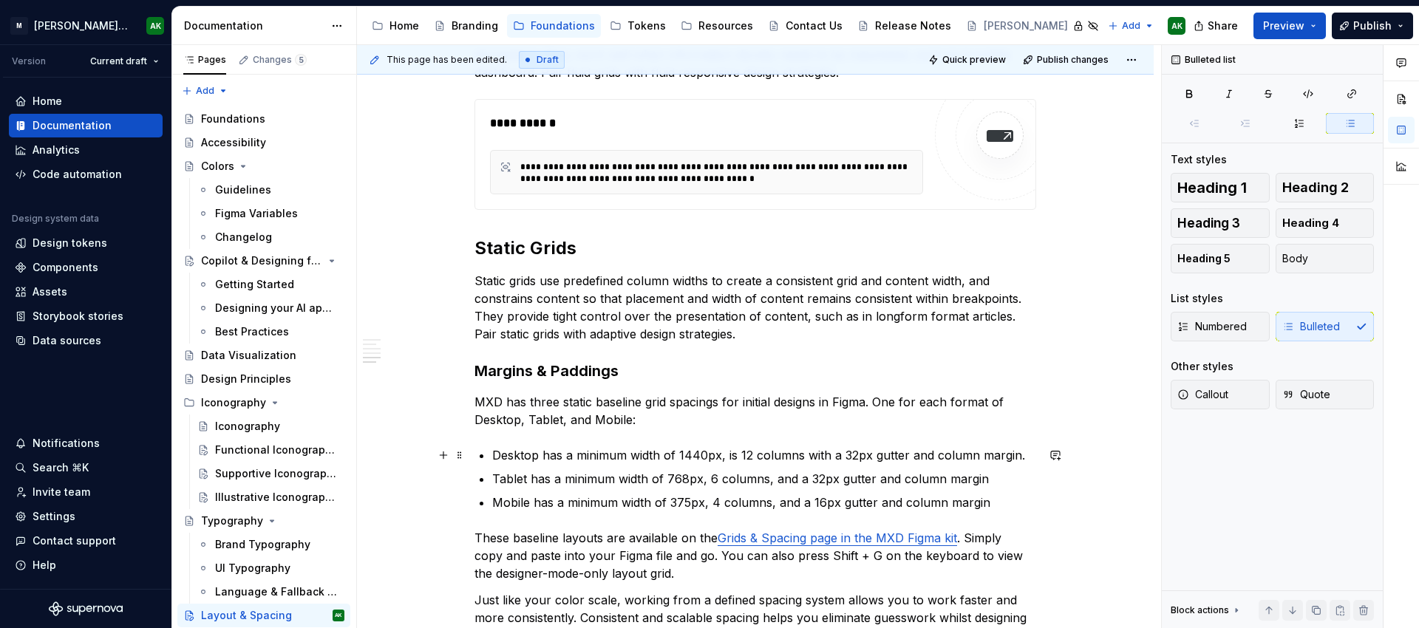
click at [855, 458] on p "Desktop has a minimum width of 1440px, is 12 columns with a 32px gutter and col…" at bounding box center [764, 456] width 544 height 18
click at [821, 478] on p "Tablet has a minimum width of 768px, 6 columns, and a 32px gutter and column ma…" at bounding box center [764, 479] width 544 height 18
click at [1008, 489] on ul "Desktop has a minimum width of 1440px, is 12 columns with a 24px gutter and col…" at bounding box center [764, 479] width 544 height 65
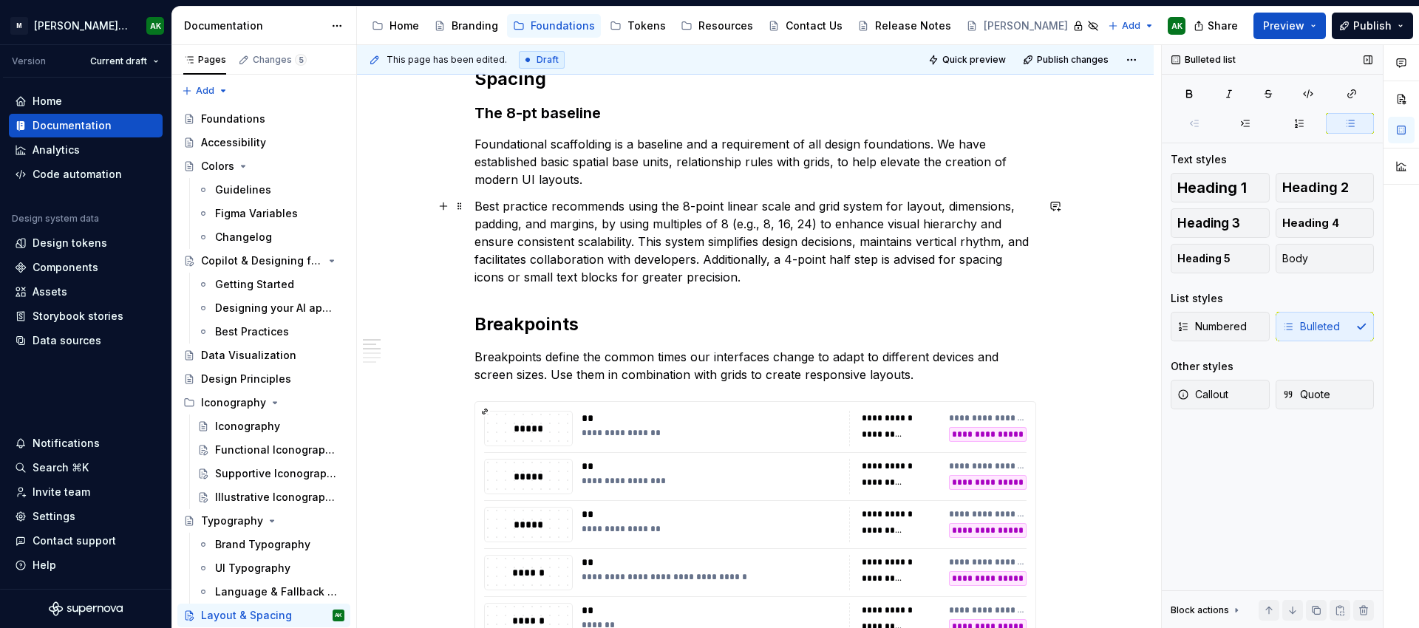
scroll to position [233, 0]
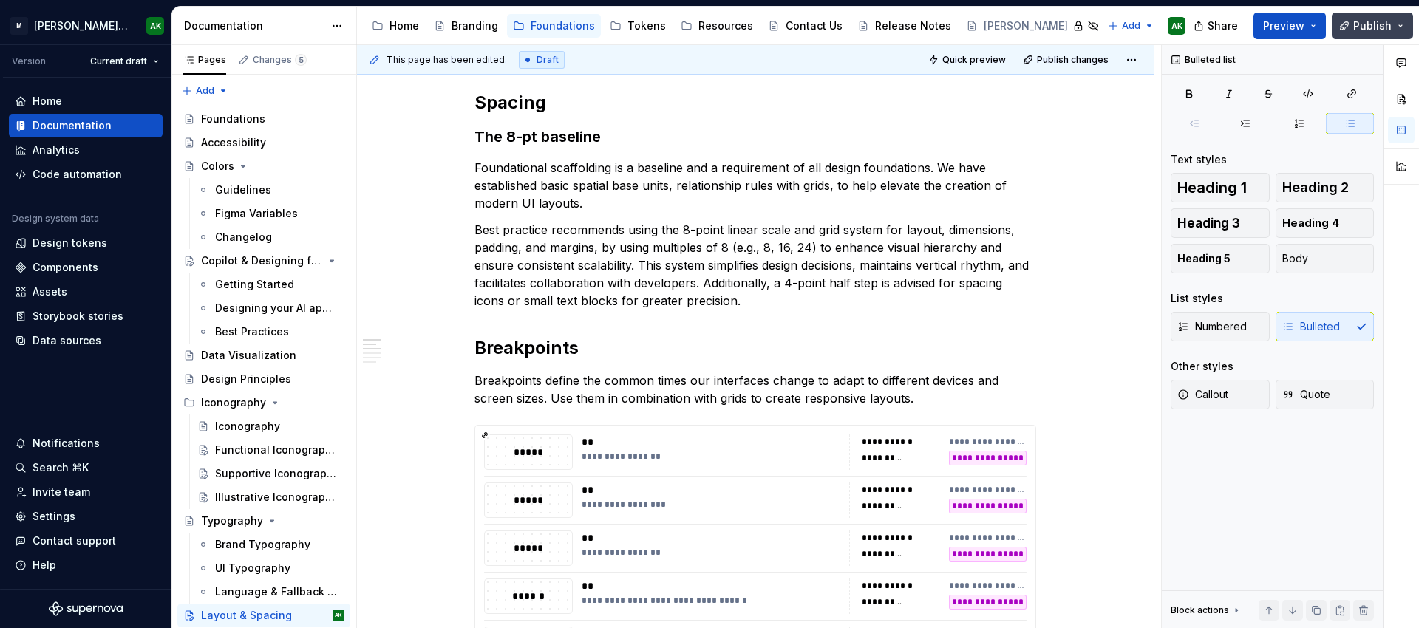
click at [1388, 26] on span "Publish" at bounding box center [1373, 25] width 38 height 15
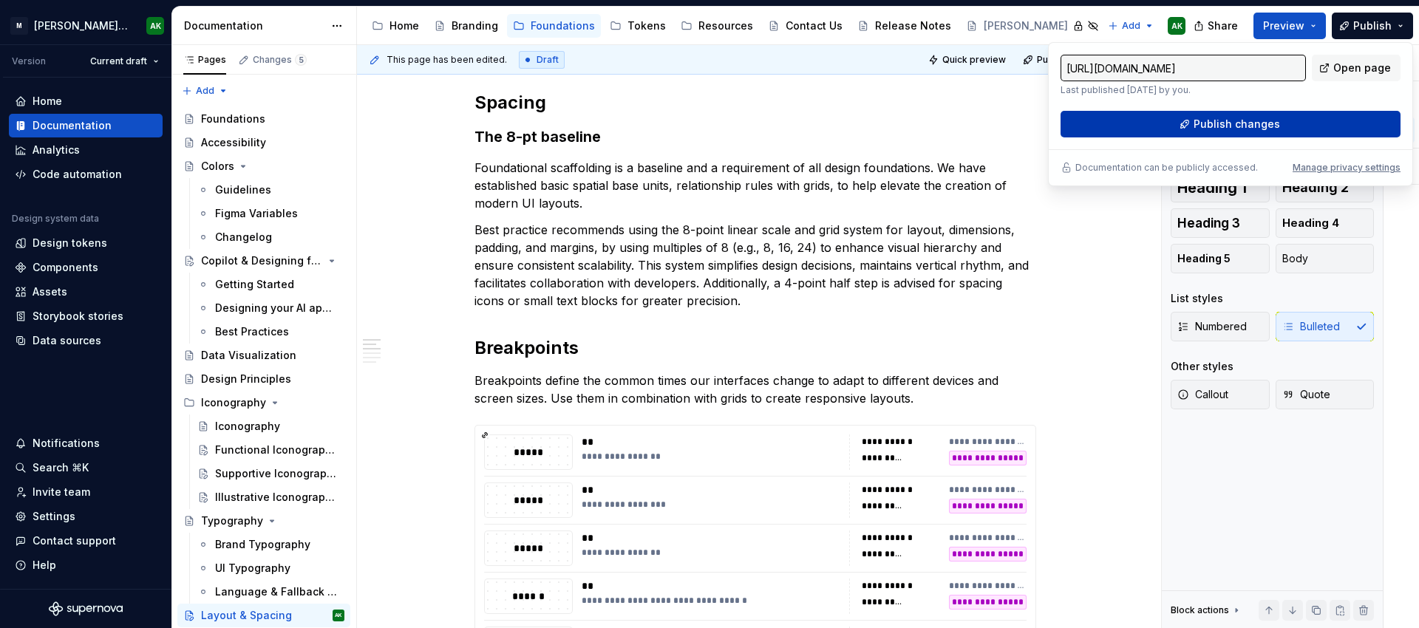
click at [1297, 132] on button "Publish changes" at bounding box center [1231, 124] width 340 height 27
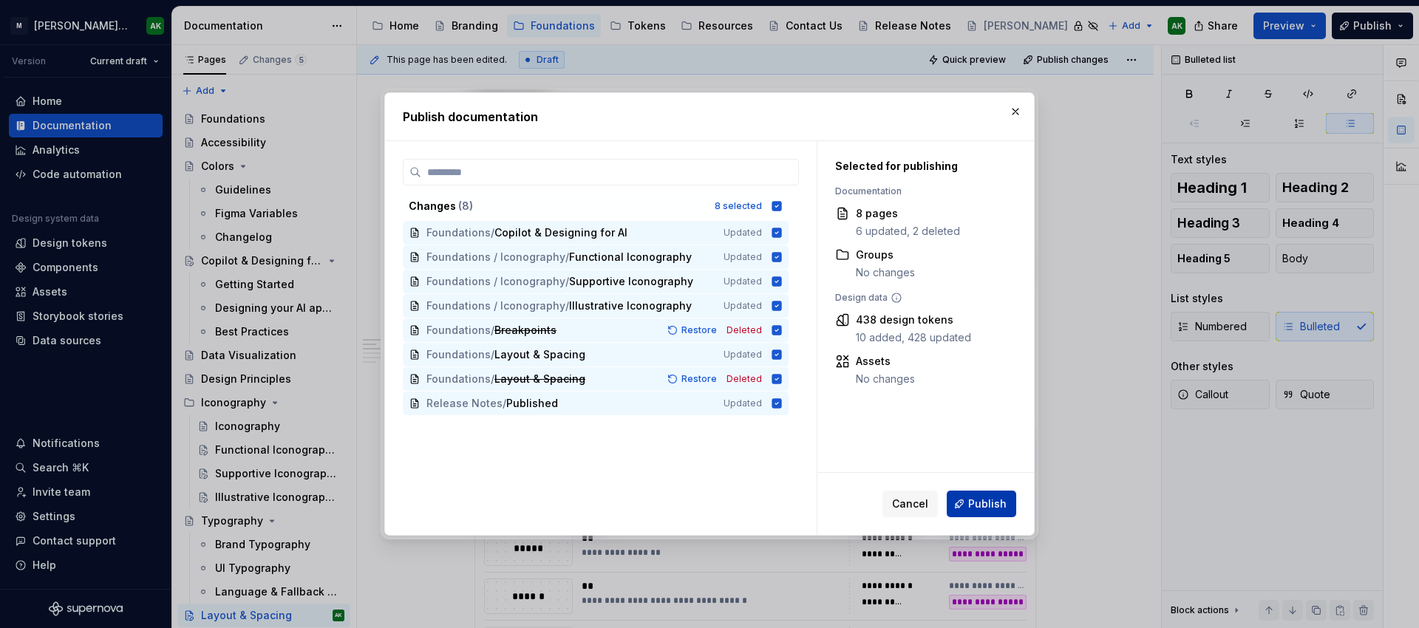
click at [985, 501] on span "Publish" at bounding box center [987, 504] width 38 height 15
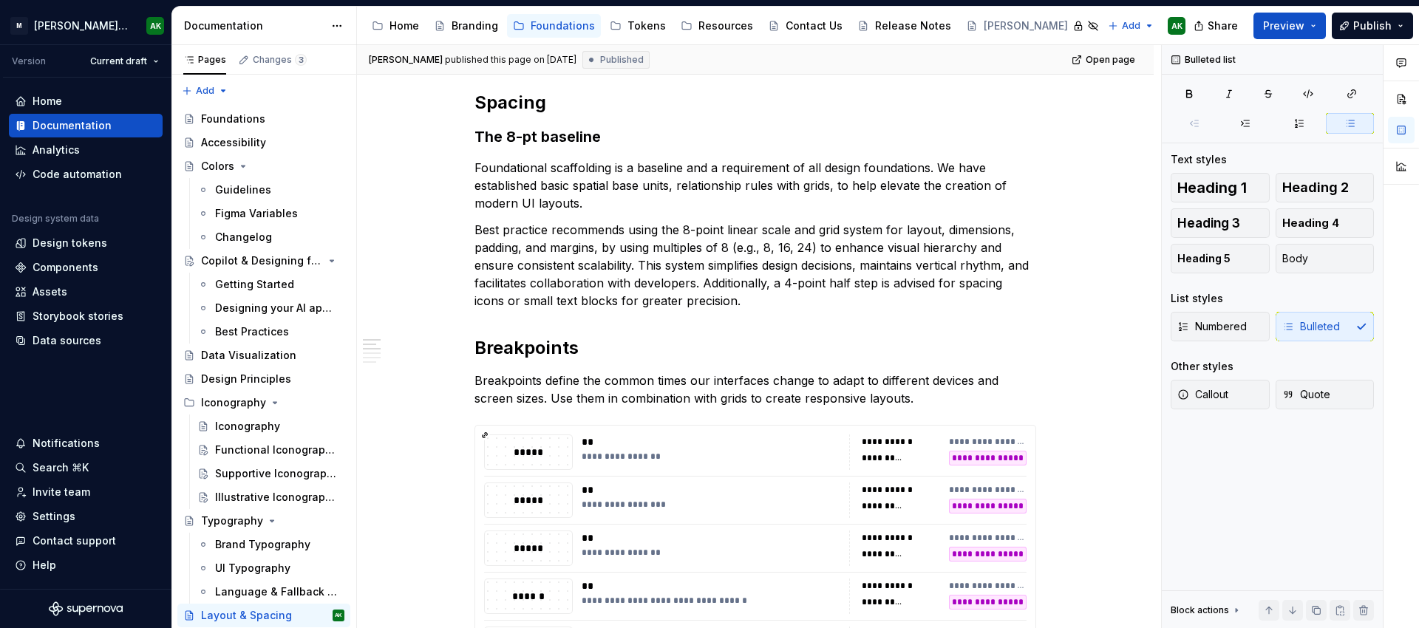
type textarea "*"
